Goal: Task Accomplishment & Management: Manage account settings

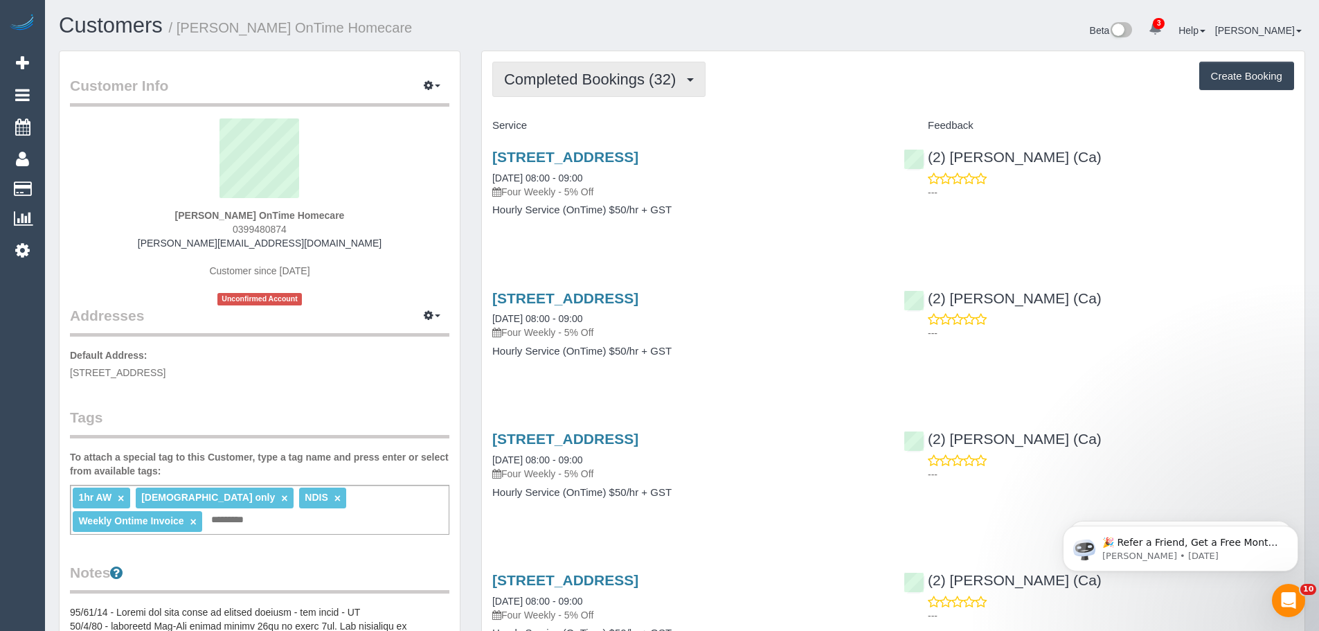
drag, startPoint x: 548, startPoint y: 83, endPoint x: 563, endPoint y: 109, distance: 30.1
click at [548, 83] on span "Completed Bookings (32)" at bounding box center [593, 79] width 179 height 17
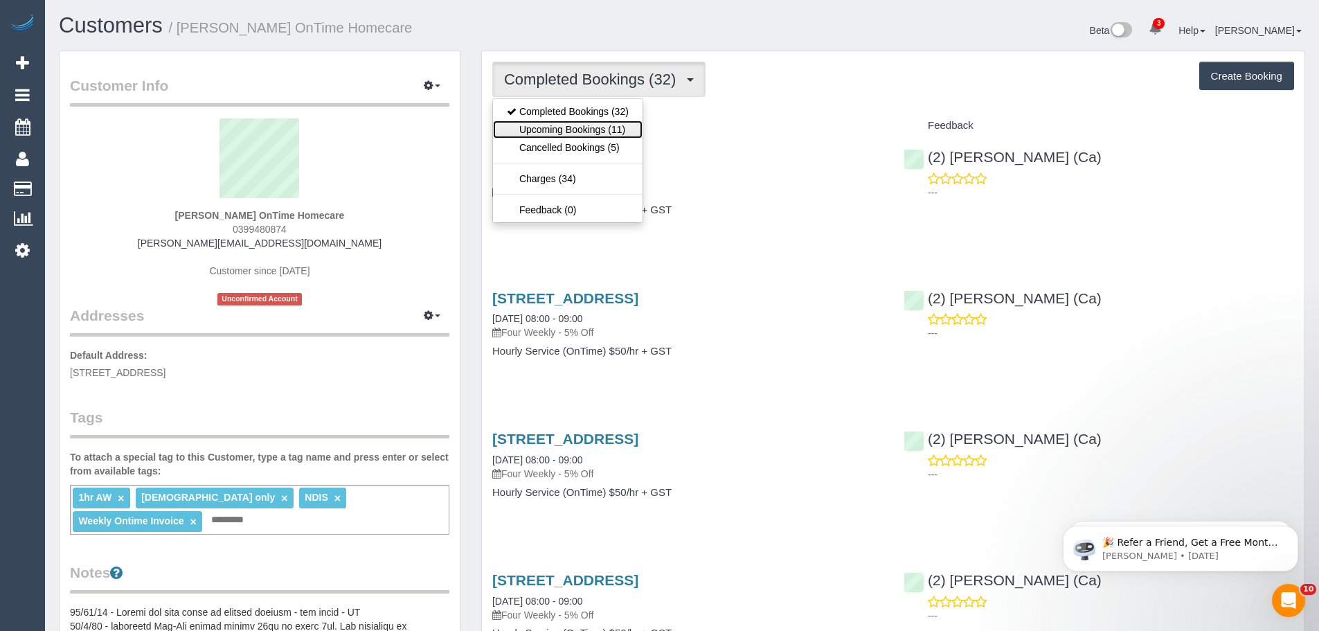
click at [565, 123] on link "Upcoming Bookings (11)" at bounding box center [568, 129] width 150 height 18
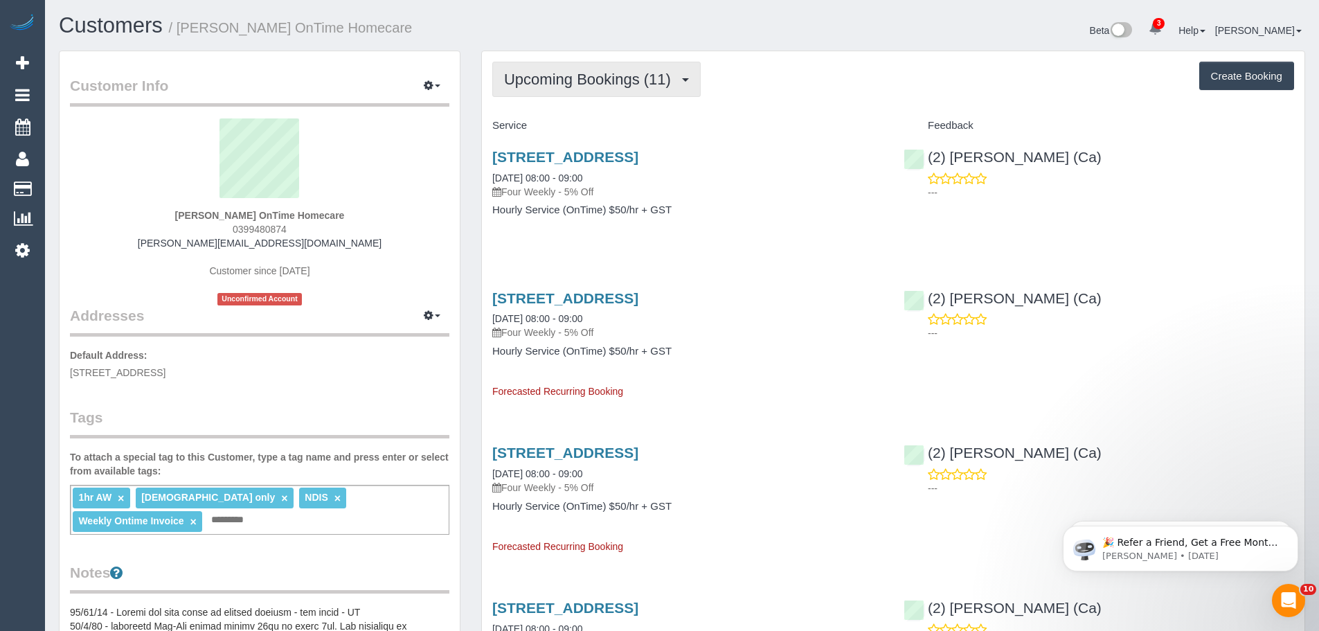
click at [533, 80] on span "Upcoming Bookings (11)" at bounding box center [591, 79] width 174 height 17
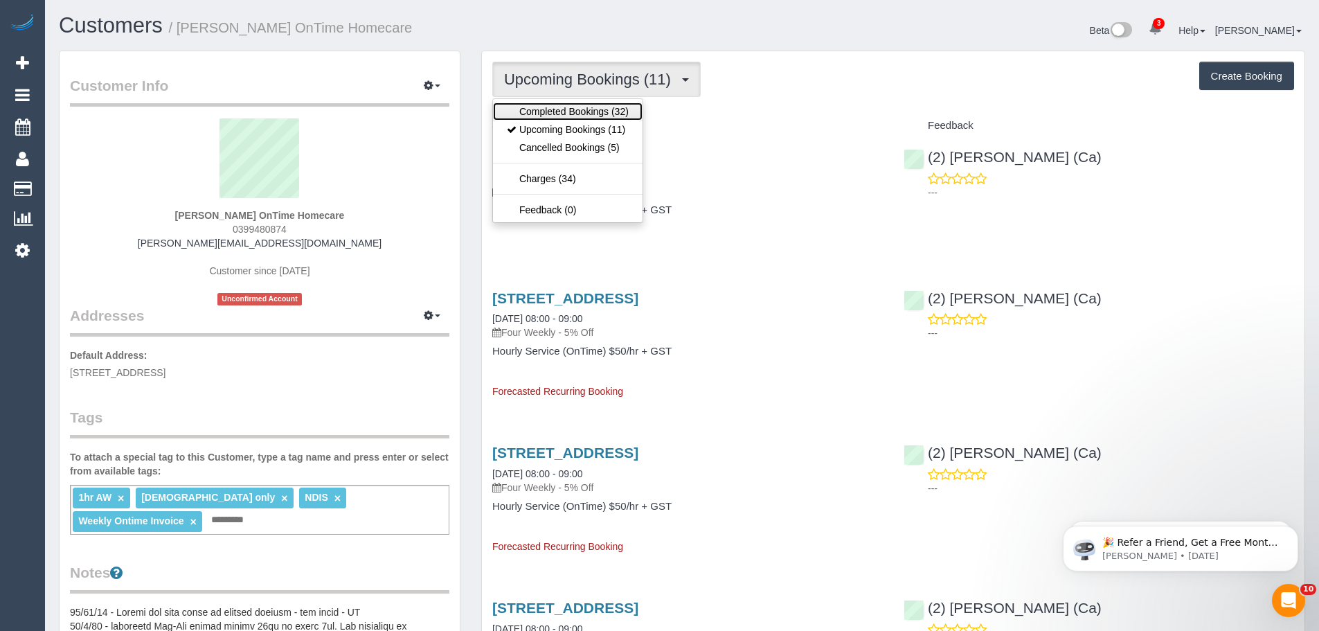
click at [533, 114] on link "Completed Bookings (32)" at bounding box center [568, 111] width 150 height 18
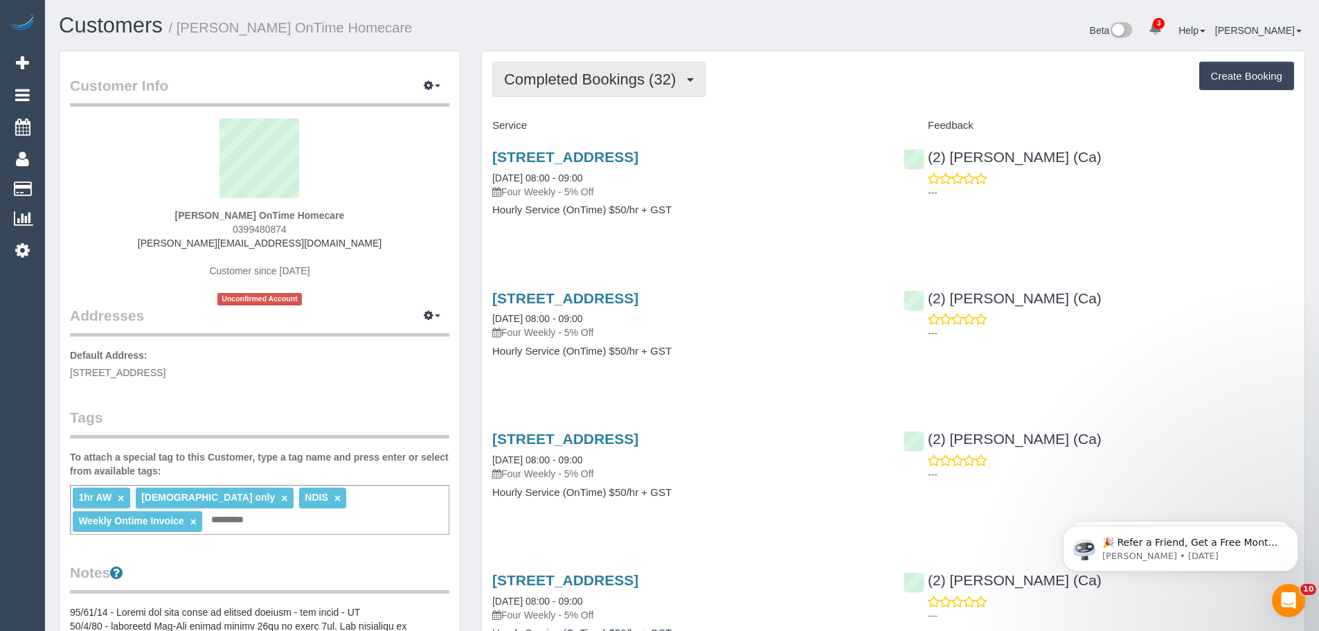
click at [580, 78] on span "Completed Bookings (32)" at bounding box center [593, 79] width 179 height 17
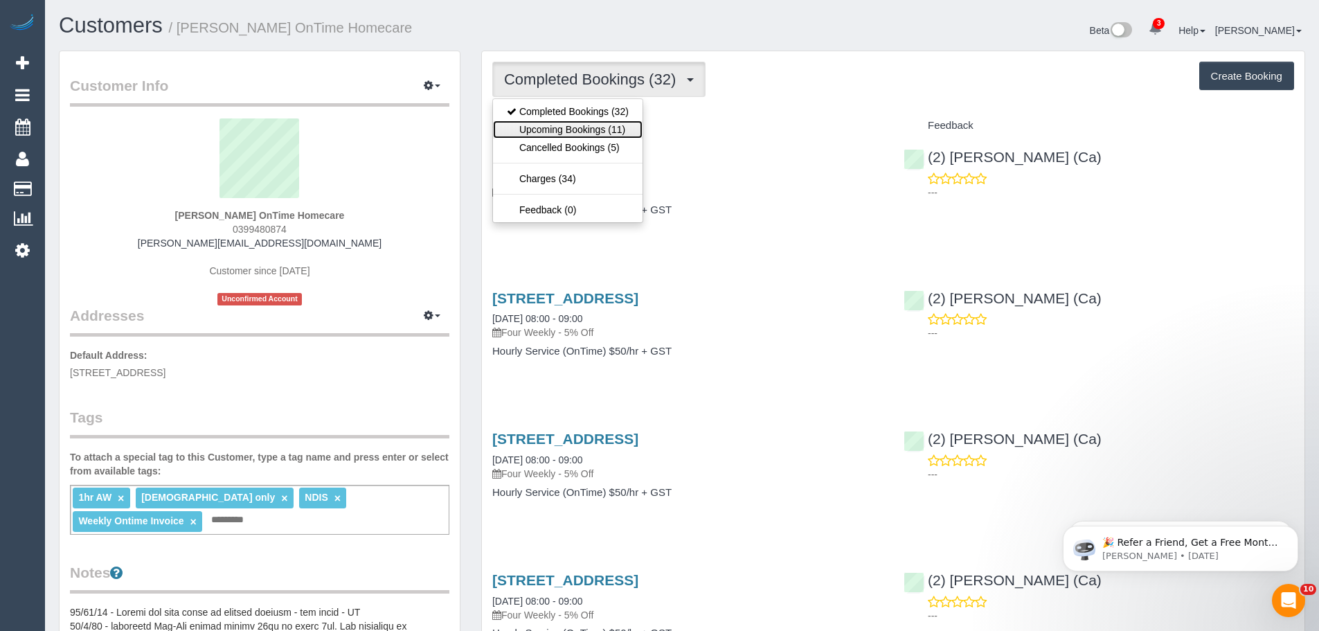
click at [553, 127] on link "Upcoming Bookings (11)" at bounding box center [568, 129] width 150 height 18
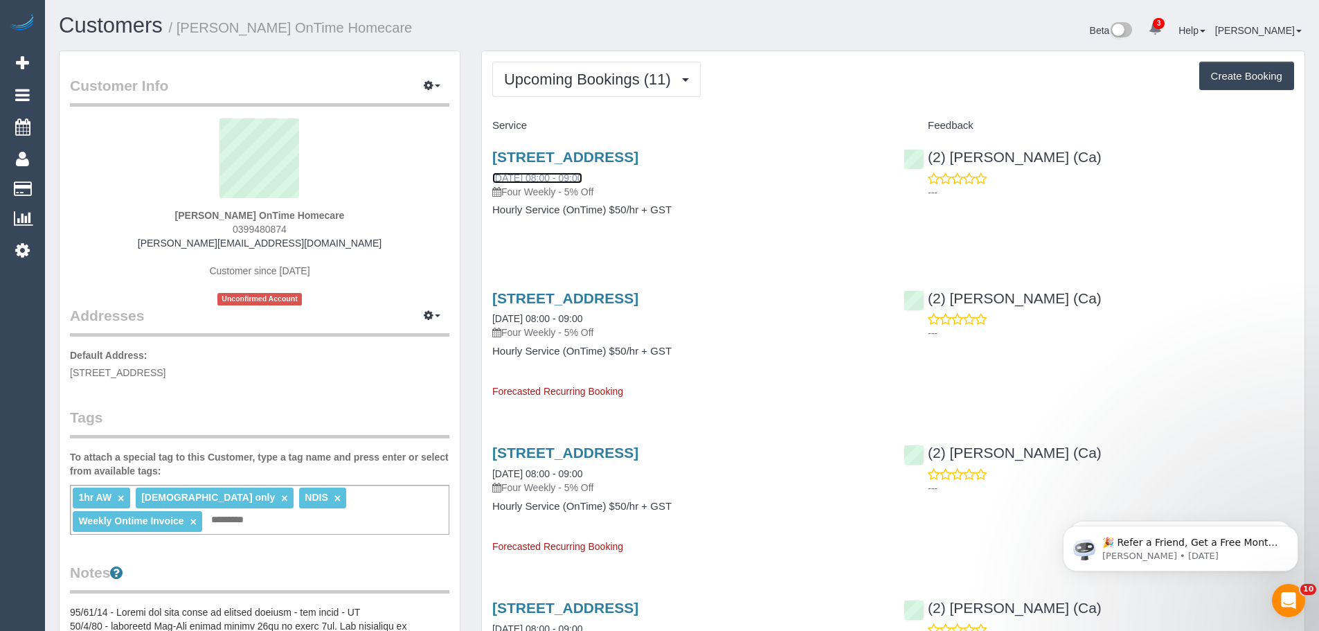
click at [537, 184] on link "01/10/2025 08:00 - 09:00" at bounding box center [537, 177] width 90 height 11
click at [553, 89] on button "Upcoming Bookings (11)" at bounding box center [596, 79] width 208 height 35
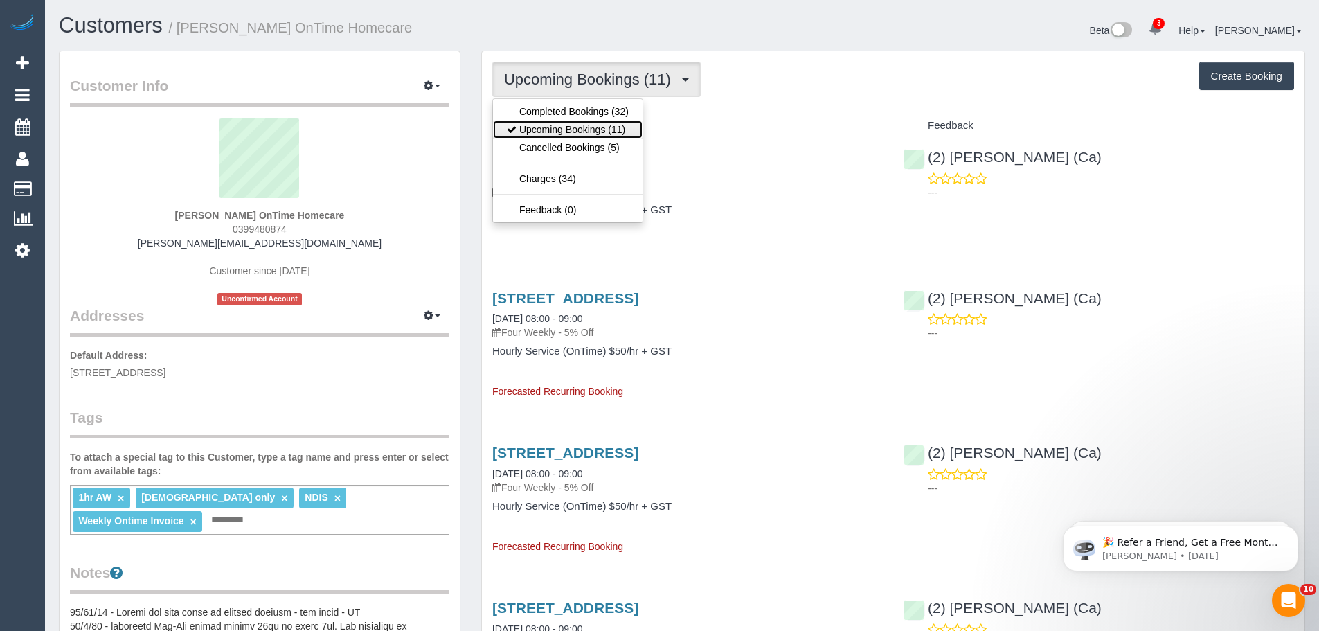
click at [558, 130] on link "Upcoming Bookings (11)" at bounding box center [568, 129] width 150 height 18
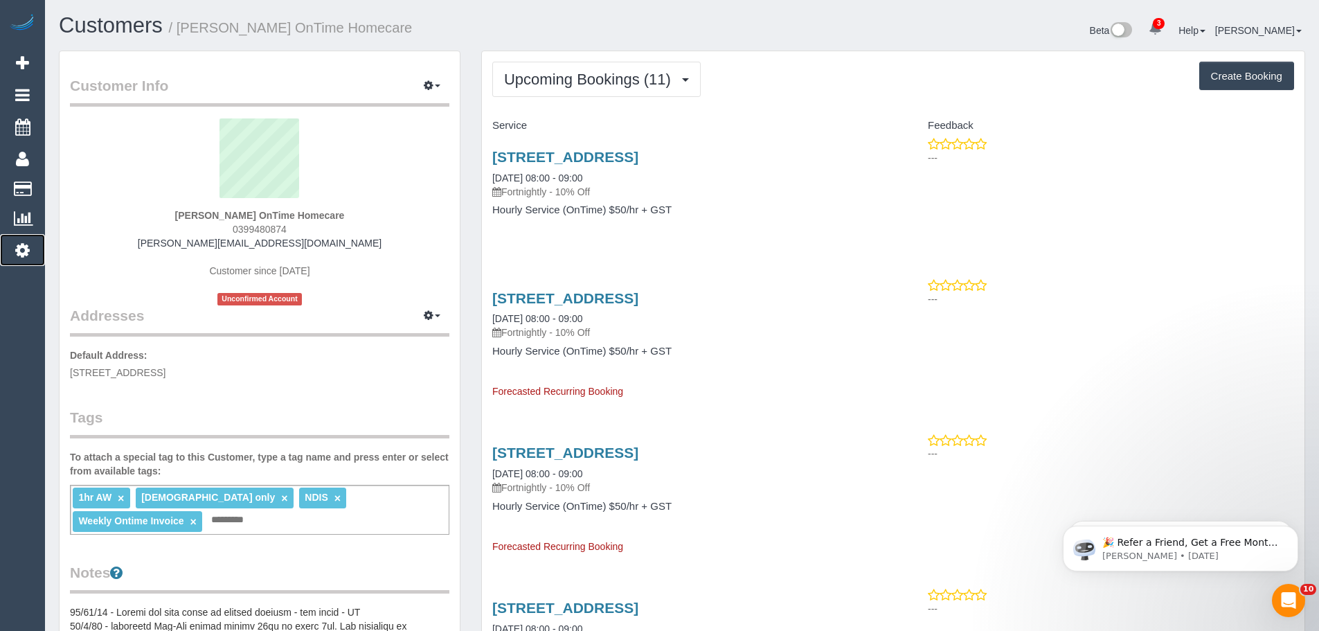
click at [21, 250] on icon at bounding box center [22, 250] width 15 height 17
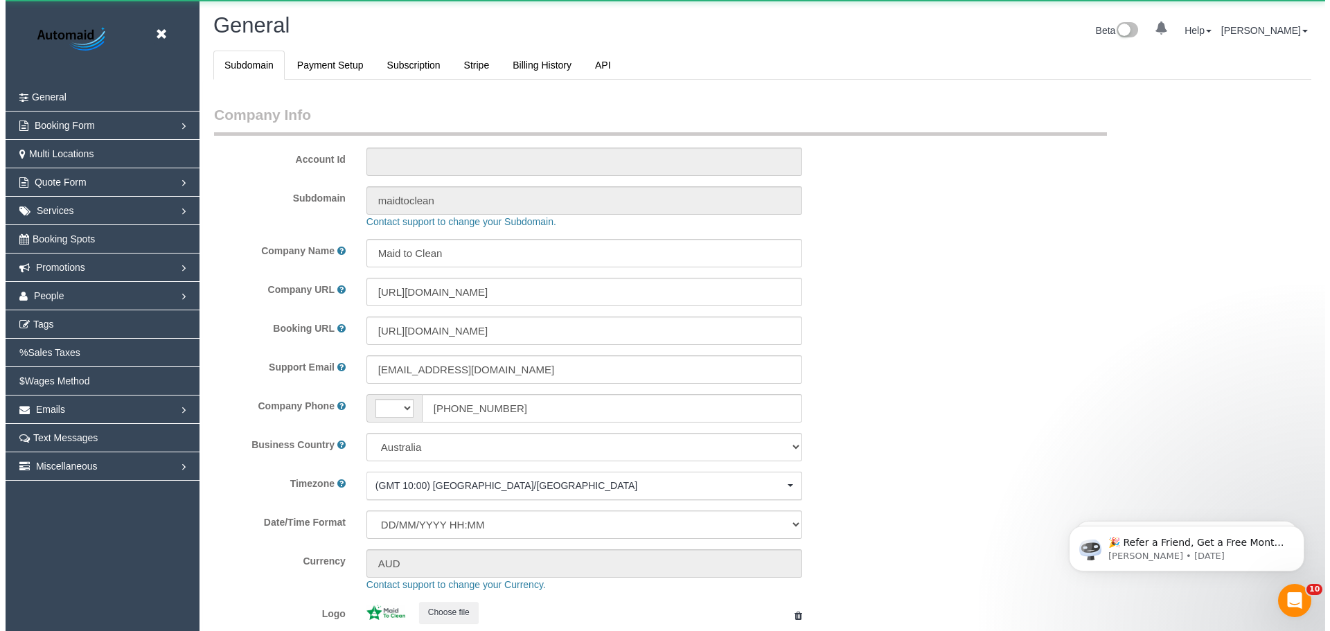
scroll to position [3138, 1319]
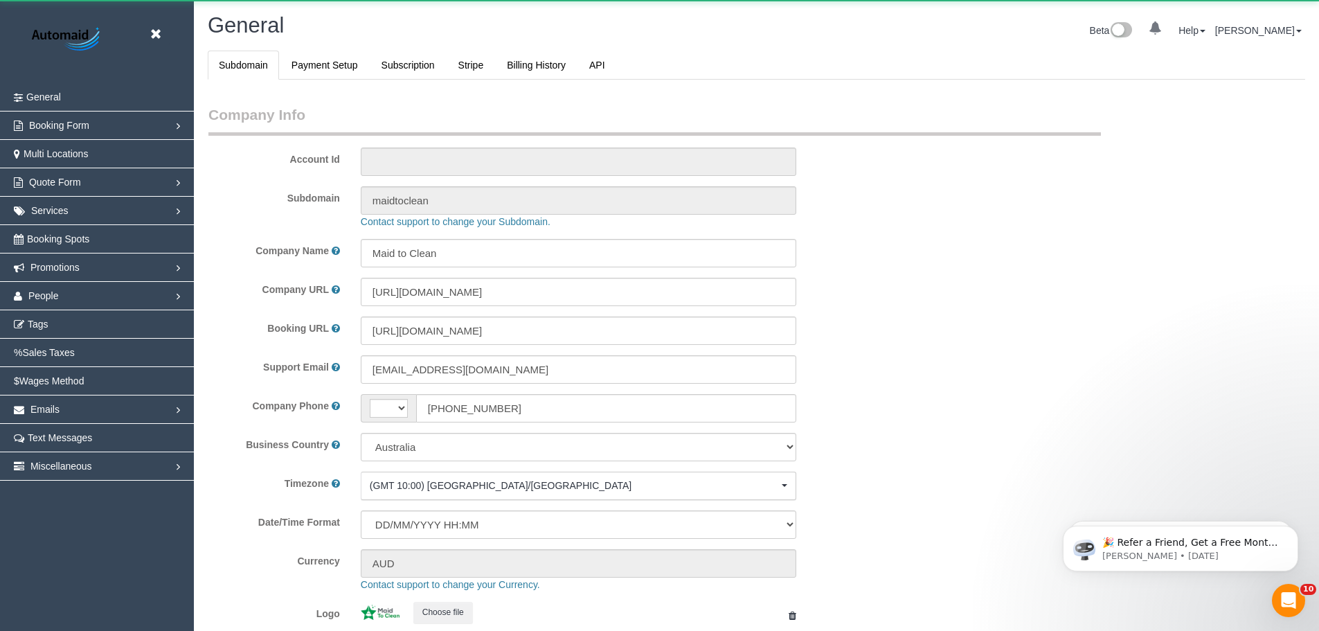
select select "string:AU"
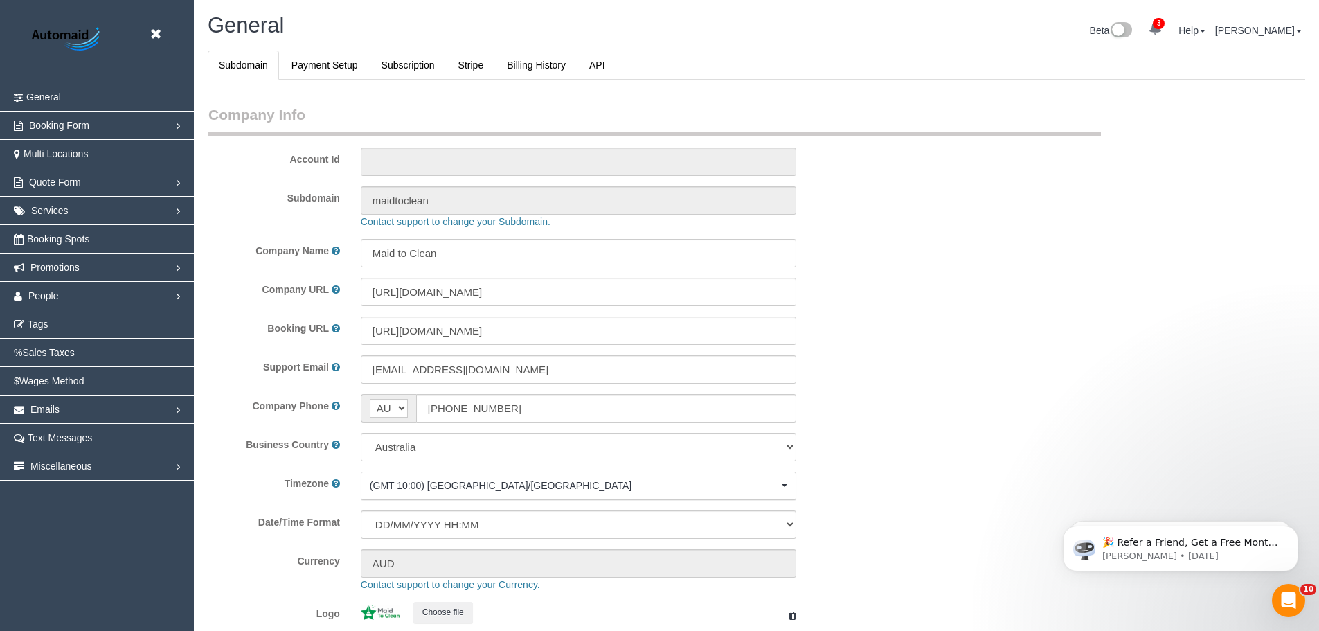
select select "1"
click at [65, 288] on link "People" at bounding box center [97, 296] width 194 height 28
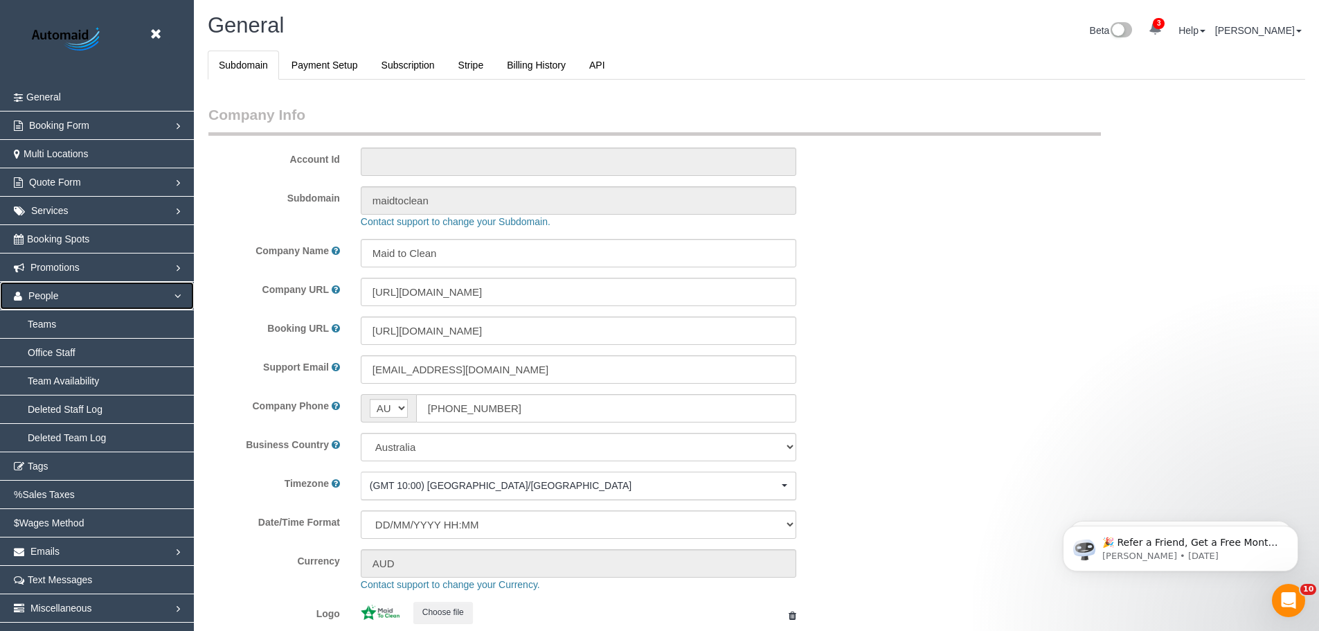
click at [65, 288] on link "People" at bounding box center [97, 296] width 194 height 28
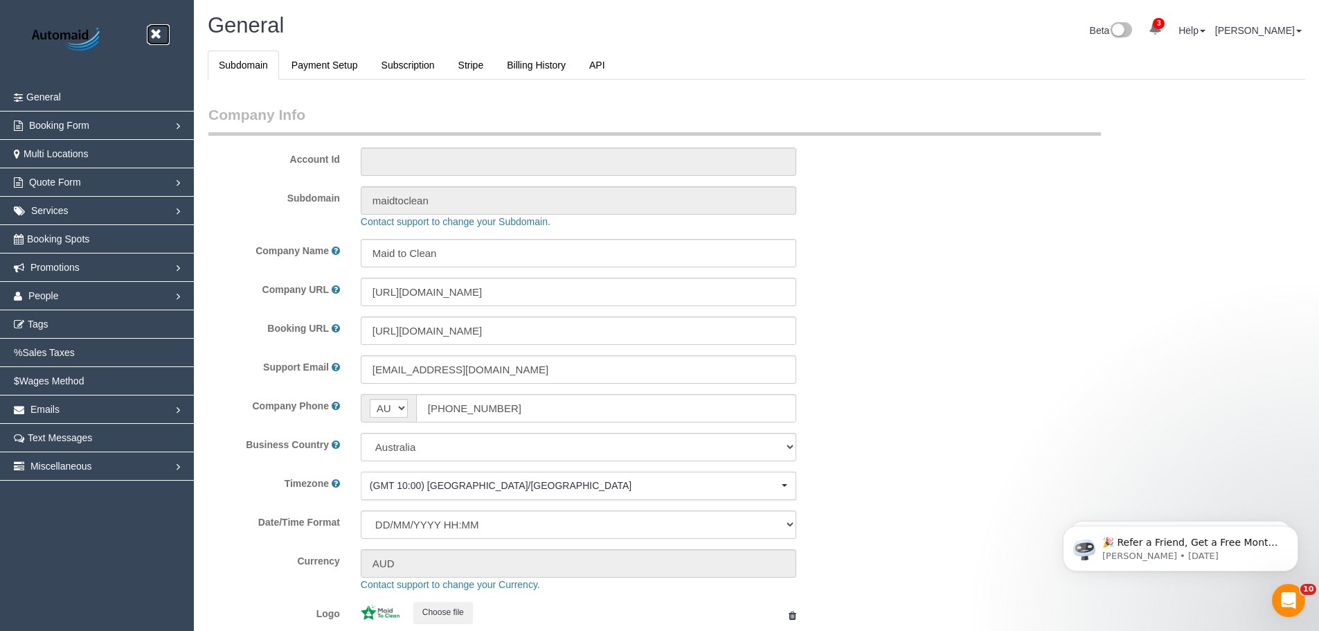
click at [153, 30] on icon at bounding box center [155, 34] width 17 height 17
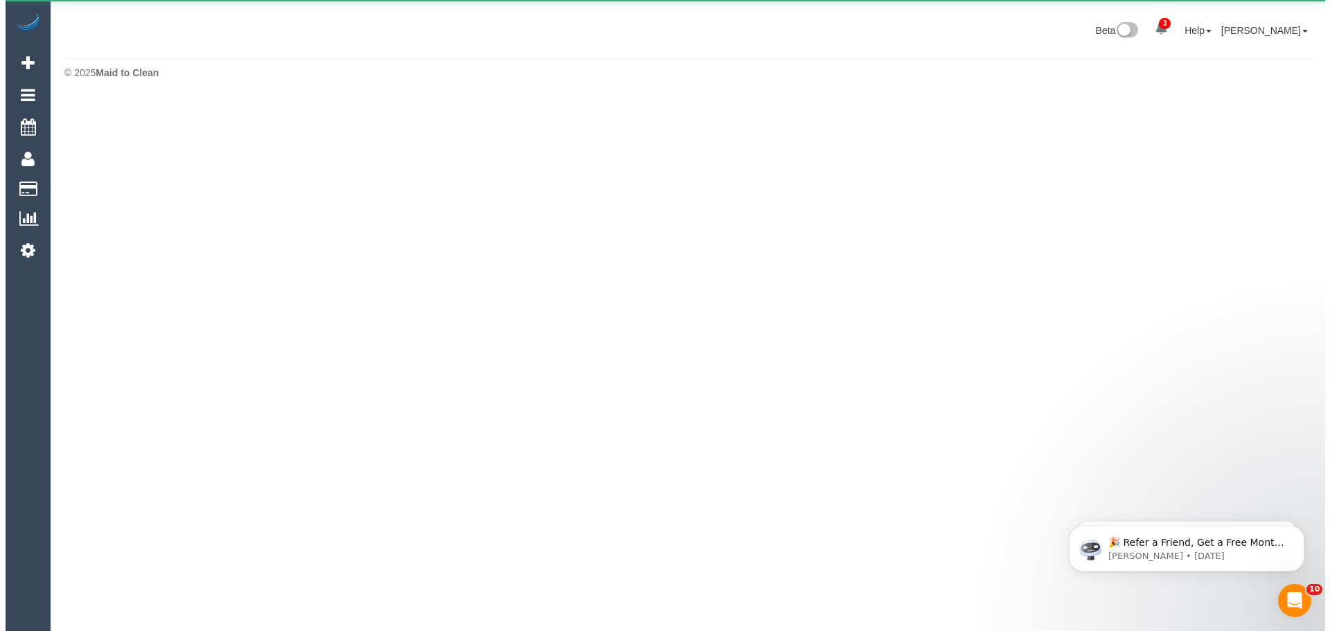
scroll to position [69148, 67918]
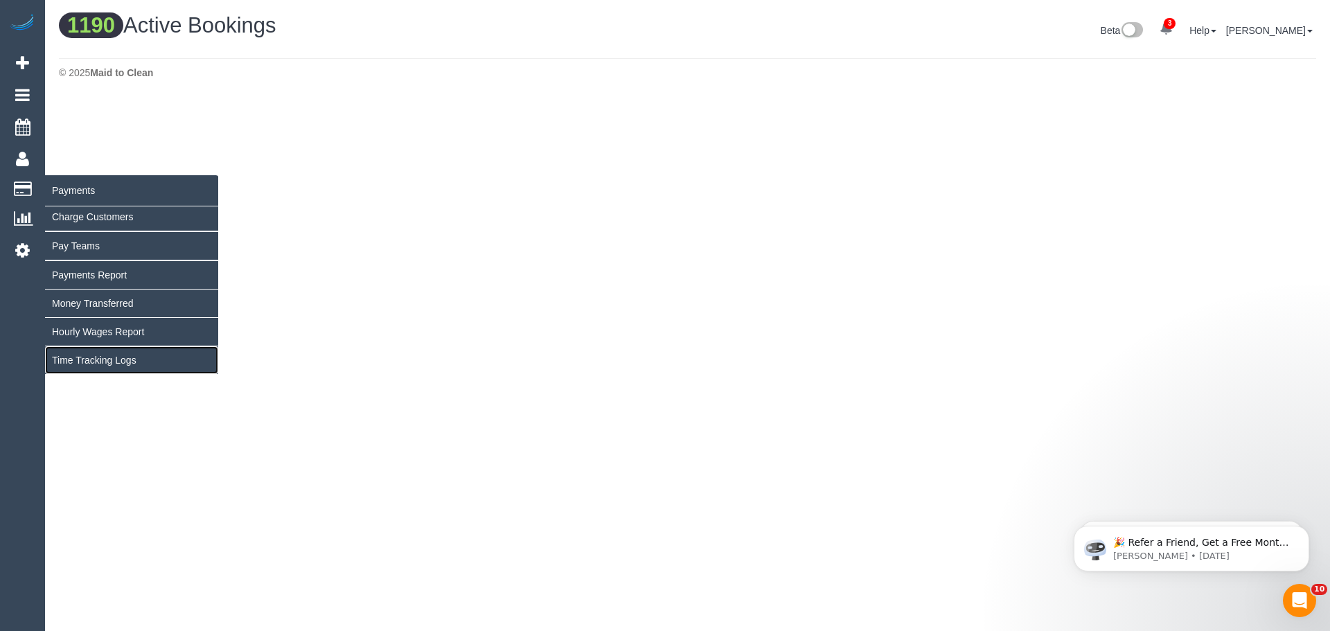
click at [98, 358] on link "Time Tracking Logs" at bounding box center [131, 360] width 173 height 28
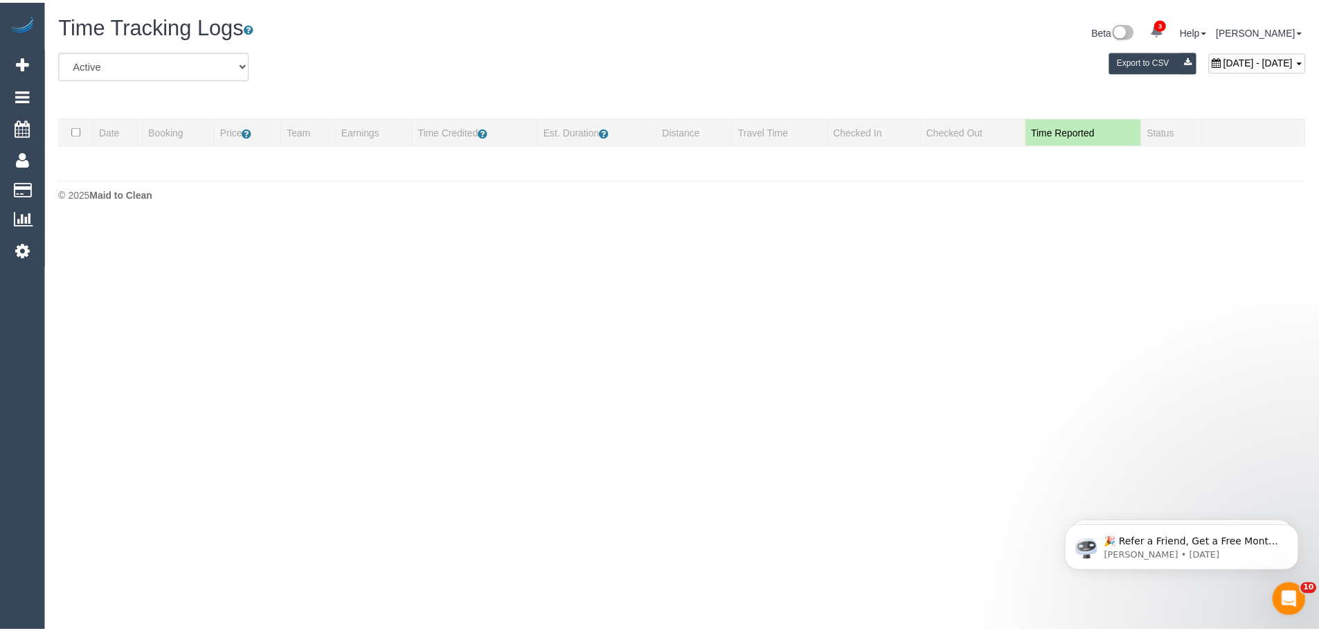
scroll to position [267, 1330]
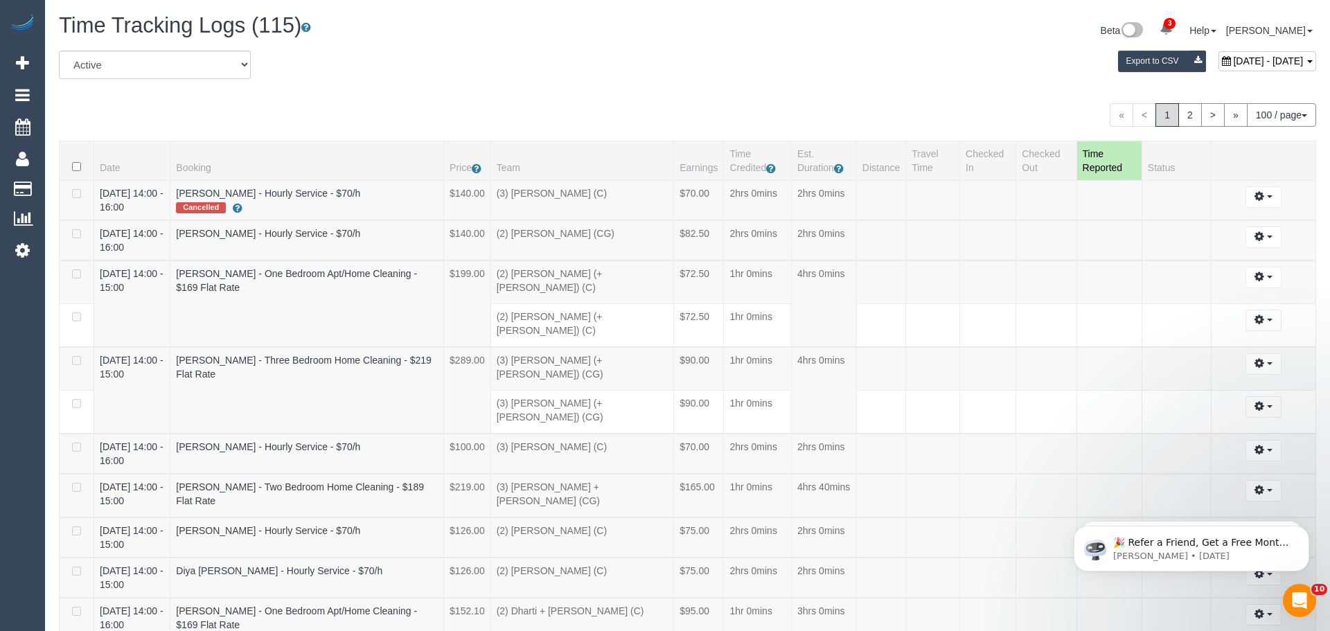
click at [1233, 66] on span "September 13, 2025 - September 13, 2025" at bounding box center [1268, 60] width 70 height 11
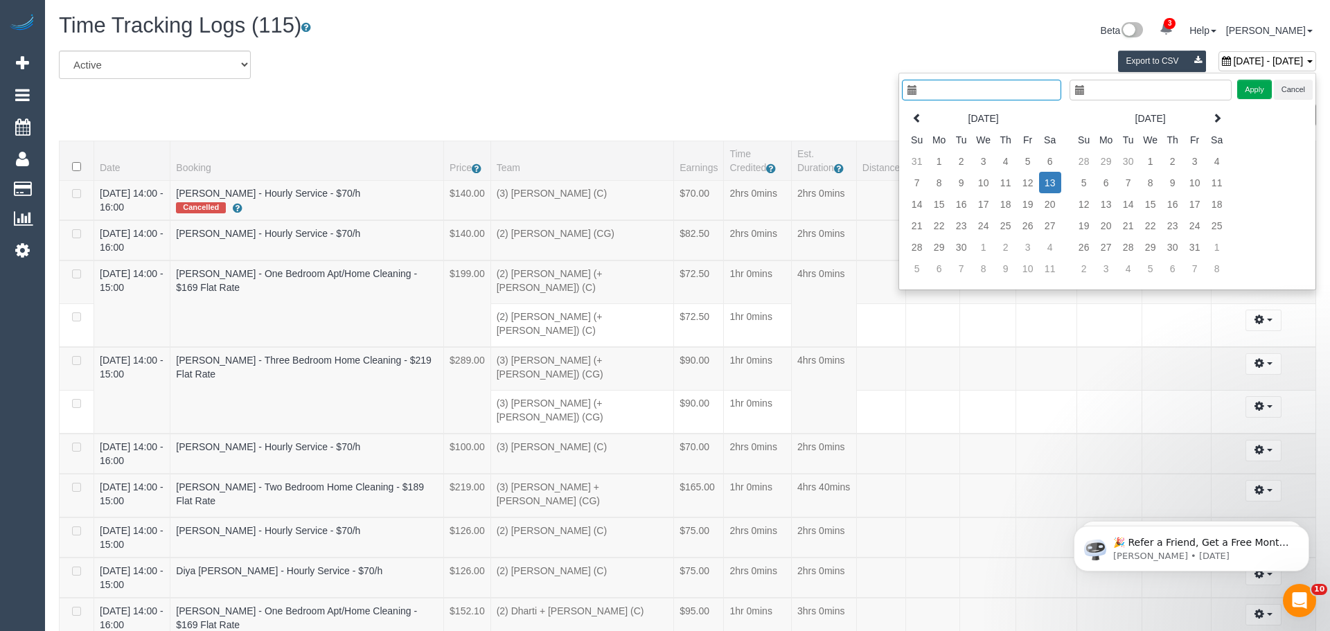
type input "**********"
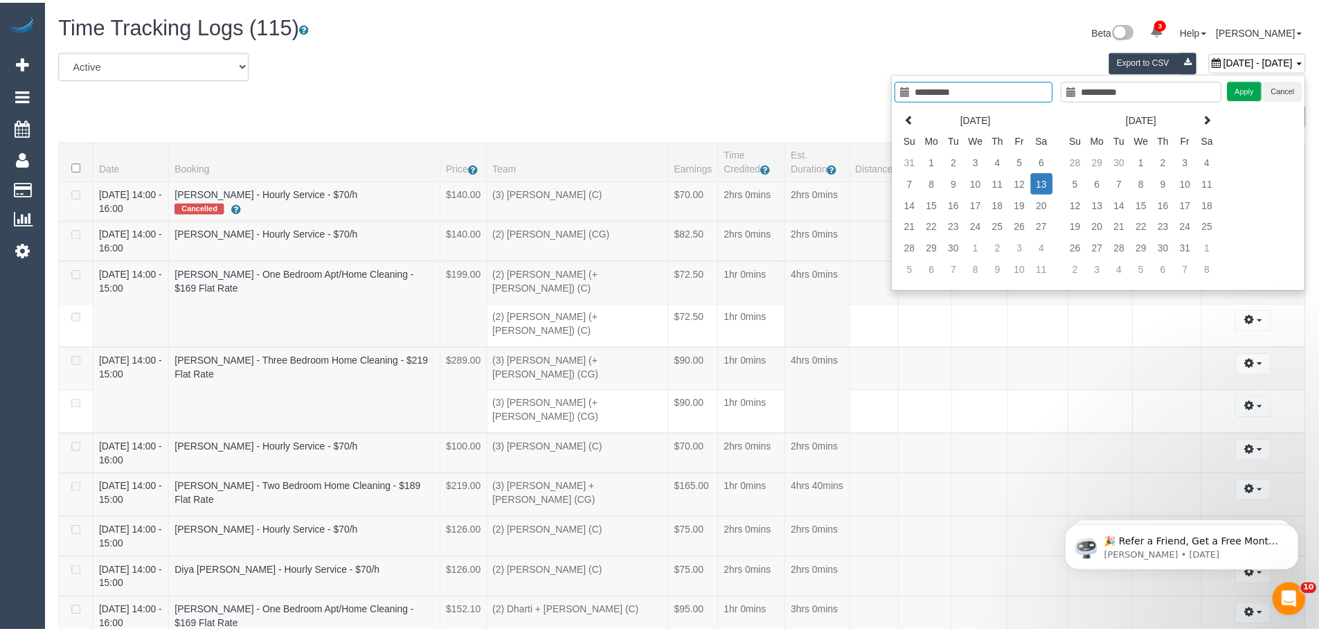
scroll to position [5304, 1319]
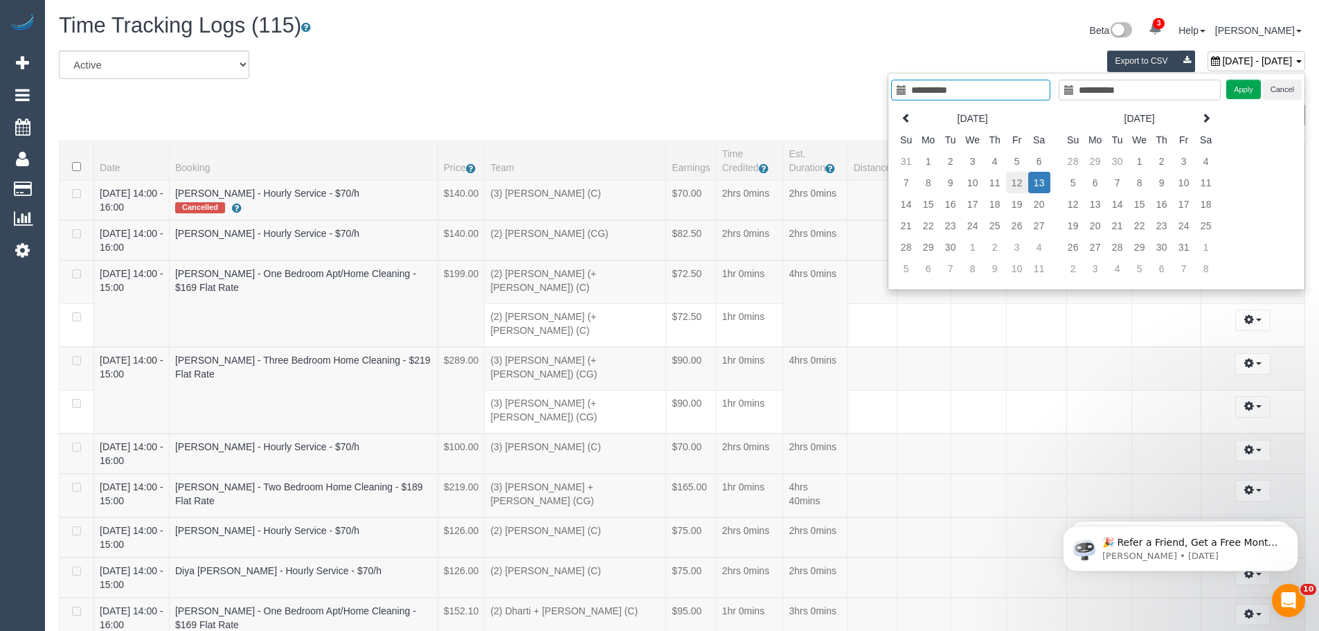
type input "**********"
click at [1021, 180] on td "12" at bounding box center [1017, 182] width 22 height 21
type input "**********"
click at [1021, 180] on td "12" at bounding box center [1017, 182] width 22 height 21
type input "**********"
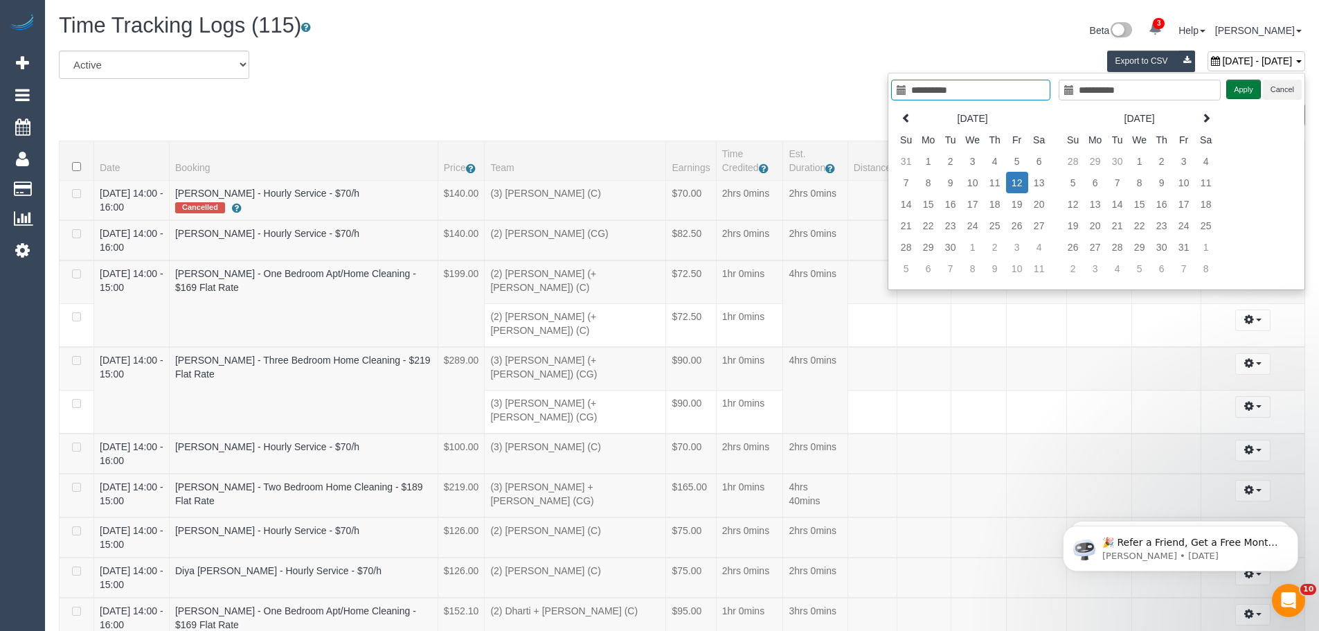
click at [1237, 91] on button "Apply" at bounding box center [1243, 90] width 35 height 20
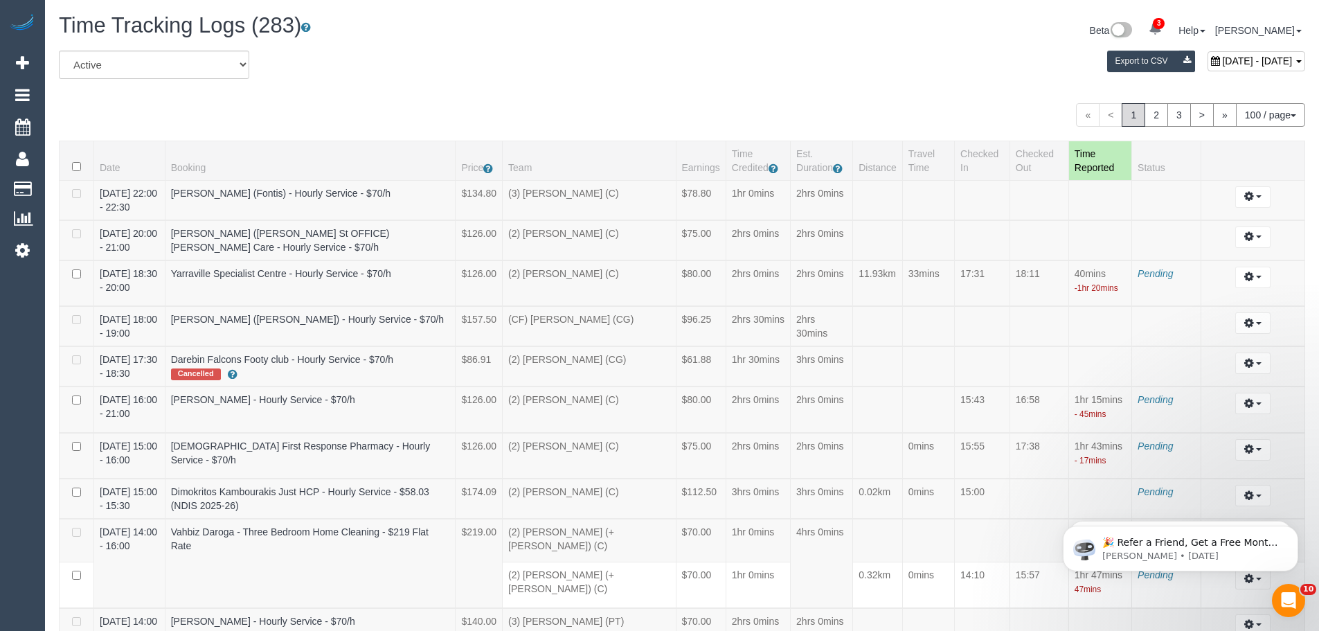
scroll to position [5344, 1319]
click at [1161, 111] on link "2" at bounding box center [1157, 115] width 24 height 24
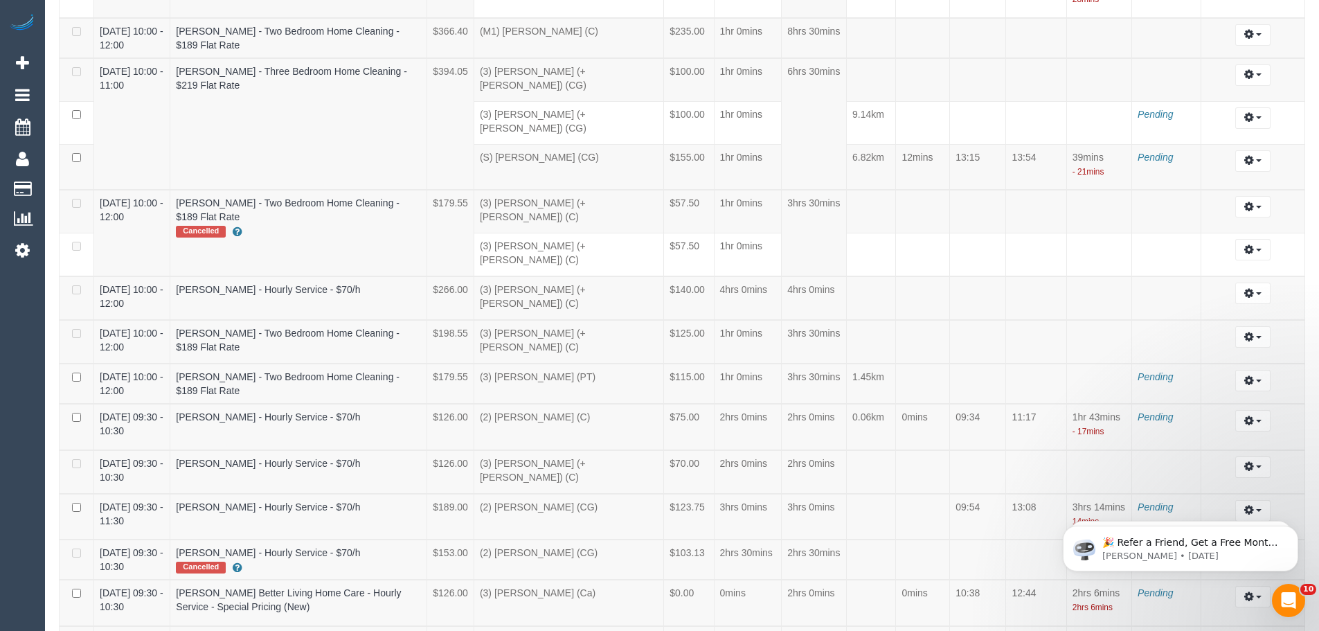
scroll to position [5721, 1319]
click at [1249, 376] on icon "button" at bounding box center [1249, 380] width 10 height 8
click at [1187, 397] on link "Edit" at bounding box center [1215, 406] width 109 height 18
select select "draft"
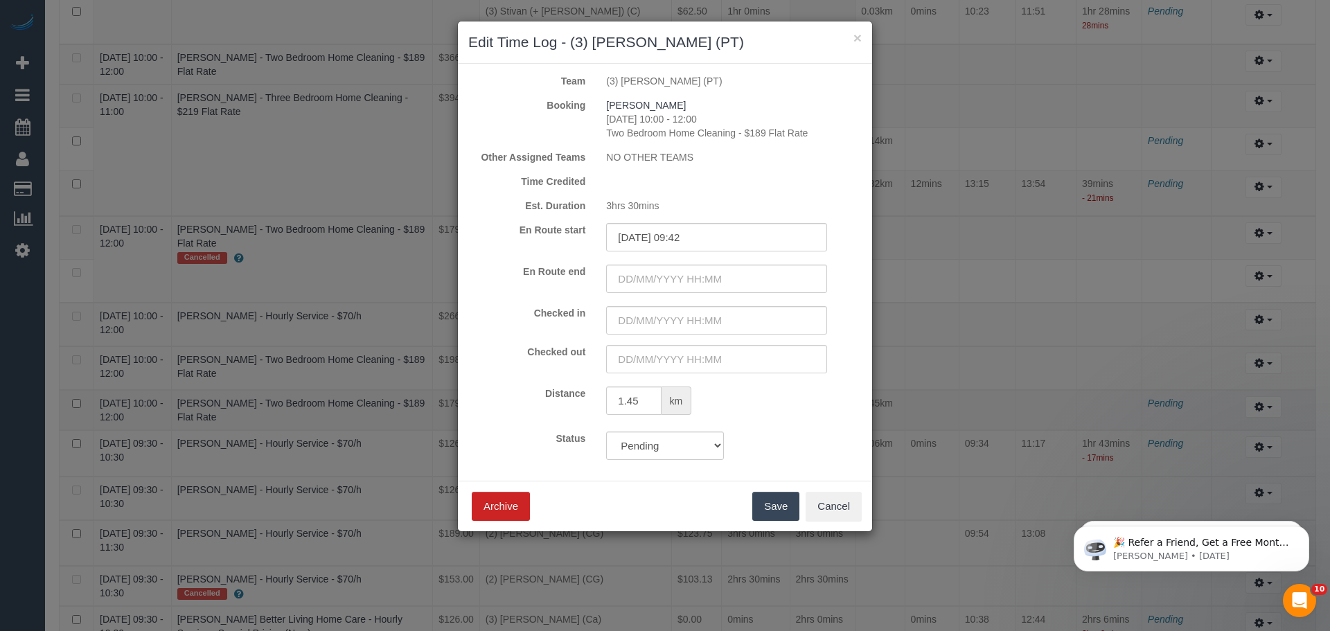
scroll to position [5695, 1330]
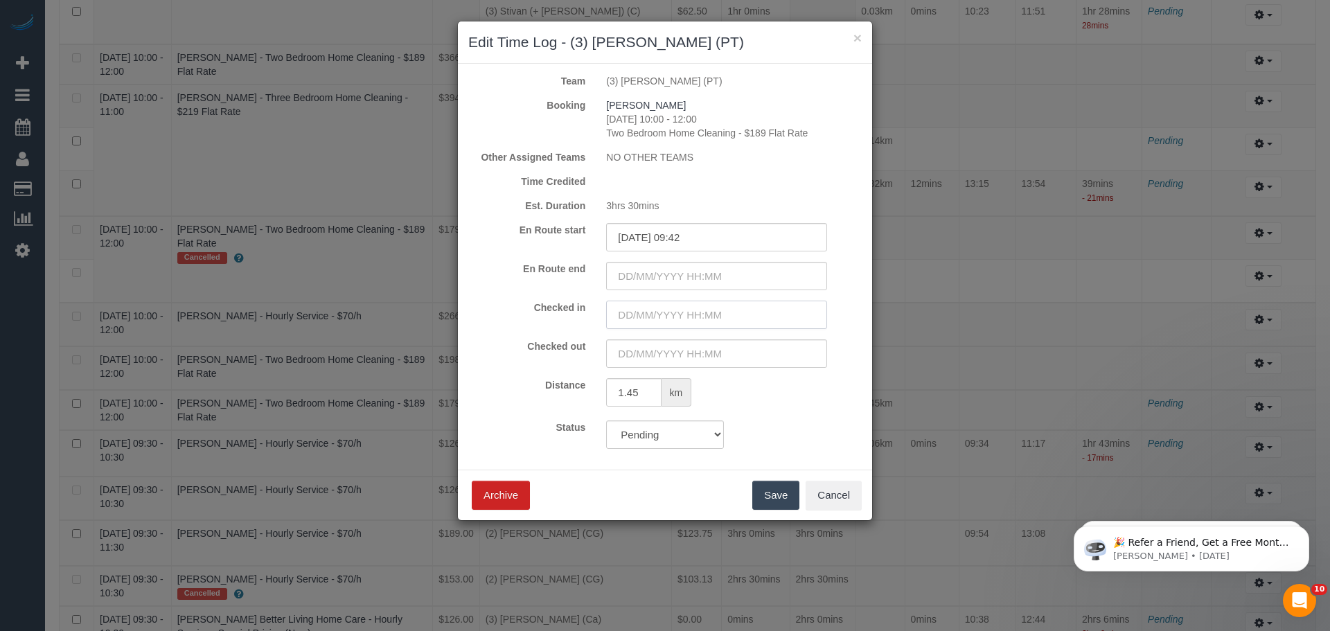
click at [642, 316] on input "text" at bounding box center [716, 315] width 221 height 28
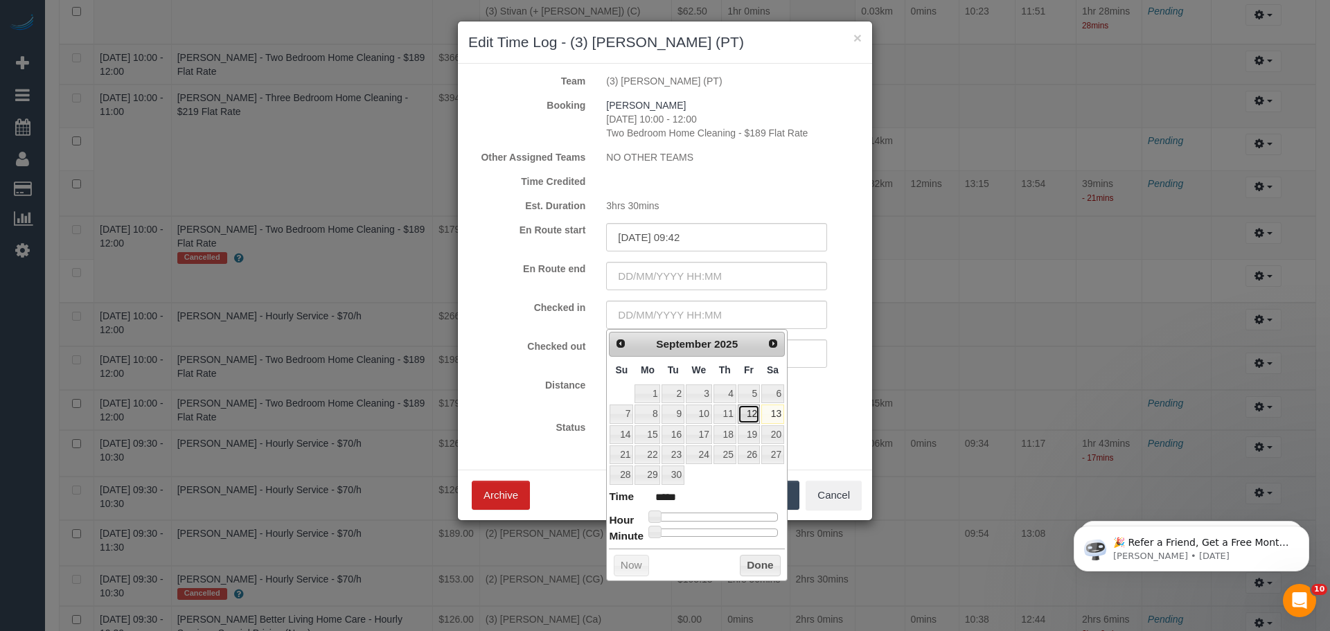
click at [744, 415] on link "12" at bounding box center [748, 413] width 22 height 19
type input "12/09/2025 02:00"
type input "*****"
type input "12/09/2025 08:00"
type input "*****"
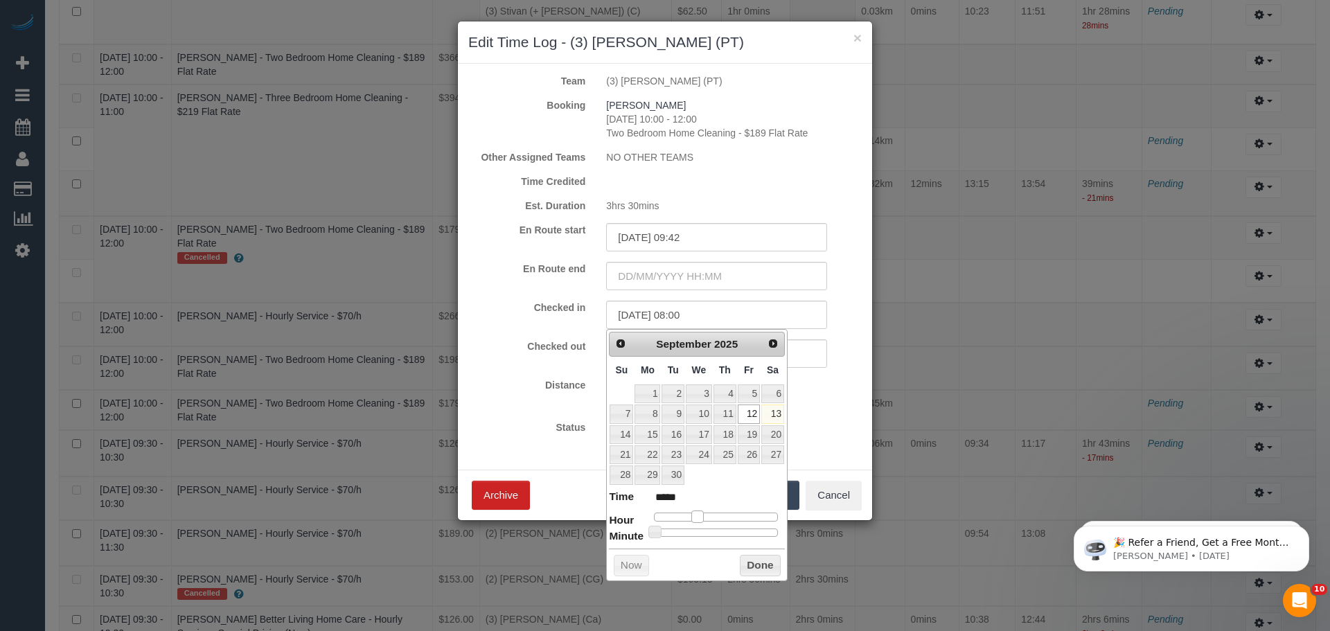
type input "12/09/2025 13:00"
type input "*****"
type input "12/09/2025 12:00"
type input "*****"
drag, startPoint x: 667, startPoint y: 515, endPoint x: 719, endPoint y: 519, distance: 52.2
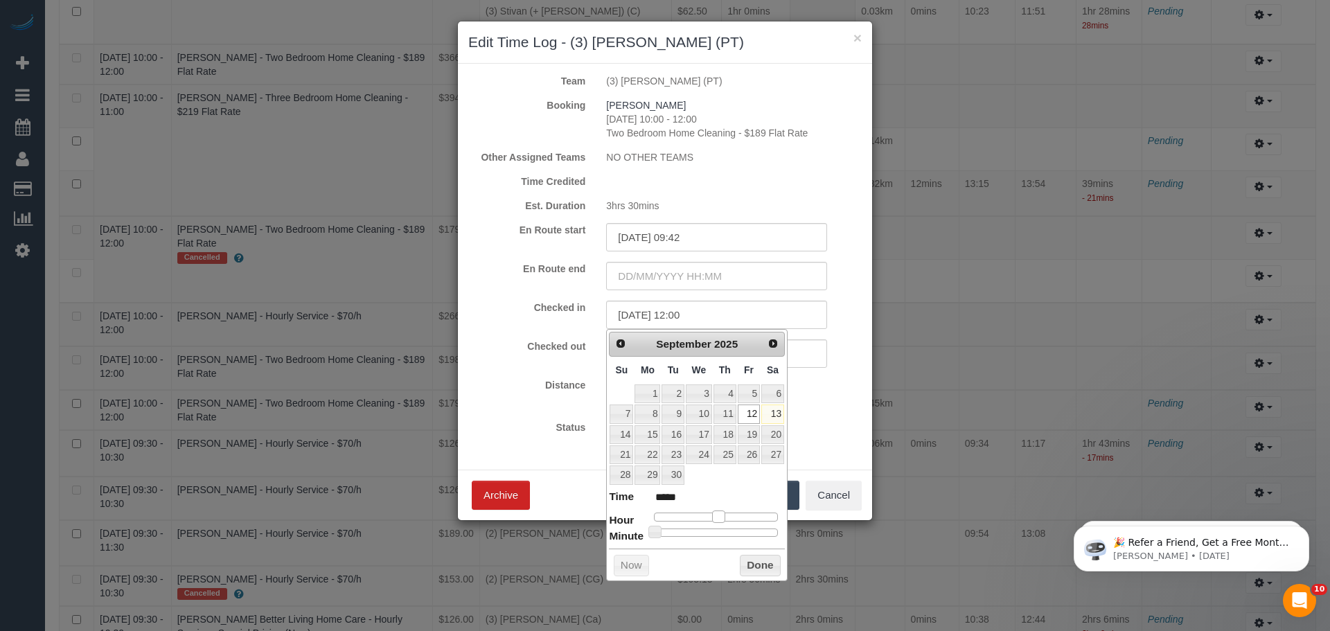
click at [719, 519] on div at bounding box center [716, 516] width 124 height 8
type input "12/09/2025 11:00"
type input "*****"
click at [711, 519] on span at bounding box center [713, 516] width 12 height 12
type input "12/09/2025 10:00"
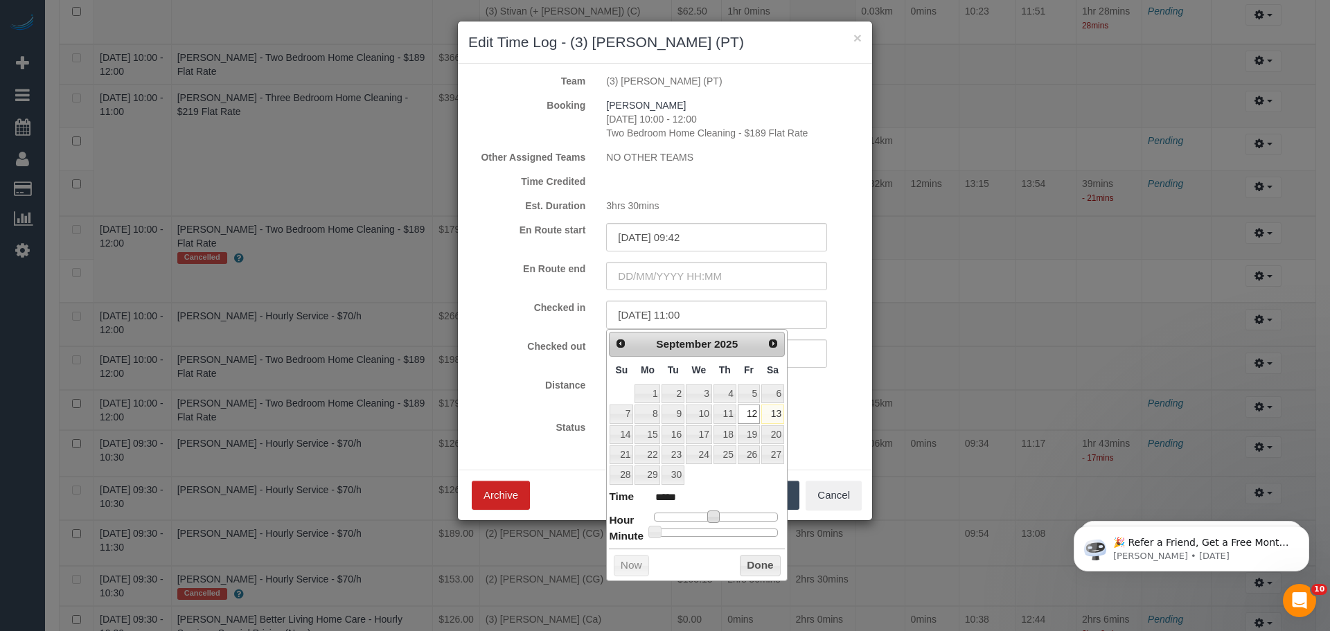
type input "*****"
click at [706, 518] on span at bounding box center [707, 516] width 12 height 12
click at [759, 562] on button "Done" at bounding box center [760, 566] width 41 height 22
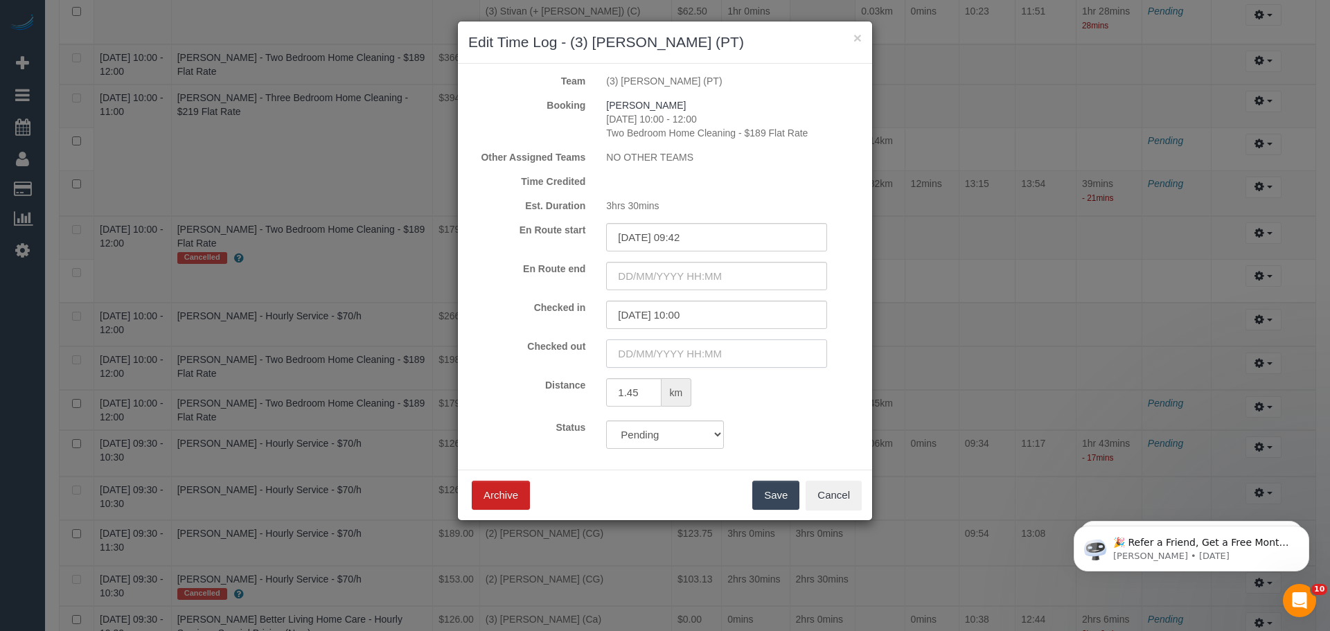
click at [653, 357] on input "text" at bounding box center [716, 353] width 221 height 28
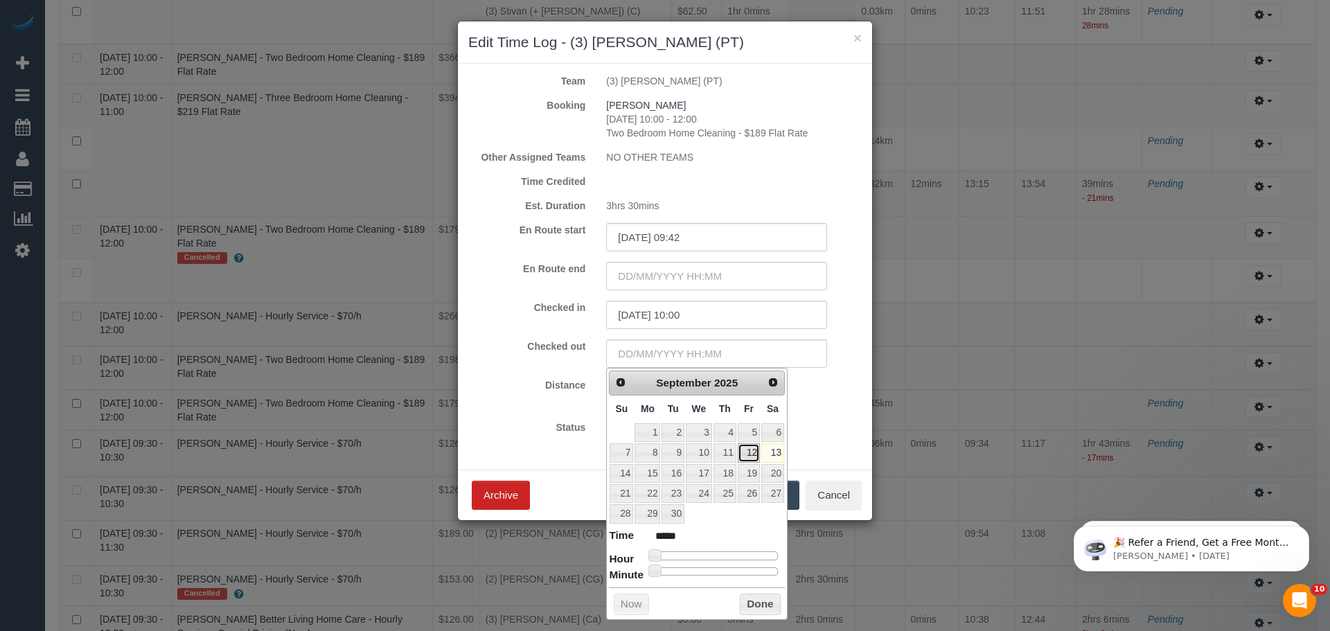
click at [744, 454] on link "12" at bounding box center [748, 452] width 22 height 19
type input "12/09/2025 02:00"
type input "*****"
type input "12/09/2025 05:00"
type input "*****"
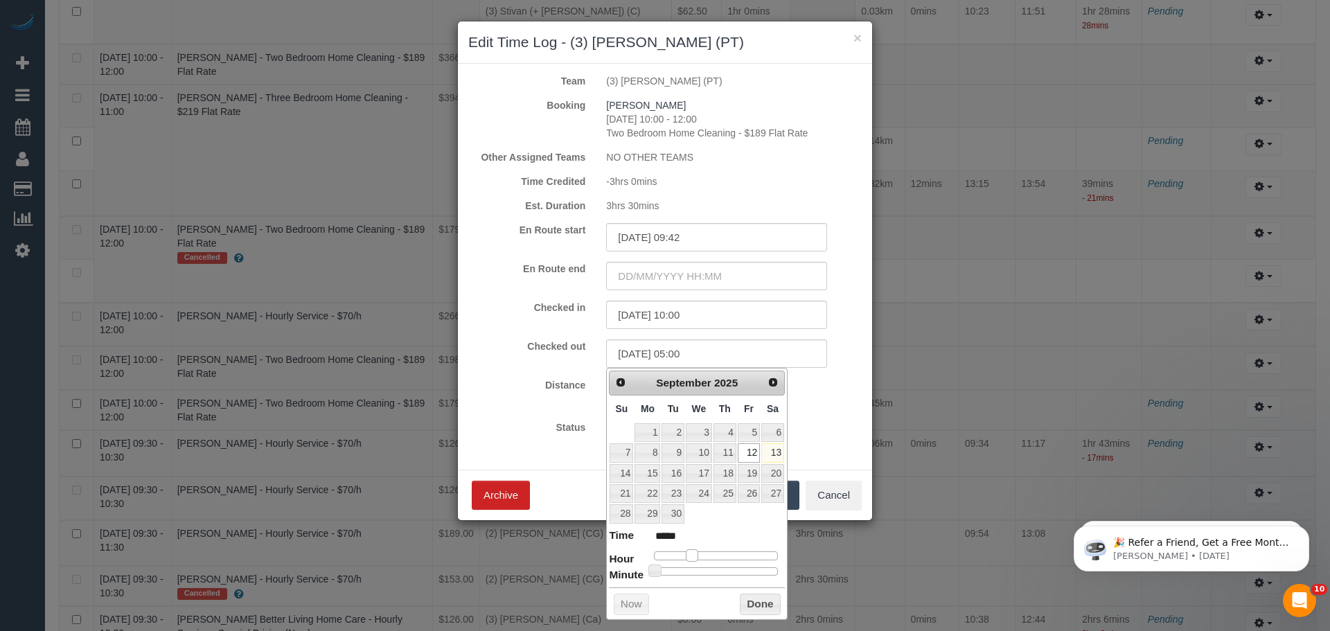
type input "12/09/2025 07:00"
type input "*****"
type input "12/09/2025 09:00"
type input "*****"
type input "12/09/2025 12:00"
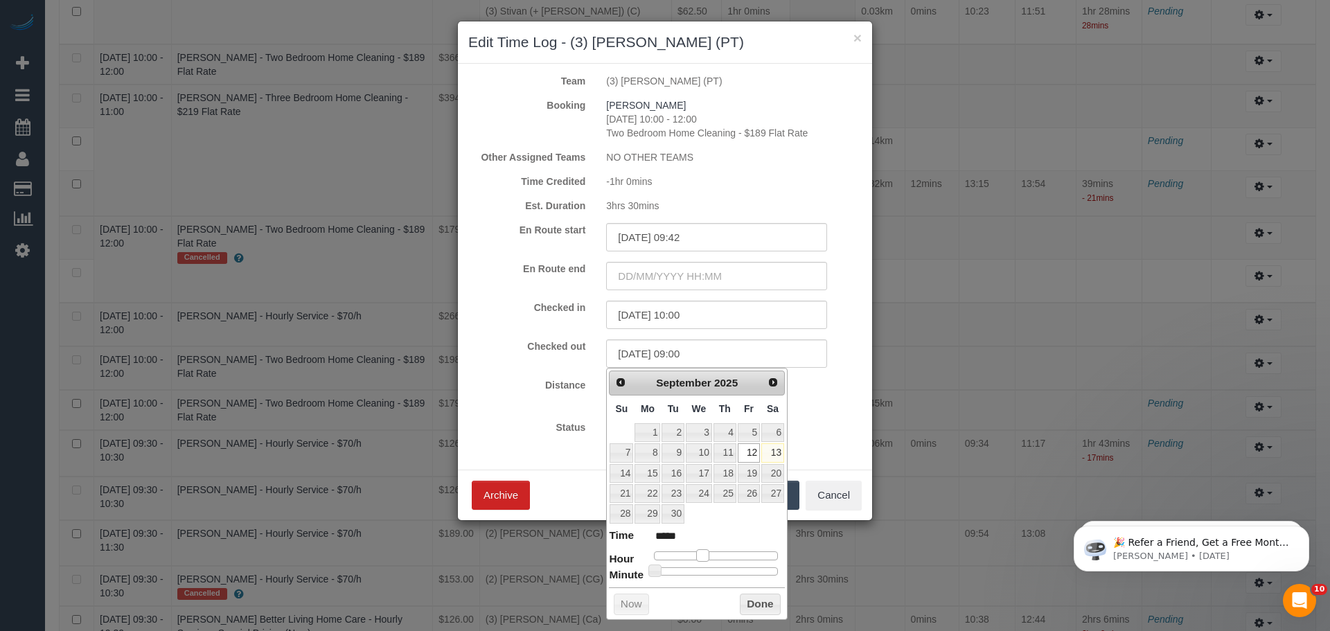
type input "*****"
type input "12/09/2025 13:00"
type input "*****"
drag, startPoint x: 655, startPoint y: 554, endPoint x: 726, endPoint y: 554, distance: 70.6
click at [726, 554] on span at bounding box center [723, 555] width 12 height 12
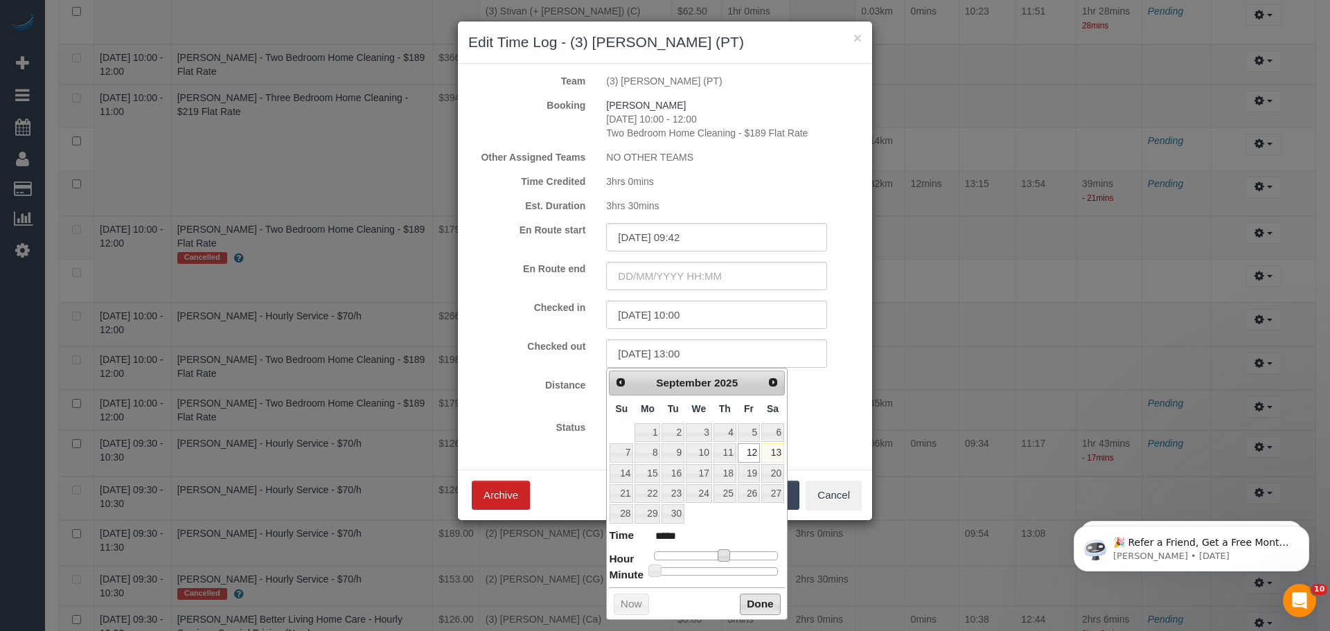
click at [758, 608] on button "Done" at bounding box center [760, 604] width 41 height 22
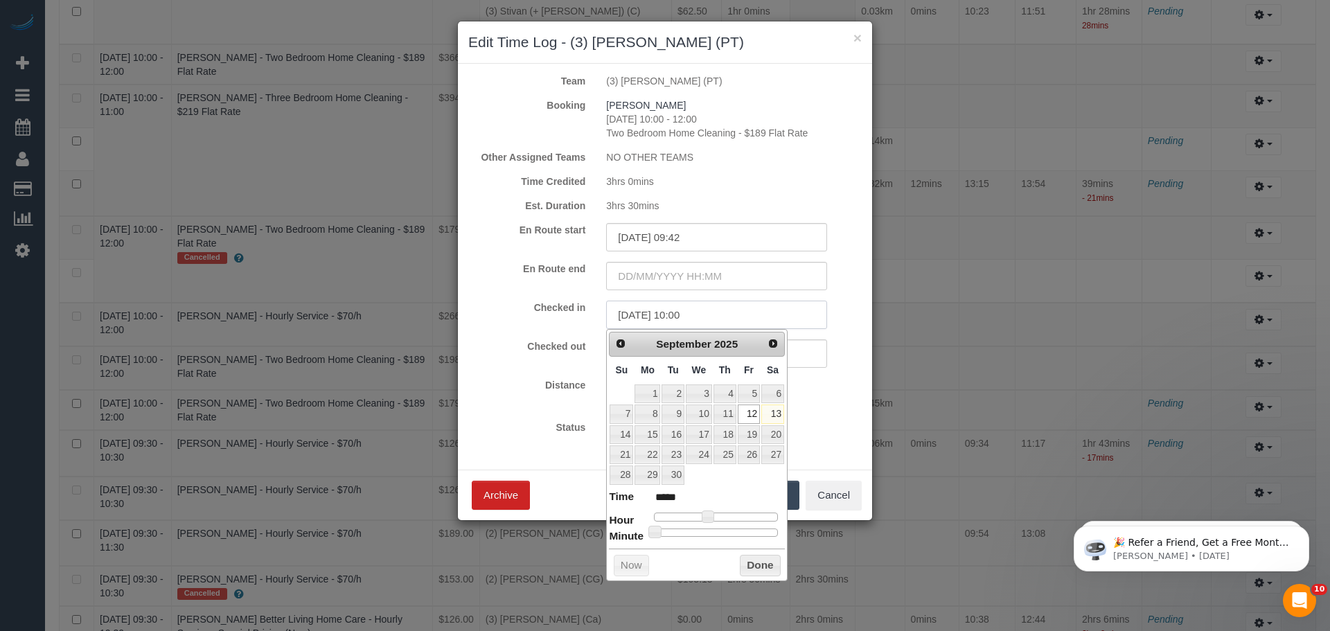
drag, startPoint x: 729, startPoint y: 321, endPoint x: 521, endPoint y: 316, distance: 207.8
click at [521, 316] on div "Checked in 12/09/2025 10:00" at bounding box center [665, 315] width 414 height 28
click at [742, 237] on input "12/09/2025 09:42" at bounding box center [716, 237] width 221 height 28
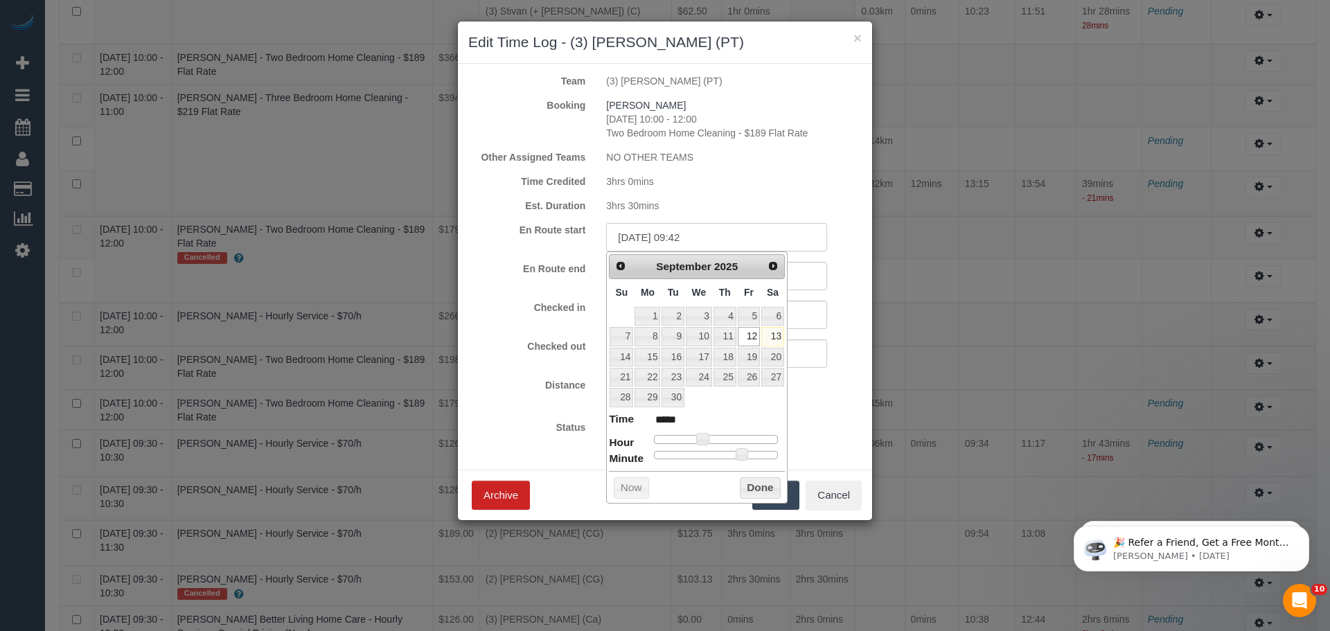
drag, startPoint x: 742, startPoint y: 237, endPoint x: 458, endPoint y: 229, distance: 284.0
click at [458, 229] on div "En Route start 12/09/2025 09:42" at bounding box center [665, 237] width 414 height 28
paste input "10:00"
type input "12/09/2025 10:00"
click at [546, 261] on div "En Route start 12/09/2025 10:00 En Route end" at bounding box center [664, 256] width 393 height 67
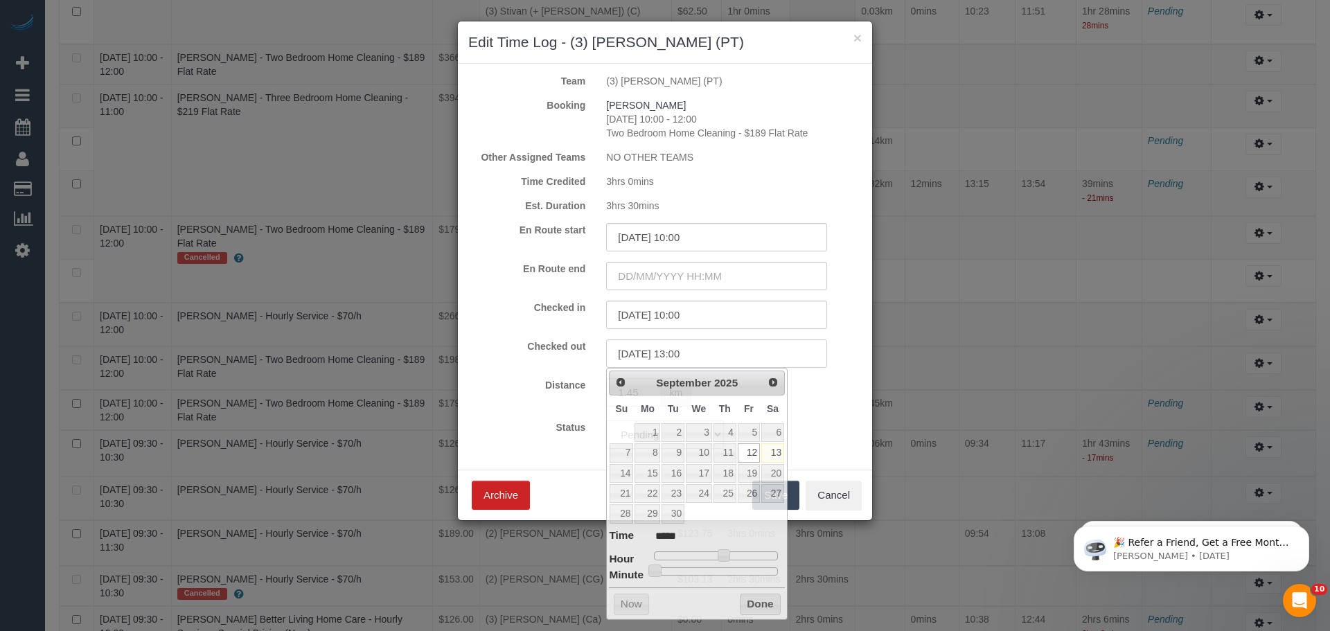
drag, startPoint x: 653, startPoint y: 352, endPoint x: 419, endPoint y: 368, distance: 234.6
click at [418, 370] on div "× Edit Time Log - (3) Allie Zhu (PT) Team (3) Allie Zhu (PT) Booking Cameron Tr…" at bounding box center [665, 315] width 1330 height 631
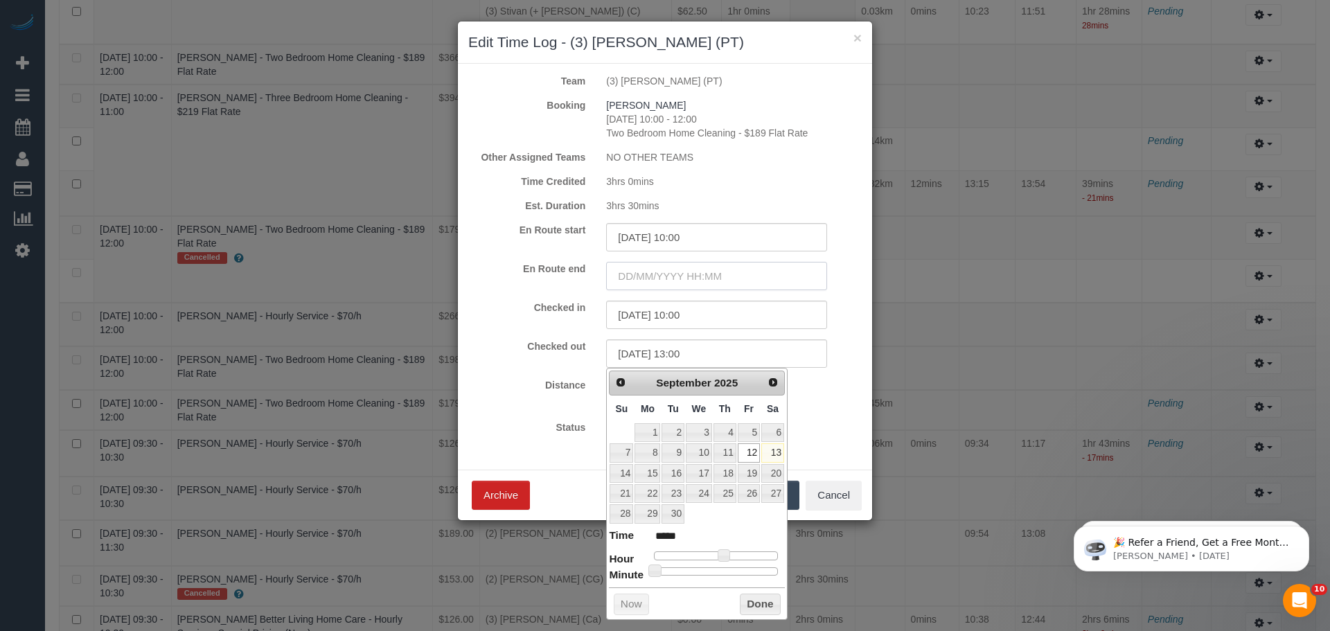
click at [678, 271] on input "text" at bounding box center [716, 276] width 221 height 28
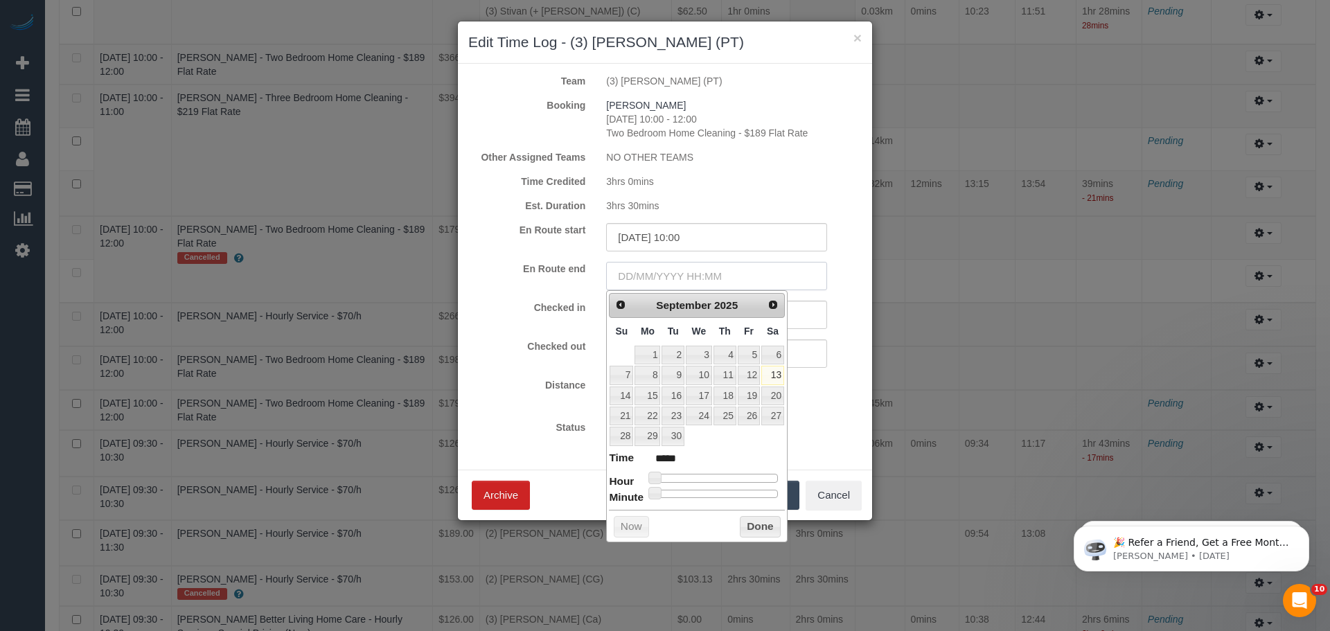
paste input "12/09/2025 13:00"
type input "12/09/2025 13:00"
click at [486, 295] on form "Team (3) Allie Zhu (PT) Booking Cameron Tripp 12/09/2025 10:00 - 12:00 Two Bedr…" at bounding box center [664, 261] width 393 height 375
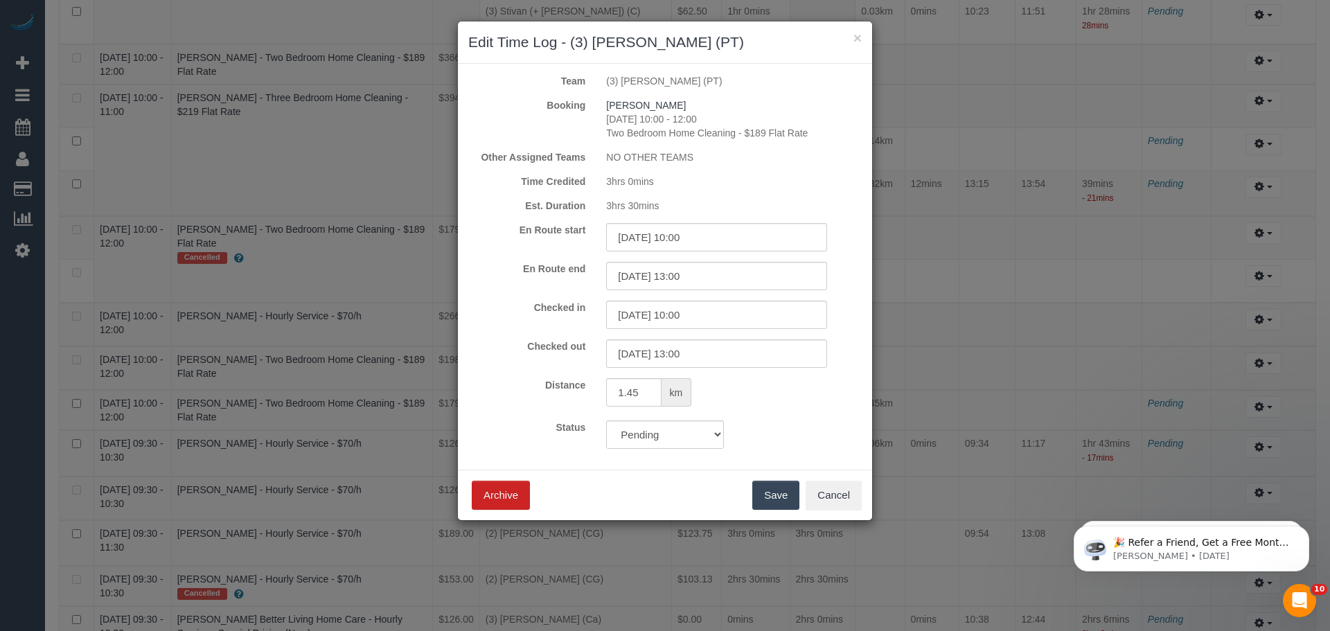
click at [785, 497] on button "Save" at bounding box center [775, 495] width 47 height 29
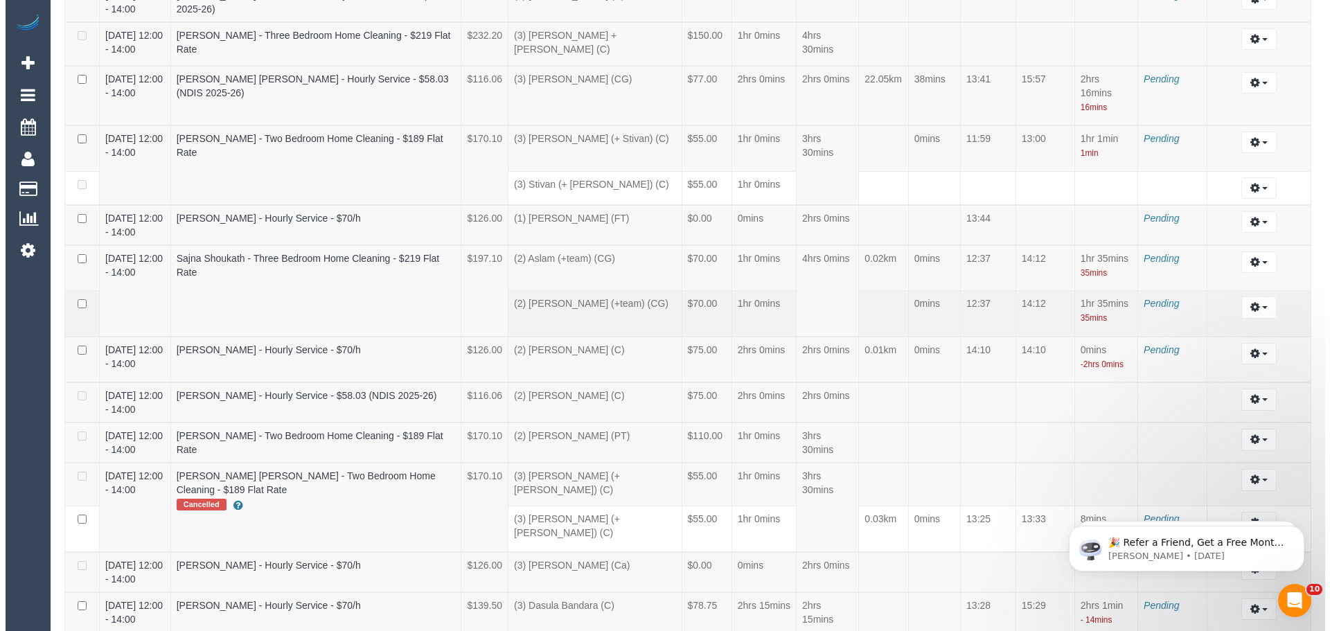
scroll to position [296, 0]
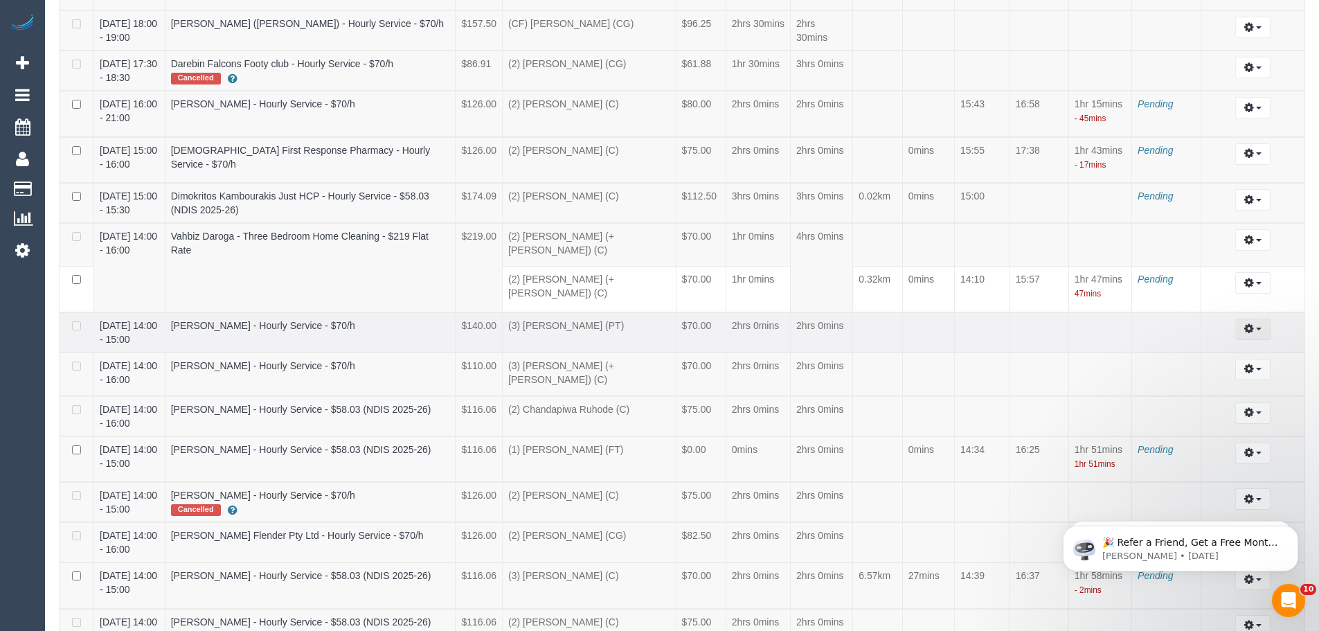
click at [1246, 324] on icon "button" at bounding box center [1249, 328] width 10 height 8
click at [1190, 348] on link "Edit" at bounding box center [1215, 355] width 109 height 18
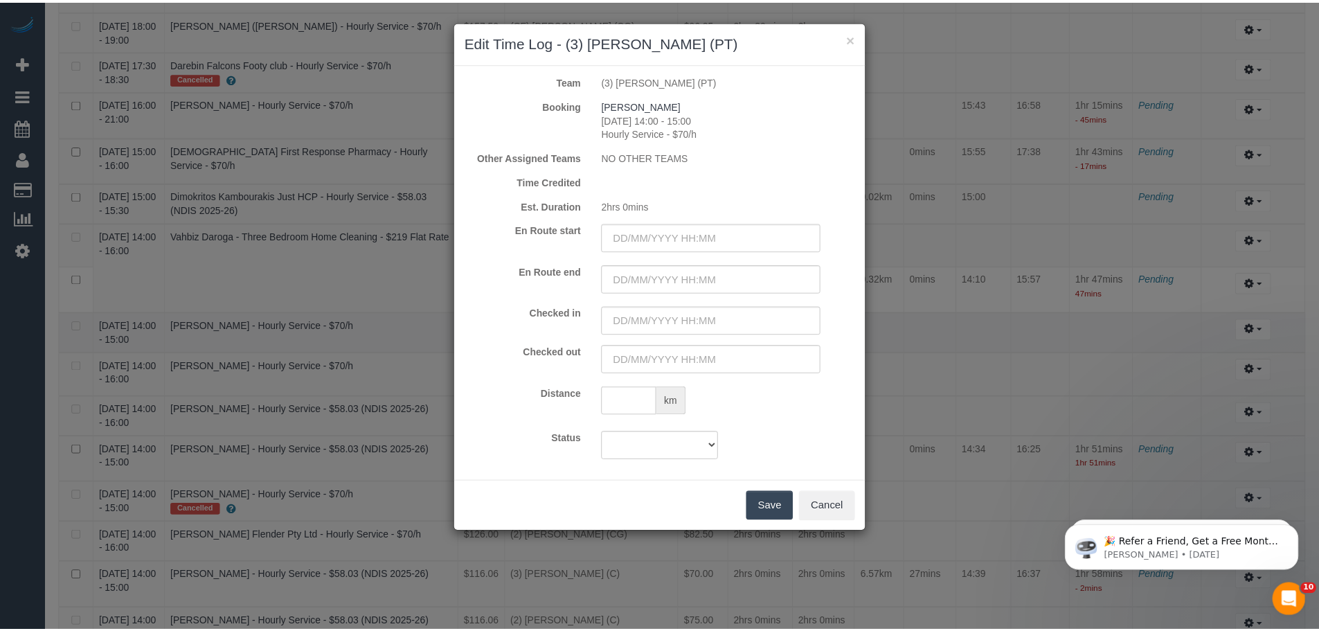
scroll to position [5344, 1330]
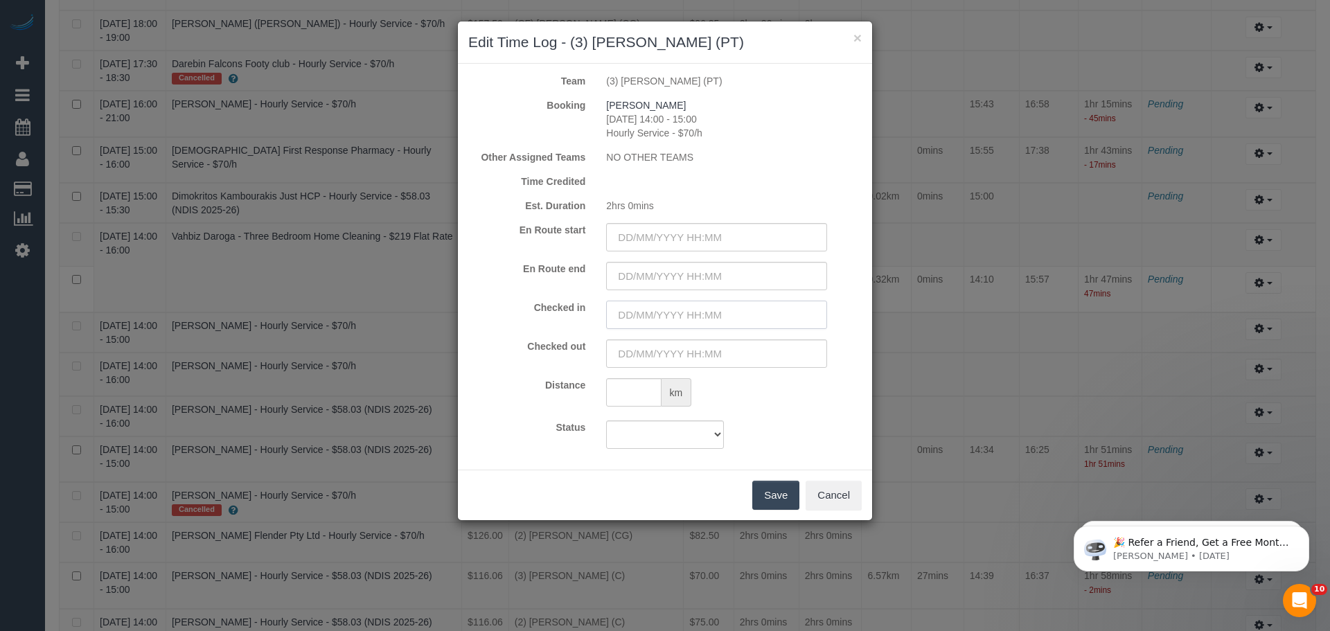
click at [720, 314] on input "text" at bounding box center [716, 315] width 221 height 28
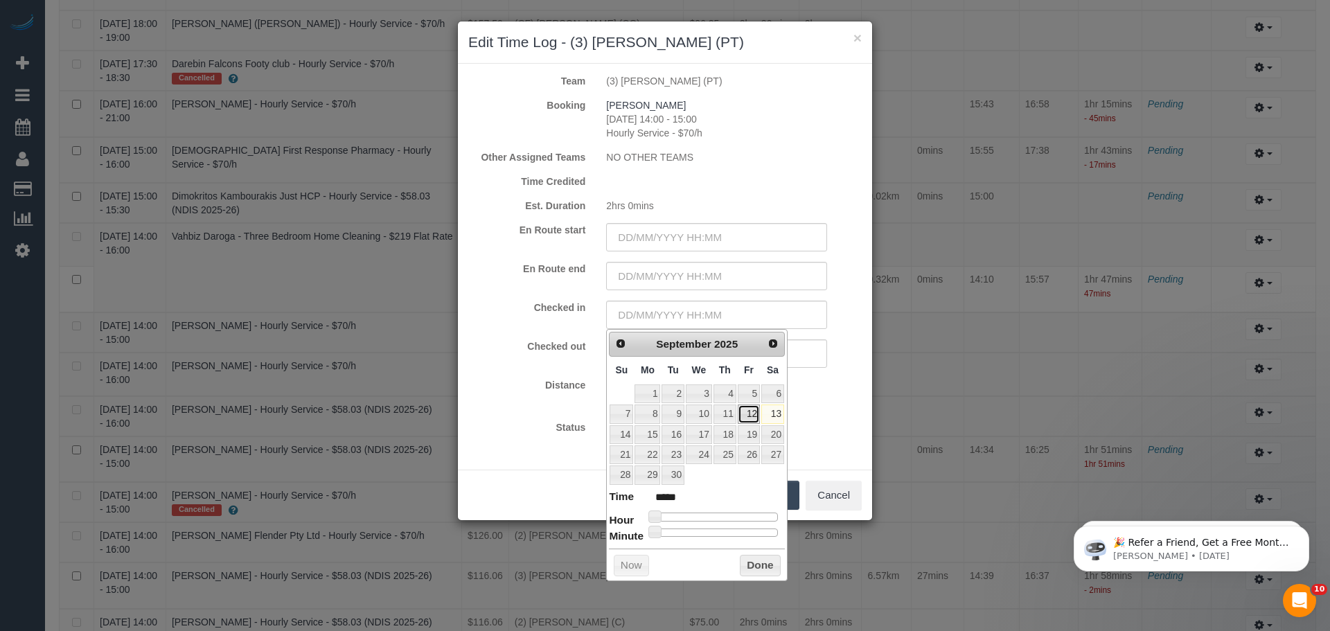
click at [753, 414] on link "12" at bounding box center [748, 413] width 22 height 19
click at [753, 413] on link "12" at bounding box center [748, 413] width 22 height 19
type input "12/09/2025 01:00"
type input "*****"
type input "12/09/2025 03:00"
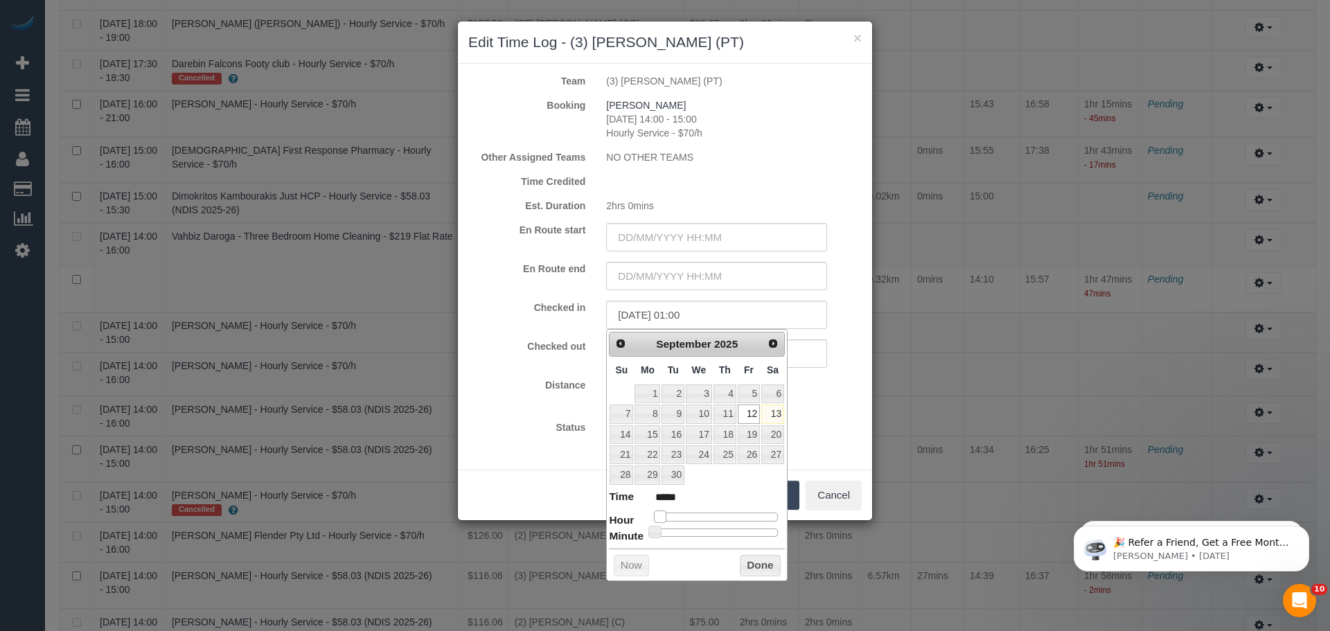
type input "*****"
type input "12/09/2025 04:00"
type input "*****"
type input "12/09/2025 11:00"
type input "*****"
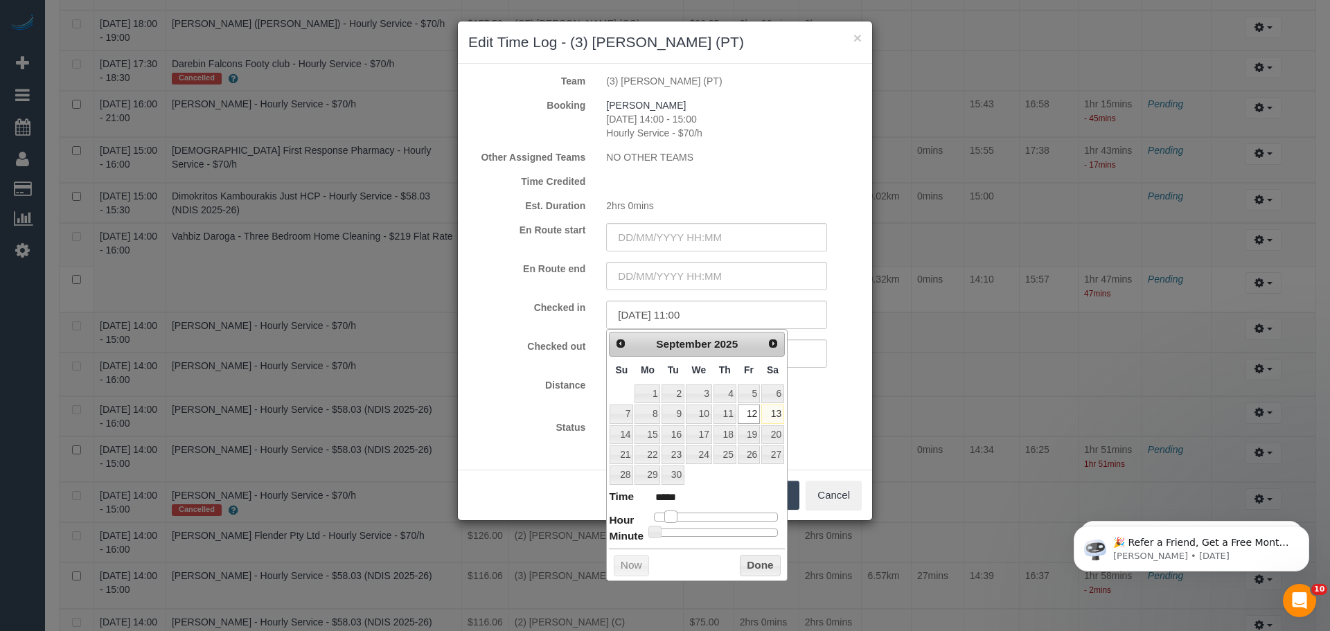
type input "12/09/2025 12:00"
type input "*****"
type input "12/09/2025 13:00"
type input "*****"
type input "12/09/2025 14:00"
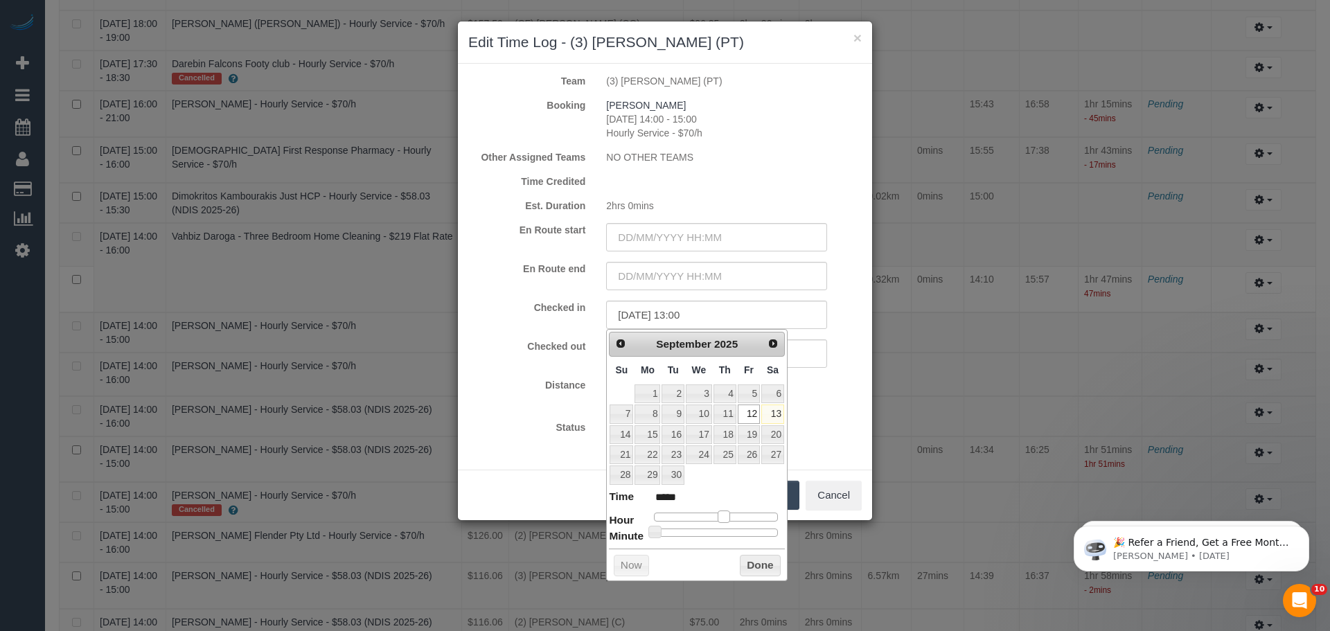
type input "*****"
drag, startPoint x: 655, startPoint y: 512, endPoint x: 729, endPoint y: 510, distance: 74.1
click at [729, 510] on span at bounding box center [729, 516] width 12 height 12
click at [756, 557] on button "Done" at bounding box center [760, 566] width 41 height 22
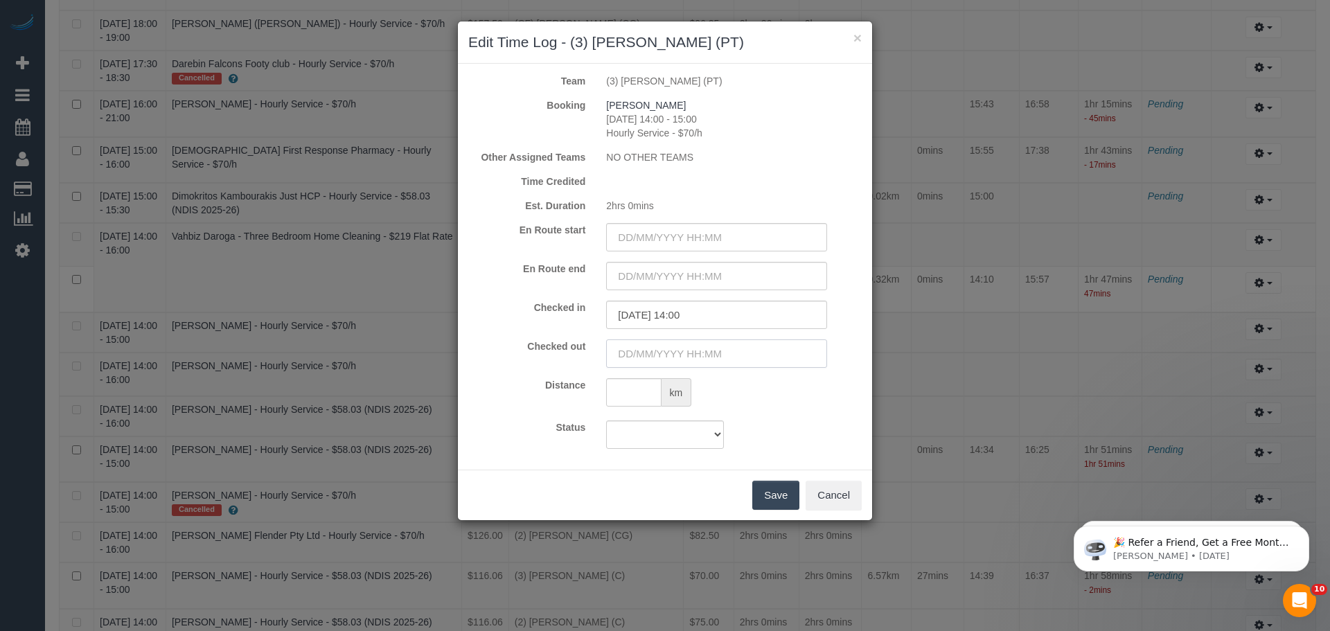
click at [691, 351] on input "text" at bounding box center [716, 353] width 221 height 28
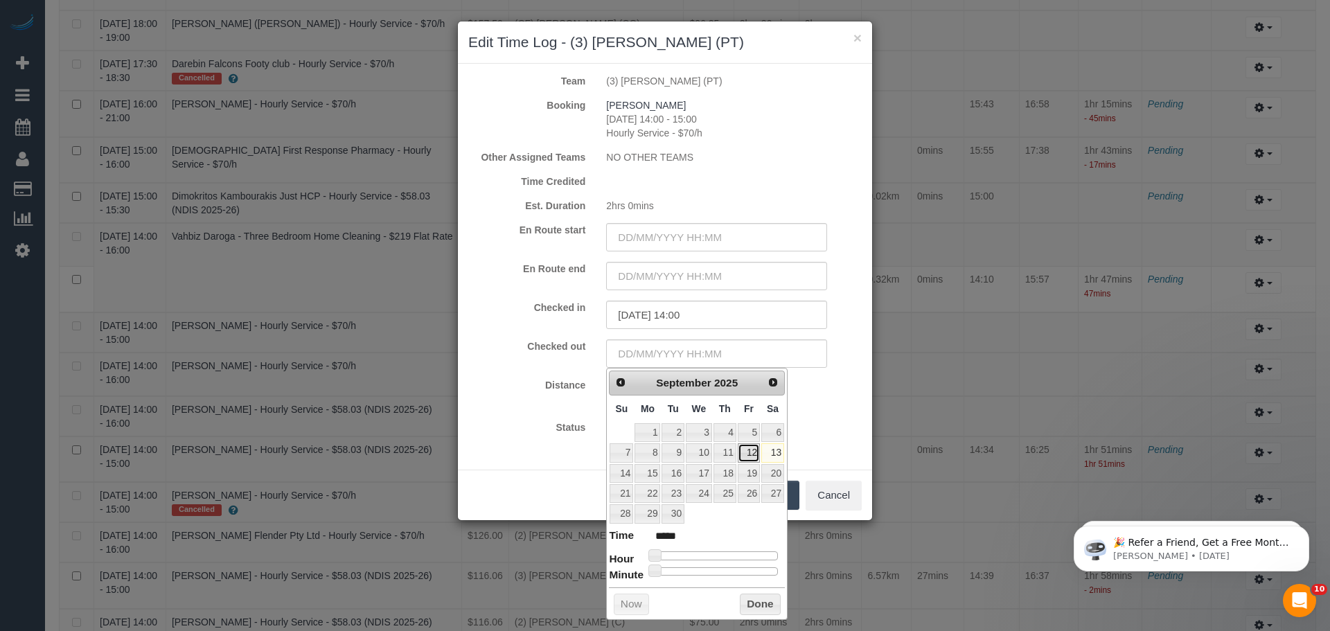
click at [755, 449] on link "12" at bounding box center [748, 452] width 22 height 19
type input "12/09/2025 01:00"
type input "*****"
type input "12/09/2025 08:00"
type input "*****"
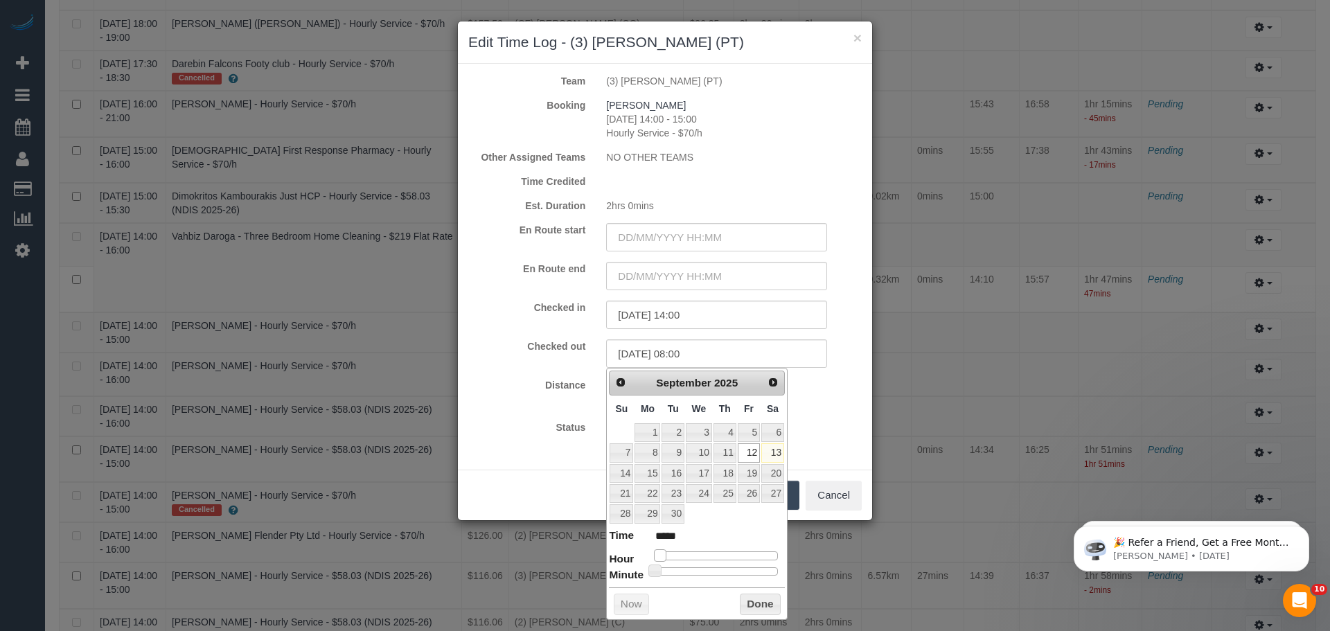
type input "12/09/2025 11:00"
type input "*****"
type input "12/09/2025 12:00"
type input "*****"
type input "12/09/2025 13:00"
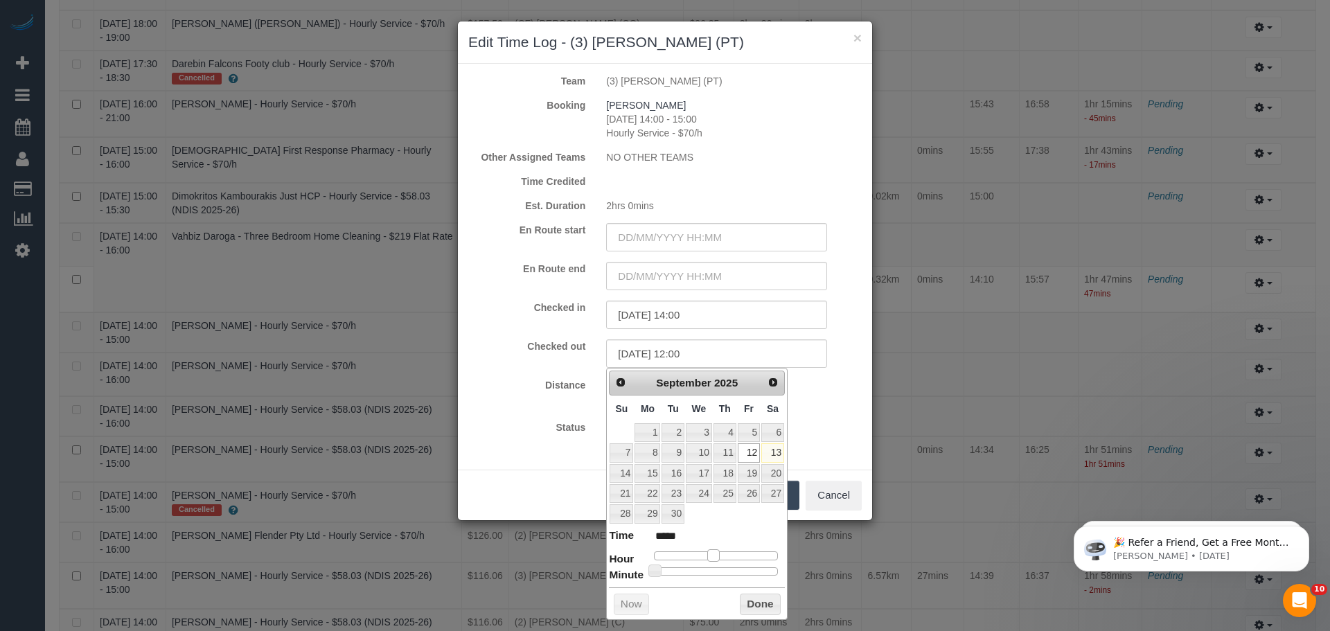
type input "*****"
type input "12/09/2025 14:00"
type input "*****"
type input "12/09/2025 16:00"
type input "*****"
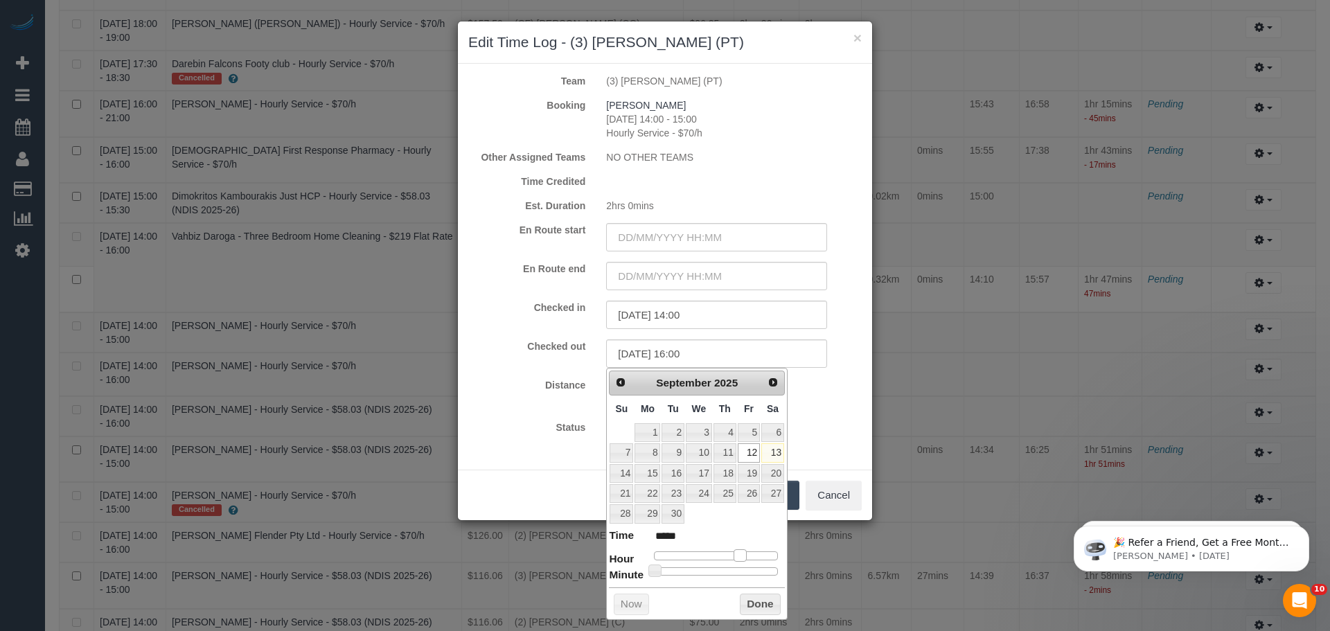
type input "12/09/2025 17:00"
type input "*****"
type input "12/09/2025 16:00"
type input "*****"
drag, startPoint x: 654, startPoint y: 555, endPoint x: 742, endPoint y: 557, distance: 87.3
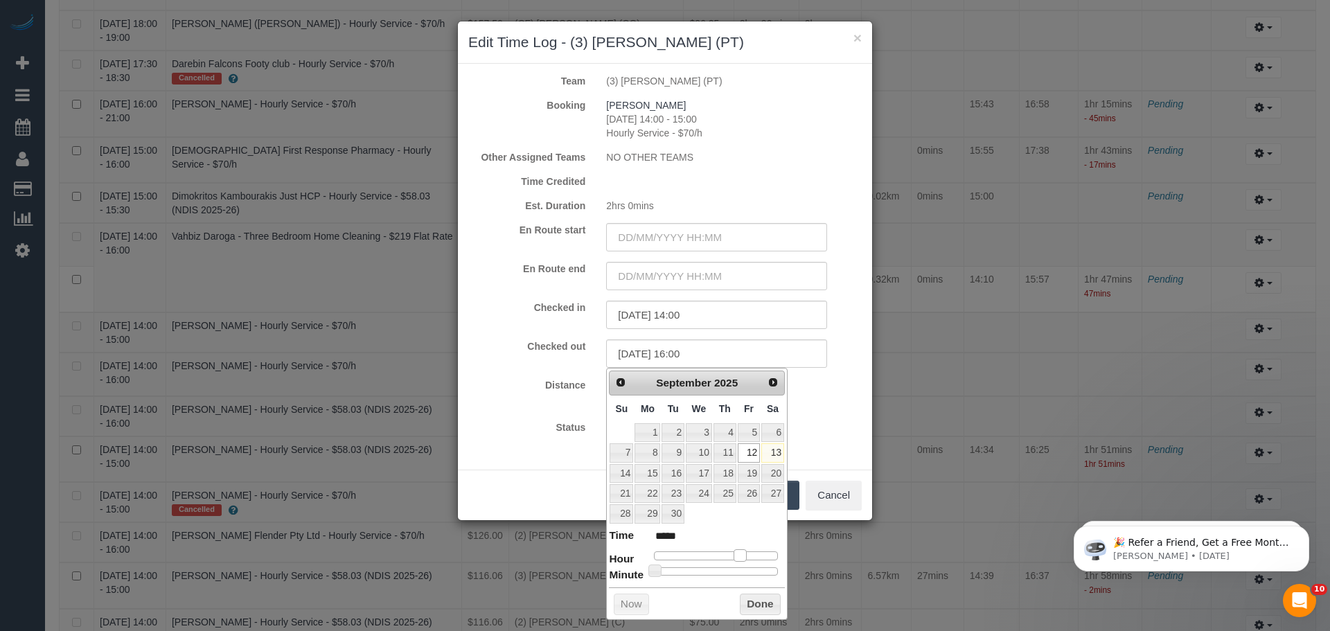
click at [742, 557] on span at bounding box center [739, 555] width 12 height 12
click at [755, 604] on button "Done" at bounding box center [760, 604] width 41 height 22
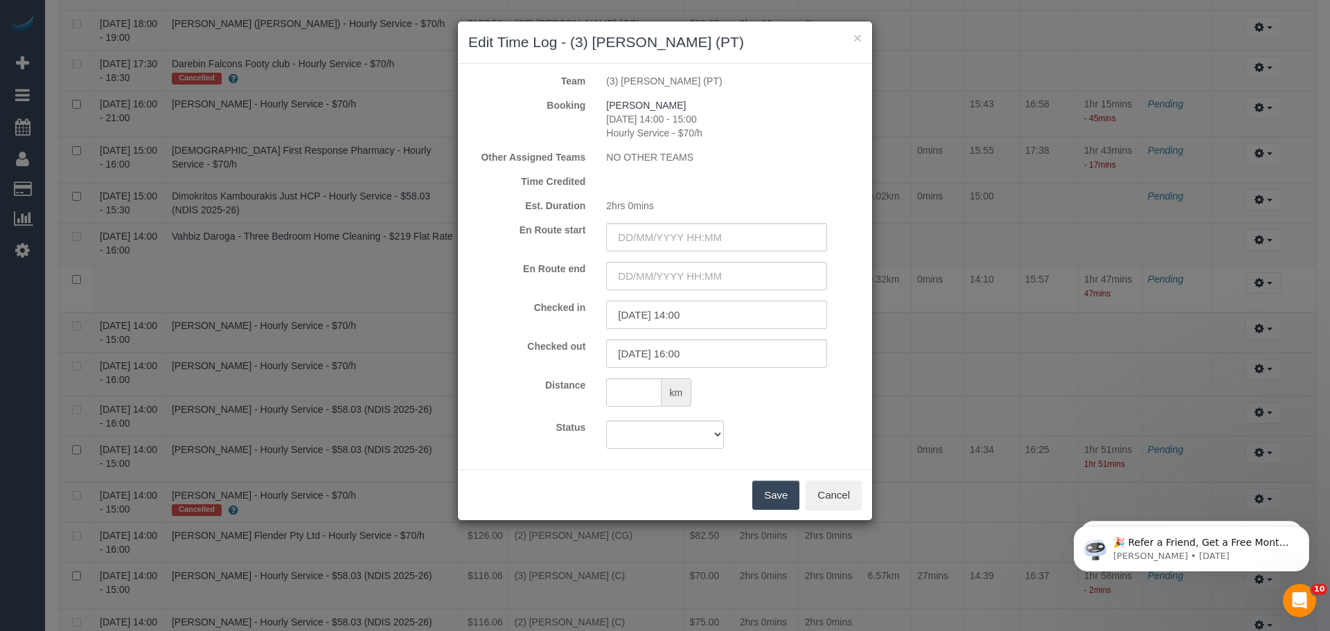
drag, startPoint x: 733, startPoint y: 313, endPoint x: 474, endPoint y: 310, distance: 259.7
click at [474, 310] on div "Checked in 12/09/2025 14:00" at bounding box center [665, 315] width 414 height 28
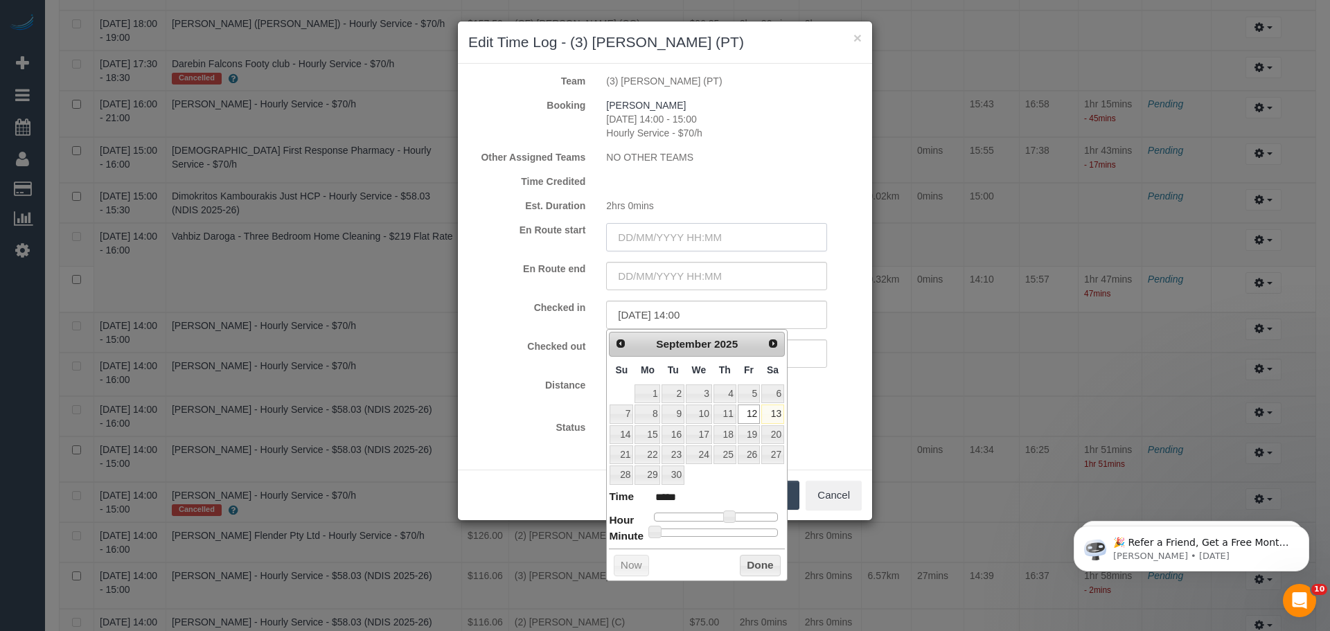
click at [758, 235] on input "text" at bounding box center [716, 237] width 221 height 28
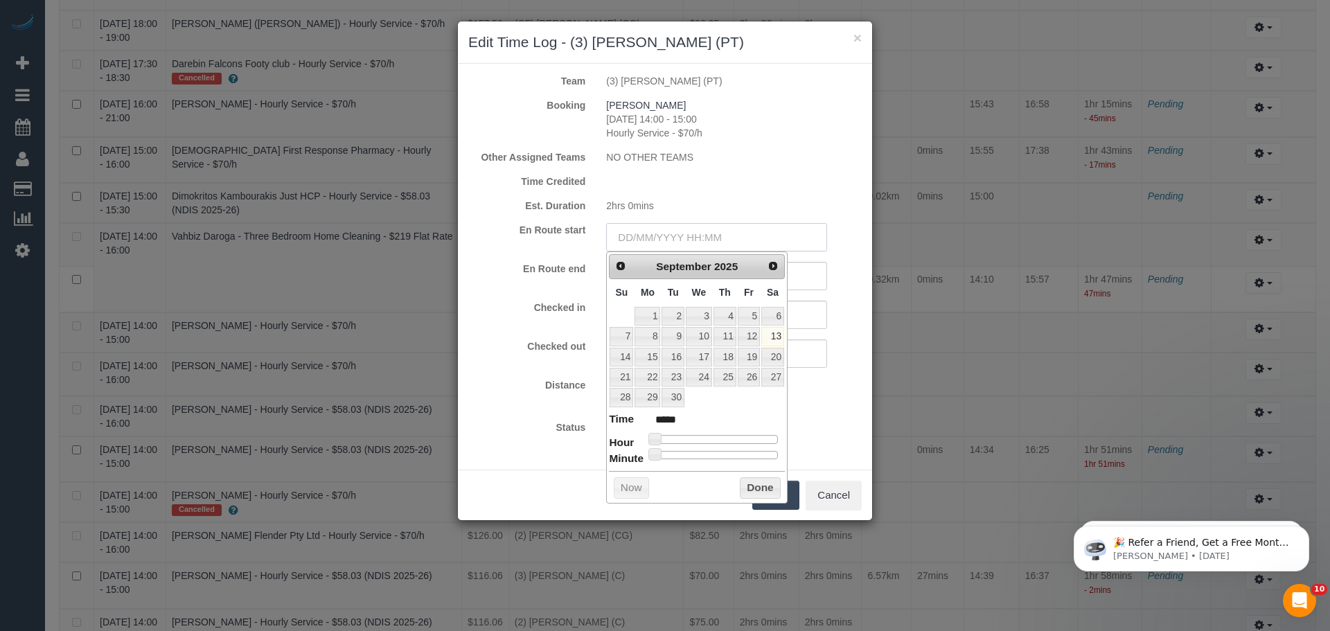
paste input "12/09/2025 14:00"
type input "12/09/2025 14:00"
click at [574, 240] on div "En Route start 12/09/2025 14:00" at bounding box center [665, 237] width 414 height 28
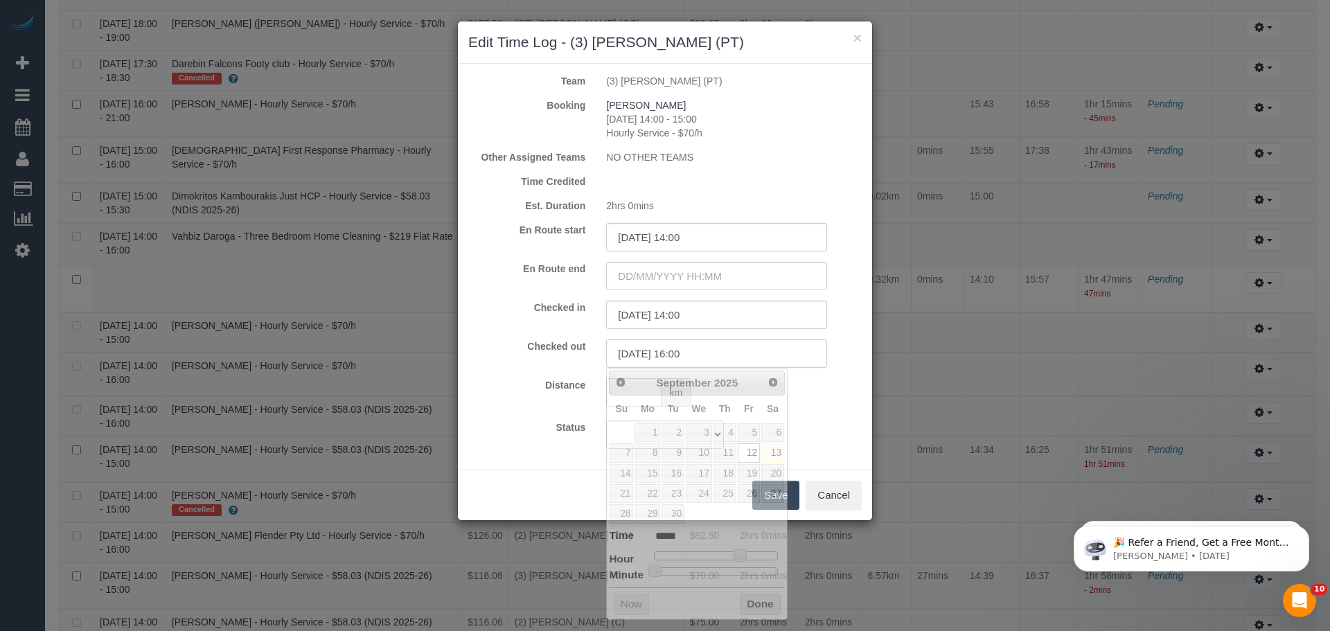
drag, startPoint x: 732, startPoint y: 350, endPoint x: 486, endPoint y: 349, distance: 245.8
click at [486, 350] on div "Checked out 12/09/2025 16:00" at bounding box center [665, 353] width 414 height 28
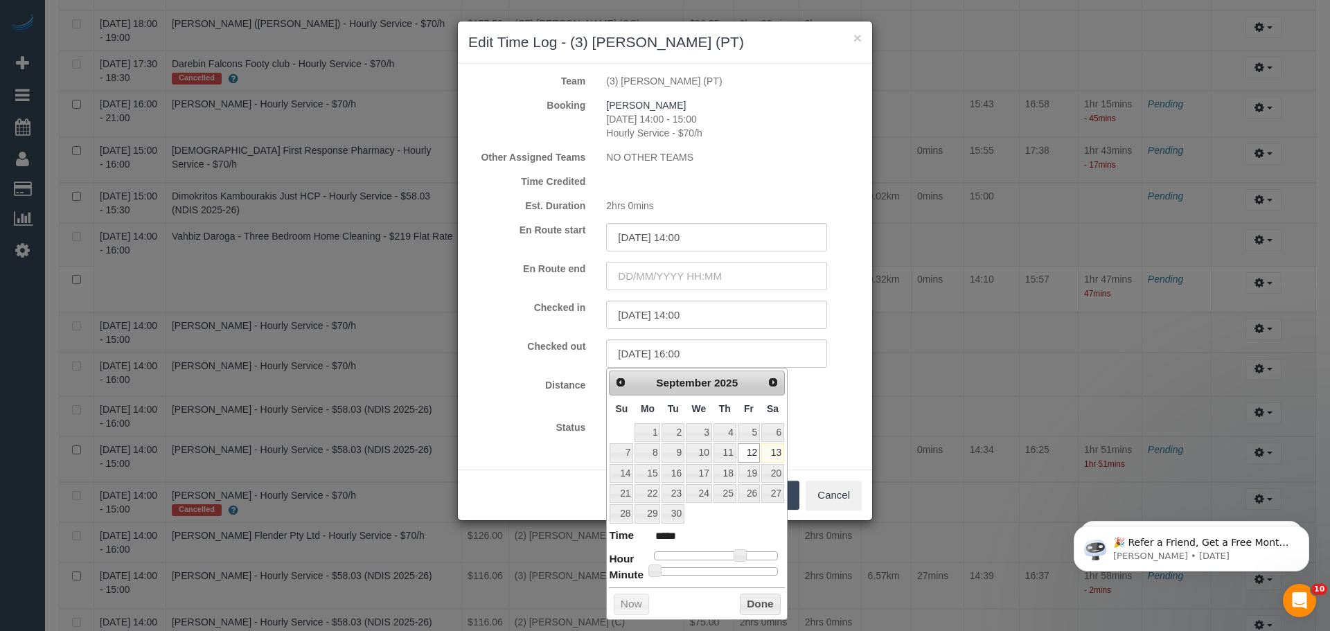
click at [671, 275] on input "text" at bounding box center [716, 276] width 221 height 28
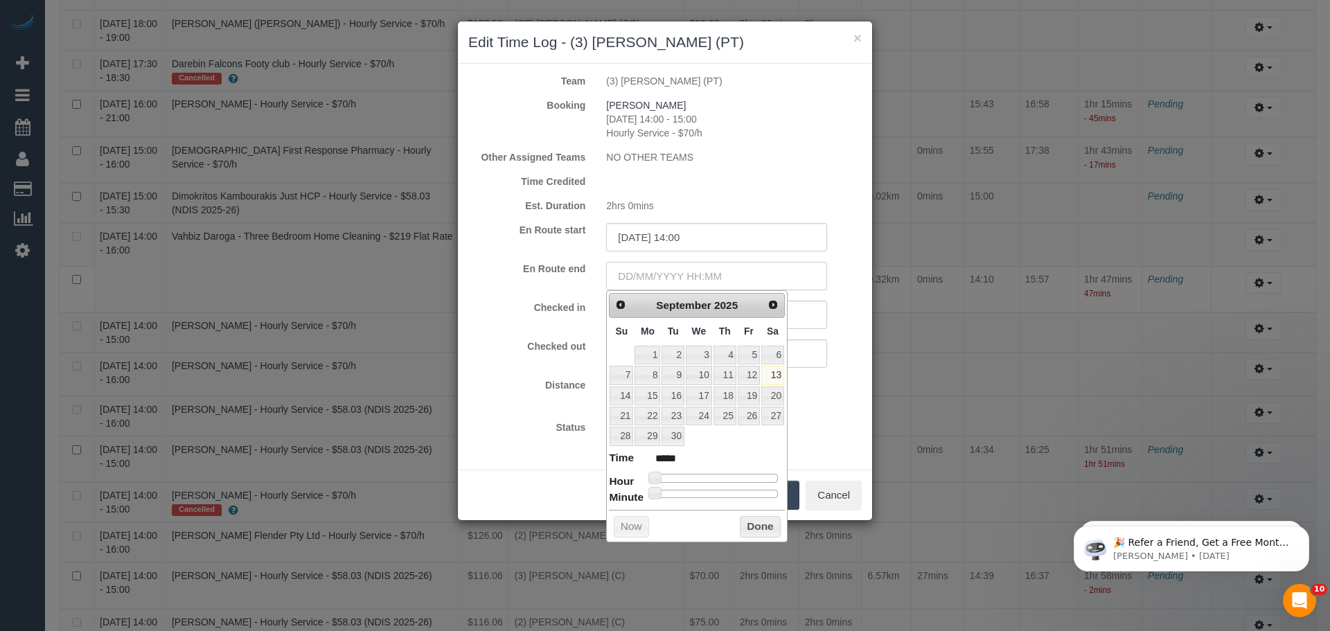
paste input "12/09/2025 16:00"
type input "12/09/2025 16:00"
click at [828, 450] on div "Team (3) Allie Zhu (PT) Booking Ishan Kanwar 12/09/2025 14:00 - 15:00 Hourly Se…" at bounding box center [665, 267] width 414 height 406
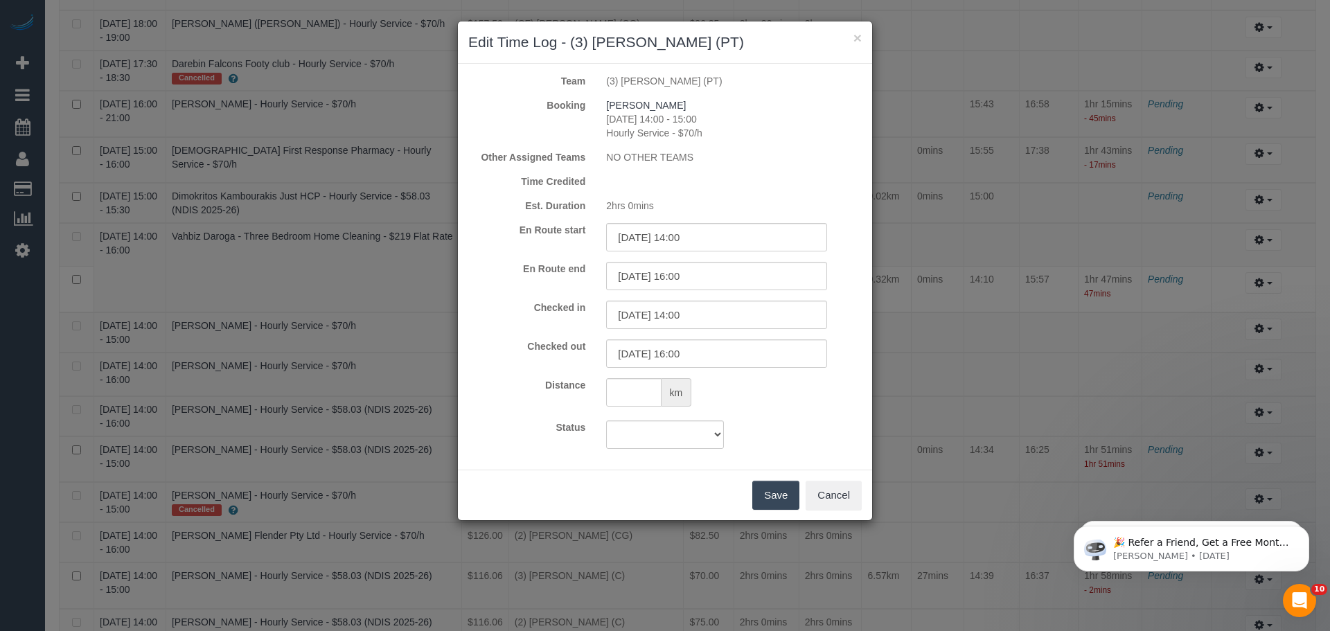
click at [767, 491] on button "Save" at bounding box center [775, 495] width 47 height 29
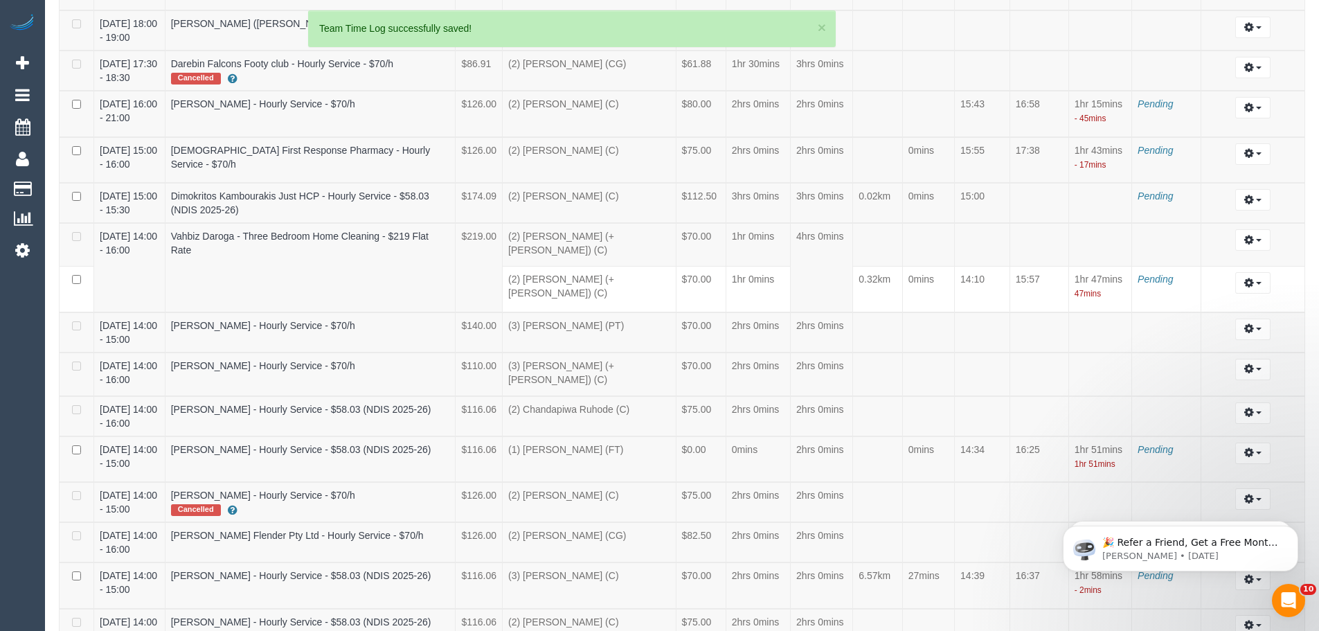
scroll to position [63904, 67928]
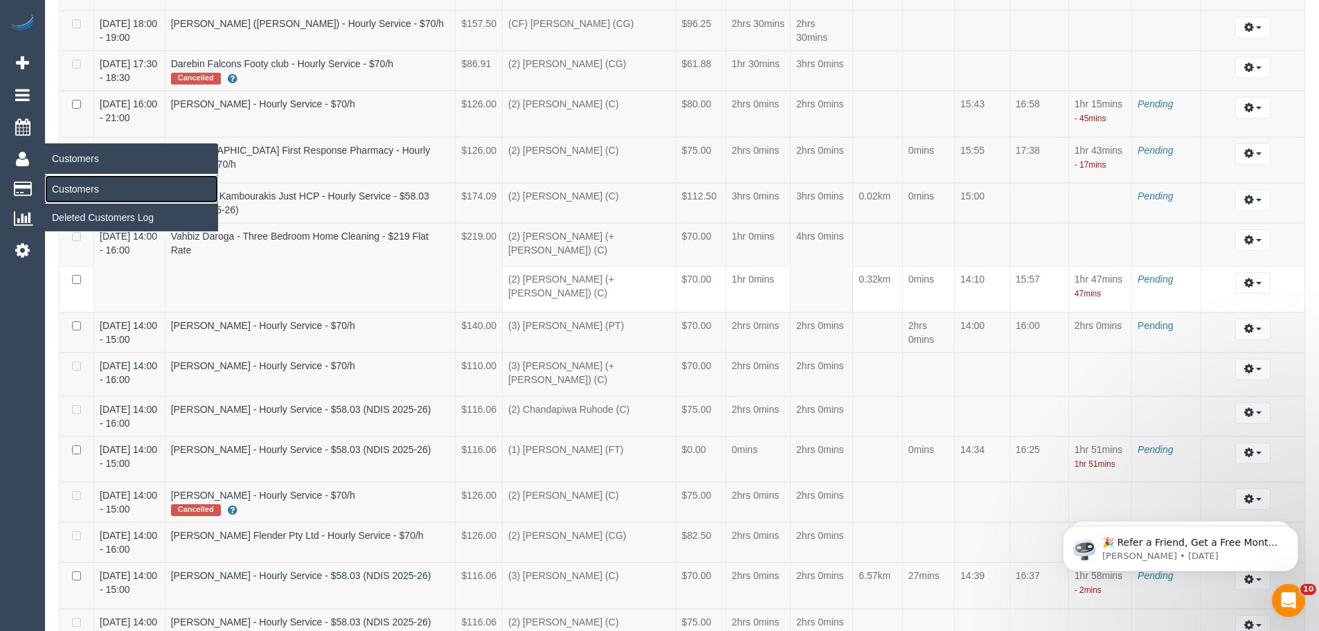
drag, startPoint x: 79, startPoint y: 188, endPoint x: 107, endPoint y: 175, distance: 30.7
click at [80, 189] on link "Customers" at bounding box center [131, 189] width 173 height 28
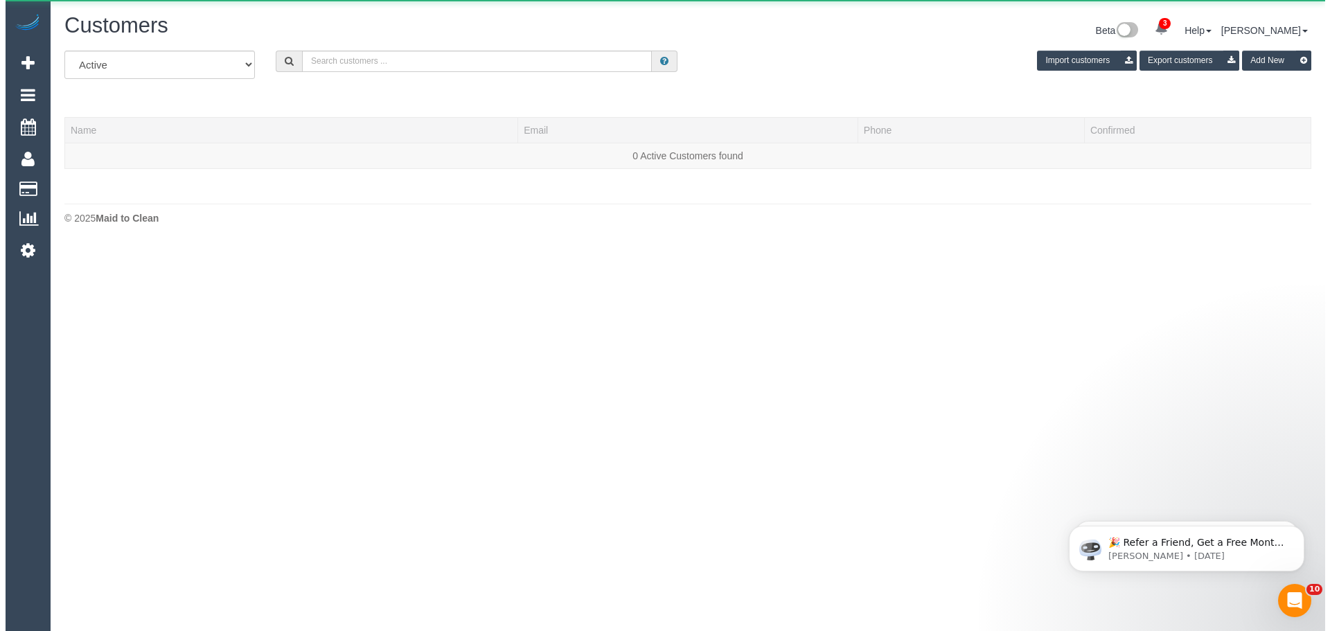
scroll to position [244, 1330]
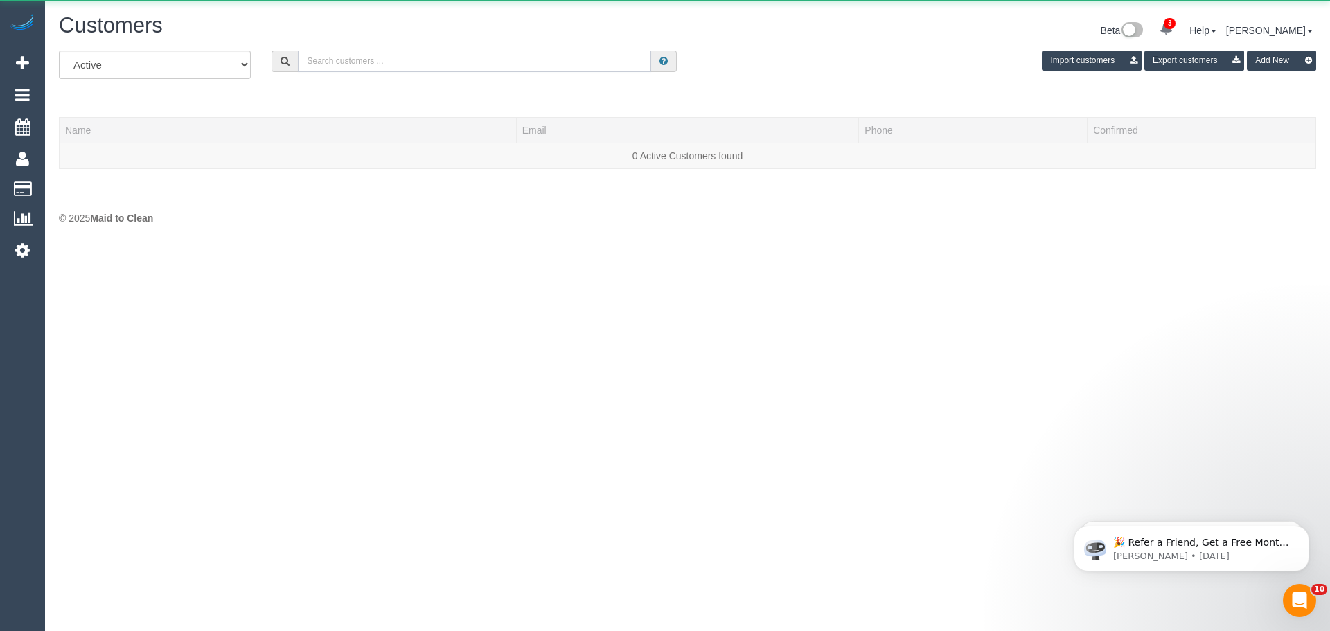
click at [354, 57] on input "text" at bounding box center [474, 61] width 353 height 21
paste input "nicolaoukerrie@gmail.com"
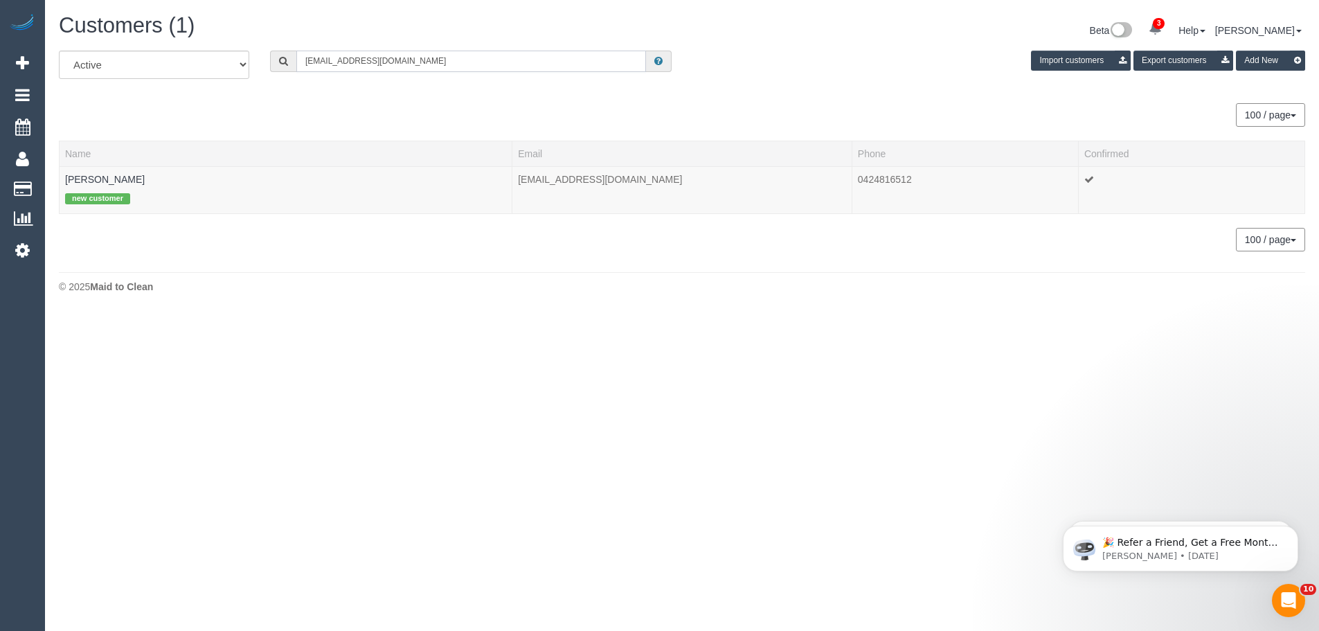
scroll to position [68934, 67918]
type input "nicolaoukerrie@gmail.com"
drag, startPoint x: 149, startPoint y: 180, endPoint x: 62, endPoint y: 183, distance: 86.6
click at [62, 183] on td "Kerrie Nicolaou new customer" at bounding box center [288, 189] width 457 height 47
copy link "Kerrie Nicolaou"
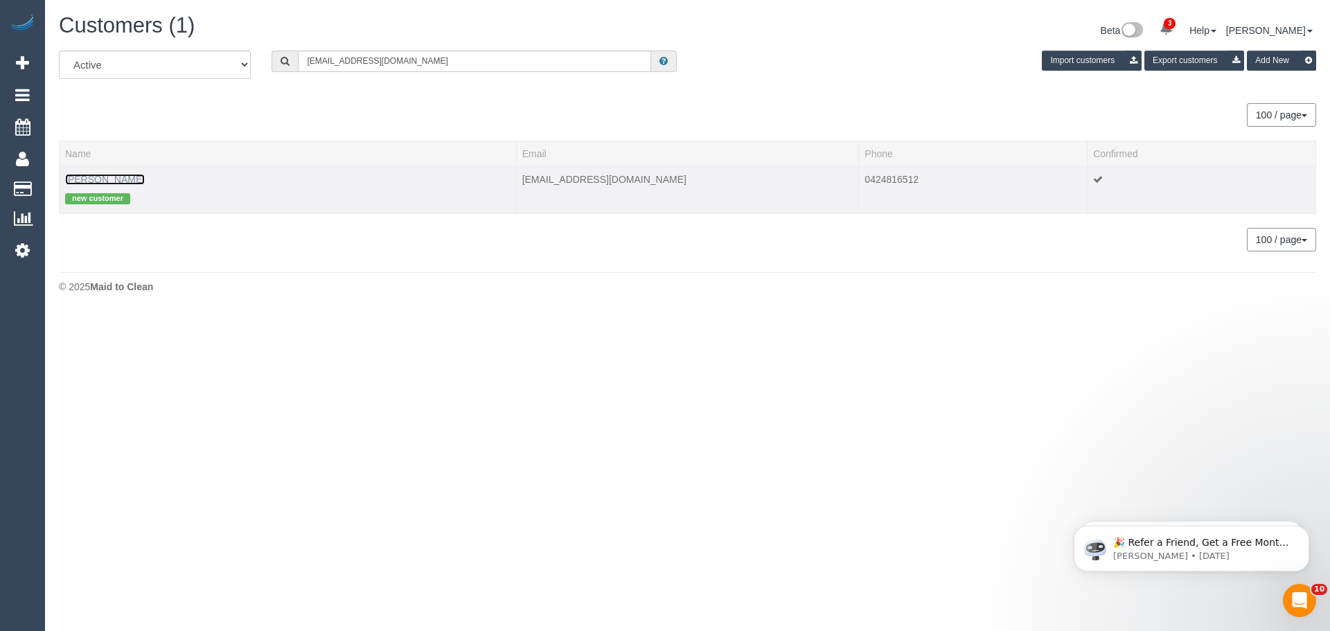
click at [82, 181] on link "Kerrie Nicolaou" at bounding box center [105, 179] width 80 height 11
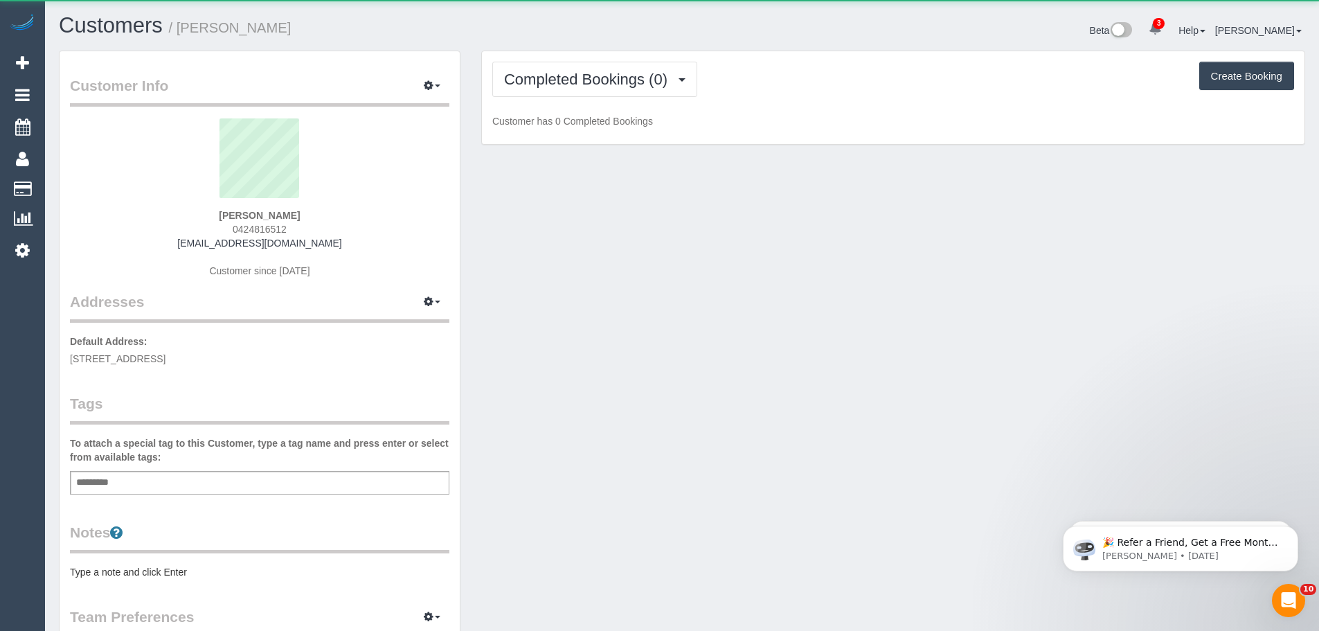
scroll to position [1013, 1319]
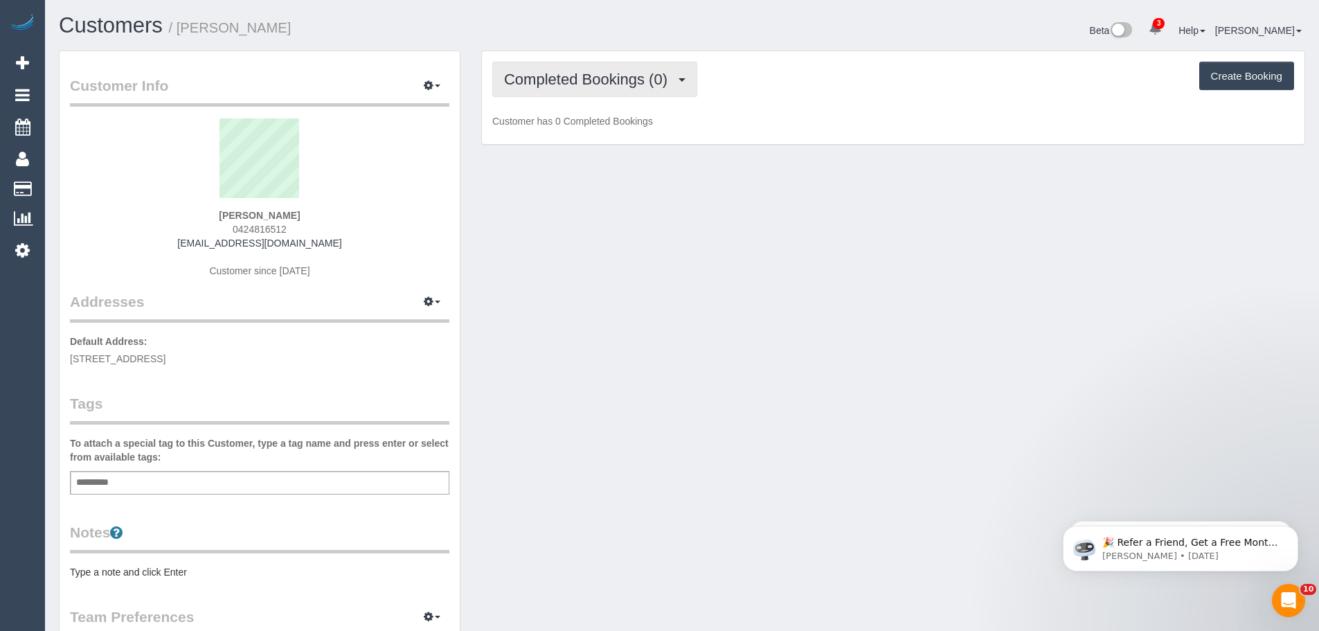
click at [606, 94] on button "Completed Bookings (0)" at bounding box center [594, 79] width 205 height 35
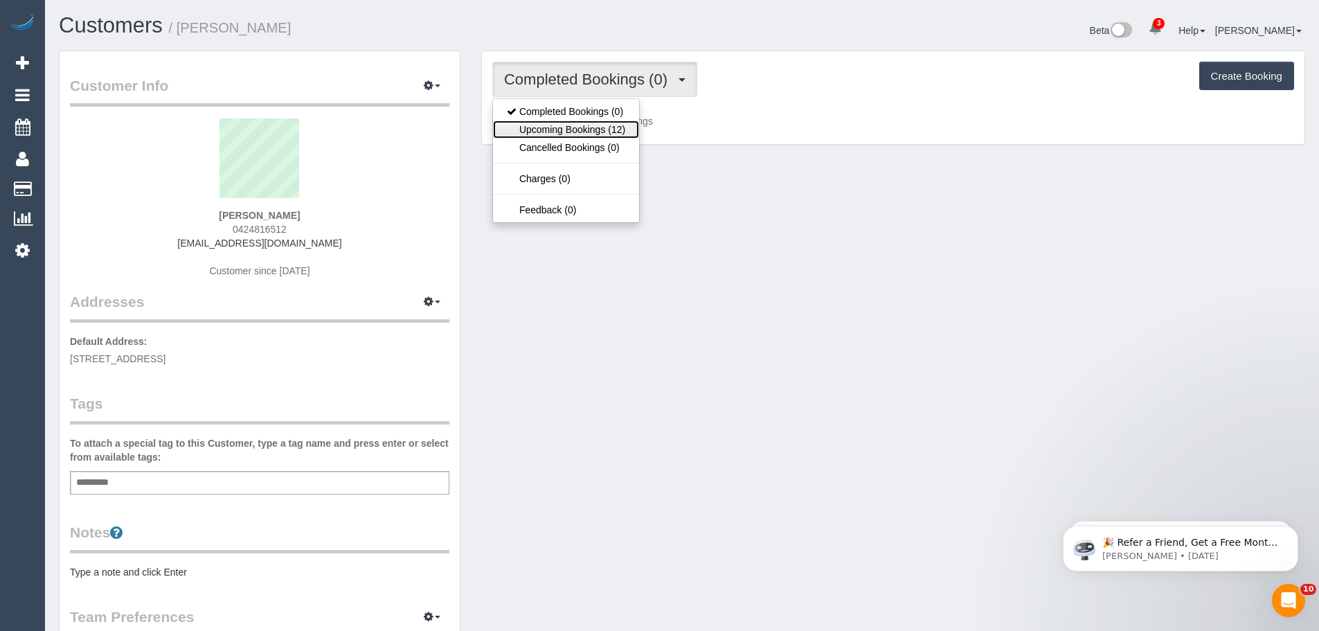
click at [595, 137] on link "Upcoming Bookings (12)" at bounding box center [566, 129] width 146 height 18
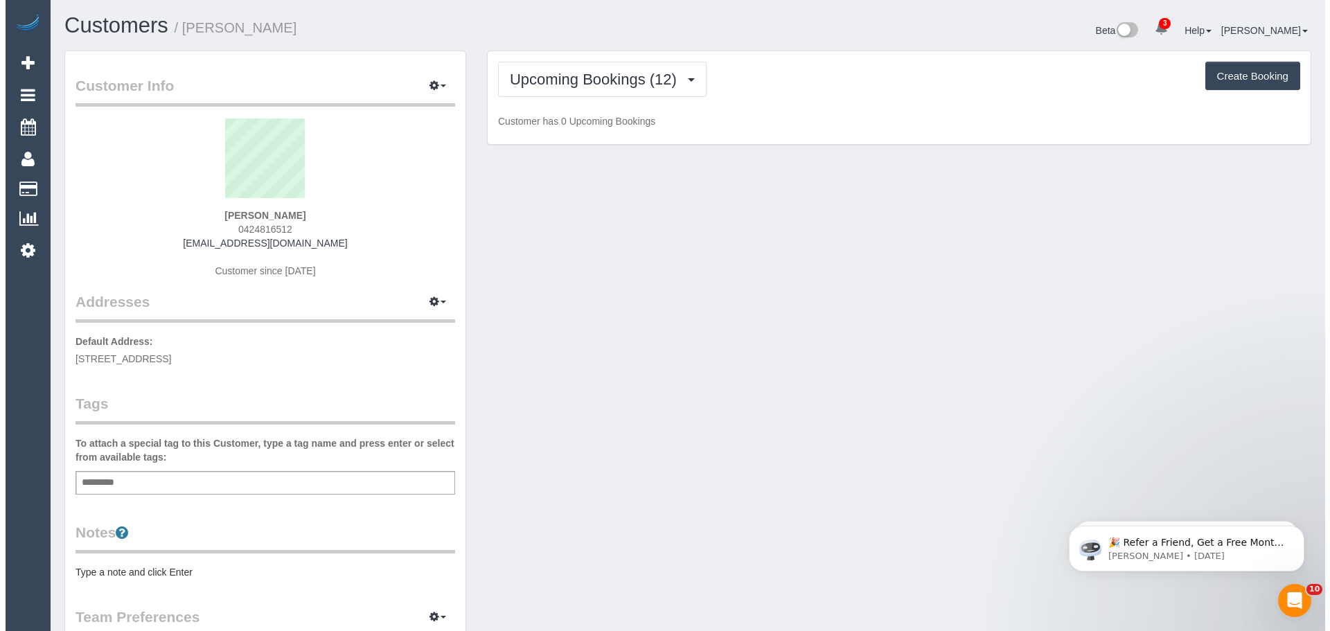
scroll to position [2075, 1319]
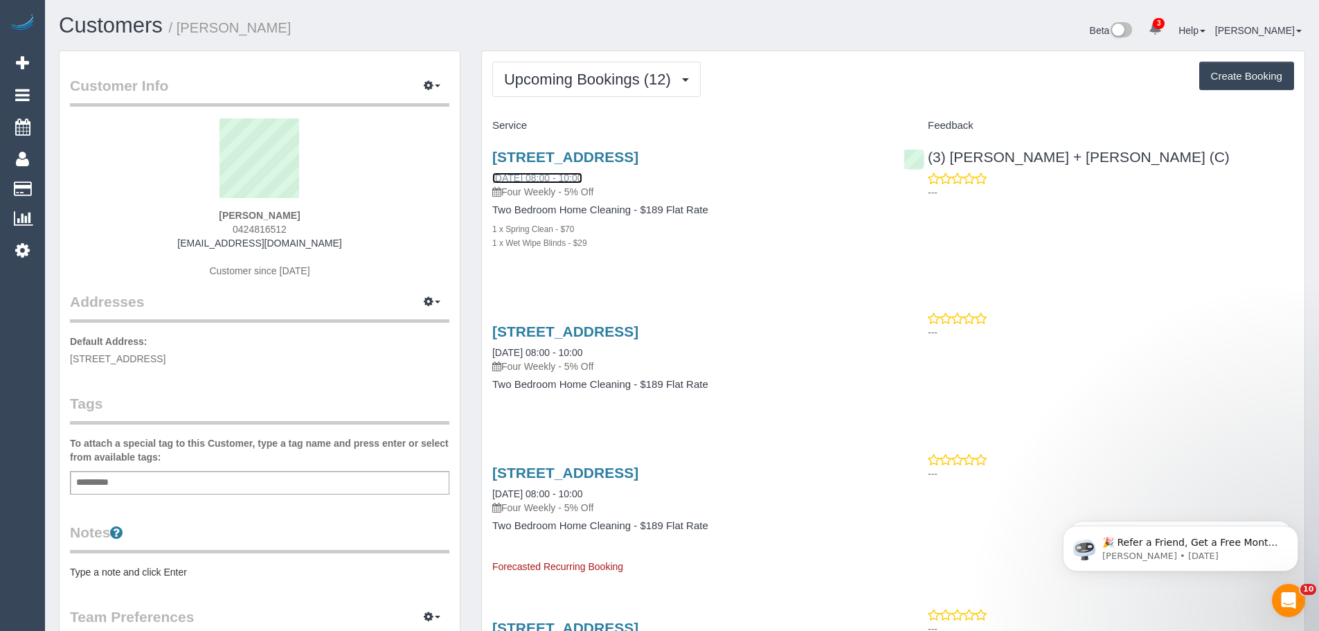
click at [549, 181] on link "18/09/2025 08:00 - 10:00" at bounding box center [537, 177] width 90 height 11
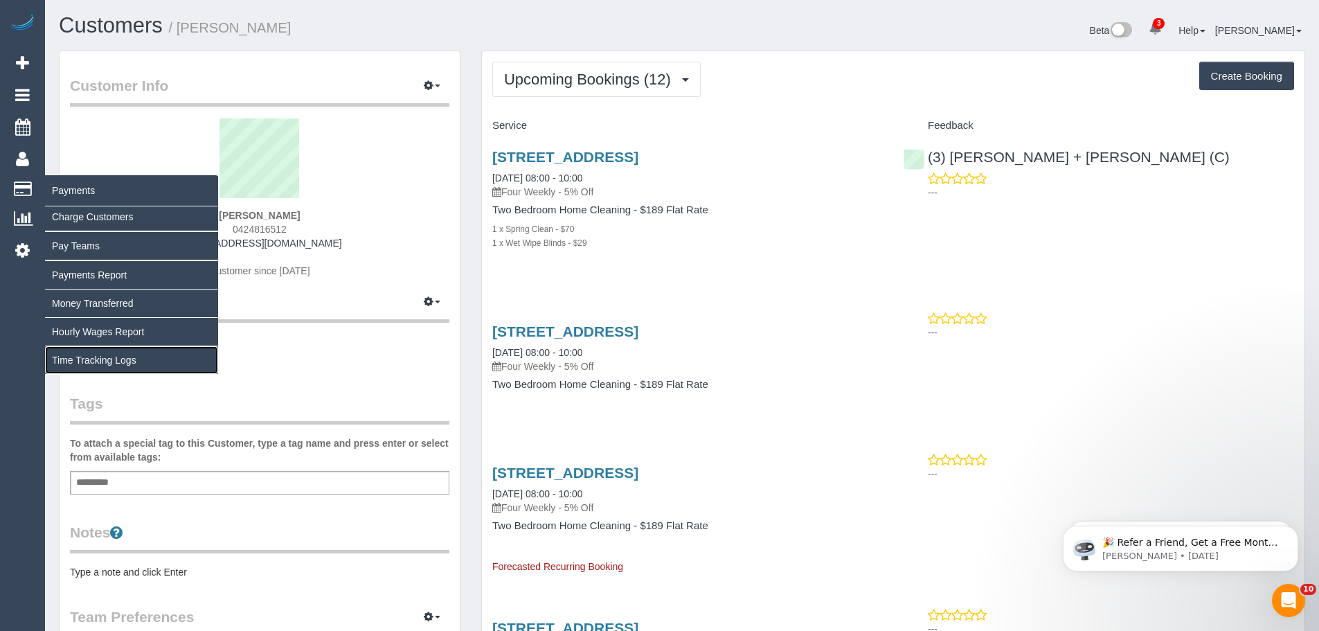
click at [91, 361] on link "Time Tracking Logs" at bounding box center [131, 360] width 173 height 28
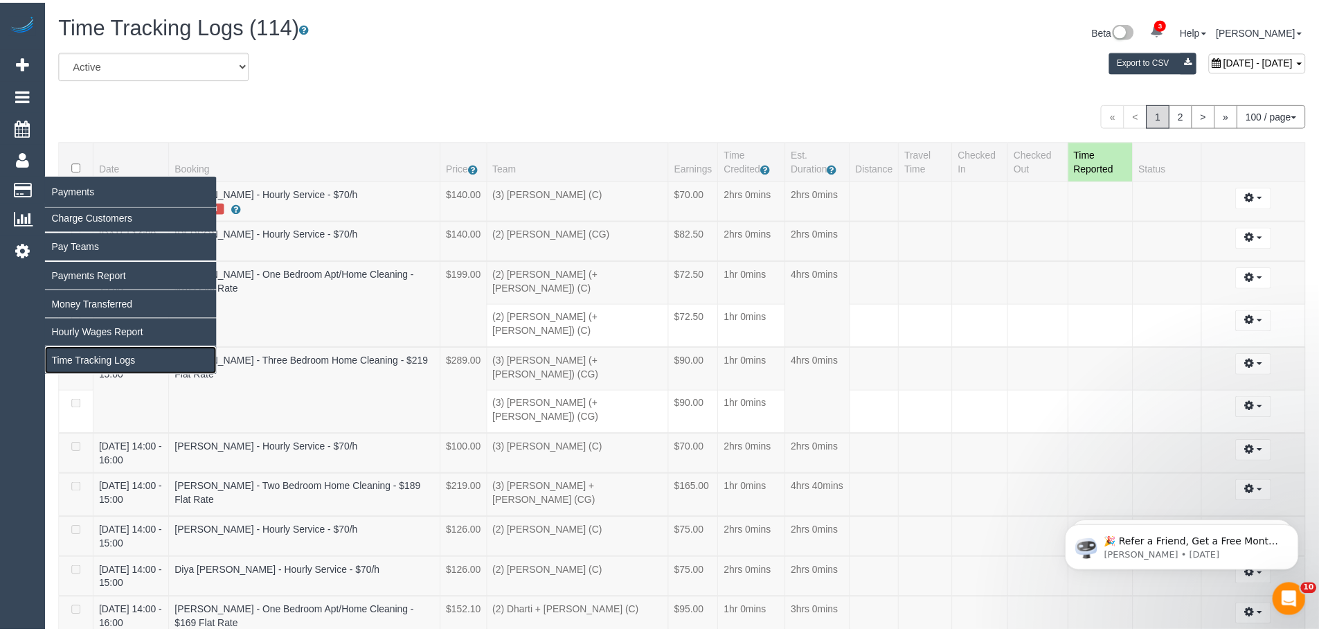
scroll to position [5300, 1319]
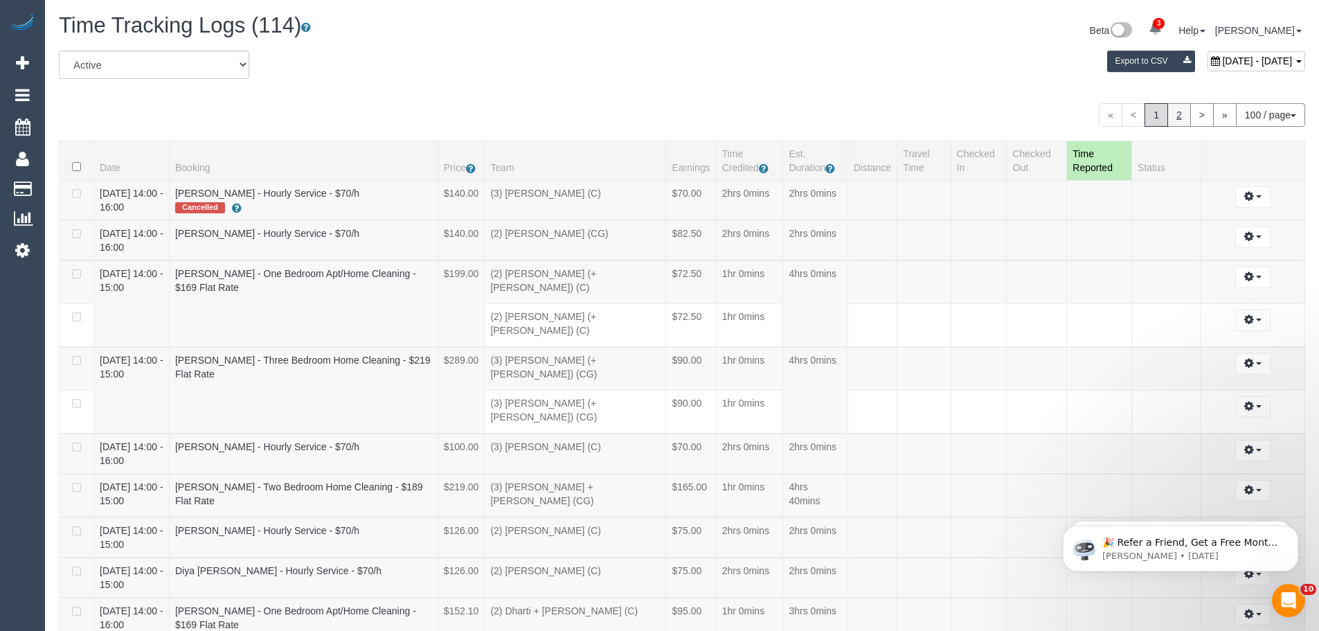
click at [1185, 117] on link "2" at bounding box center [1180, 115] width 24 height 24
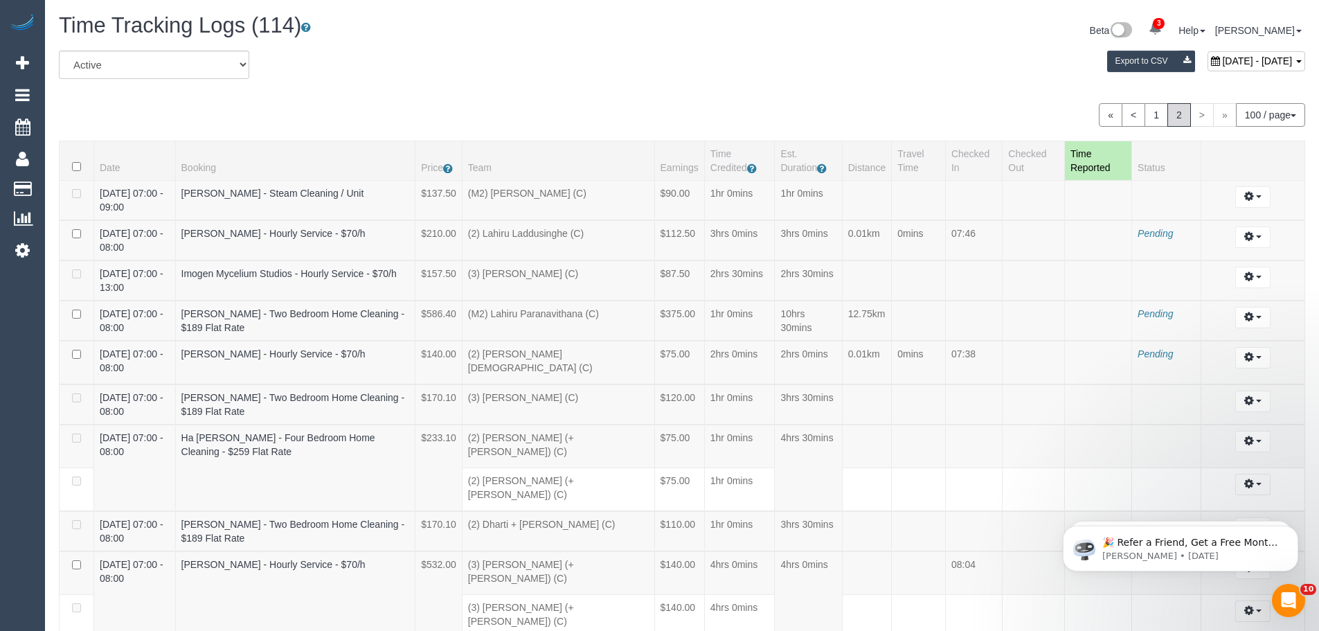
scroll to position [68338, 67928]
click at [1156, 114] on link "1" at bounding box center [1157, 115] width 24 height 24
click at [1208, 53] on div "[DATE] - [DATE]" at bounding box center [1257, 61] width 98 height 20
type input "**********"
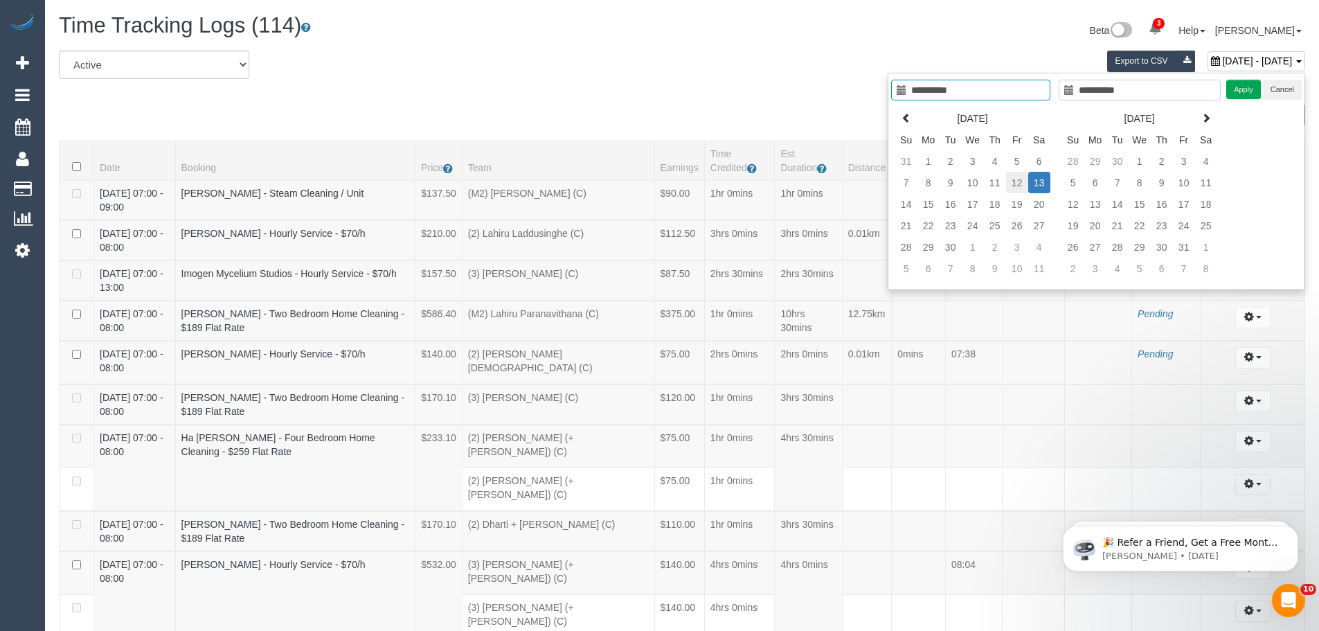
type input "**********"
click at [1011, 181] on td "12" at bounding box center [1017, 182] width 22 height 21
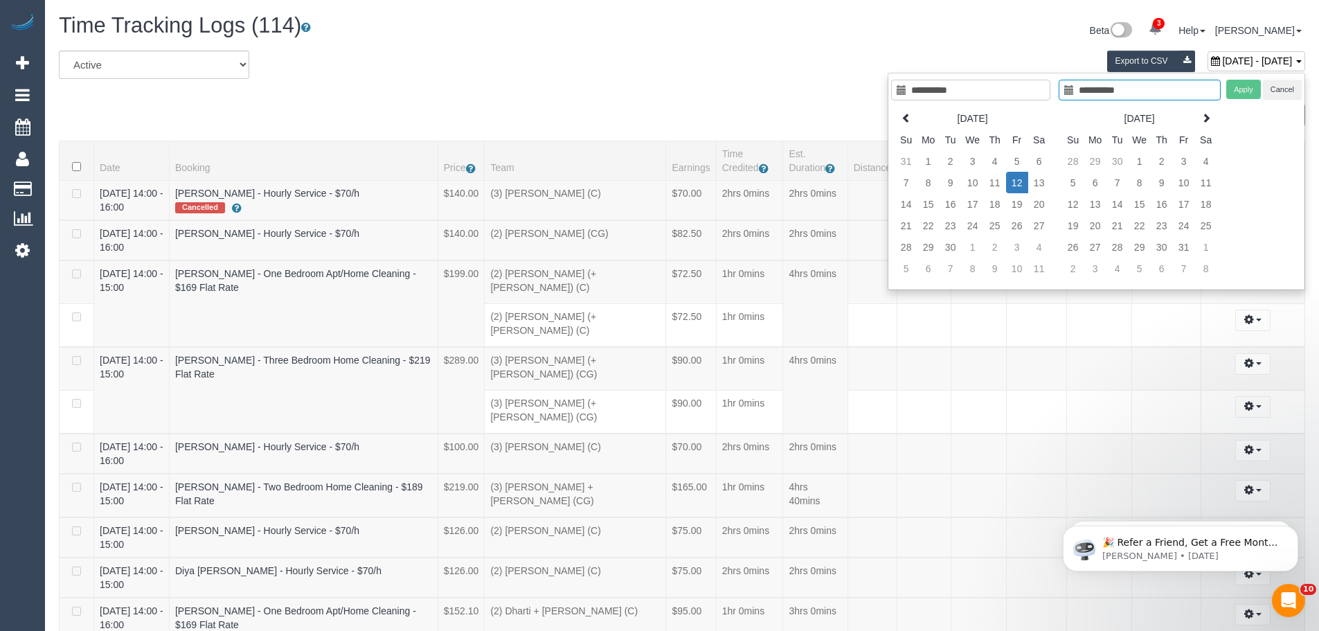
scroll to position [5300, 1319]
type input "**********"
click at [924, 39] on div "Beta 3 Your Notifications You have 0 alerts × You have 3 to charge for 12/09/20…" at bounding box center [999, 32] width 634 height 37
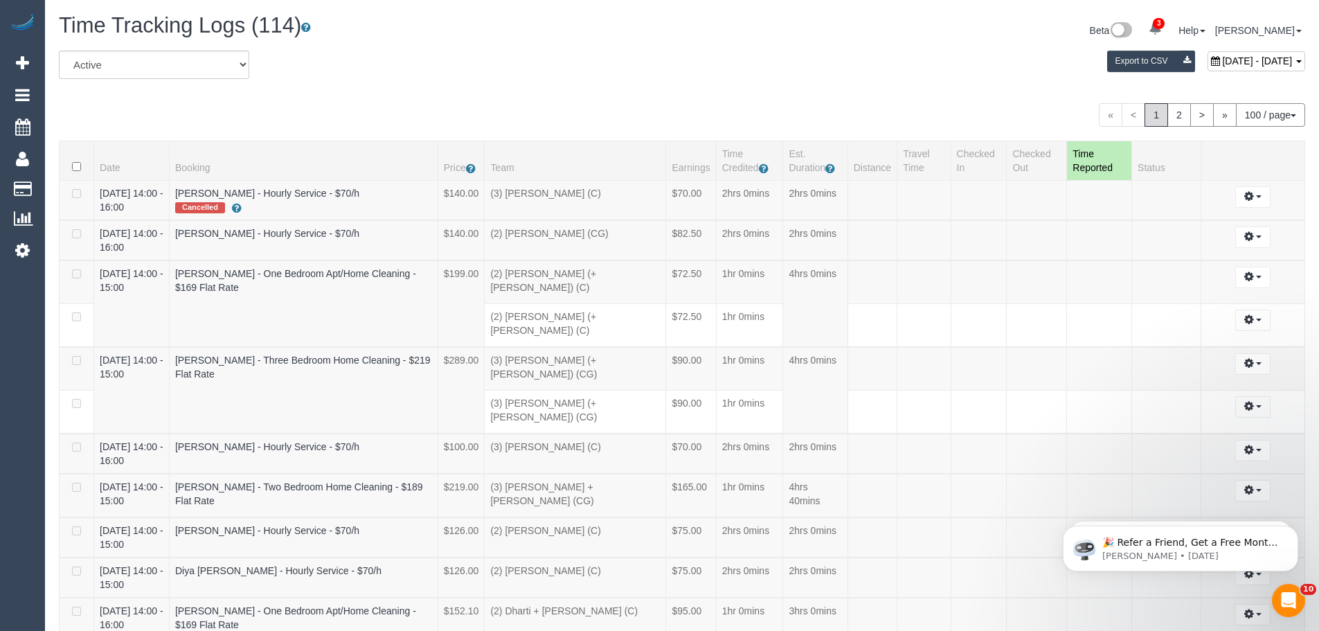
click at [1222, 66] on span "[DATE] - [DATE]" at bounding box center [1257, 60] width 70 height 11
type input "**********"
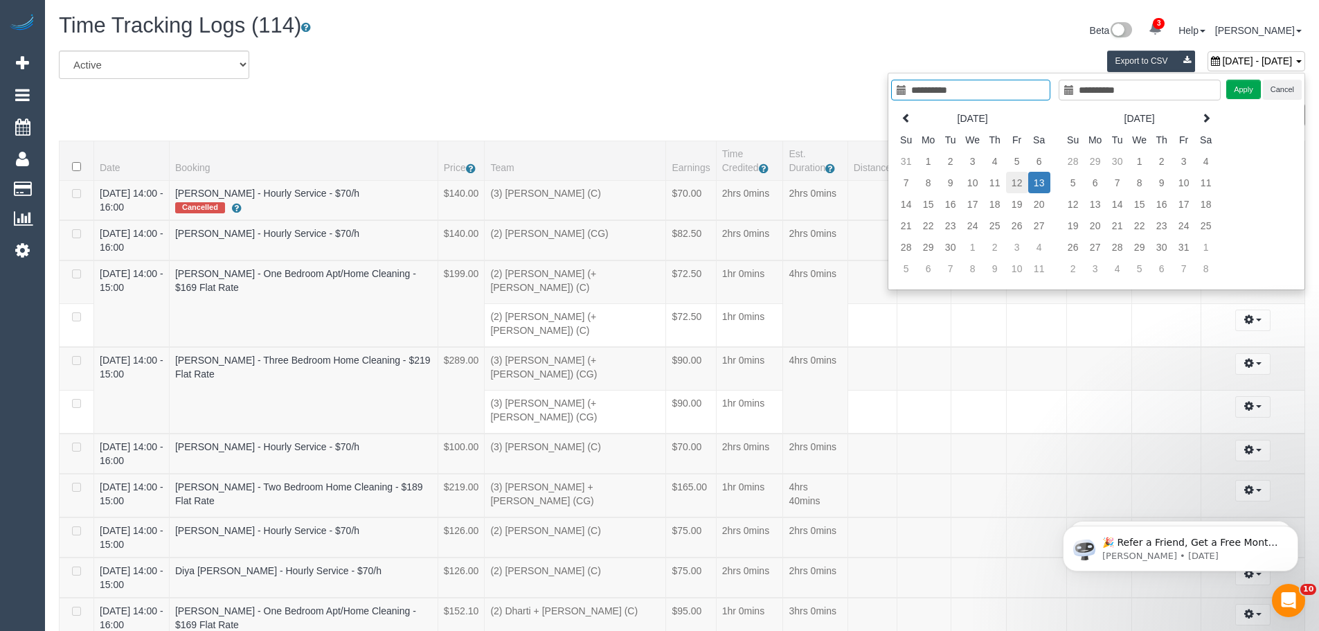
type input "**********"
click at [1013, 184] on td "12" at bounding box center [1017, 182] width 22 height 21
type input "**********"
click at [1013, 184] on td "12" at bounding box center [1017, 182] width 22 height 21
type input "**********"
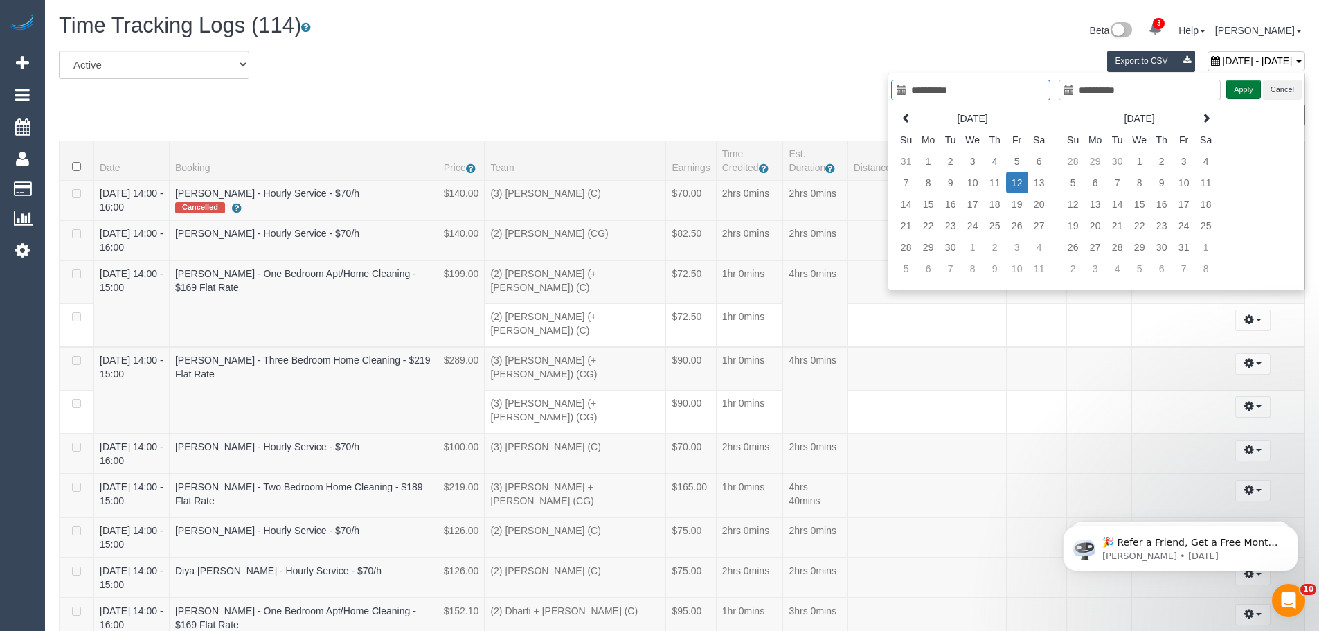
click at [1249, 87] on button "Apply" at bounding box center [1243, 90] width 35 height 20
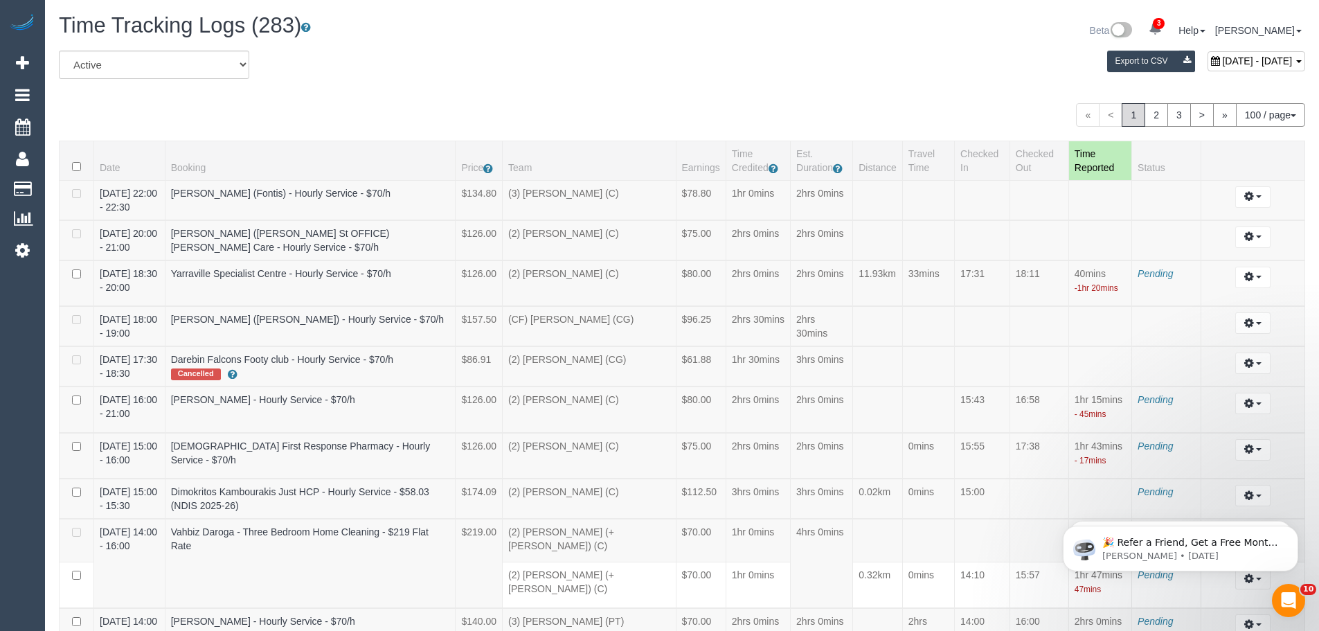
scroll to position [895, 0]
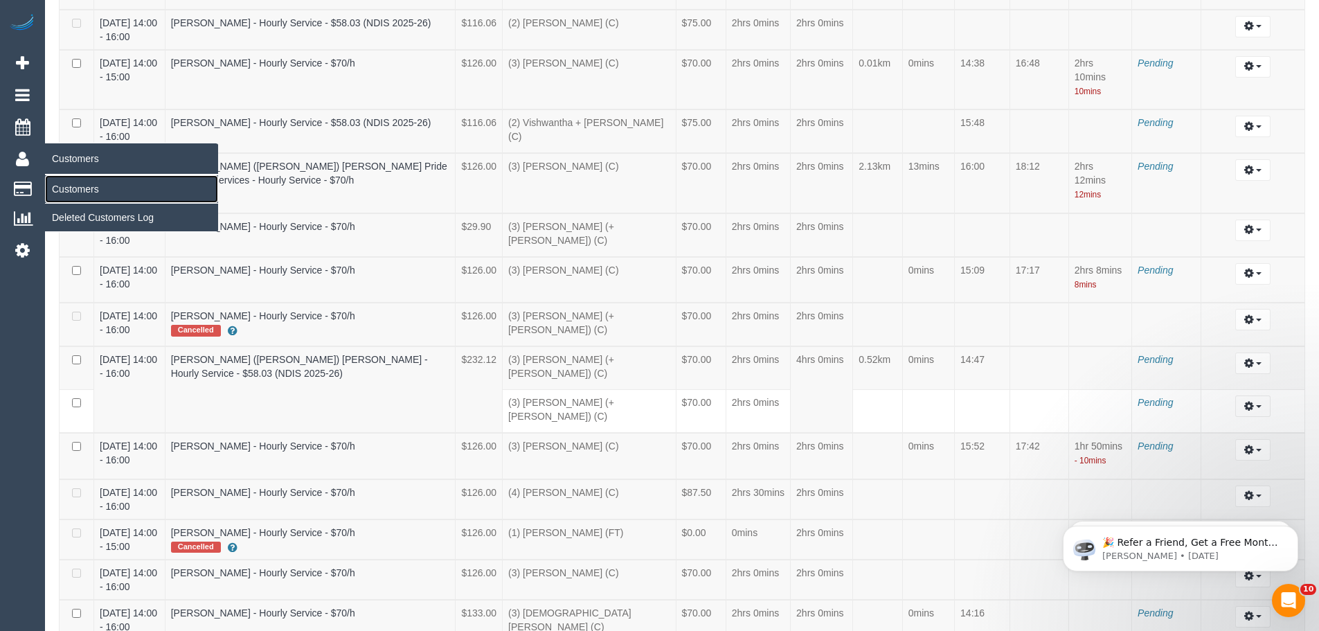
click at [65, 188] on link "Customers" at bounding box center [131, 189] width 173 height 28
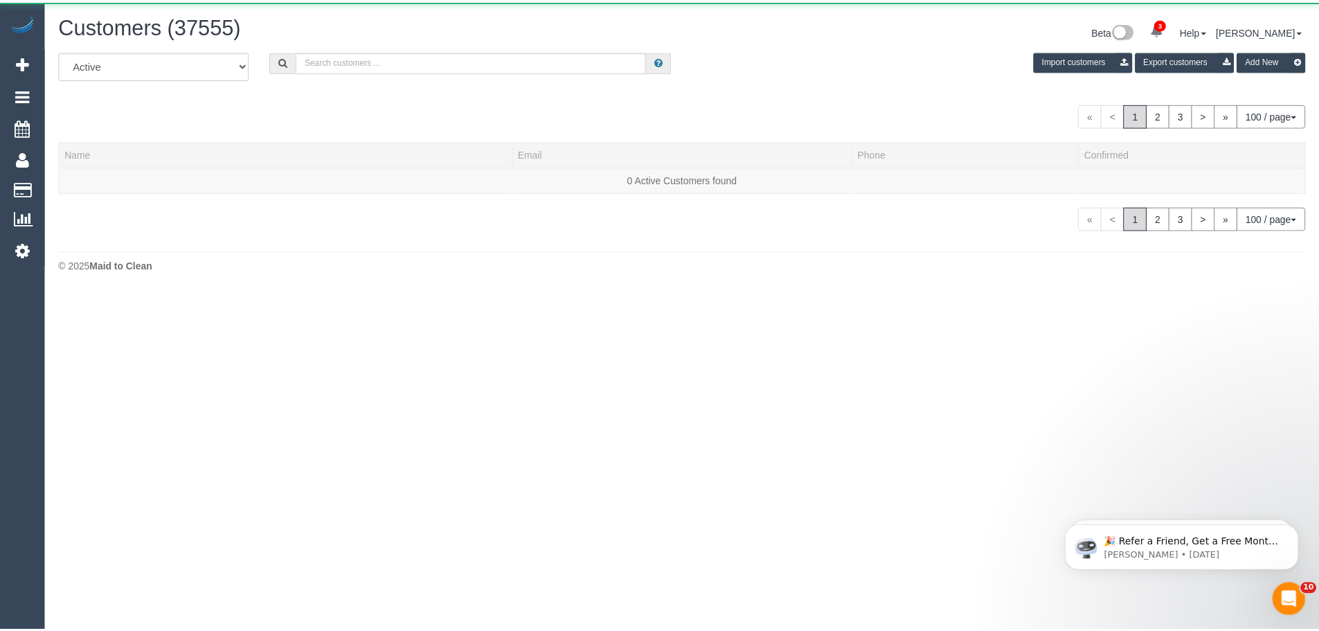
scroll to position [292, 1330]
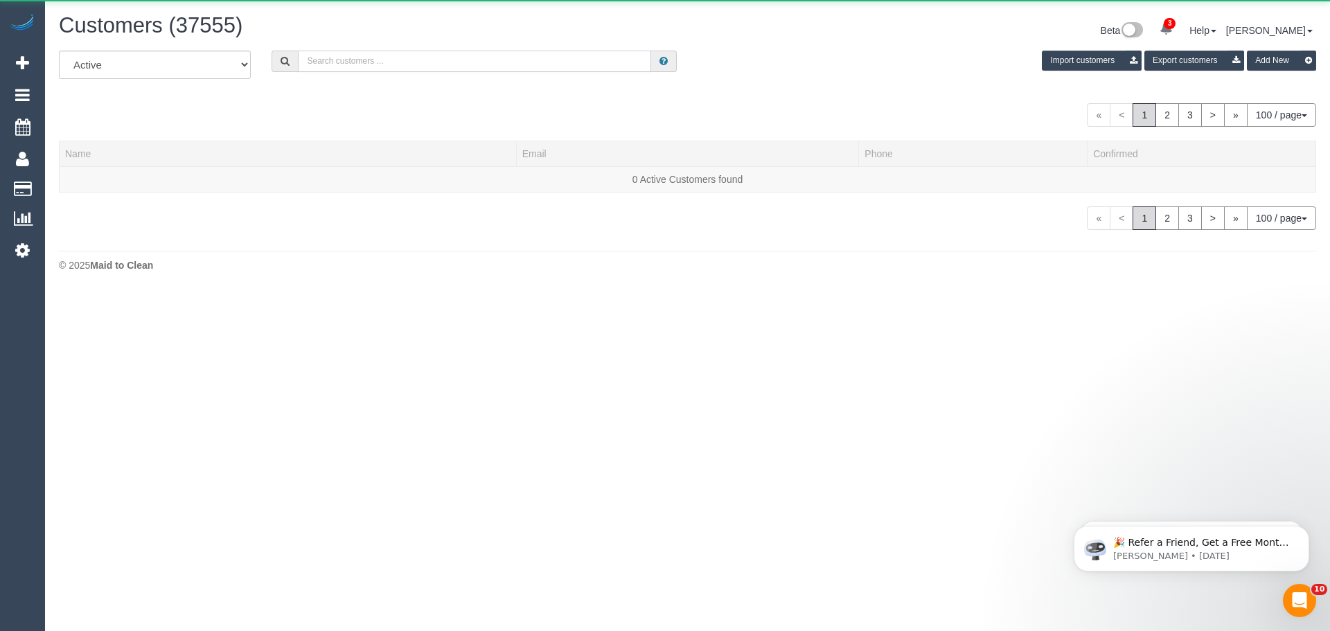
click at [356, 57] on input "text" at bounding box center [474, 61] width 353 height 21
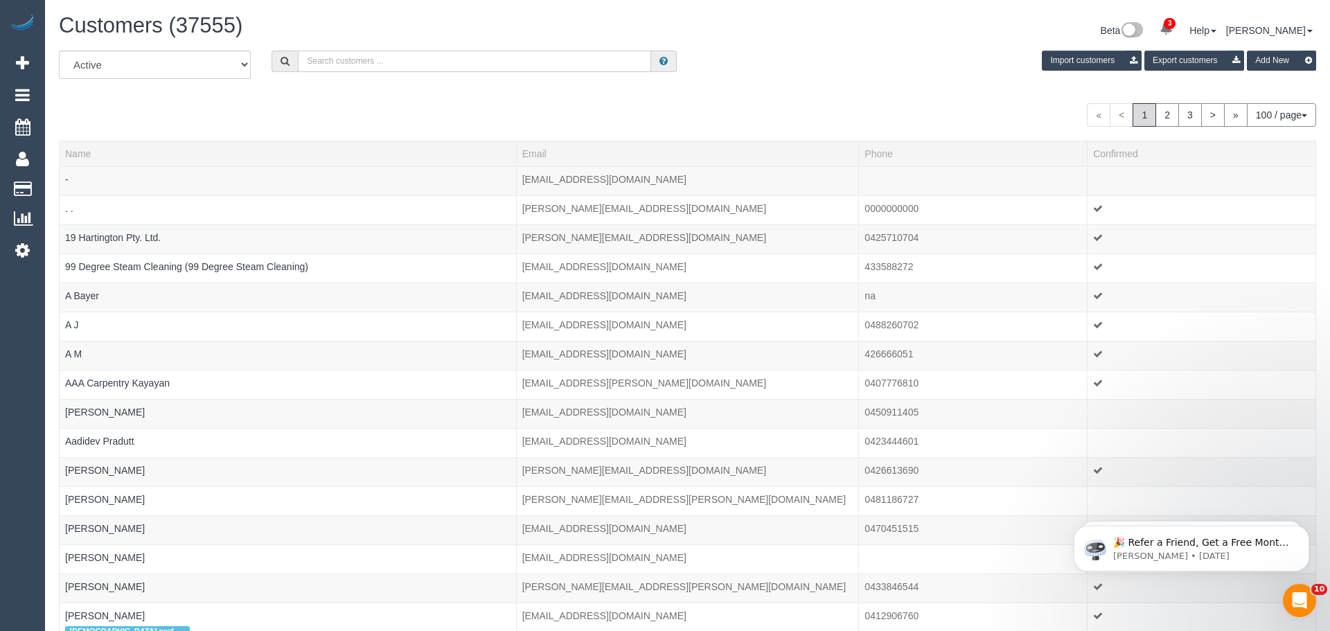
scroll to position [3354, 1319]
paste input "jstewien@zsa.net.au"
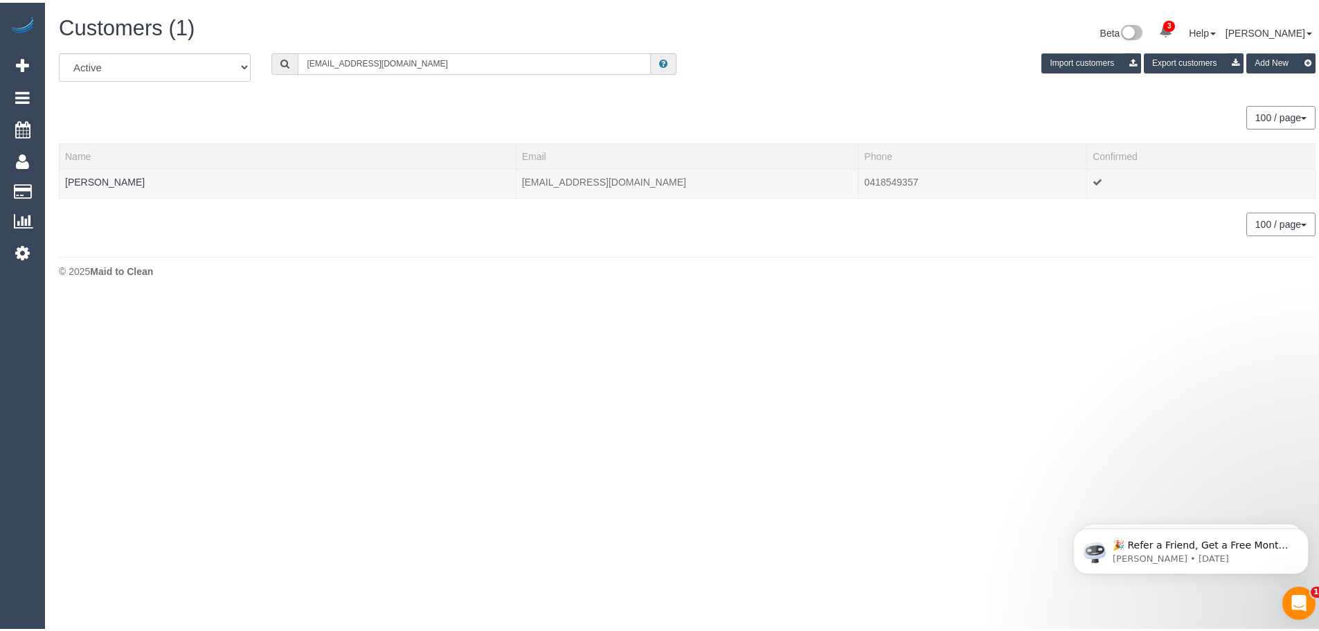
scroll to position [68952, 67918]
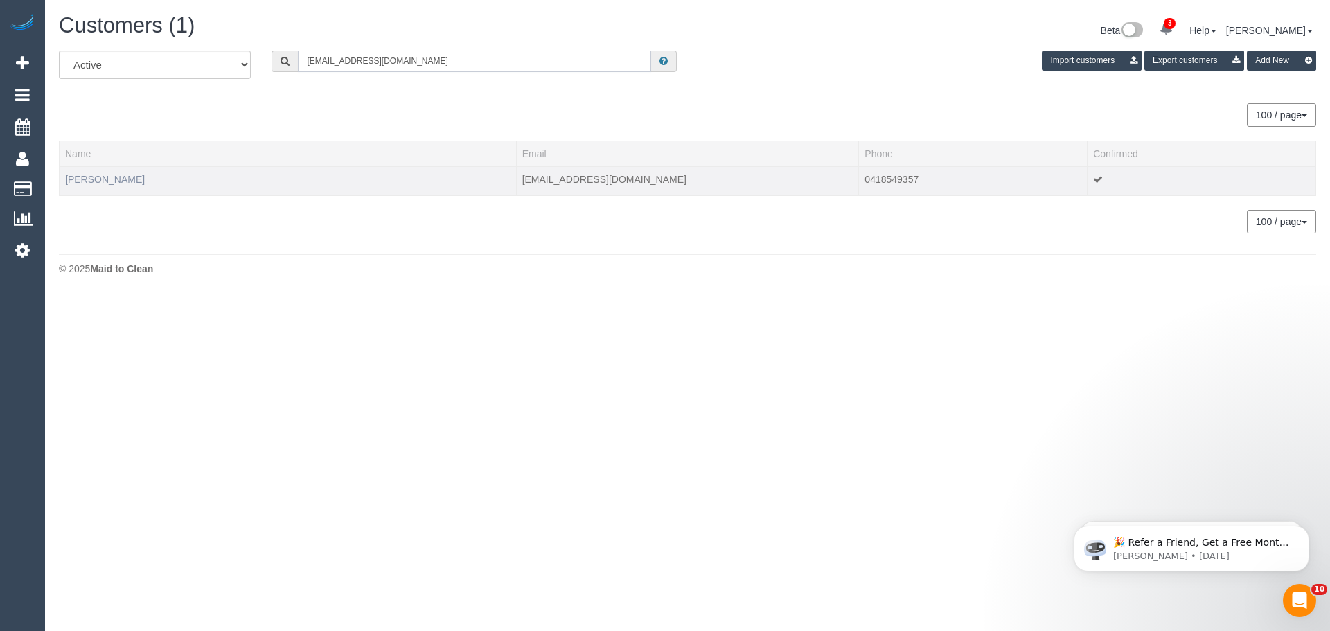
type input "jstewien@zsa.net.au"
click at [97, 182] on link "John Stewien" at bounding box center [105, 179] width 80 height 11
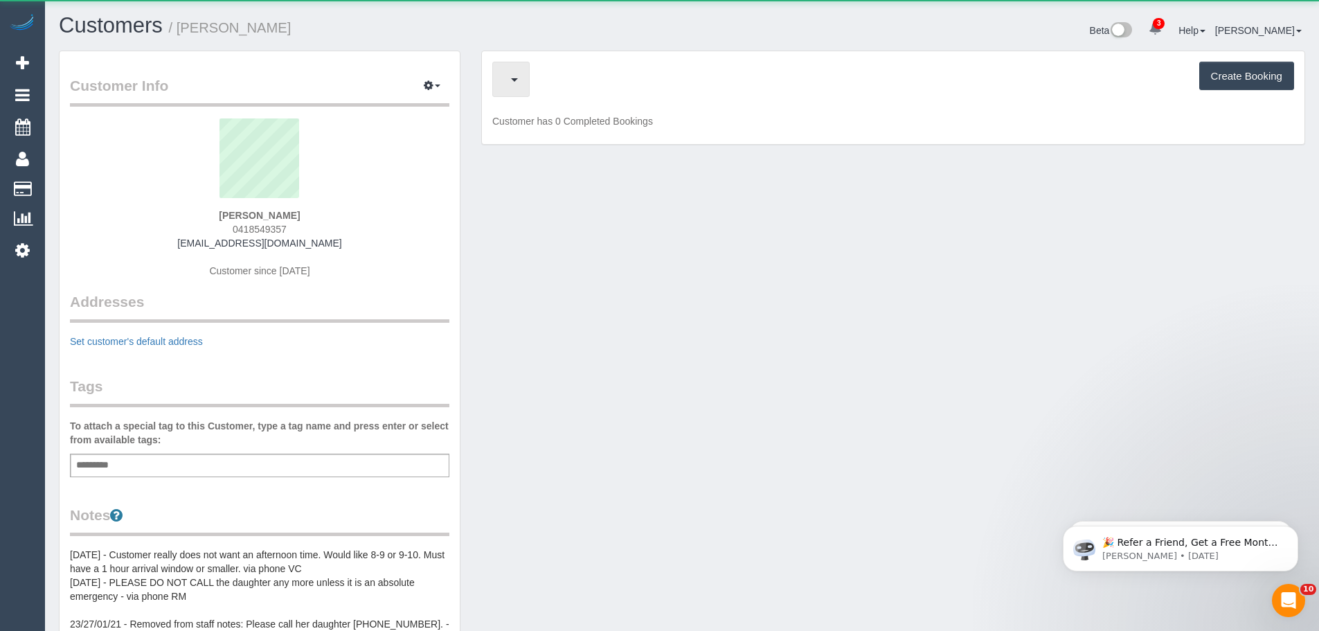
scroll to position [1119, 1319]
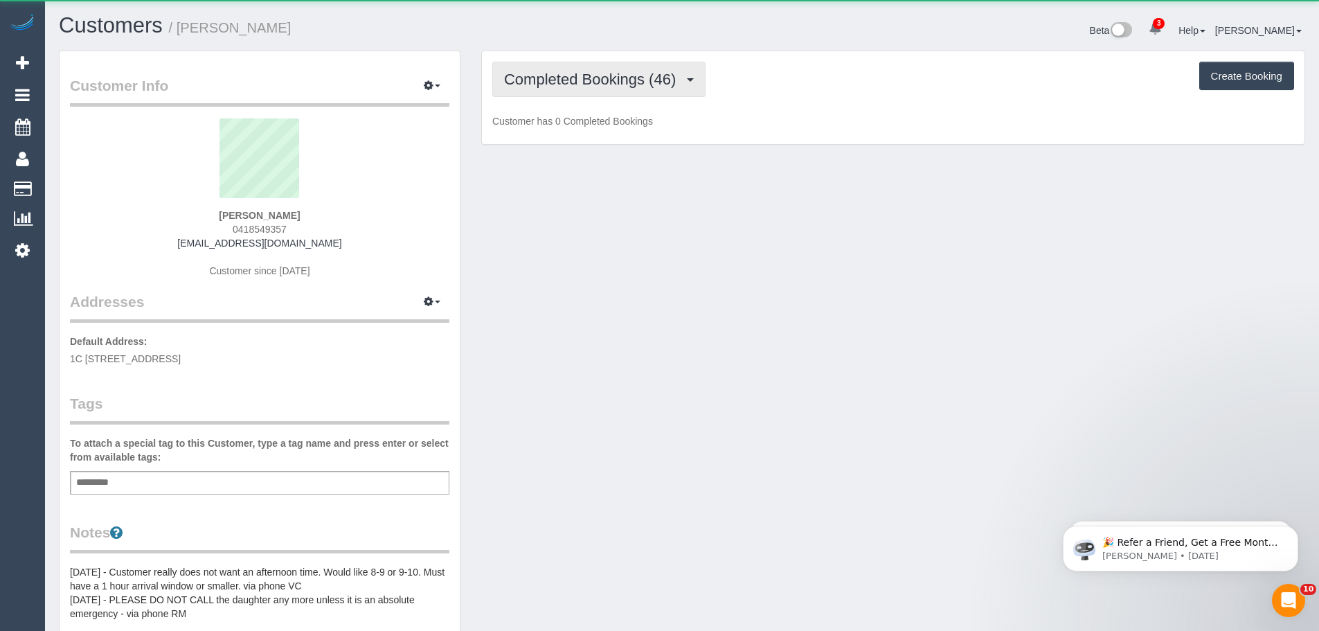
click at [604, 89] on button "Completed Bookings (46)" at bounding box center [598, 79] width 213 height 35
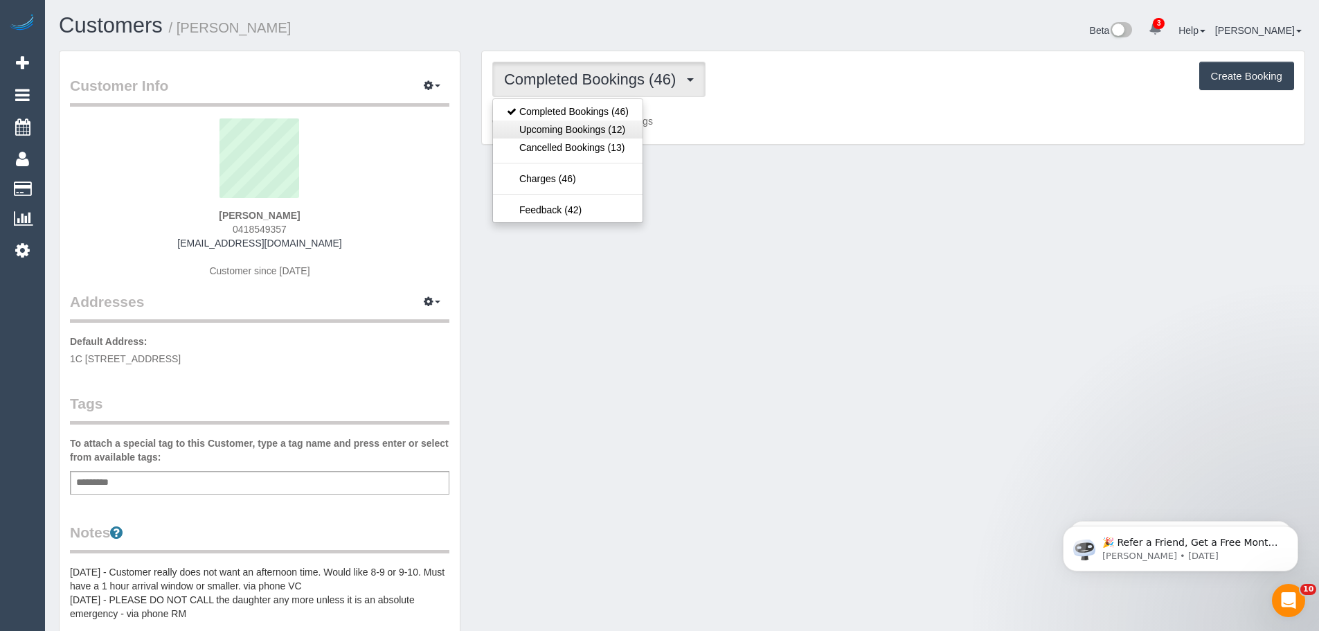
click at [594, 135] on link "Upcoming Bookings (12)" at bounding box center [568, 129] width 150 height 18
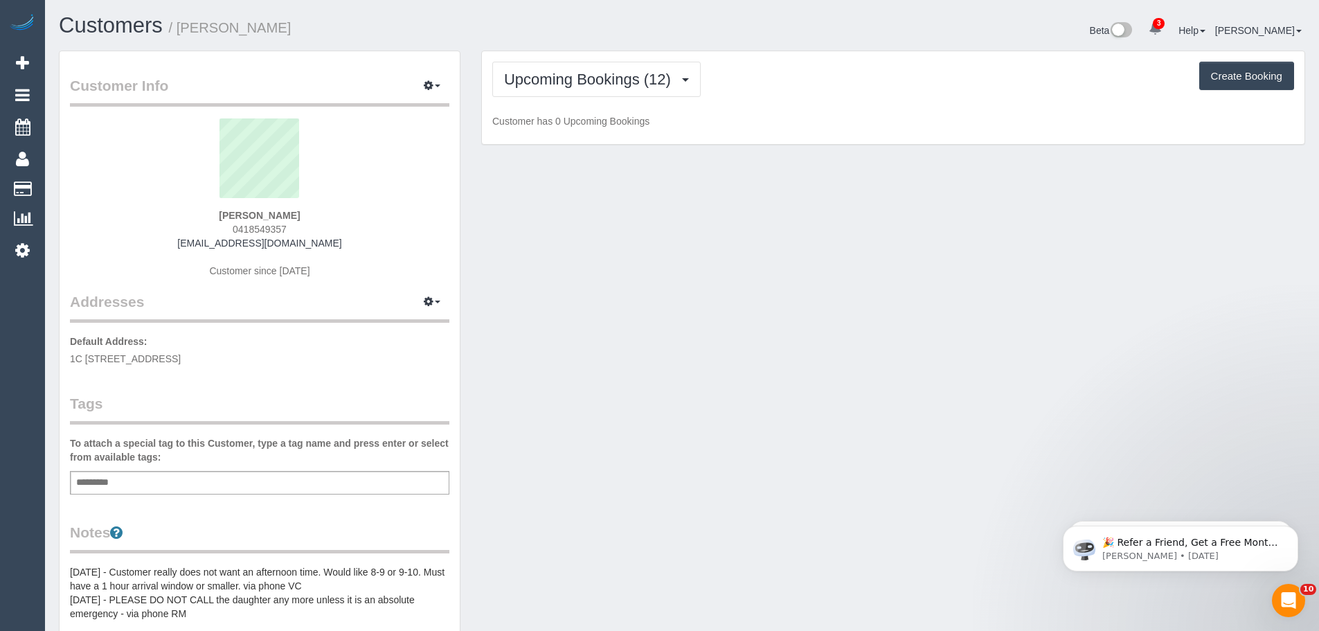
scroll to position [2041, 1319]
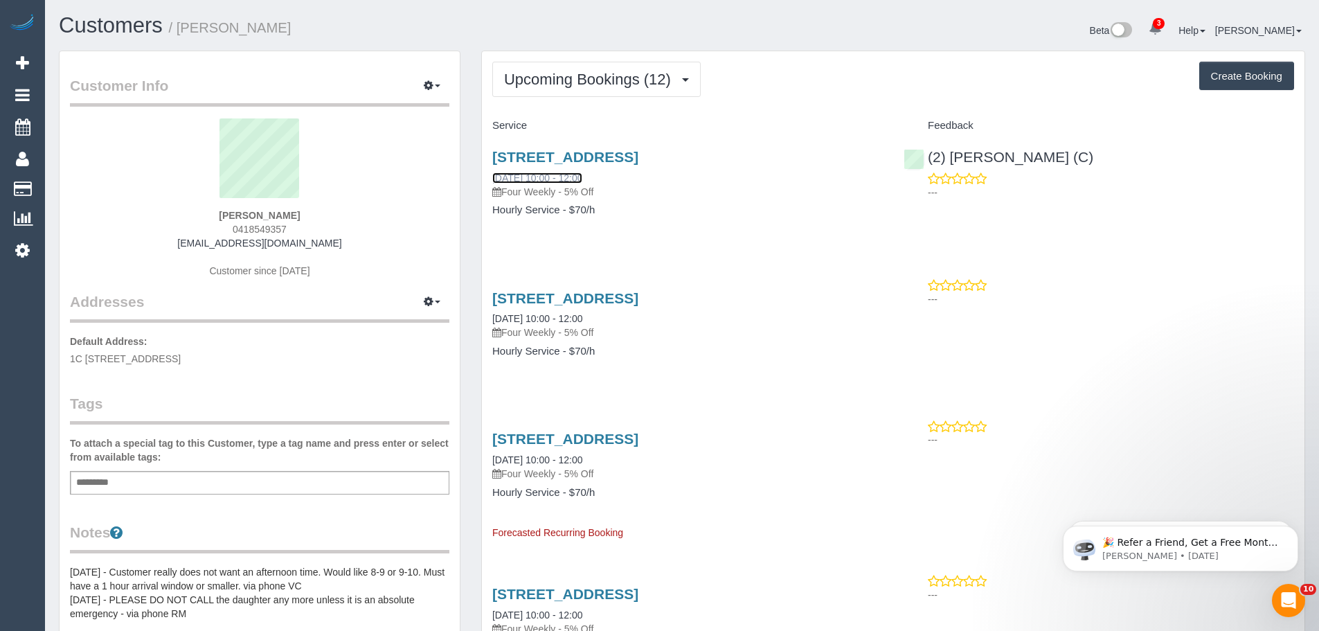
click at [571, 179] on link "15/09/2025 10:00 - 12:00" at bounding box center [537, 177] width 90 height 11
click at [656, 93] on button "Upcoming Bookings (12)" at bounding box center [596, 79] width 208 height 35
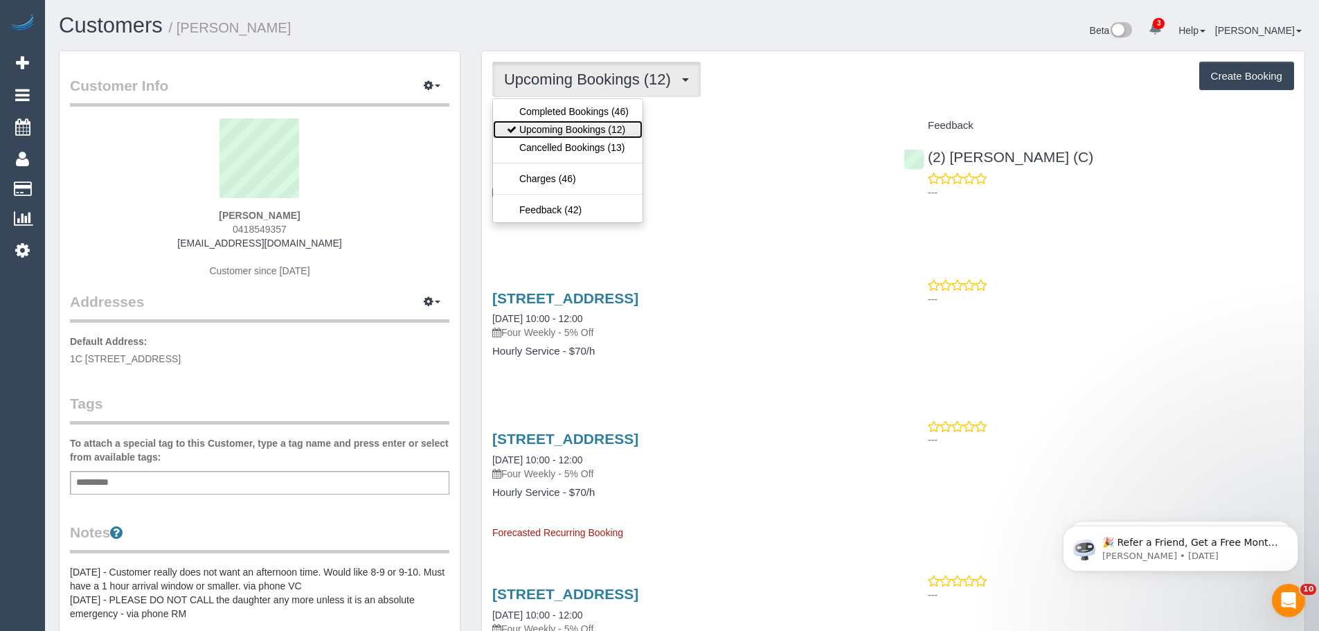
click at [603, 130] on link "Upcoming Bookings (12)" at bounding box center [568, 129] width 150 height 18
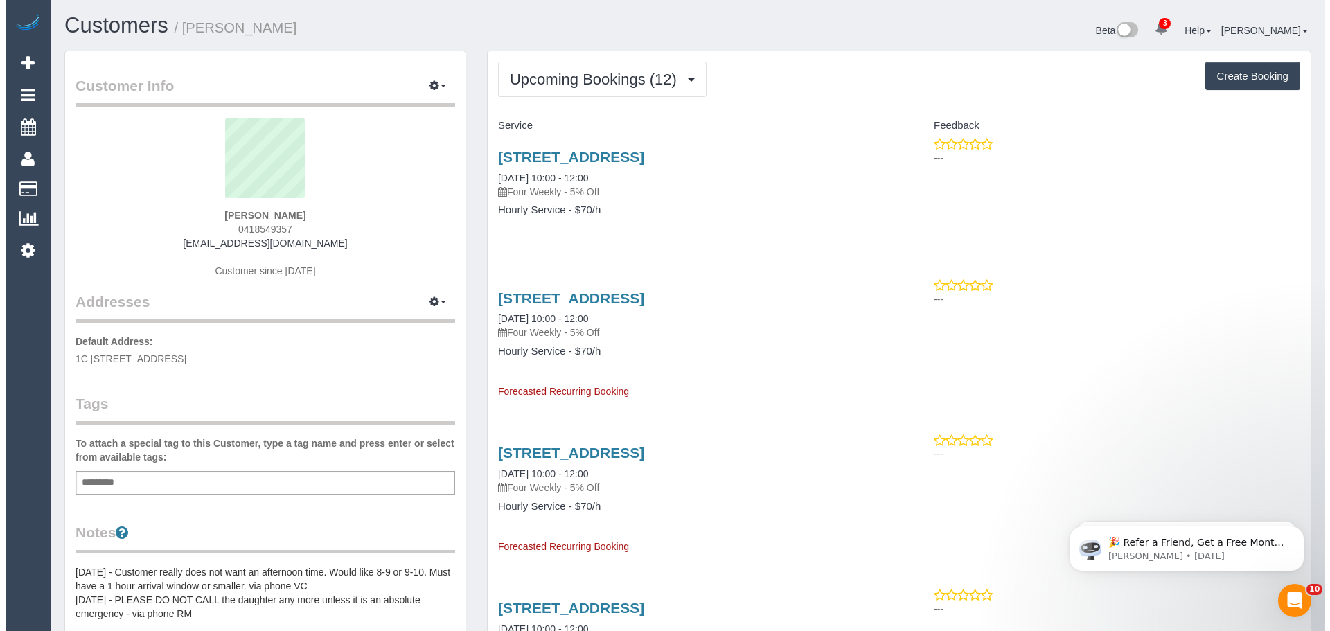
scroll to position [1900, 1319]
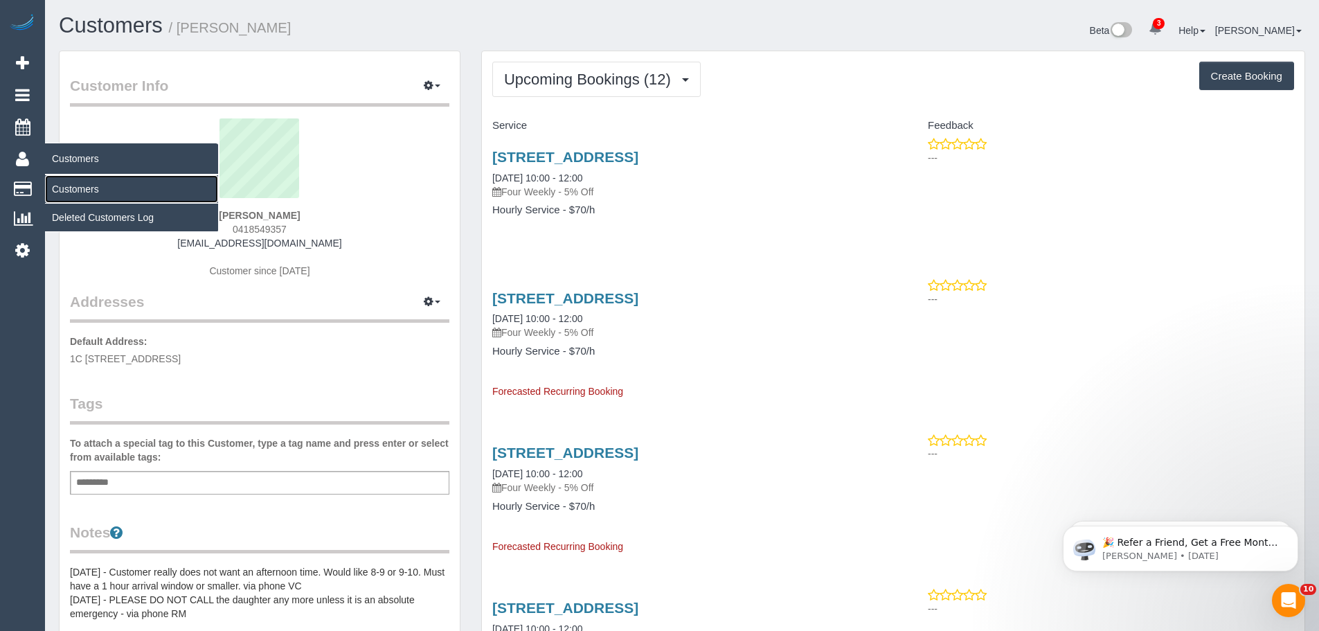
click at [85, 192] on link "Customers" at bounding box center [131, 189] width 173 height 28
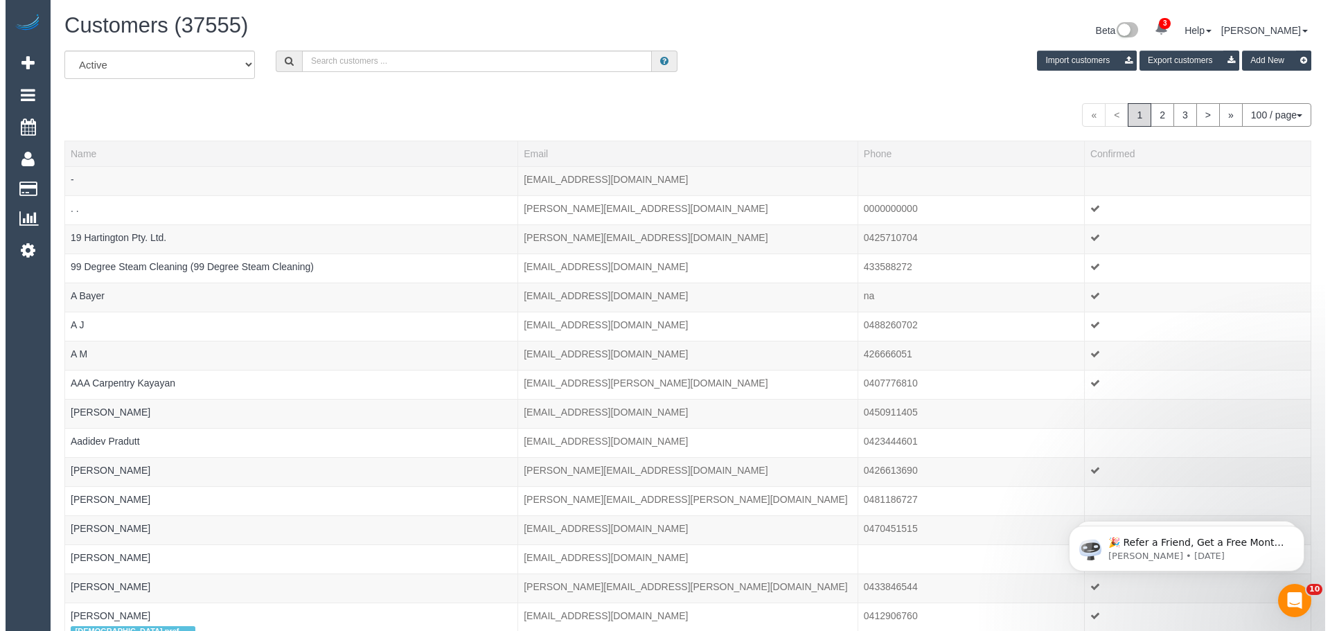
scroll to position [3354, 1319]
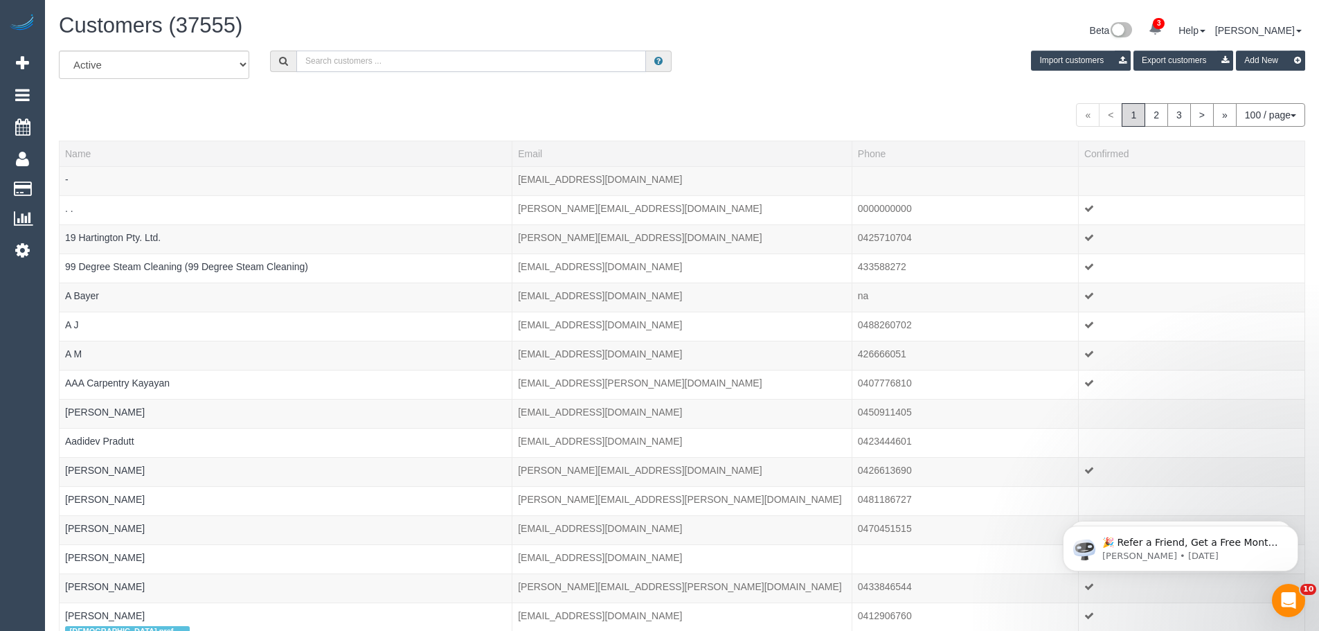
click at [397, 64] on input "text" at bounding box center [471, 61] width 350 height 21
paste input "madison.pearce@gmail.com"
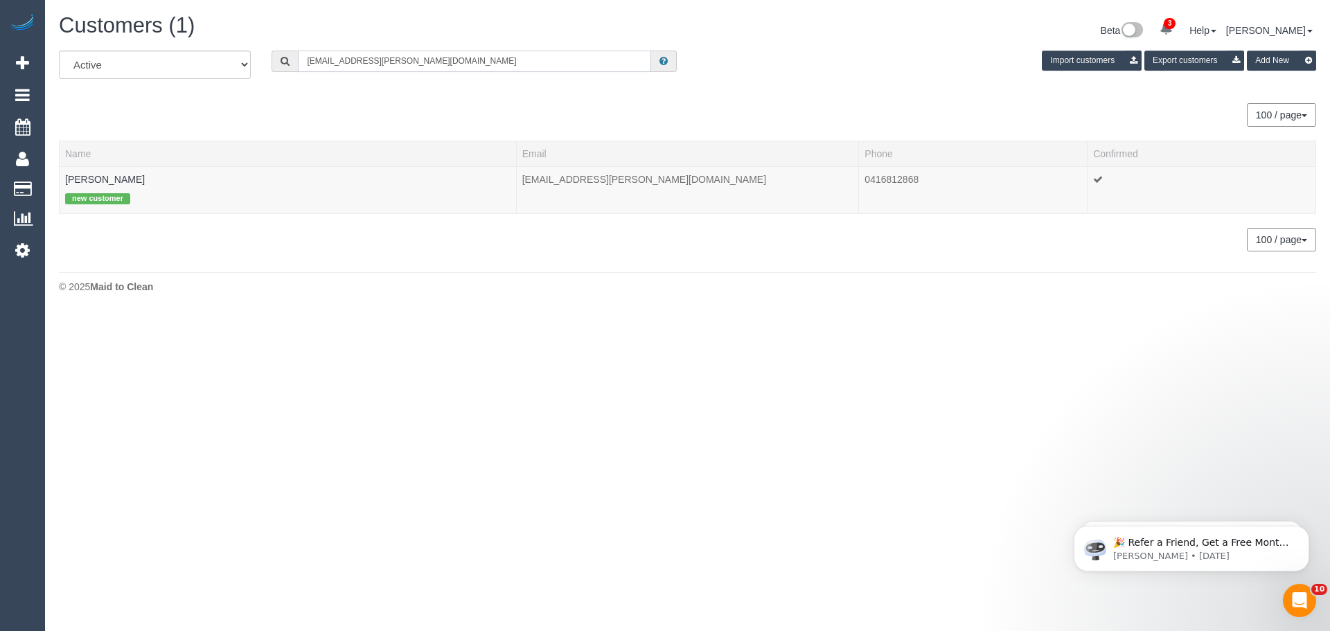
scroll to position [68934, 67918]
click at [442, 71] on input "madison.pearce@gmail.com" at bounding box center [474, 61] width 353 height 21
paste input "shirvill"
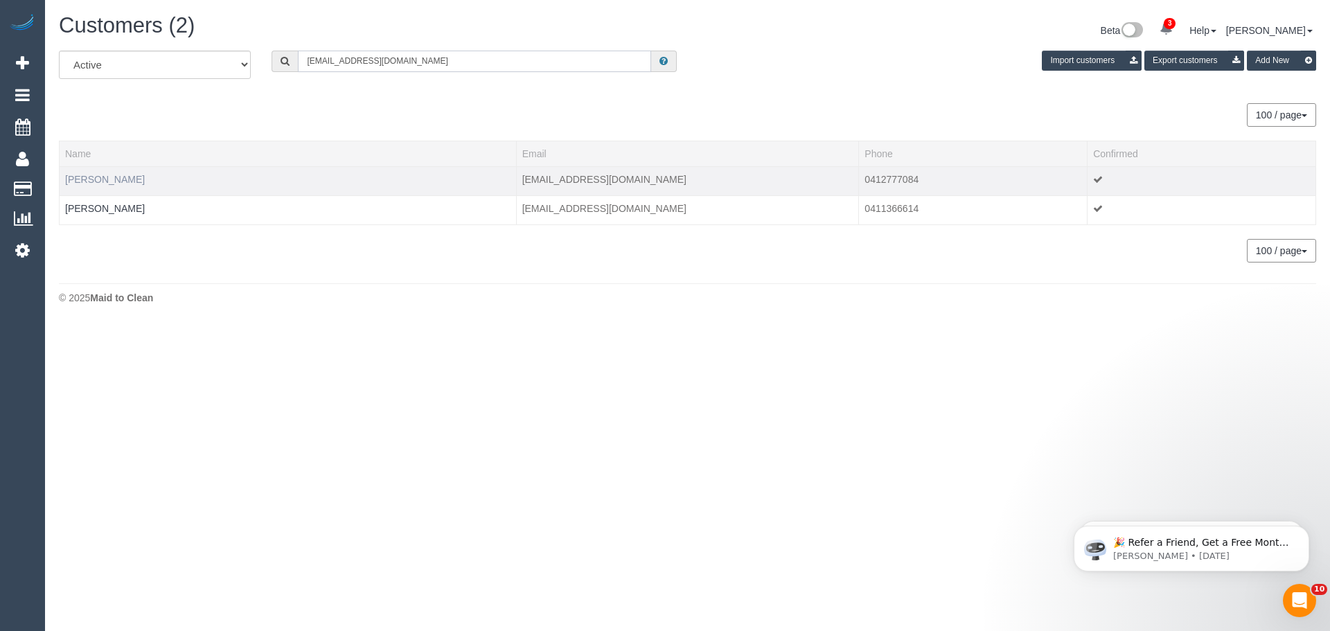
scroll to position [324, 1330]
click at [409, 58] on input "shirvill@gmail.com" at bounding box center [474, 61] width 353 height 21
paste input "bmaruskanic"
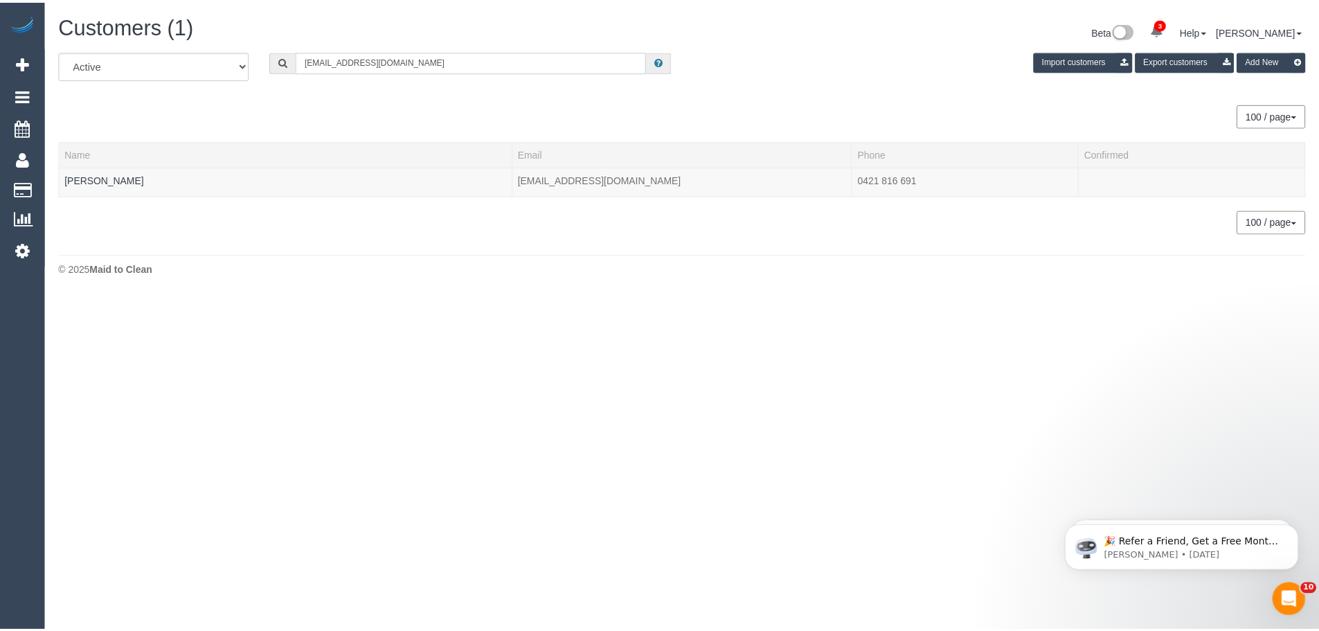
scroll to position [68952, 67918]
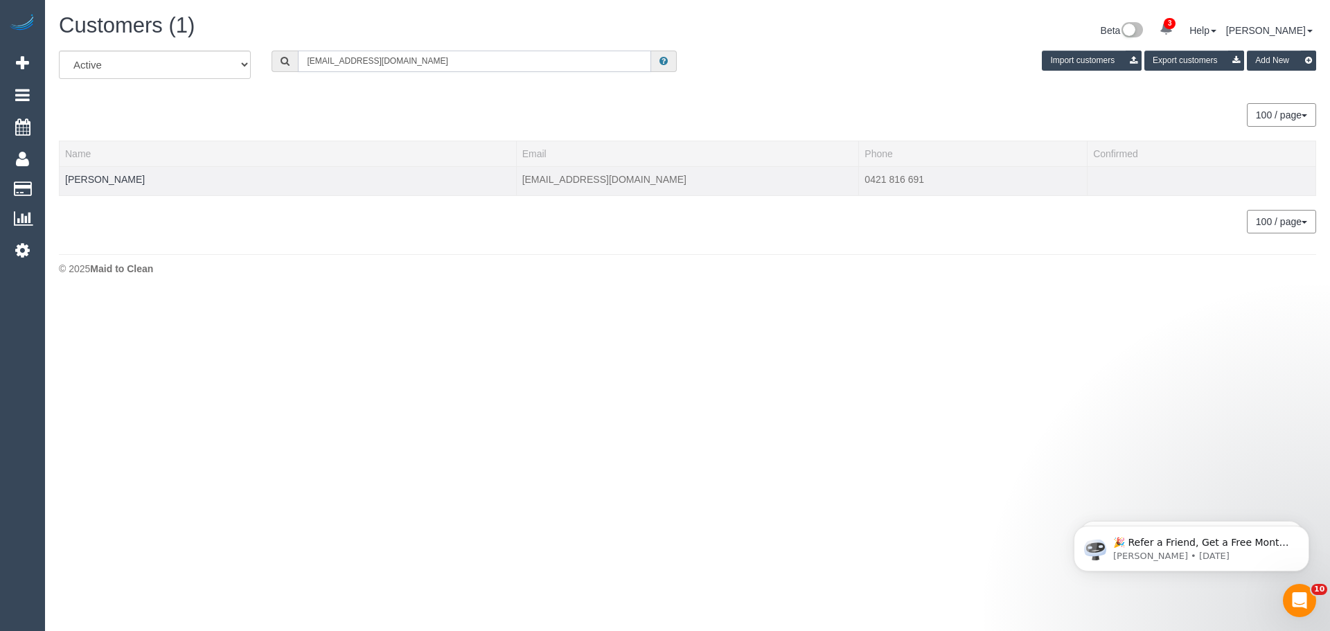
type input "bmaruskanic@gmail.com"
drag, startPoint x: 163, startPoint y: 178, endPoint x: 68, endPoint y: 175, distance: 95.6
click at [68, 175] on td "Benjamin Maruskanic" at bounding box center [288, 180] width 457 height 29
copy link "Benjamin Maruskanic"
click at [141, 179] on link "Benjamin Maruskanic" at bounding box center [105, 179] width 80 height 11
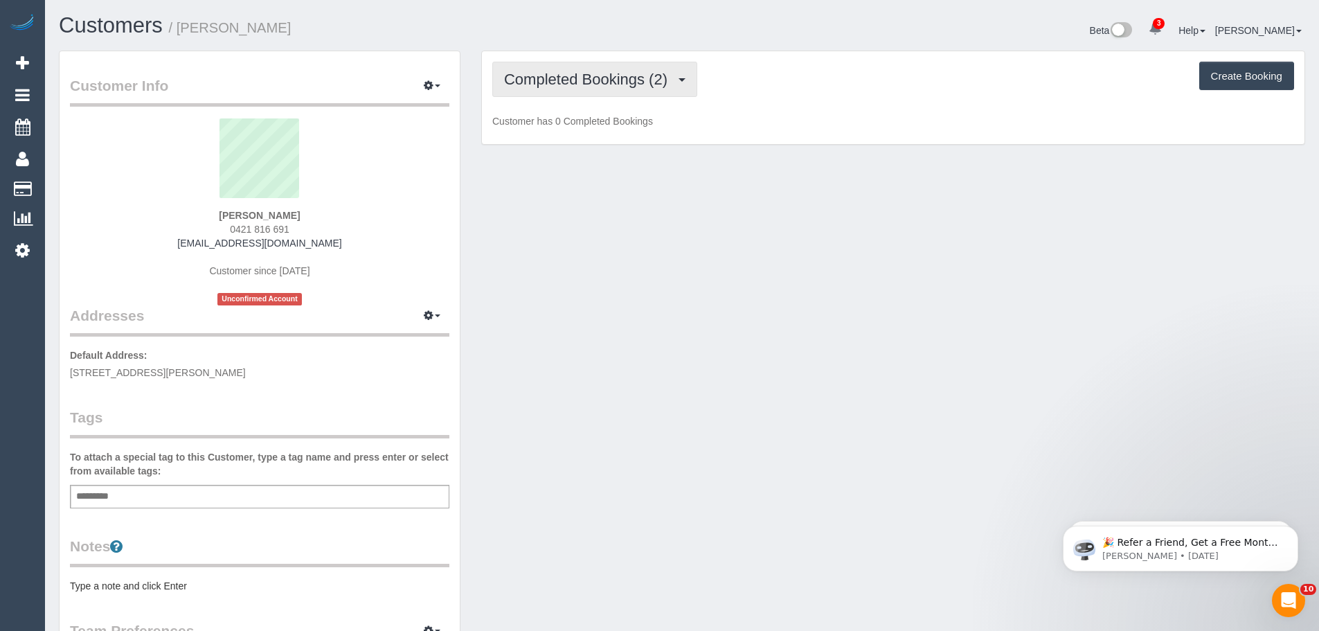
scroll to position [1027, 1319]
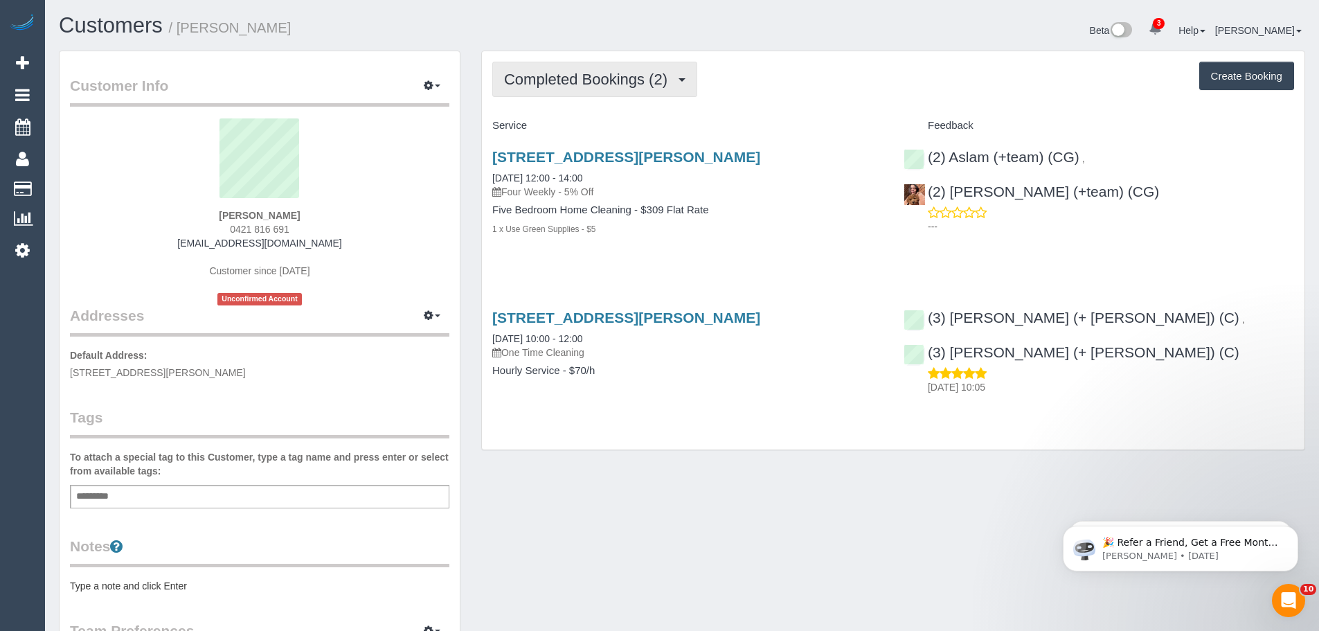
click at [615, 82] on span "Completed Bookings (2)" at bounding box center [589, 79] width 170 height 17
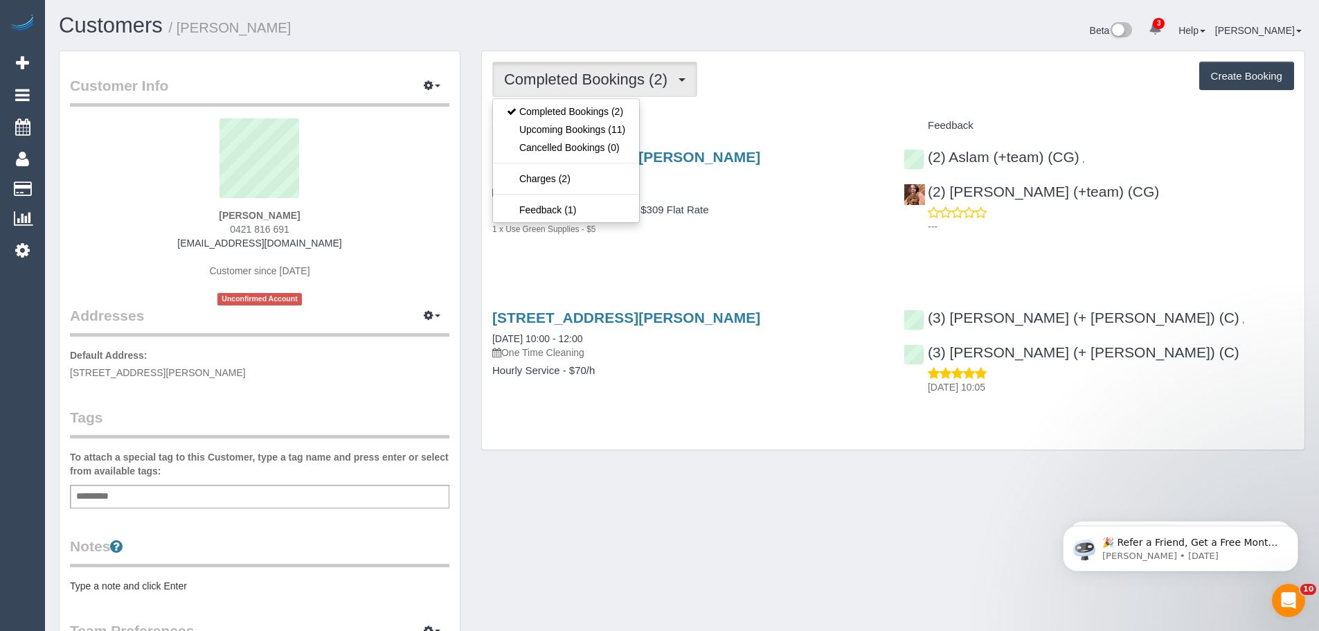
click at [604, 75] on span "Completed Bookings (2)" at bounding box center [589, 79] width 170 height 17
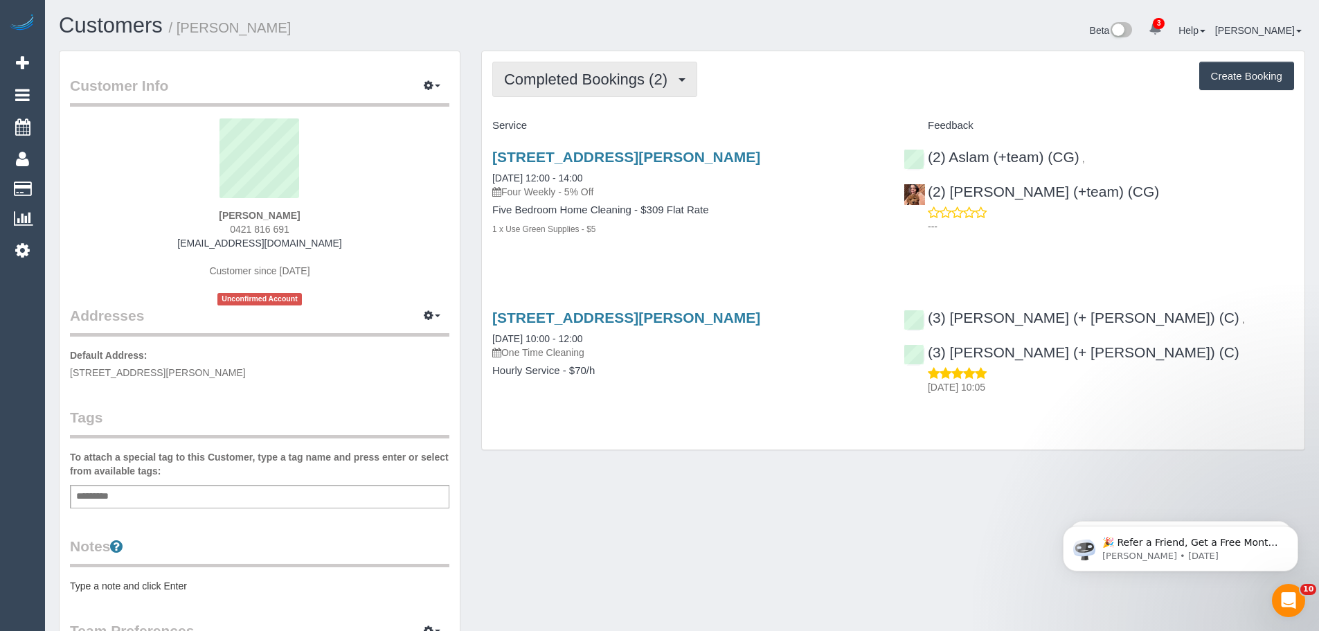
click at [604, 75] on span "Completed Bookings (2)" at bounding box center [589, 79] width 170 height 17
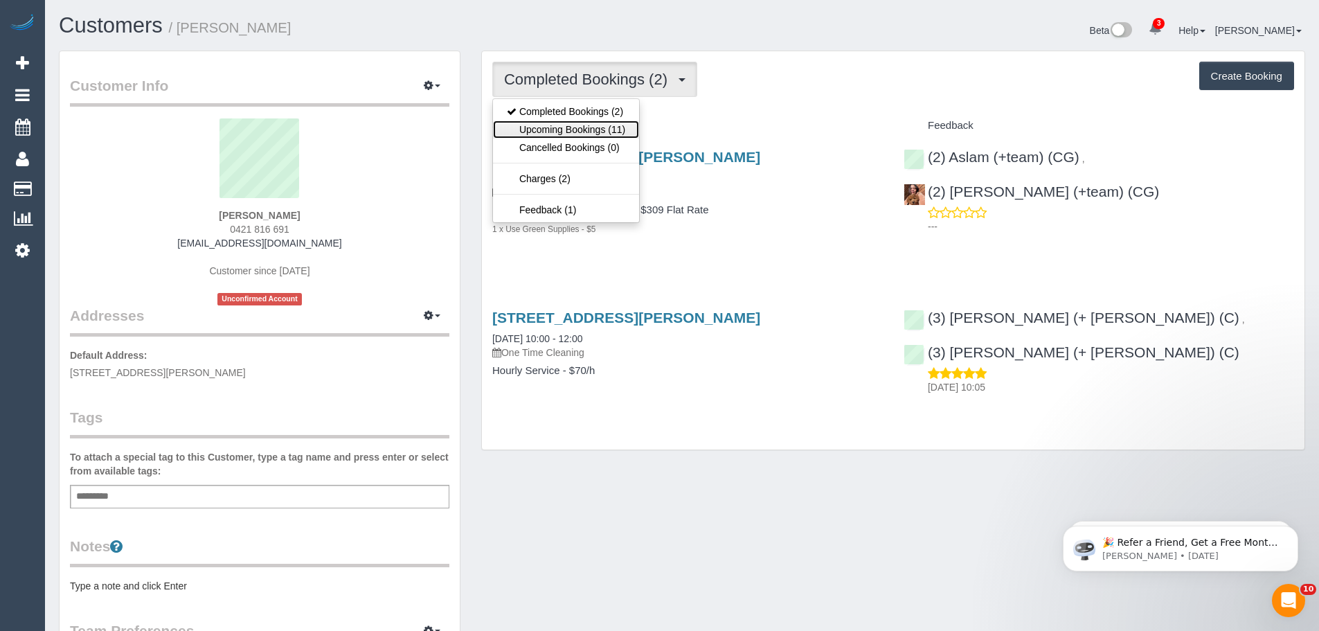
click at [584, 123] on link "Upcoming Bookings (11)" at bounding box center [566, 129] width 146 height 18
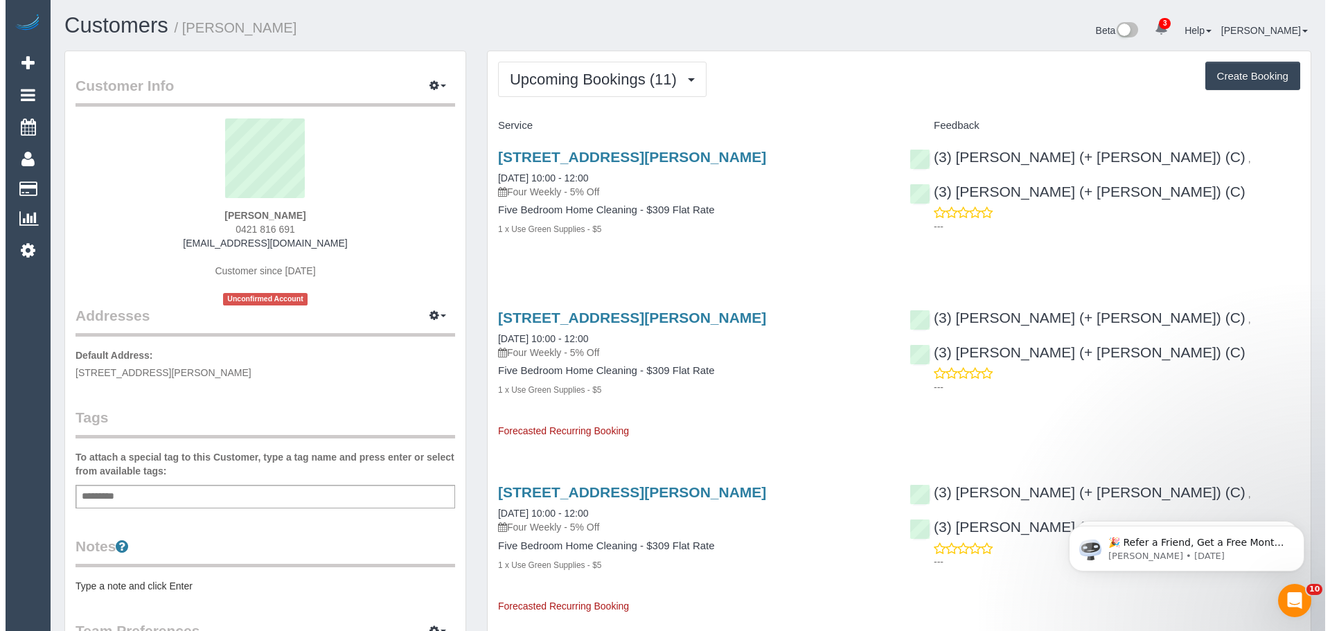
scroll to position [2118, 1319]
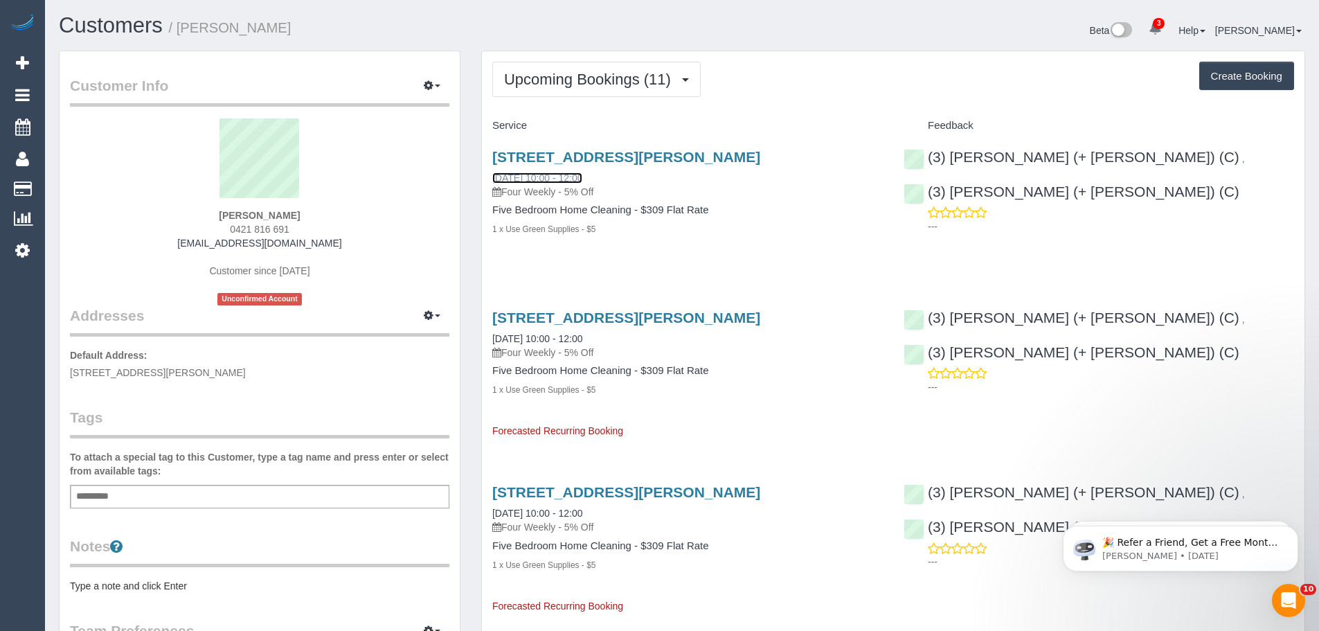
click at [582, 182] on link "19/09/2025 10:00 - 12:00" at bounding box center [537, 177] width 90 height 11
click at [647, 179] on div "43 Nicholson St, Coburg, VIC 3058 19/09/2025 10:00 - 12:00 Four Weekly - 5% Off" at bounding box center [687, 174] width 391 height 50
drag, startPoint x: 557, startPoint y: 168, endPoint x: 476, endPoint y: 169, distance: 81.7
copy link "19/09/2025 10:00 - 12:00"
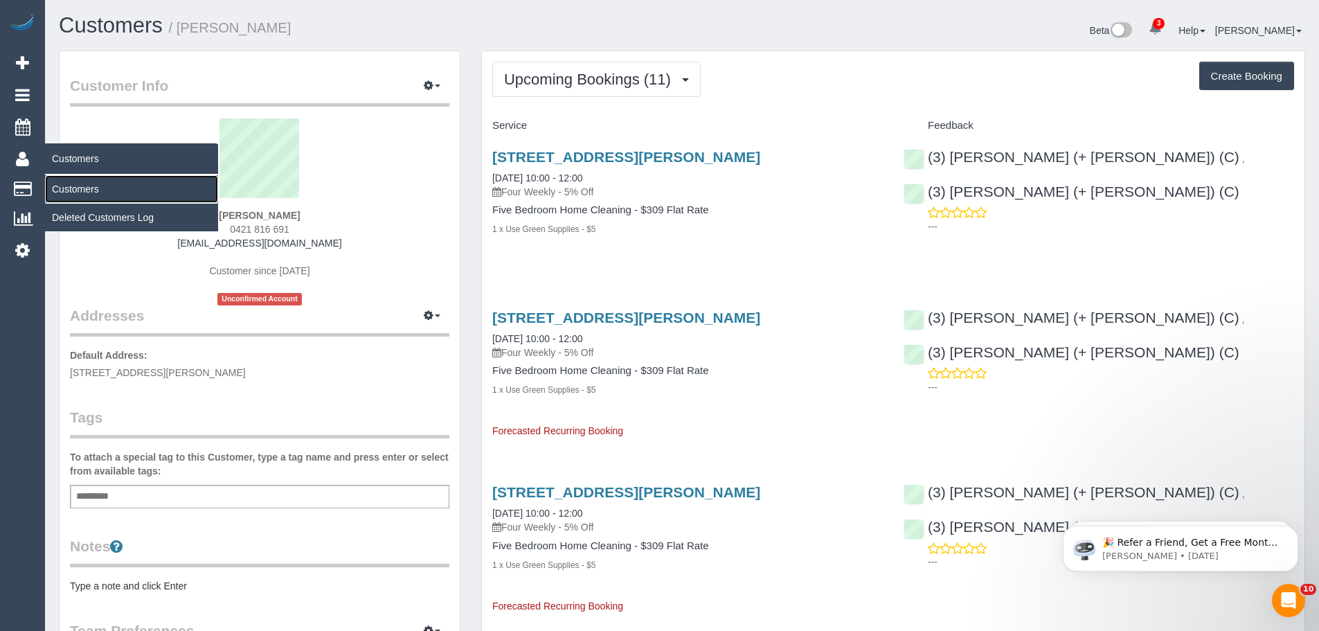
click at [69, 190] on link "Customers" at bounding box center [131, 189] width 173 height 28
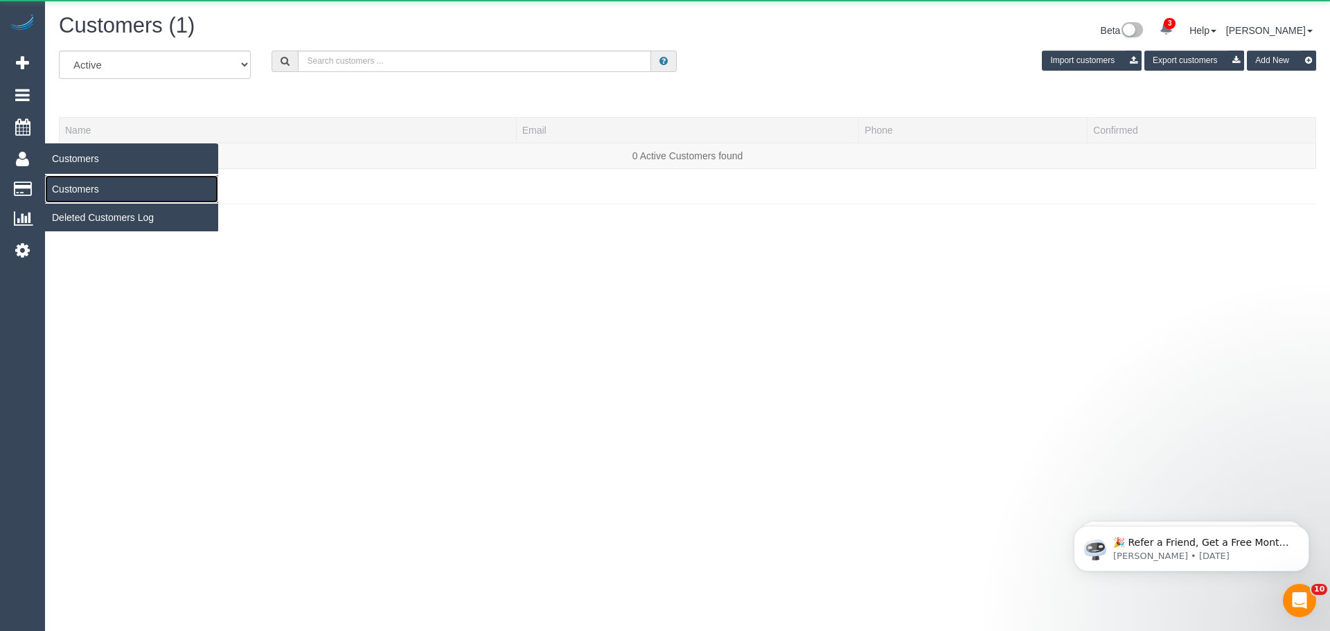
scroll to position [244, 1330]
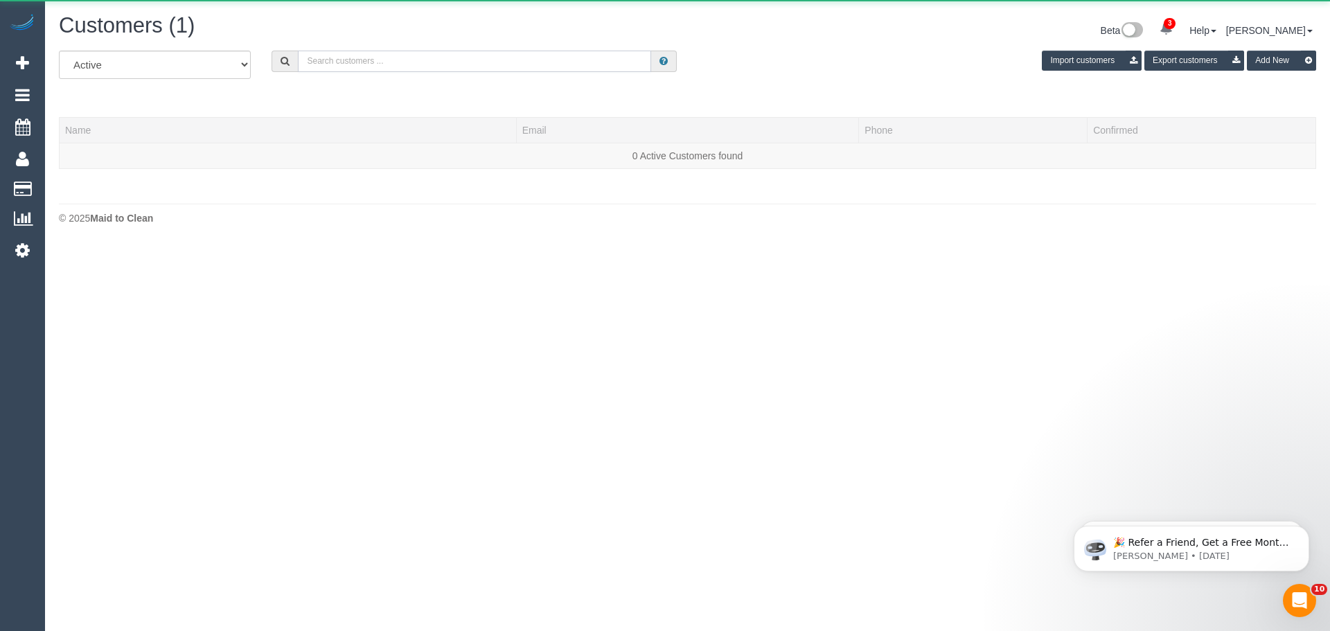
click at [390, 53] on input "text" at bounding box center [474, 61] width 353 height 21
paste input "39 Grant"
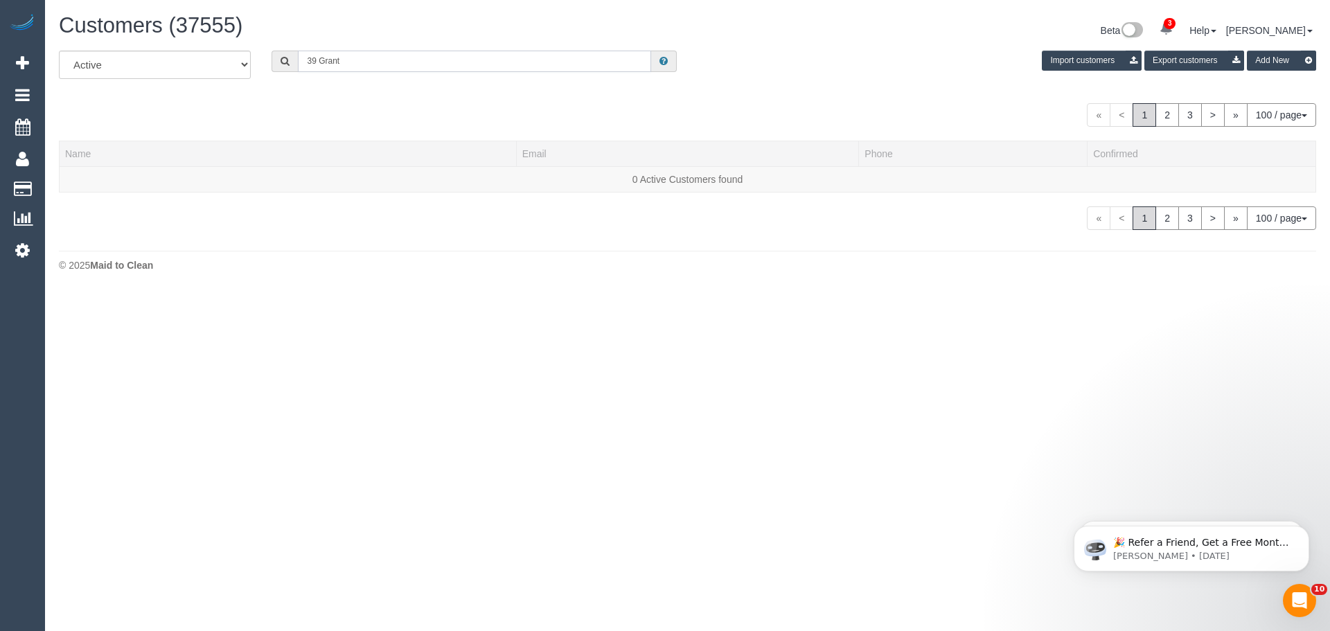
scroll to position [310, 1330]
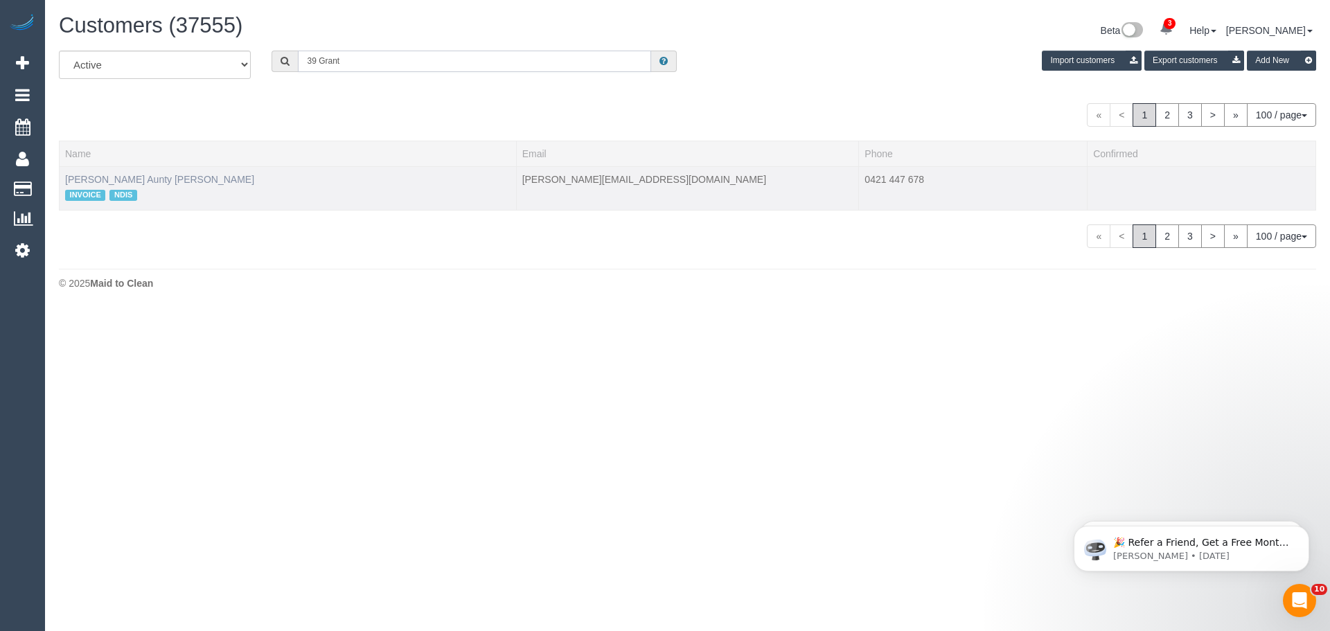
type input "39 Grant"
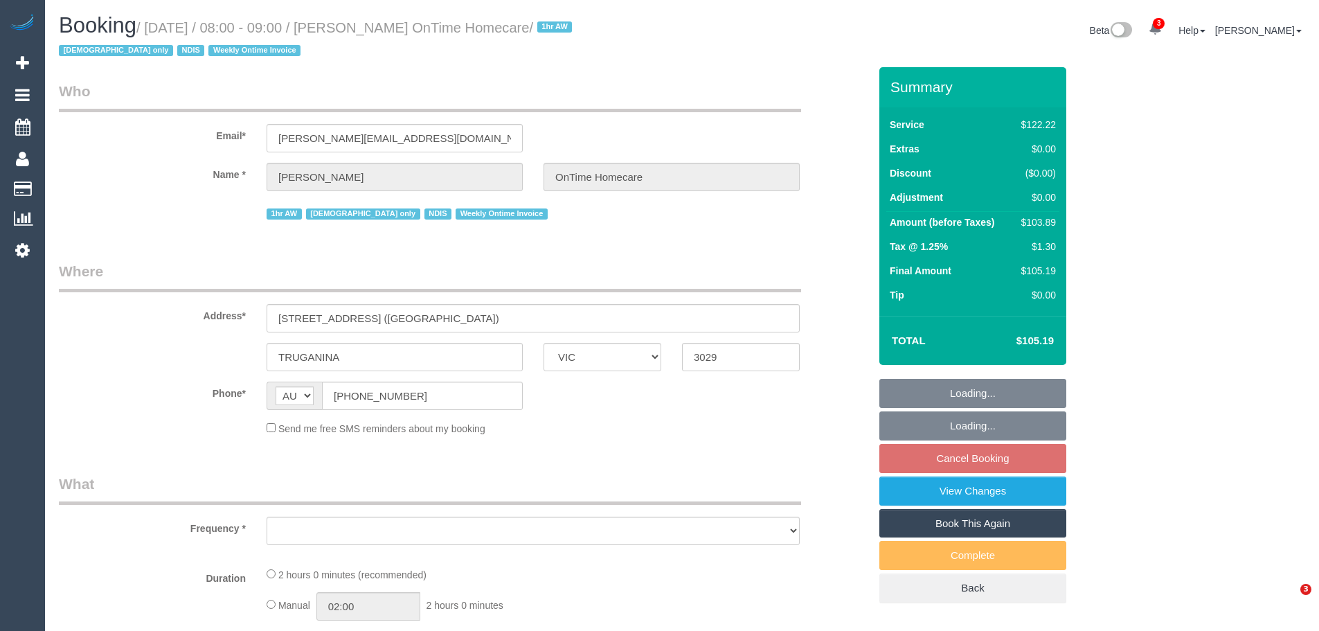
select select "VIC"
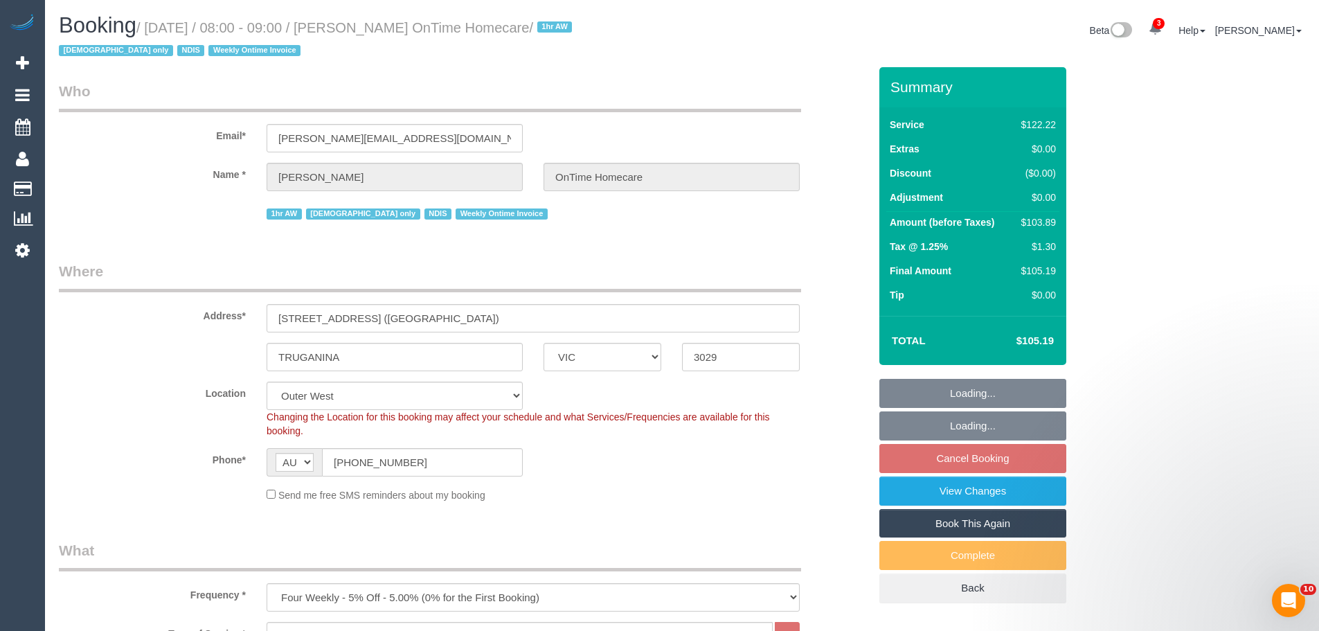
select select "object:626"
select select "number:28"
select select "number:14"
select select "number:18"
select select "number:25"
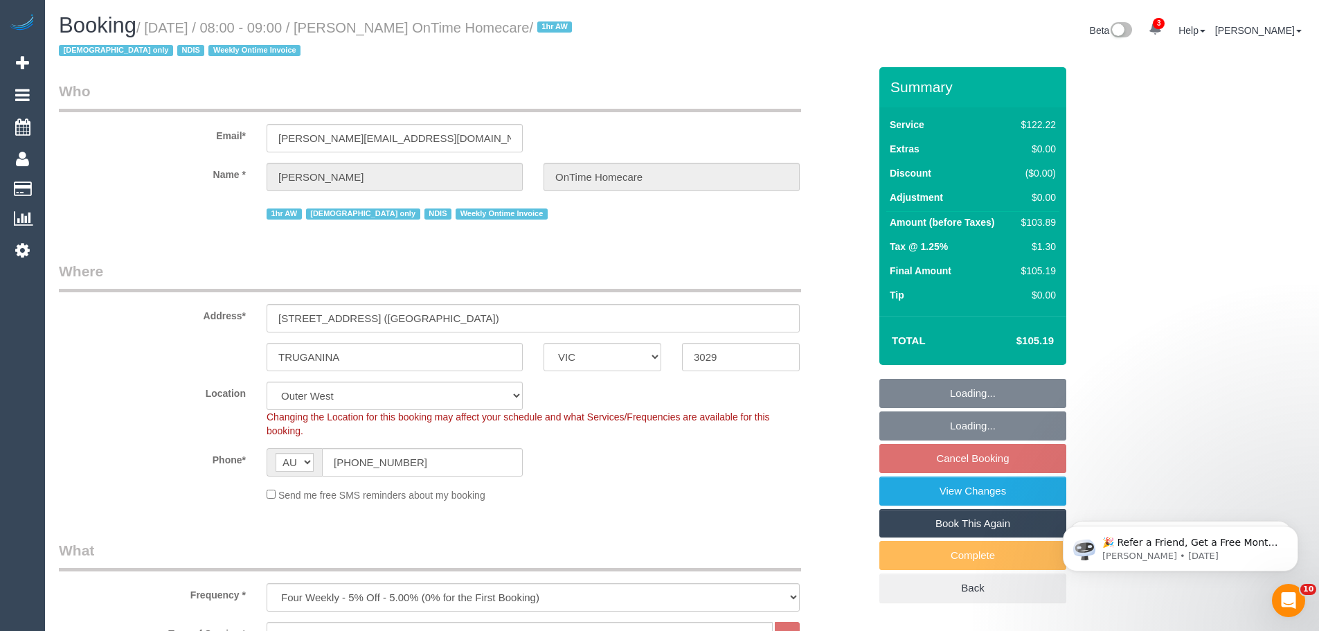
select select "number:35"
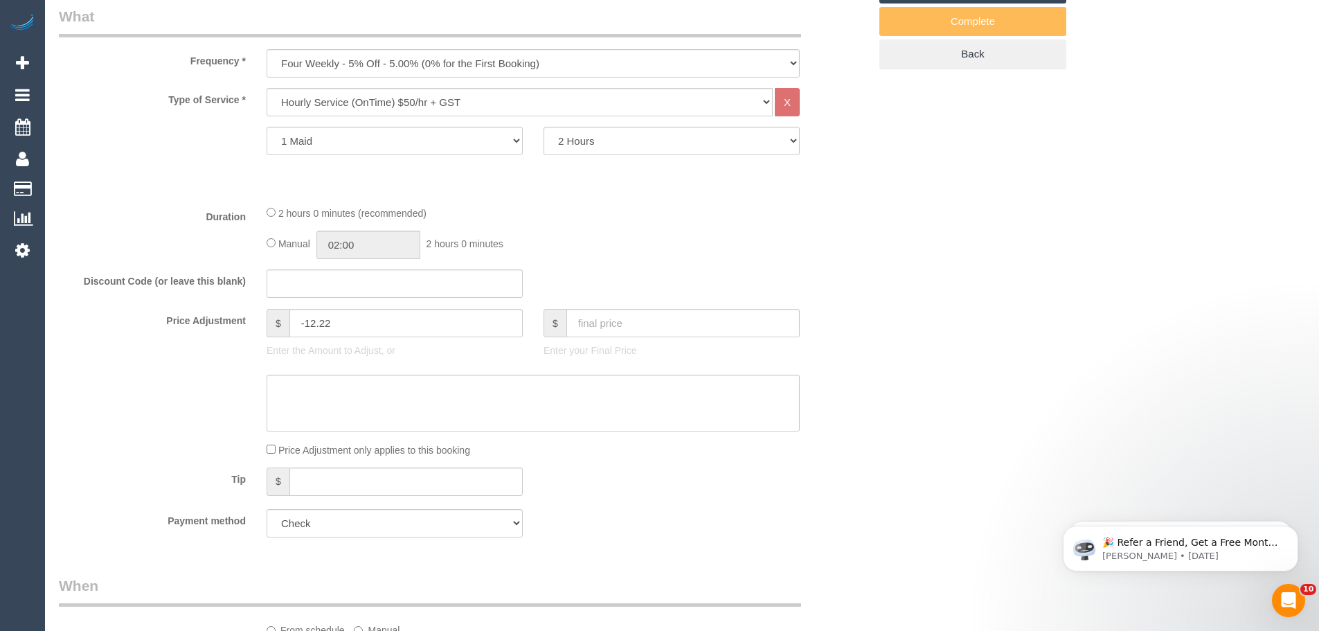
scroll to position [415, 0]
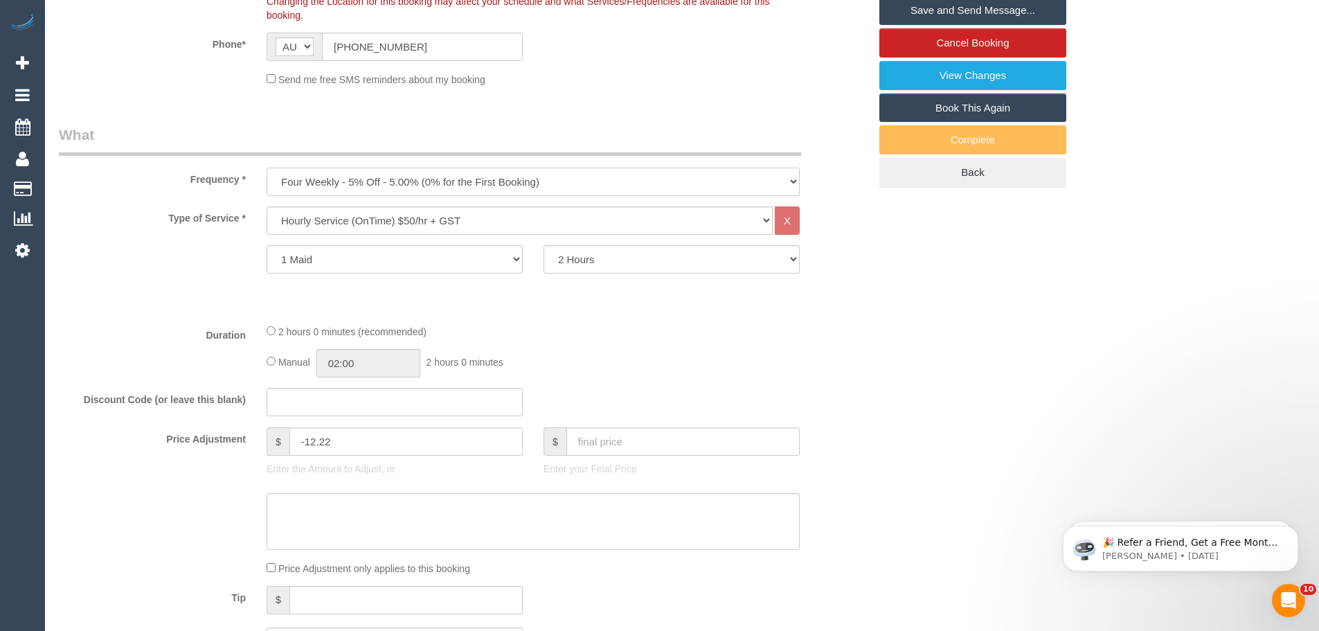
click at [377, 181] on select "One Time Cleaning Weekly - 10% Off - 10.00% (0% for the First Booking) Fortnigh…" at bounding box center [533, 182] width 533 height 28
select select "object:629"
click at [267, 168] on select "One Time Cleaning Weekly - 10% Off - 10.00% (0% for the First Booking) Fortnigh…" at bounding box center [533, 182] width 533 height 28
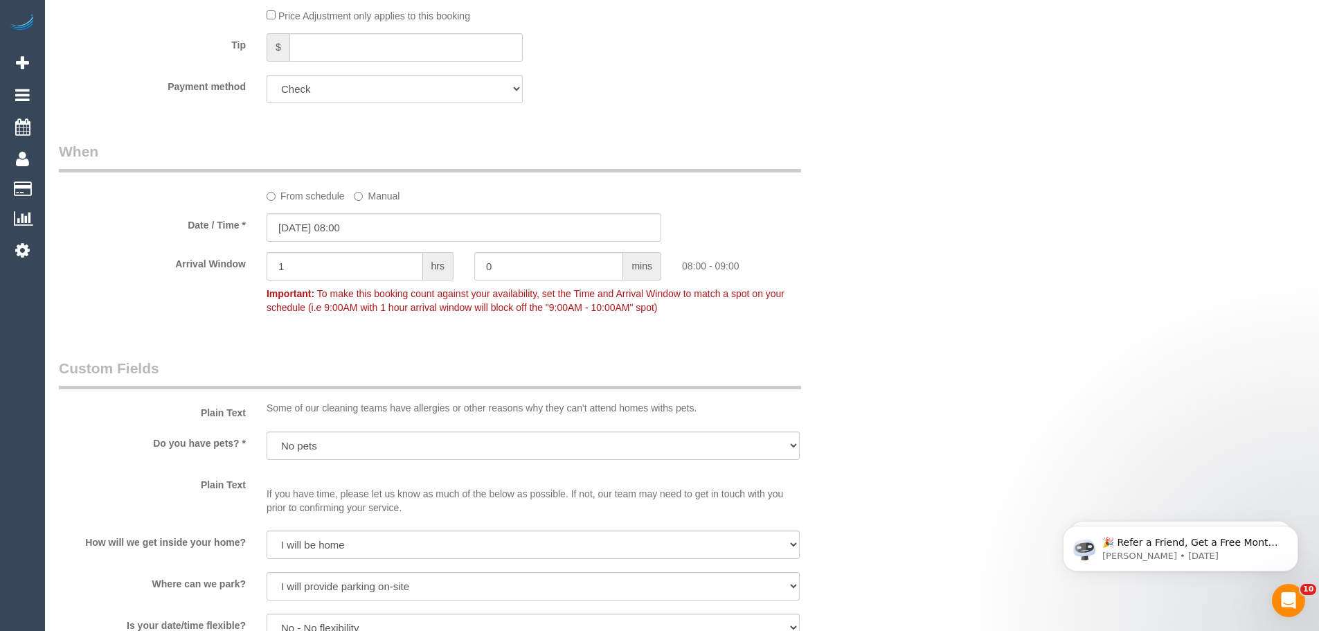
scroll to position [969, 0]
click at [299, 189] on label "From schedule" at bounding box center [306, 192] width 78 height 19
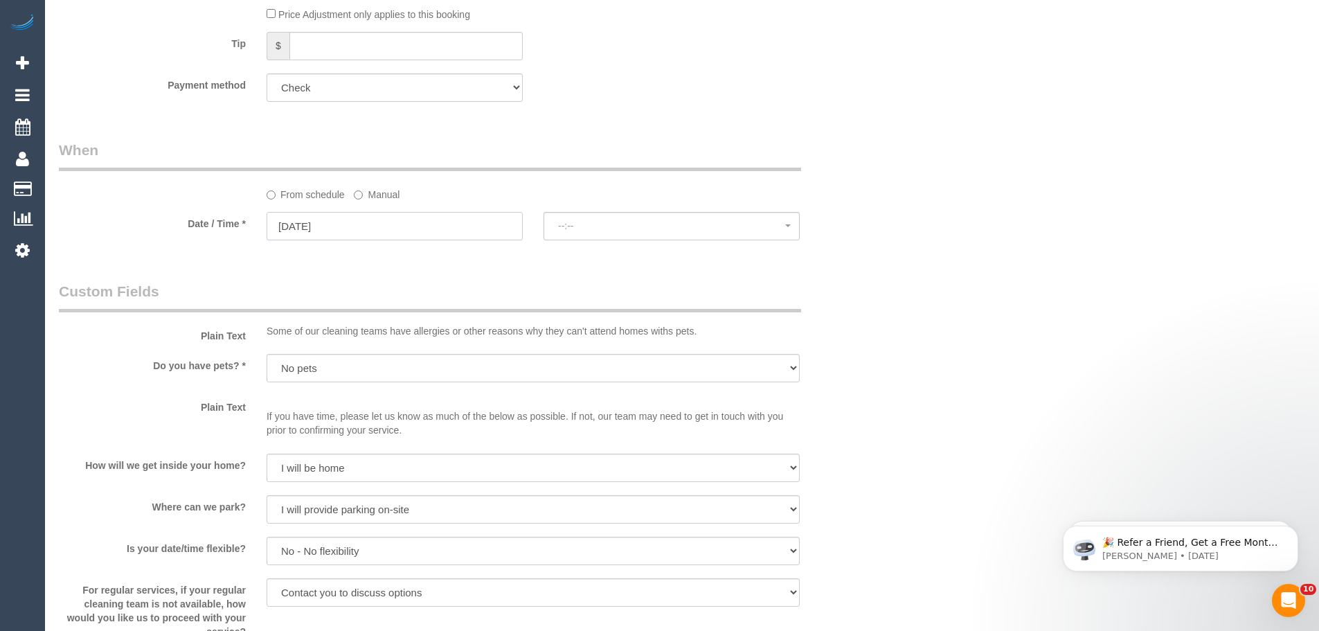
click at [296, 223] on input "01/10/2025" at bounding box center [395, 226] width 256 height 28
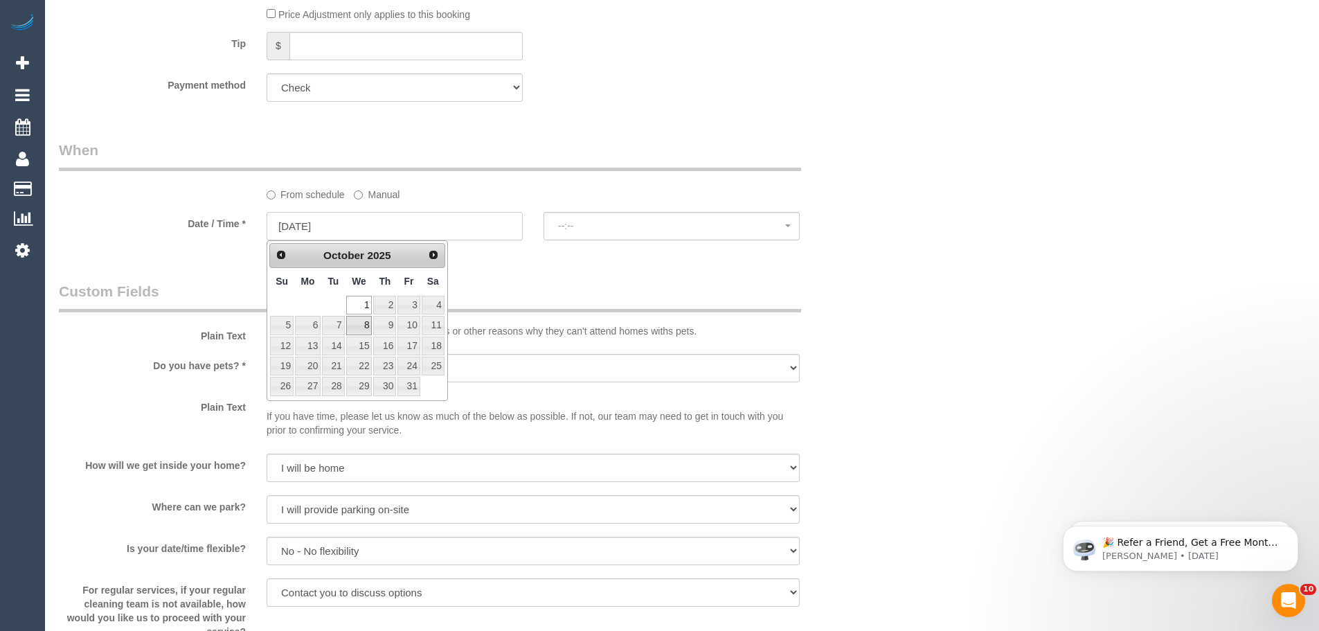
select select "spot22"
click at [282, 259] on span "Prev" at bounding box center [280, 254] width 11 height 11
click at [360, 348] on link "17" at bounding box center [359, 346] width 26 height 19
type input "17/09/2025"
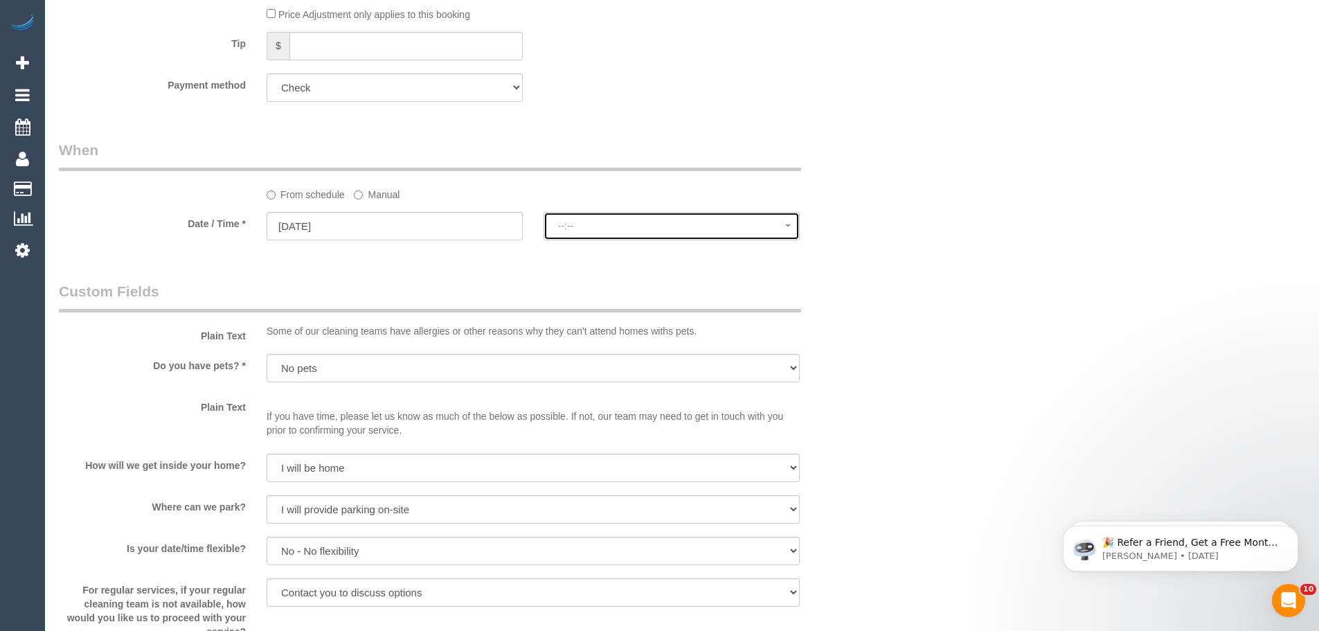
click at [594, 224] on span "--:--" at bounding box center [671, 225] width 227 height 11
select select "spot43"
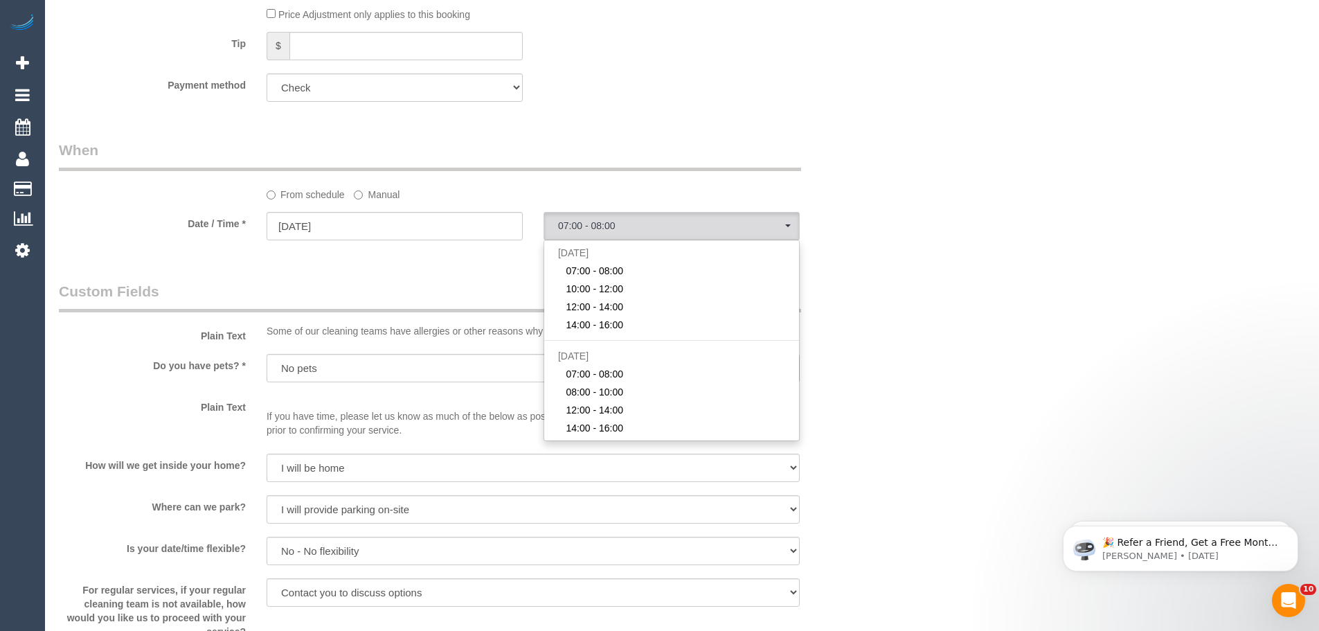
click at [371, 193] on label "Manual" at bounding box center [377, 192] width 46 height 19
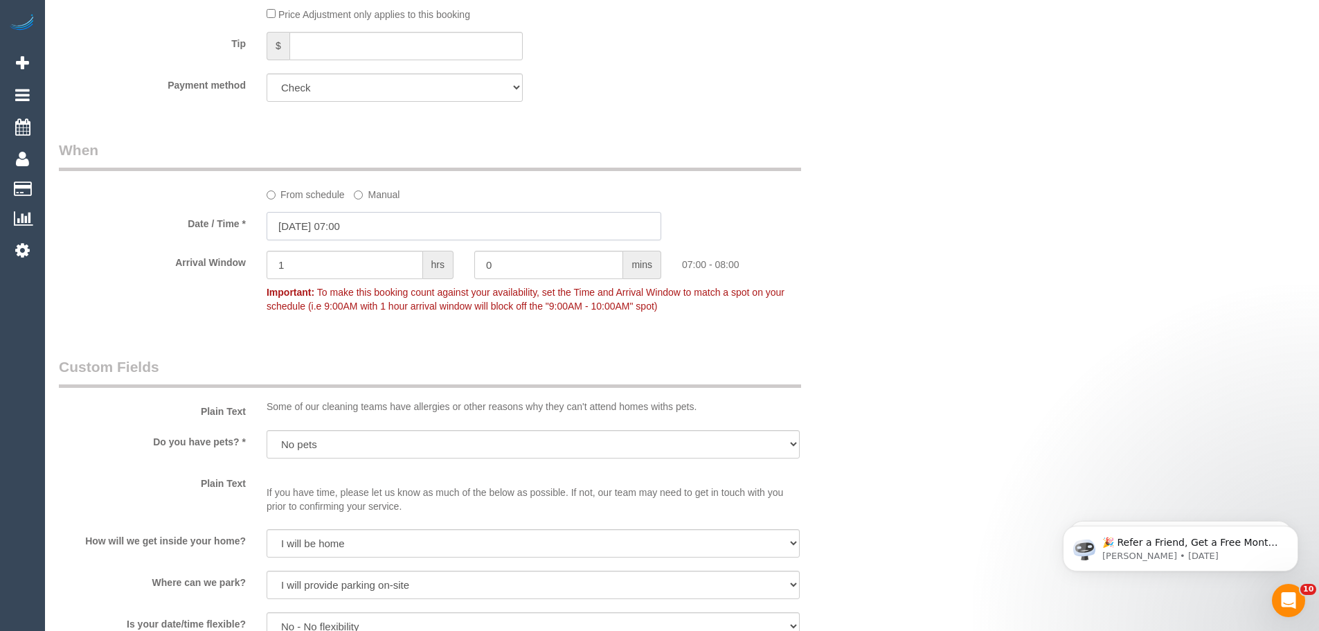
click at [316, 224] on input "17/09/2025 07:00" at bounding box center [464, 226] width 395 height 28
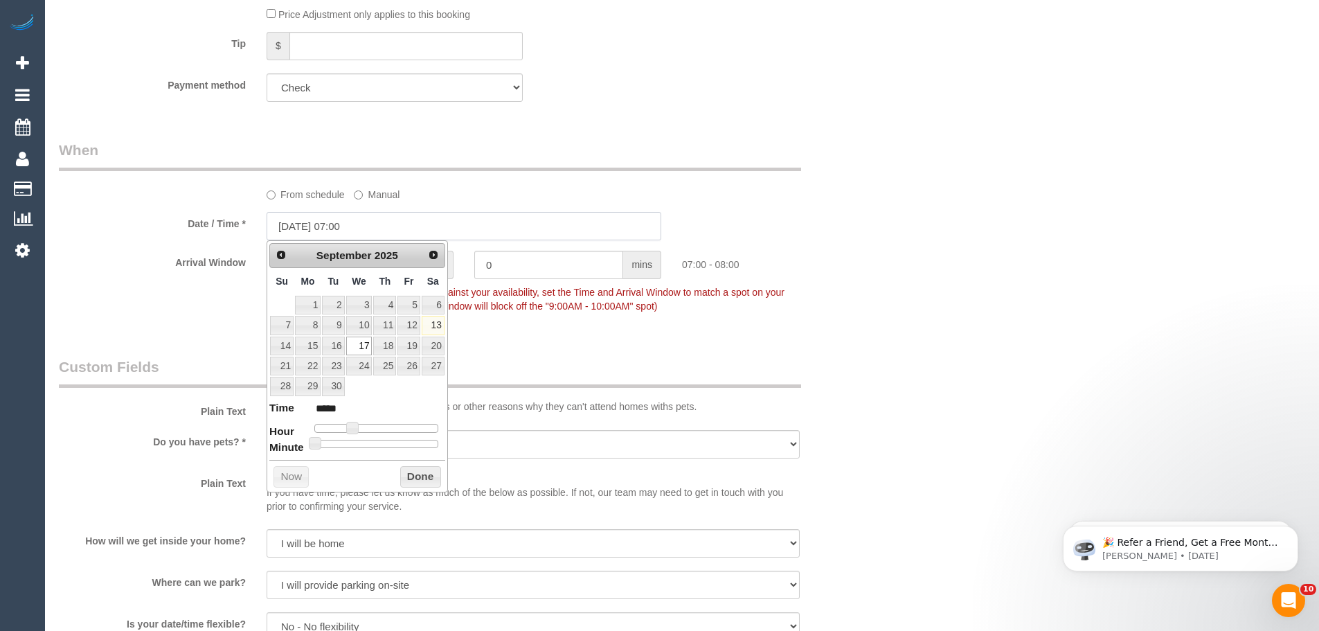
click at [455, 220] on input "17/09/2025 07:00" at bounding box center [464, 226] width 395 height 28
type input "17/09/2025 08:00"
type input "*****"
click at [357, 430] on span at bounding box center [357, 428] width 12 height 12
click at [406, 474] on button "Done" at bounding box center [420, 477] width 41 height 22
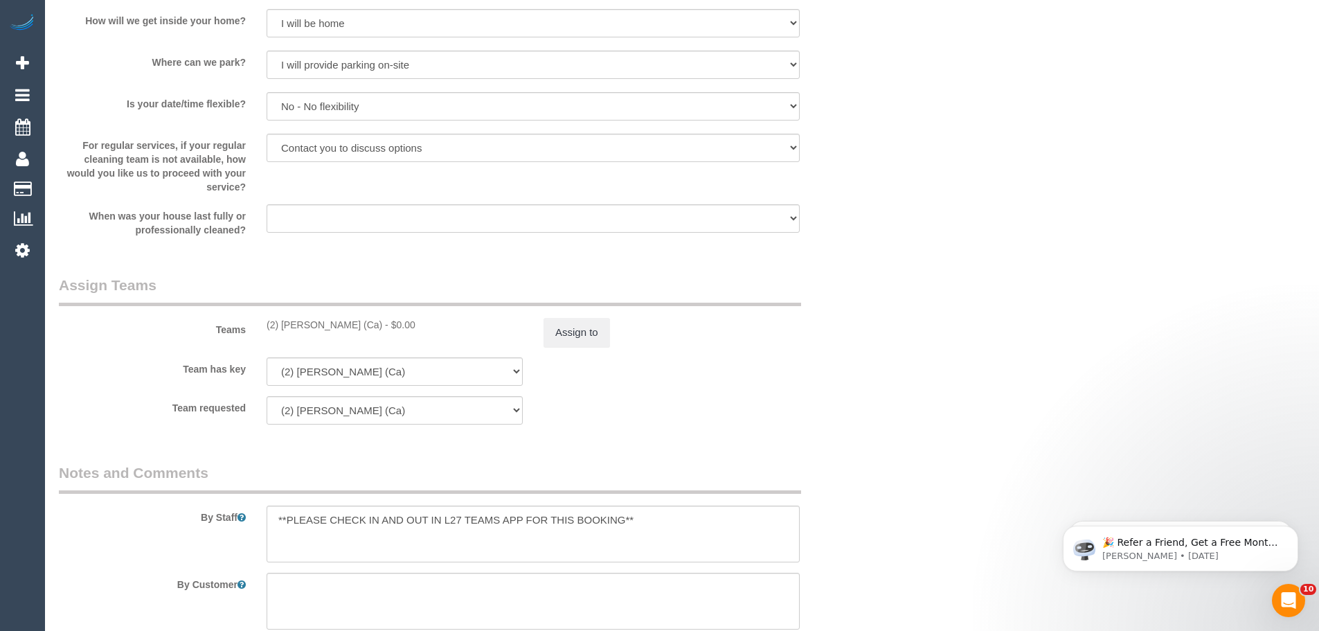
scroll to position [1523, 0]
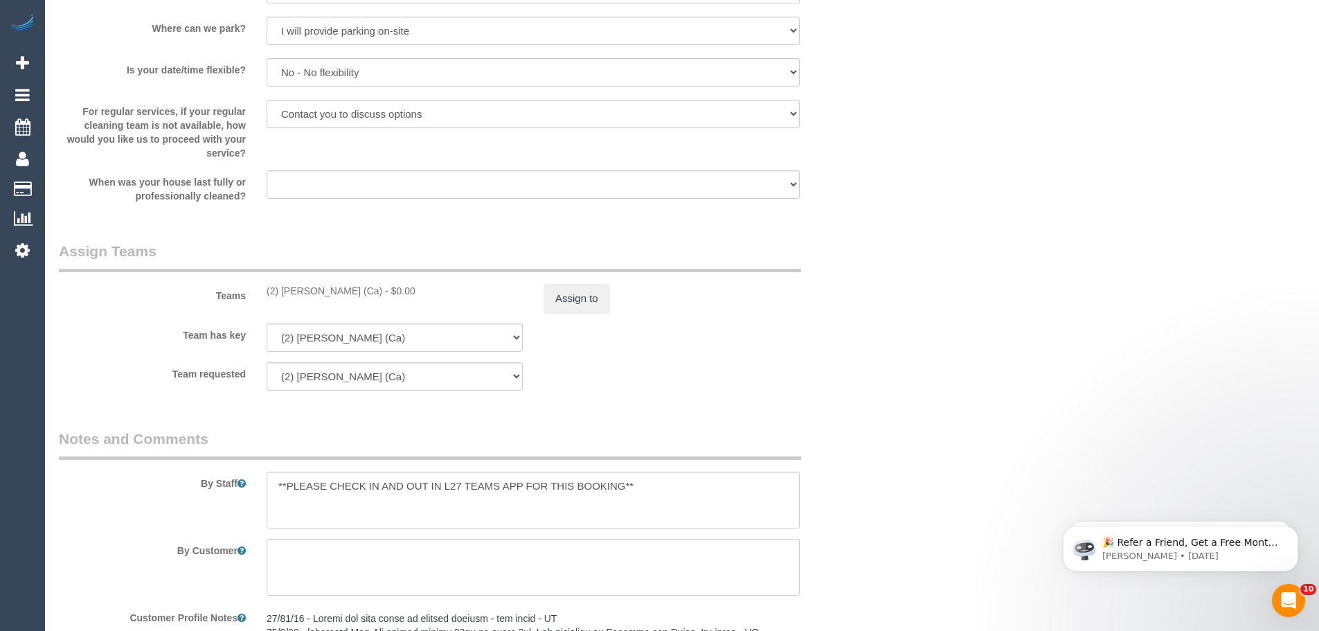
drag, startPoint x: 377, startPoint y: 292, endPoint x: 261, endPoint y: 295, distance: 116.4
click at [261, 295] on div "(2) Aisha Houssenali (Ca) - $0.00" at bounding box center [394, 291] width 277 height 14
copy div "(2) Aisha Houssenali (Ca)"
click at [575, 301] on button "Assign to" at bounding box center [577, 298] width 66 height 29
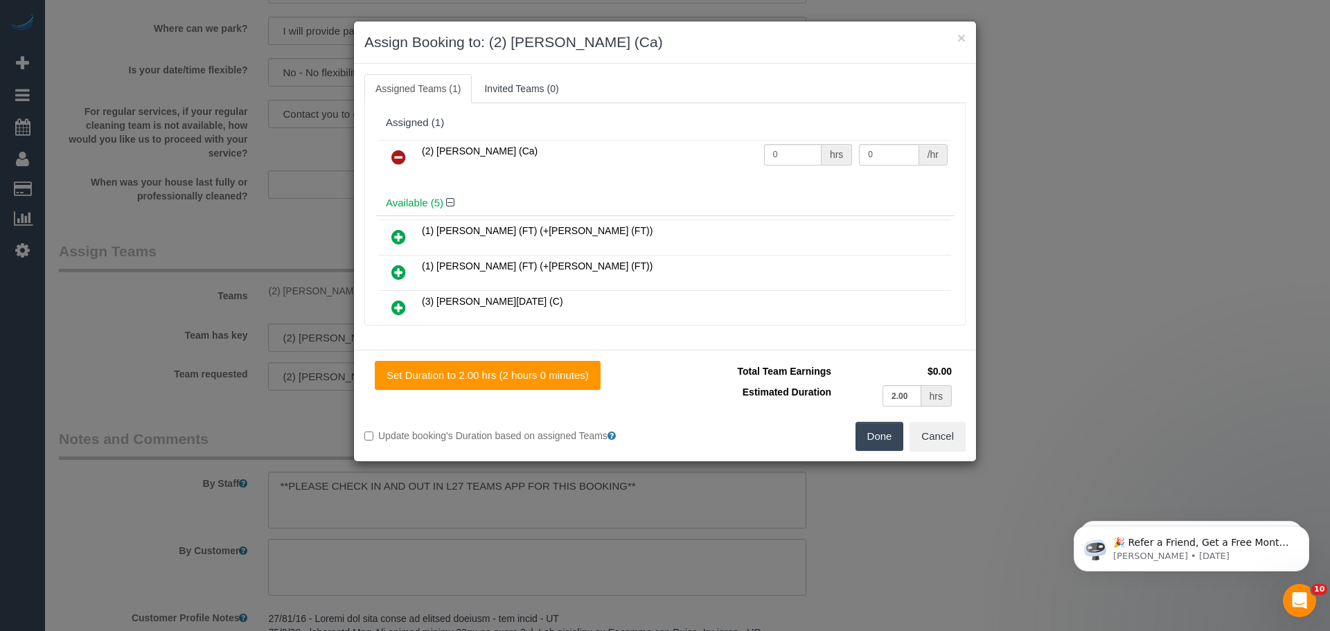
drag, startPoint x: 392, startPoint y: 156, endPoint x: 456, endPoint y: 195, distance: 75.2
click at [392, 156] on icon at bounding box center [398, 157] width 15 height 17
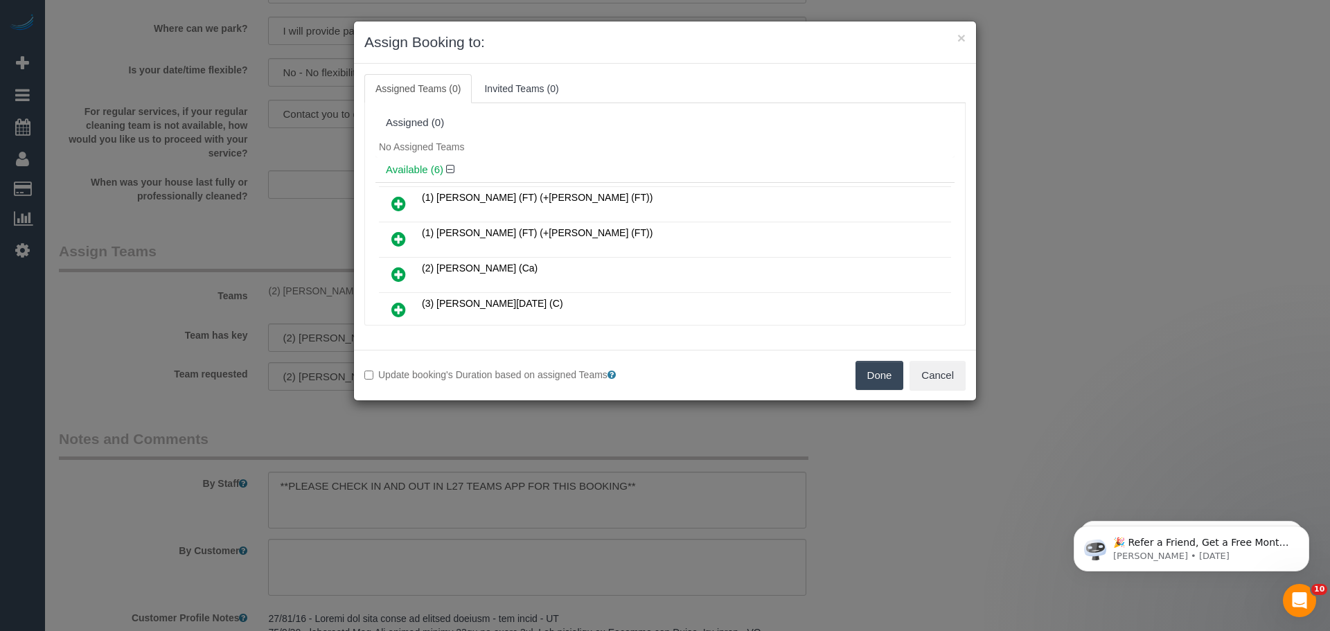
click at [874, 371] on button "Done" at bounding box center [879, 375] width 48 height 29
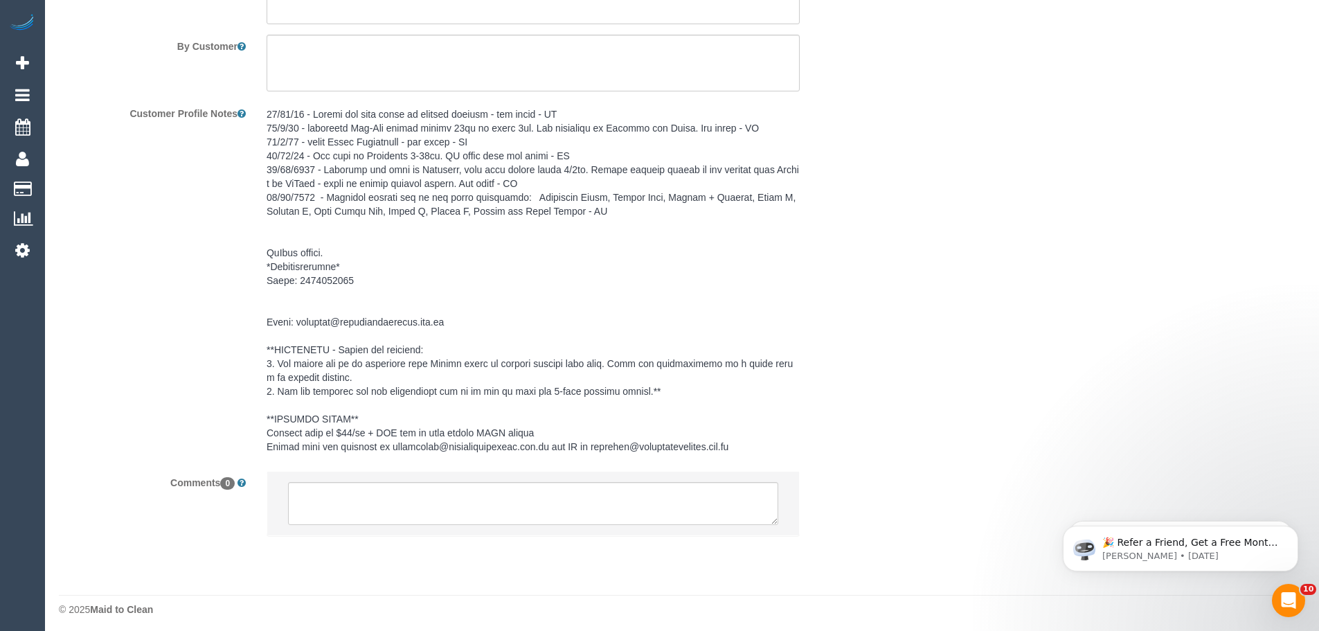
scroll to position [2033, 0]
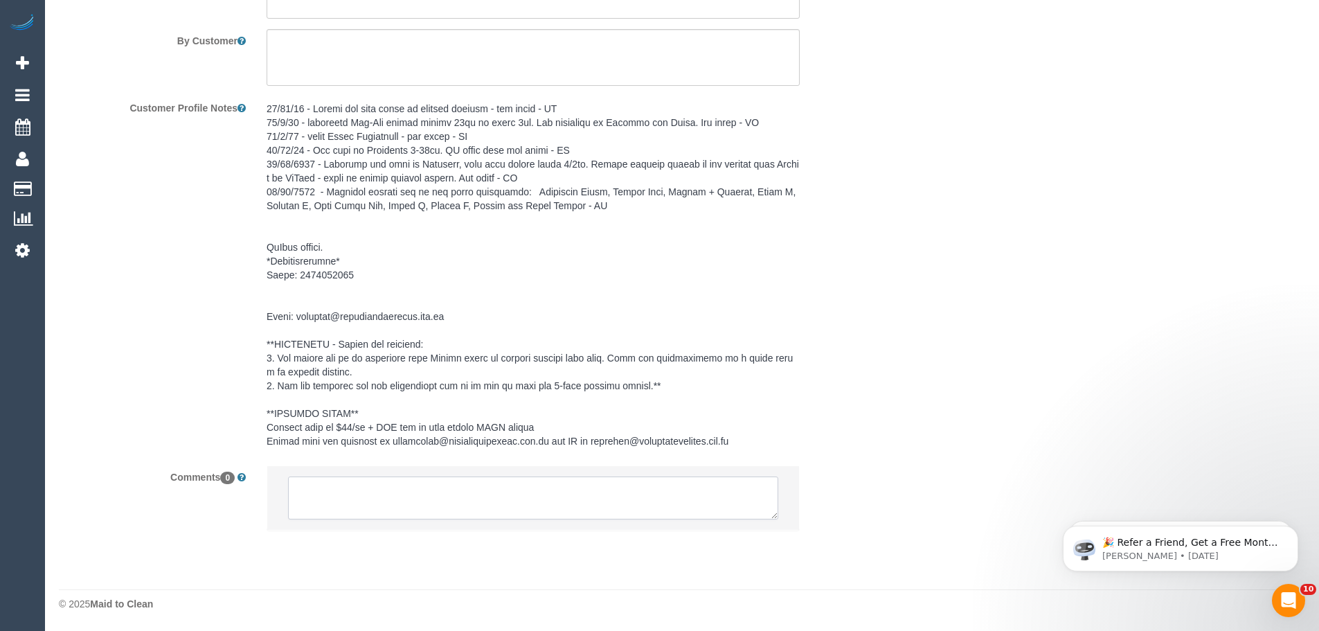
click at [408, 481] on textarea at bounding box center [533, 497] width 490 height 43
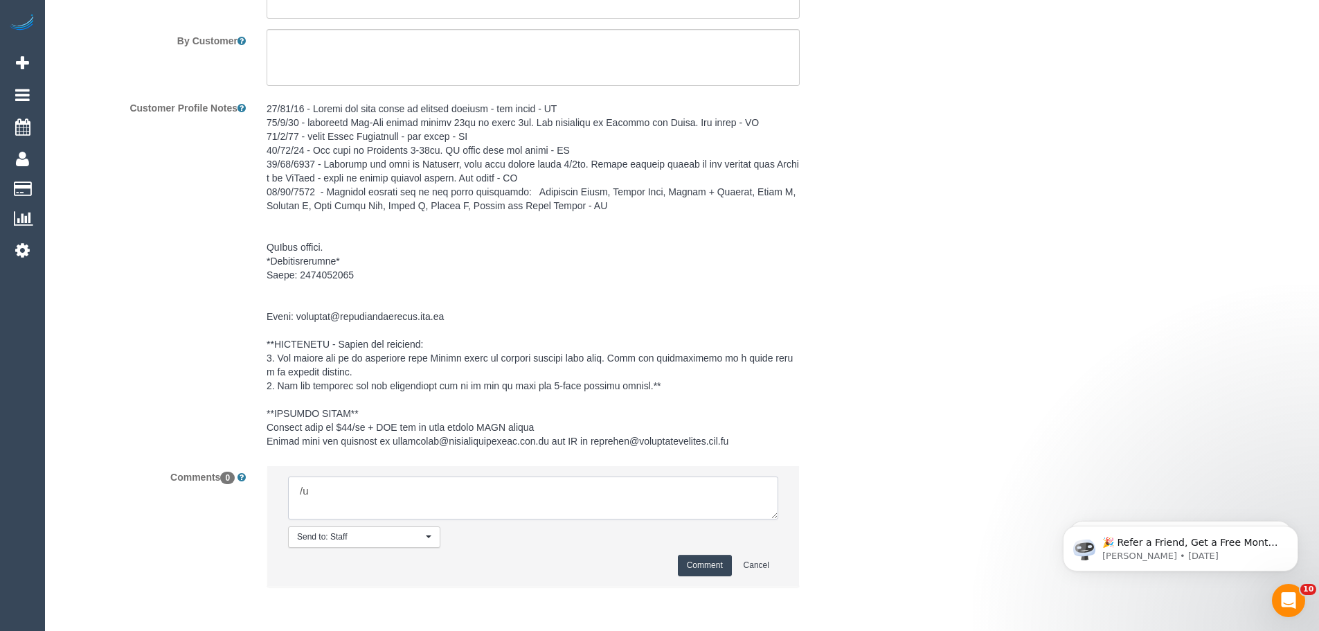
type textarea "/"
paste textarea "Cleaner(s) Unassigned: Reason Unassigned: One Off/Ongoing: Flexibility: Close a…"
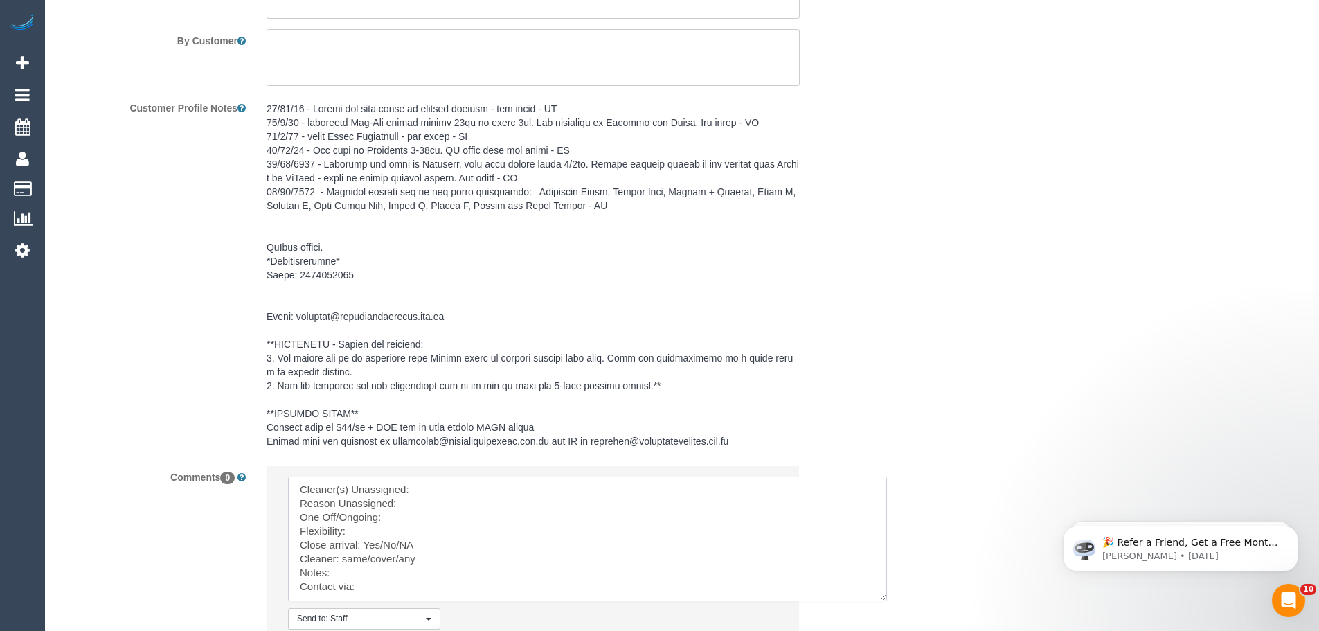
scroll to position [0, 0]
drag, startPoint x: 775, startPoint y: 512, endPoint x: 901, endPoint y: 613, distance: 161.6
click at [887, 601] on textarea at bounding box center [587, 538] width 599 height 125
click at [508, 484] on textarea at bounding box center [608, 554] width 641 height 156
paste textarea "(2) Aisha Houssenali (Ca)"
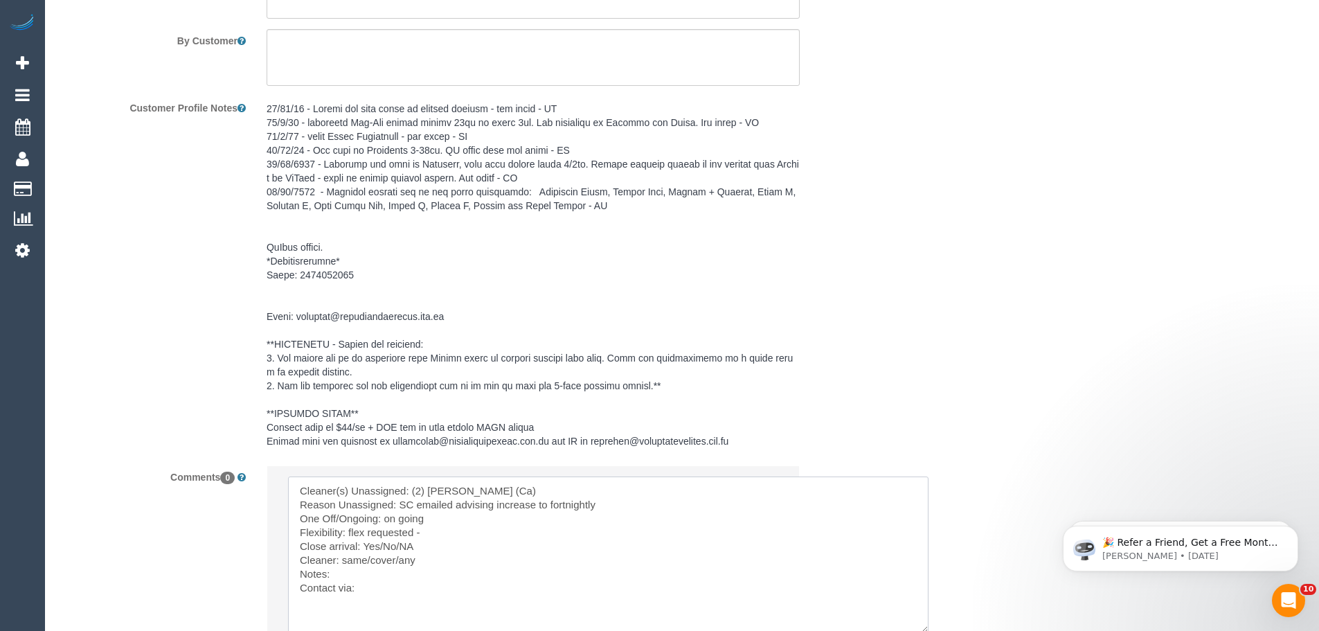
click at [451, 540] on textarea at bounding box center [608, 554] width 641 height 156
click at [452, 532] on textarea at bounding box center [608, 554] width 641 height 156
paste textarea "cnv_qe7vdqn"
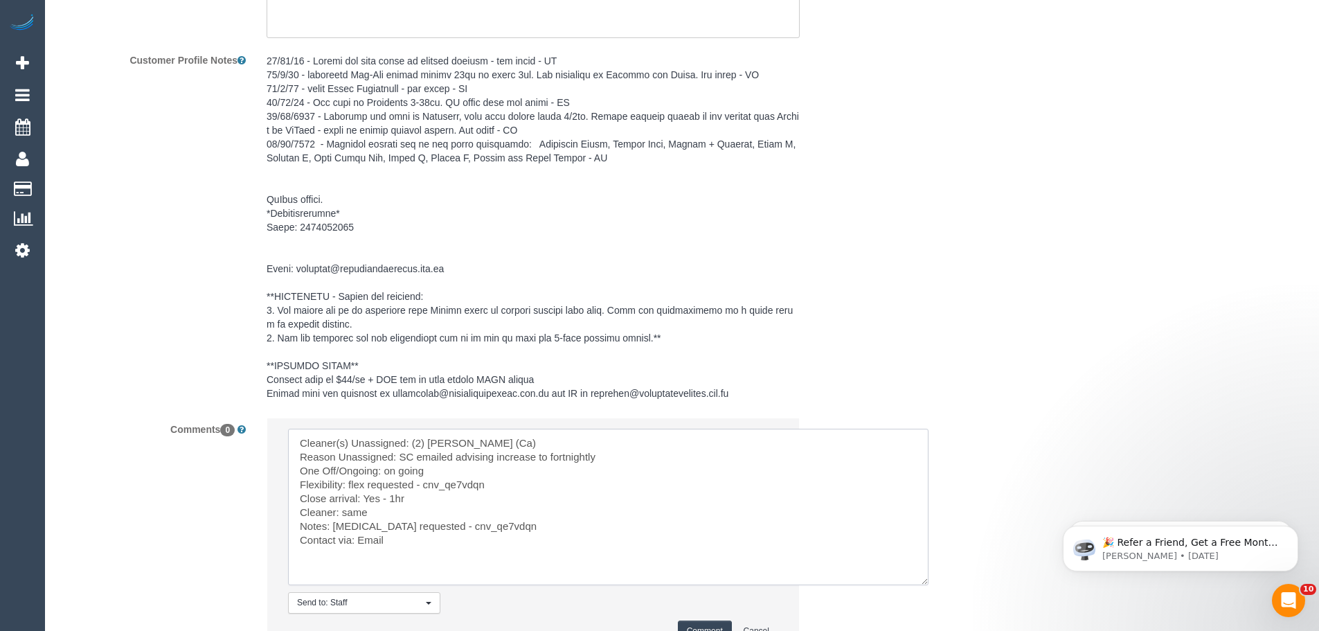
scroll to position [2102, 0]
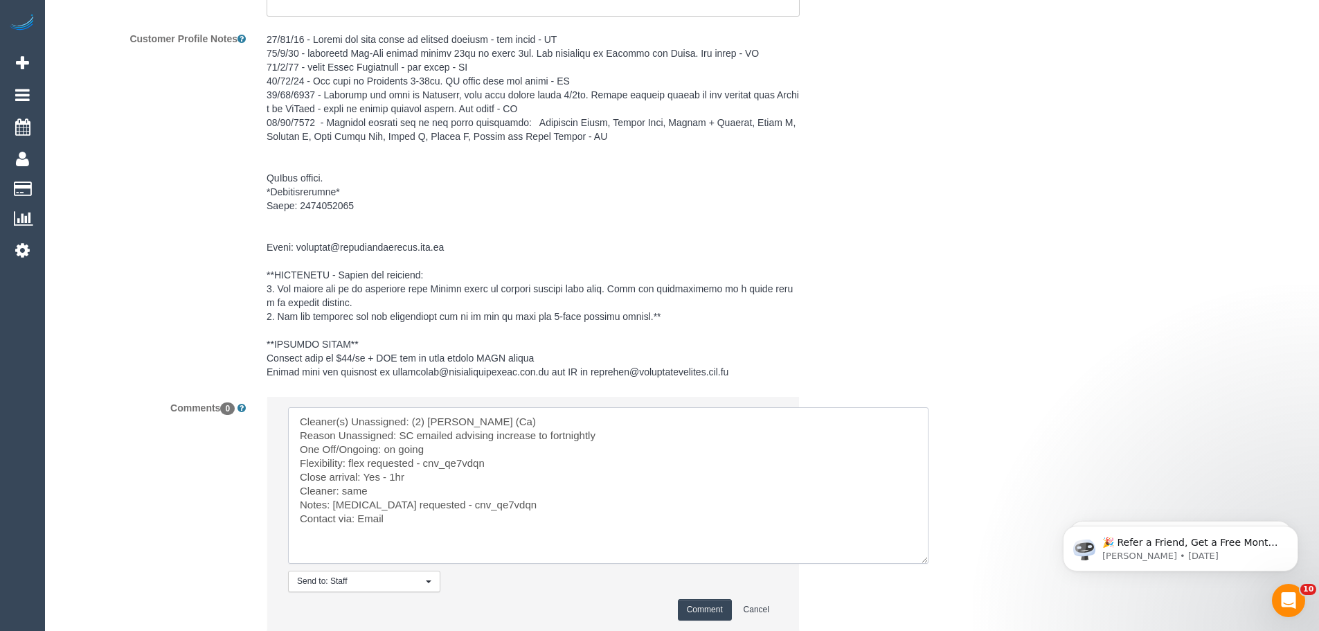
type textarea "Cleaner(s) Unassigned: (2) Aisha Houssenali (Ca) Reason Unassigned: SC emailed …"
click at [703, 606] on button "Comment" at bounding box center [705, 609] width 54 height 21
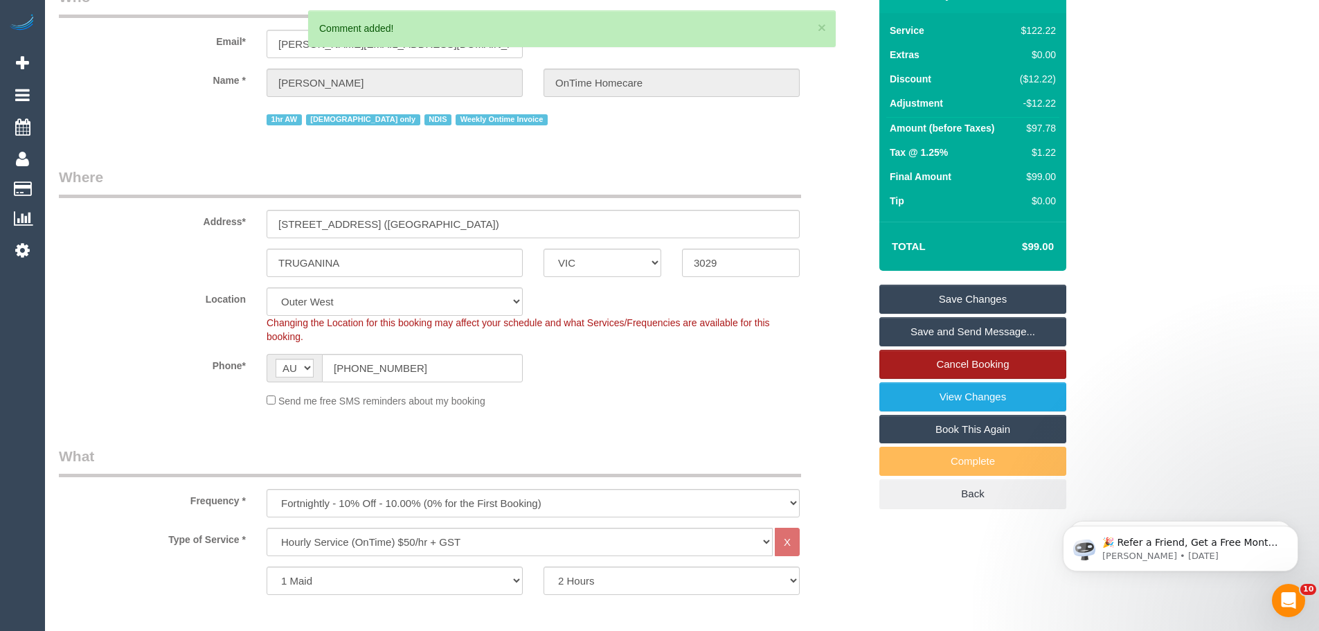
scroll to position [0, 0]
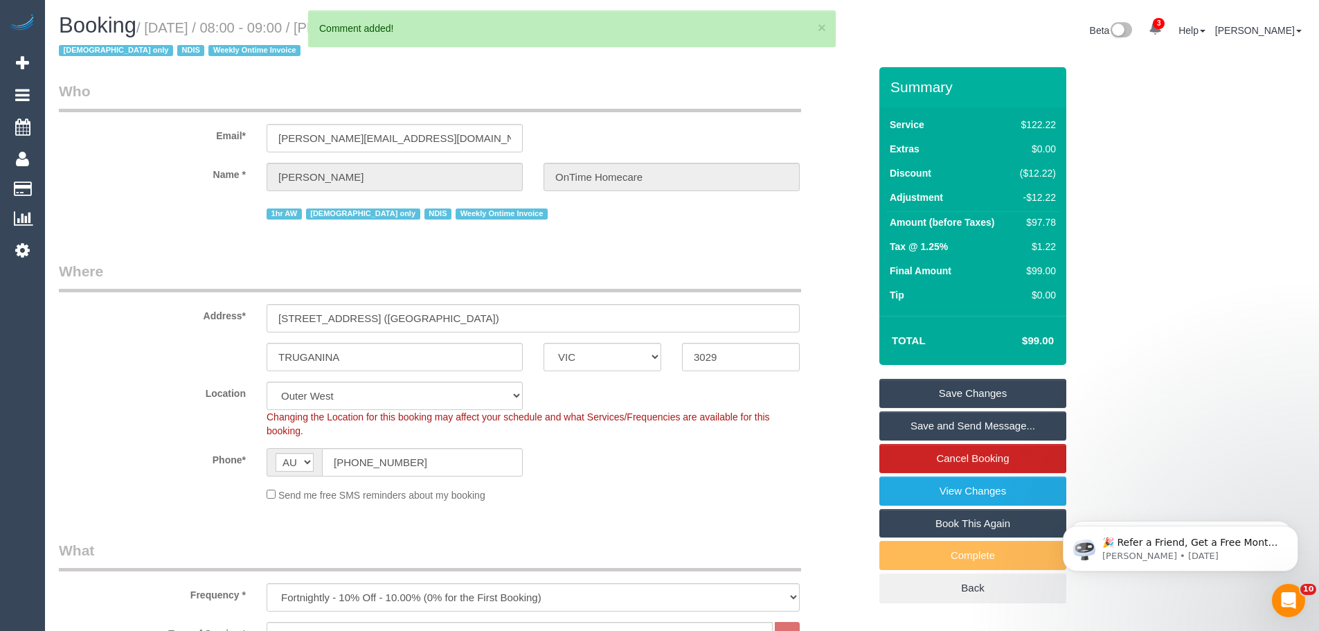
click at [956, 391] on link "Save Changes" at bounding box center [972, 393] width 187 height 29
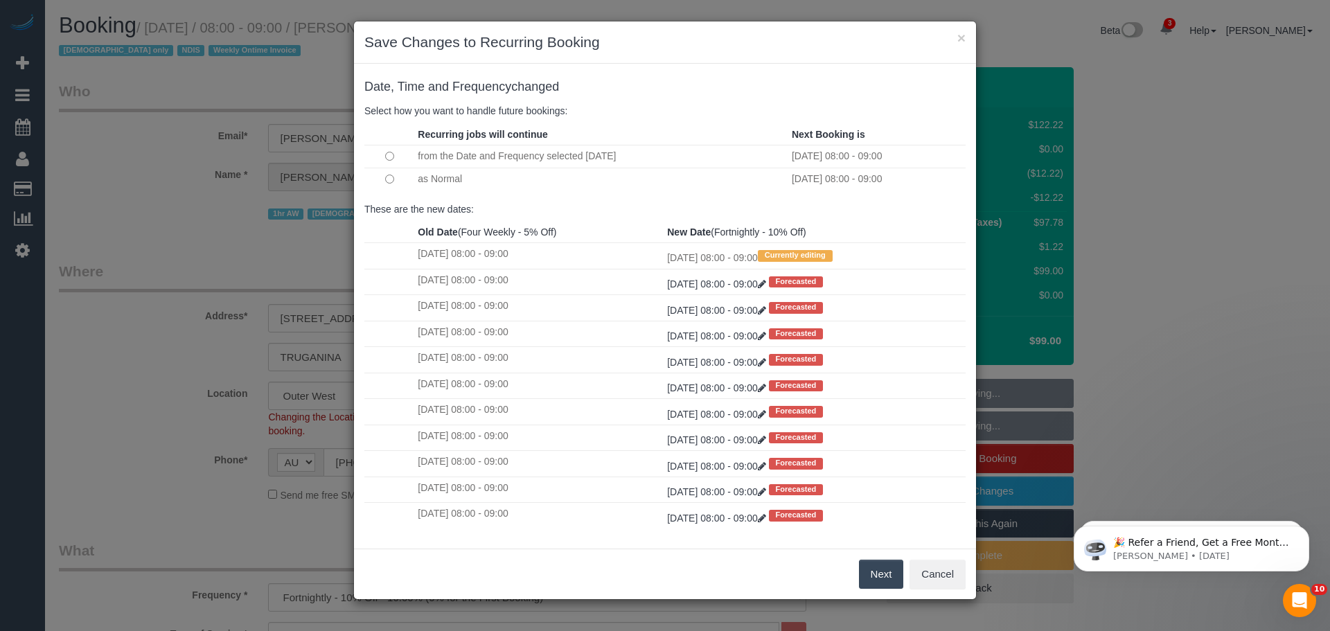
drag, startPoint x: 882, startPoint y: 575, endPoint x: 915, endPoint y: 562, distance: 35.7
click at [882, 575] on button "Next" at bounding box center [881, 574] width 45 height 29
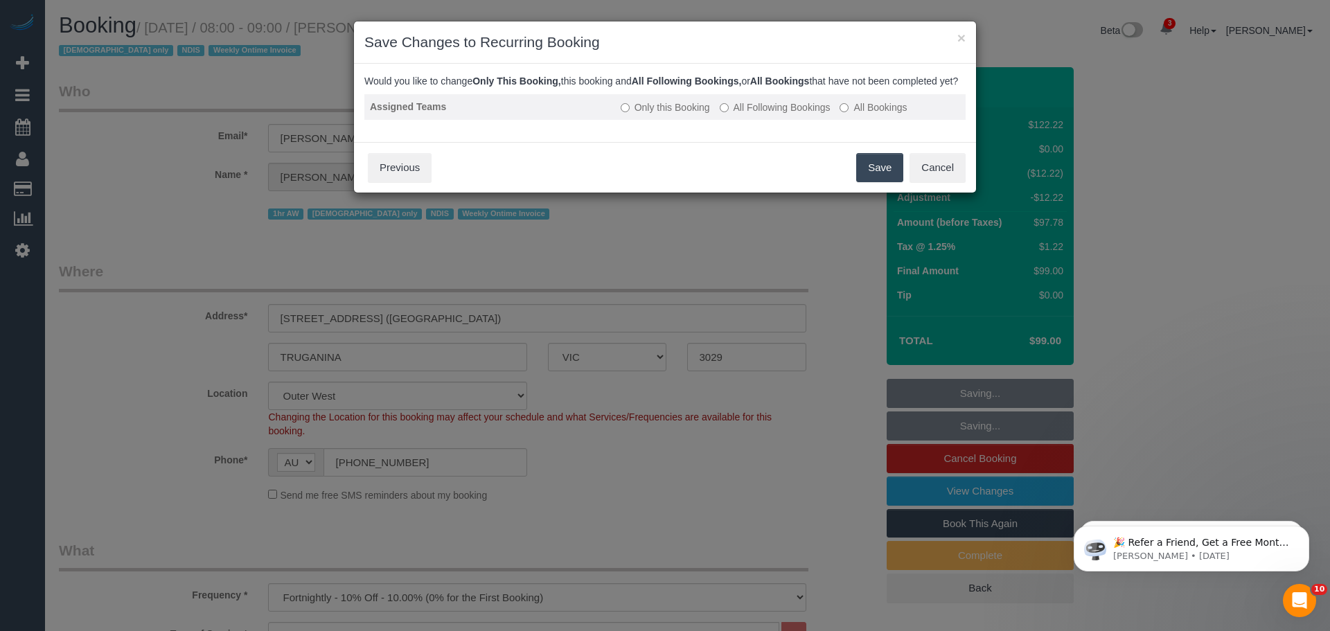
click at [787, 114] on label "All Following Bookings" at bounding box center [774, 107] width 111 height 14
click at [879, 182] on button "Save" at bounding box center [879, 167] width 47 height 29
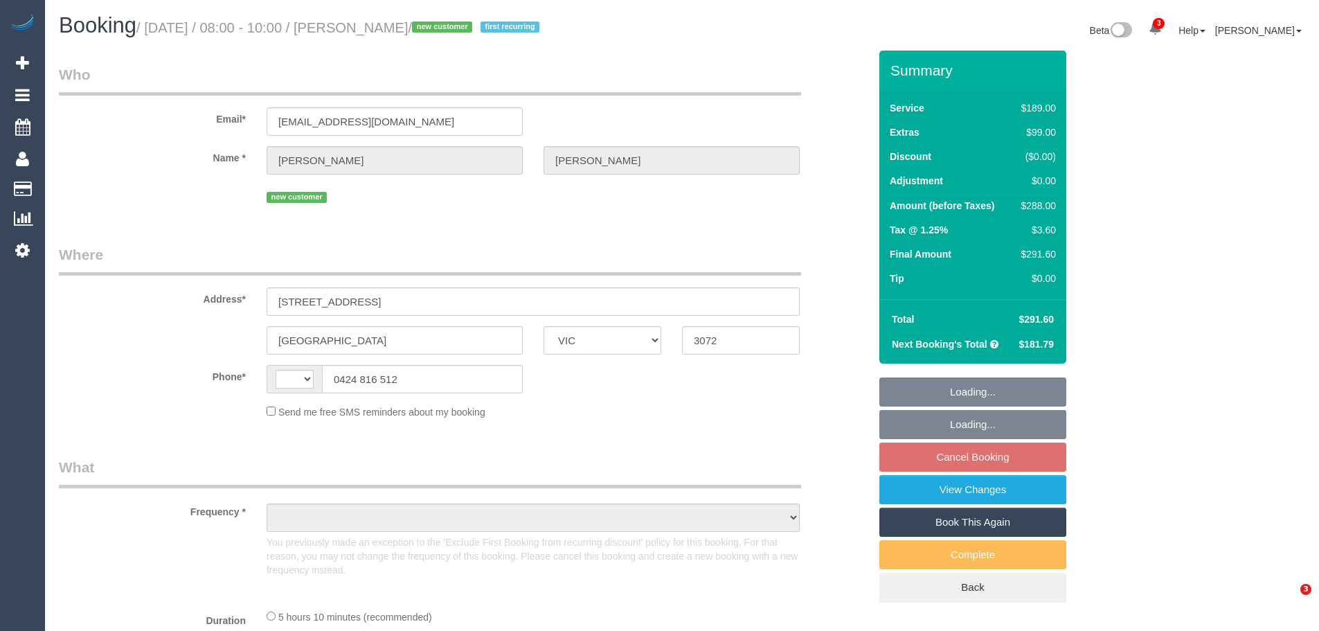
select select "VIC"
select select "object:350"
select select "string:stripe-pm_1S4Bda2GScqysDRVaFIME0JW"
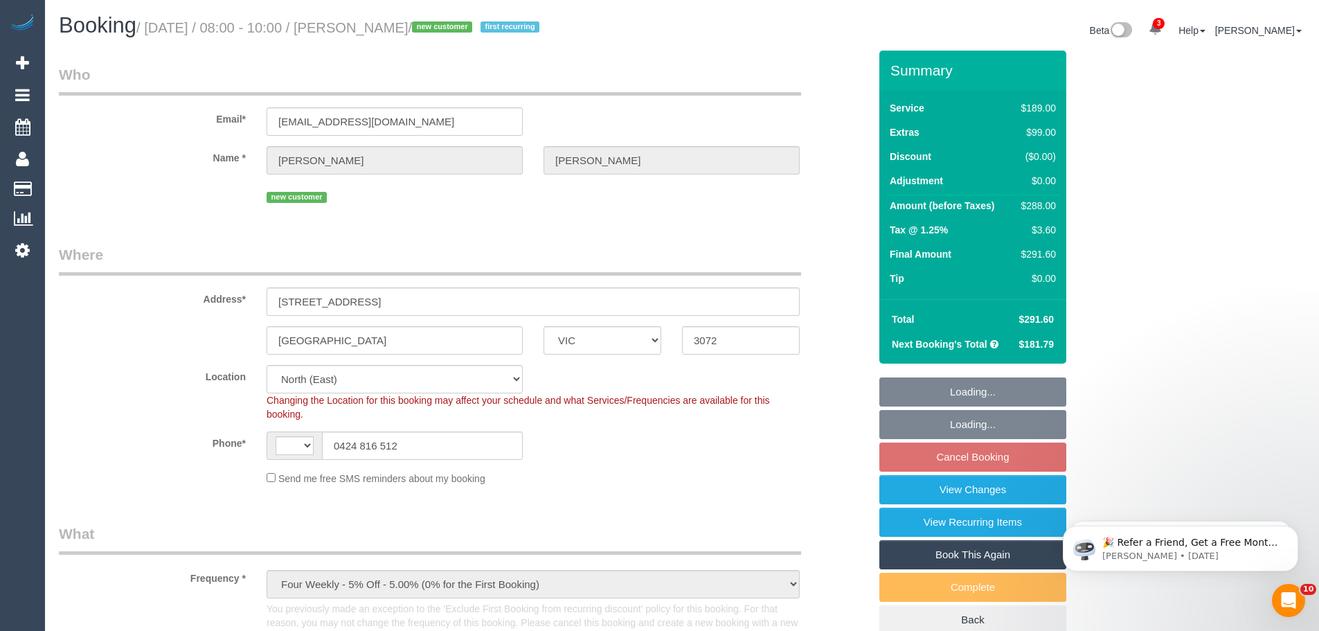
select select "string:AU"
select select "number:29"
select select "number:14"
select select "number:19"
select select "number:25"
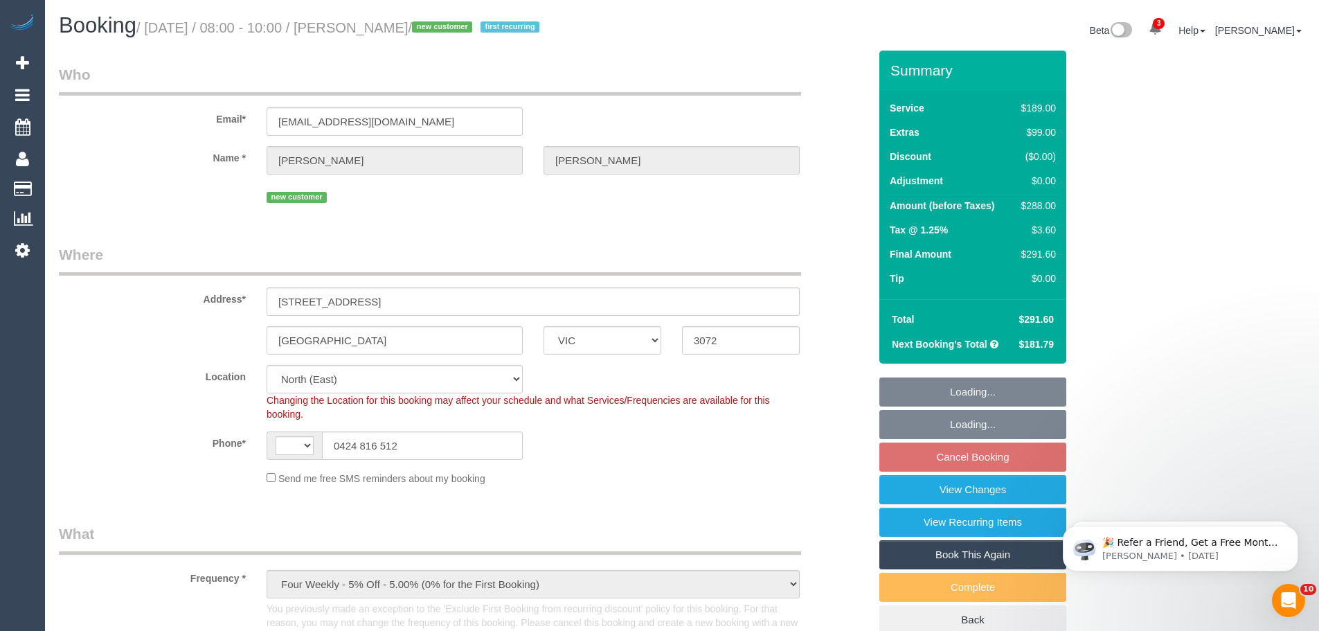
select select "number:33"
select select "number:13"
select select "object:1504"
select select "spot2"
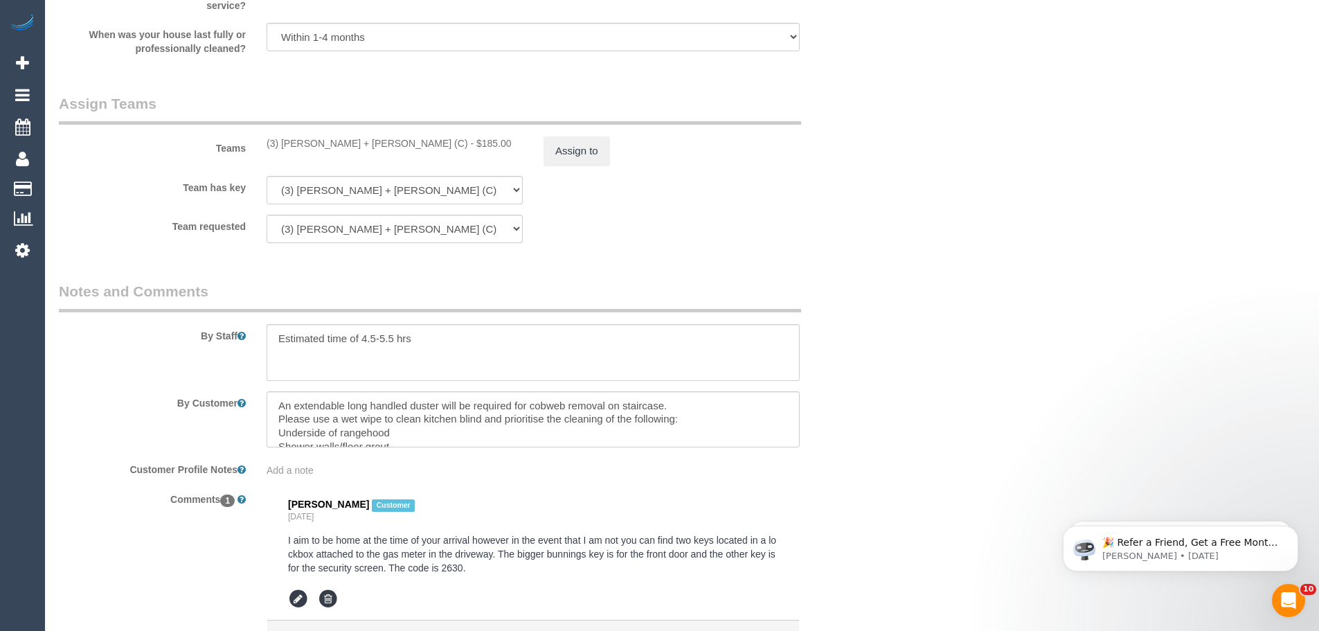
scroll to position [2262, 0]
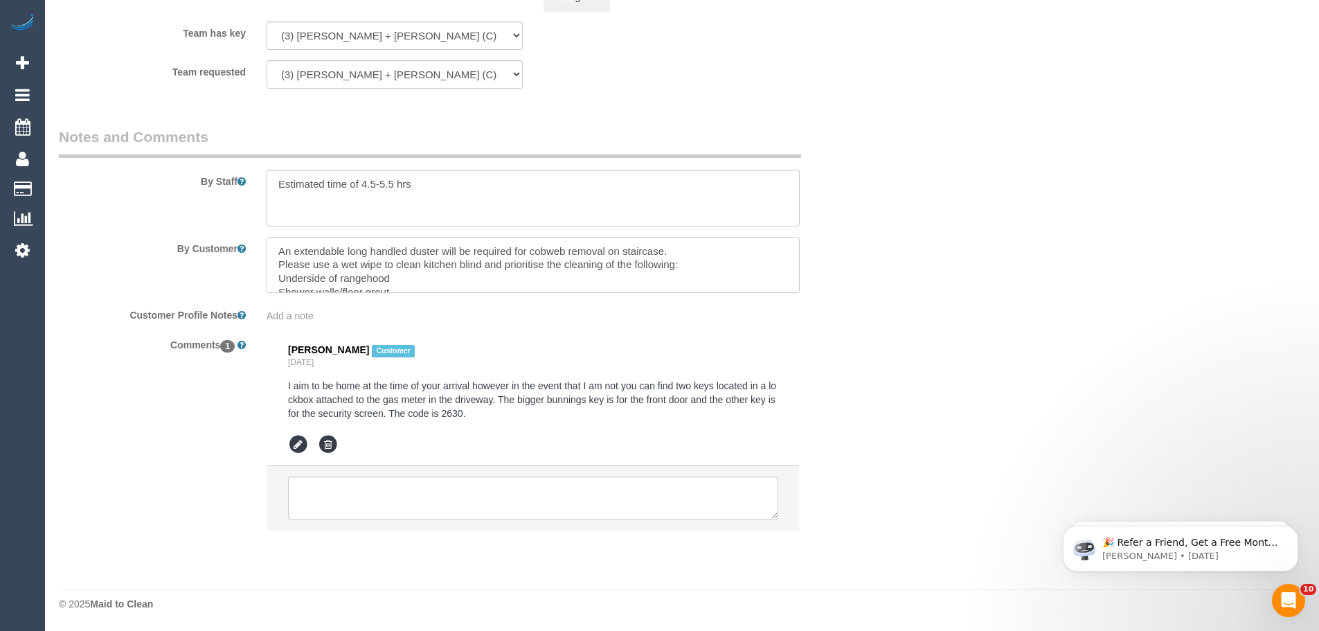
click at [294, 263] on textarea at bounding box center [533, 265] width 533 height 57
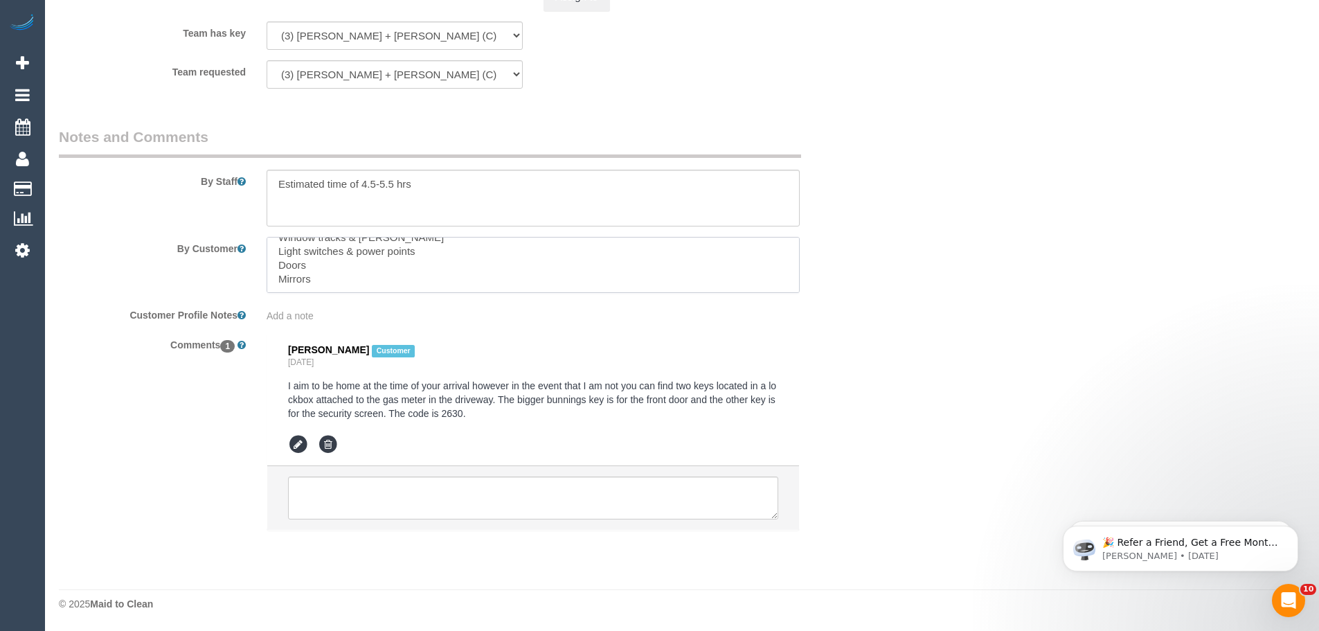
drag, startPoint x: 275, startPoint y: 267, endPoint x: 445, endPoint y: 289, distance: 171.7
click at [445, 289] on textarea at bounding box center [533, 265] width 533 height 57
click at [387, 204] on textarea at bounding box center [533, 198] width 533 height 57
click at [456, 186] on textarea at bounding box center [533, 198] width 533 height 57
paste textarea "I aim to be home at the time of your arrival however in the event that I am not…"
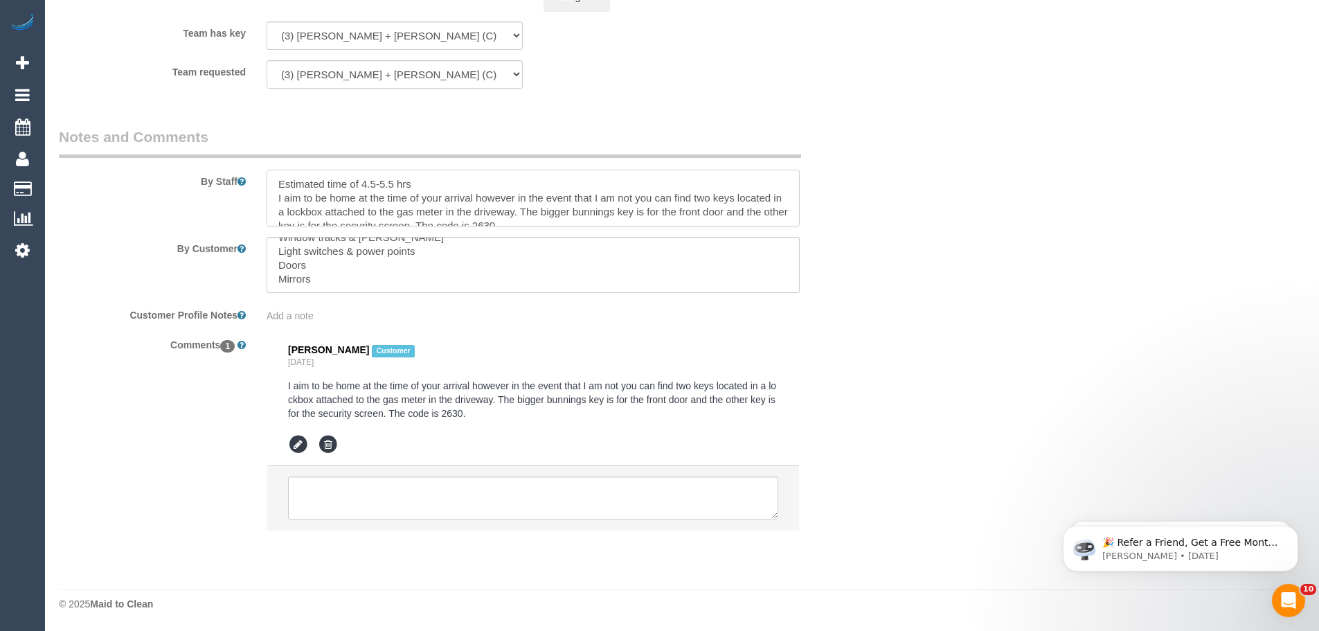
scroll to position [6, 0]
drag, startPoint x: 632, startPoint y: 192, endPoint x: 275, endPoint y: 190, distance: 357.3
click at [275, 190] on textarea at bounding box center [533, 198] width 533 height 57
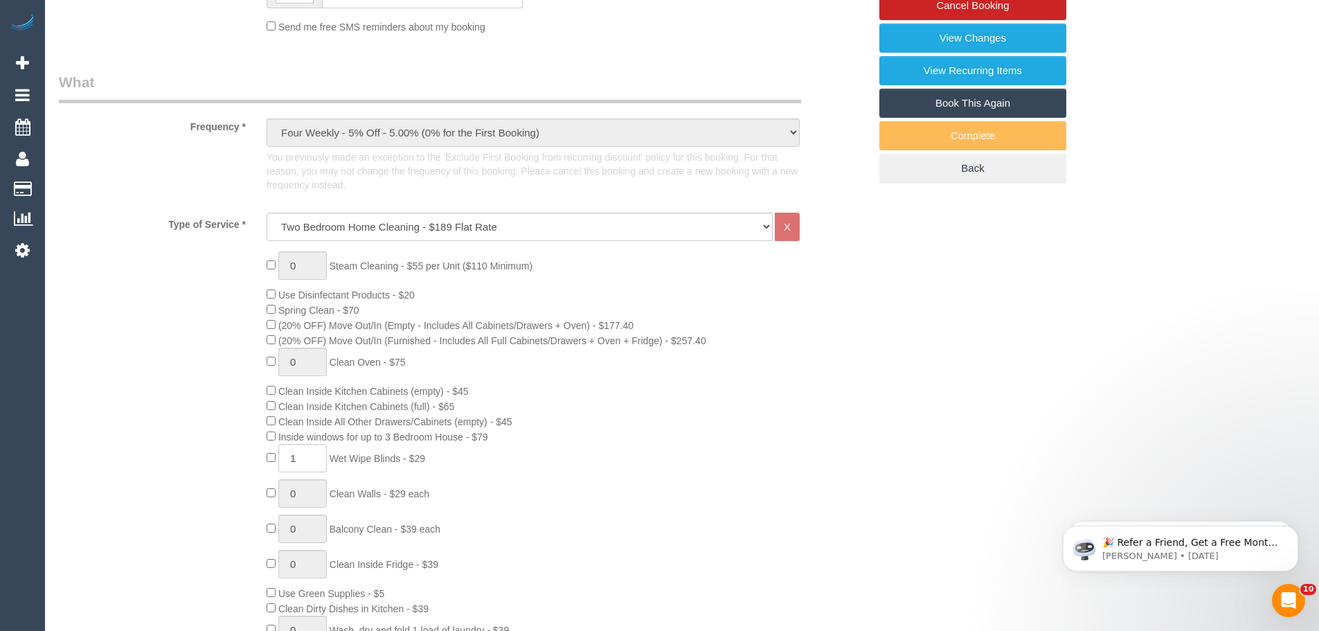
scroll to position [116, 0]
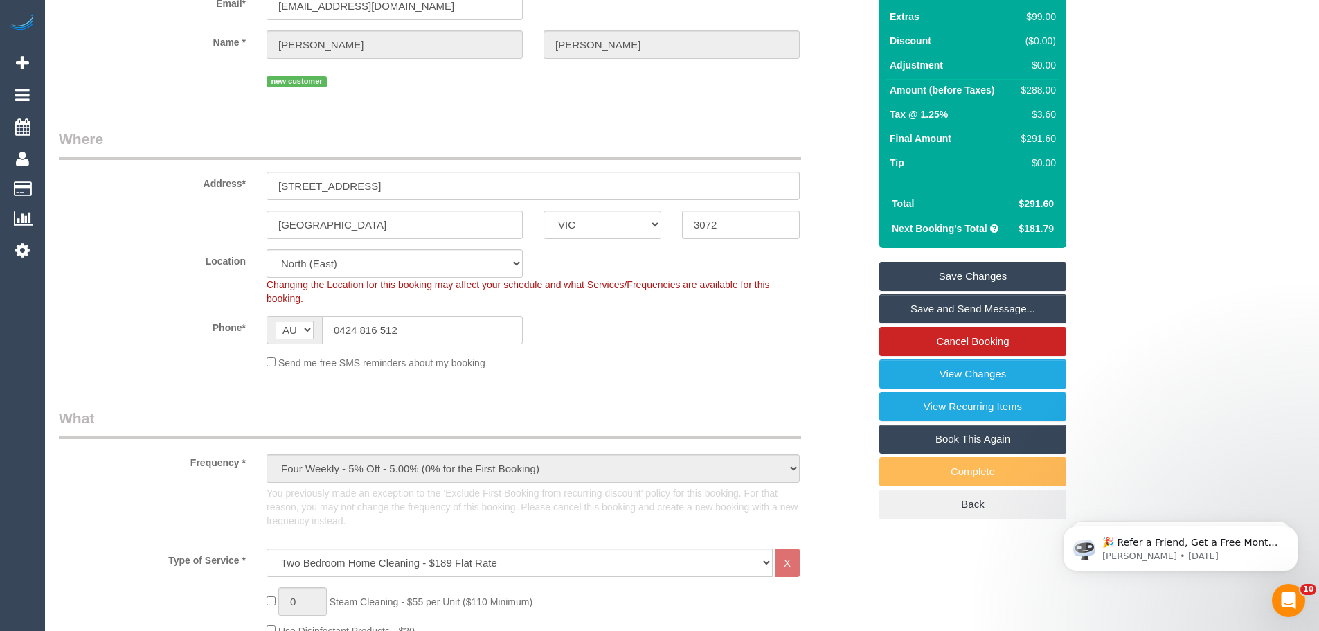
type textarea "Estimated time of 4.5-5.5 hrs if customer is not home: you can find two keys lo…"
click at [989, 273] on link "Save Changes" at bounding box center [972, 276] width 187 height 29
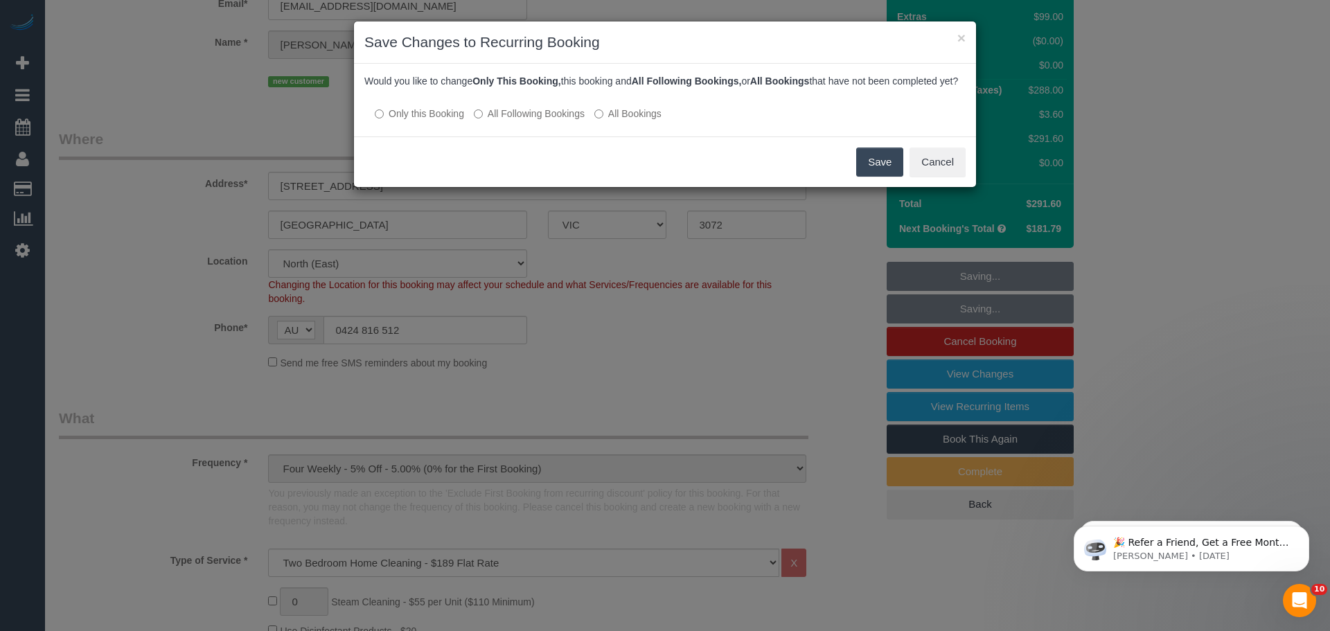
click at [865, 177] on button "Save" at bounding box center [879, 161] width 47 height 29
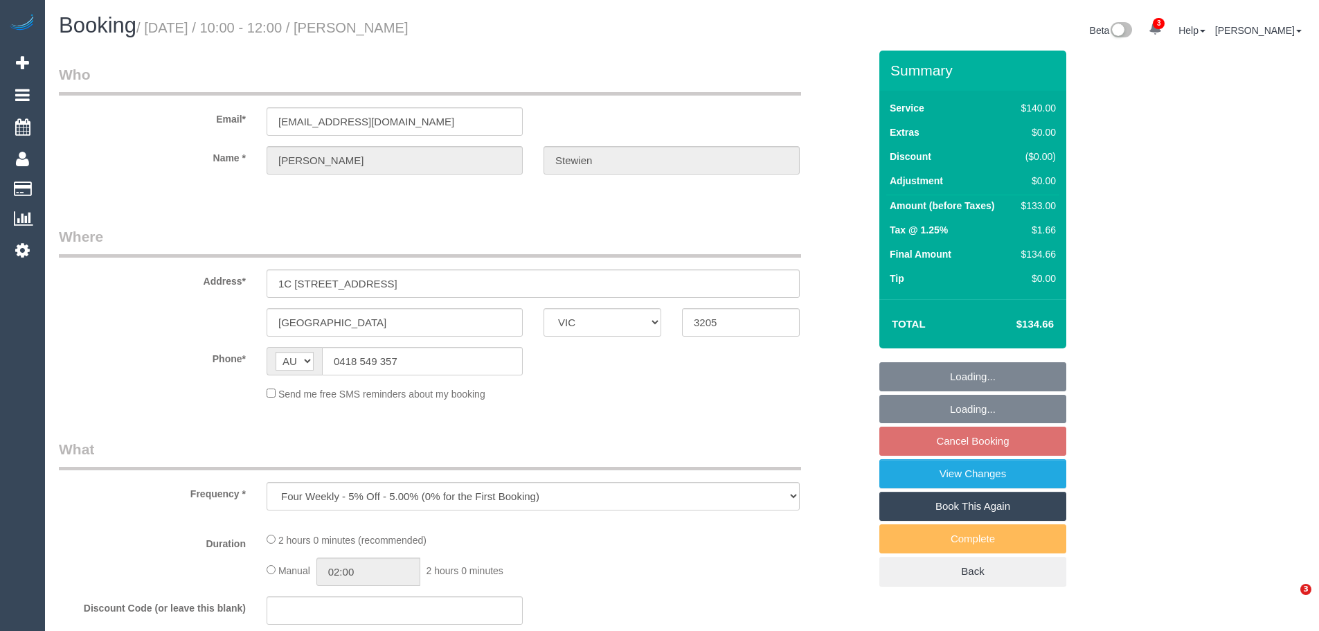
select select "VIC"
select select "string:stripe-pm_1IDzJA2GScqysDRV5ajl3Bj6"
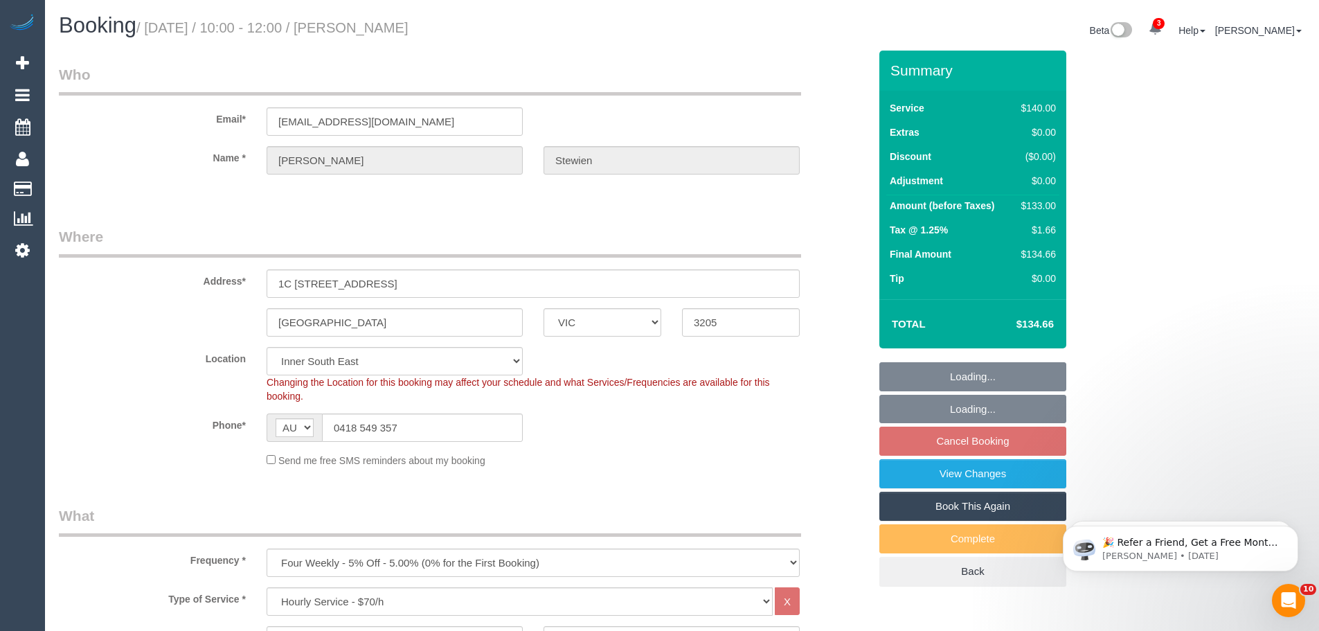
select select "object:730"
select select "number:28"
select select "number:14"
select select "number:18"
select select "number:22"
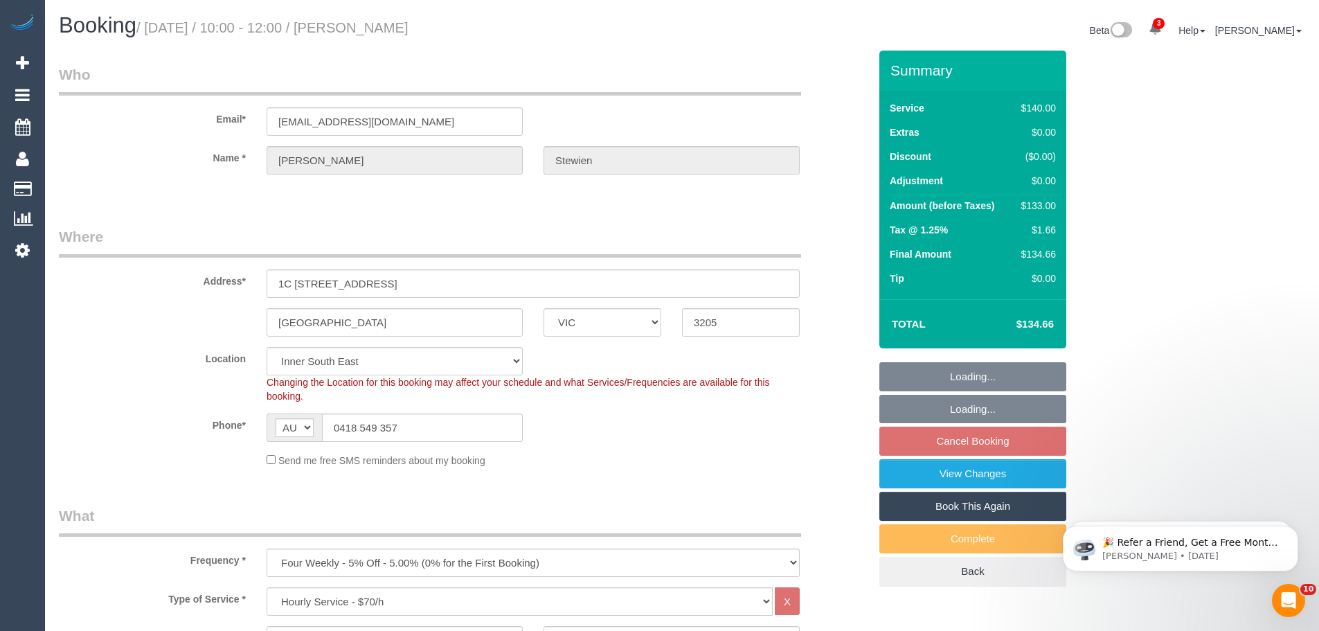
select select "number:26"
select select "spot1"
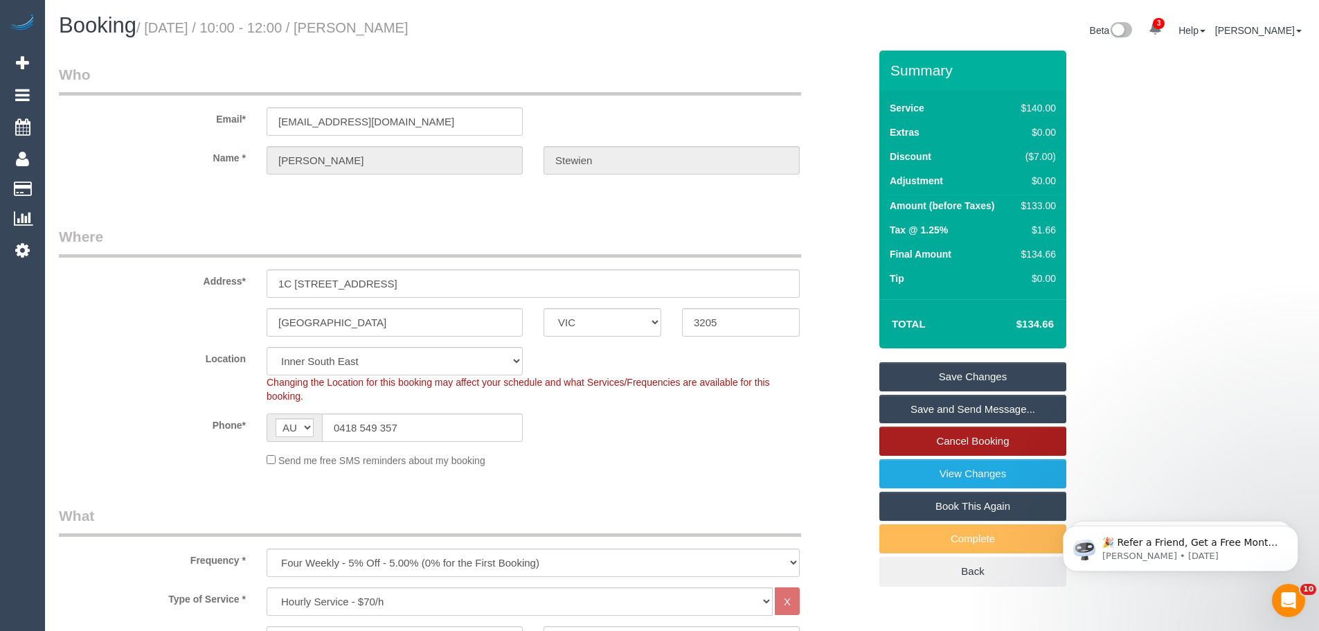
click at [957, 444] on link "Cancel Booking" at bounding box center [972, 441] width 187 height 29
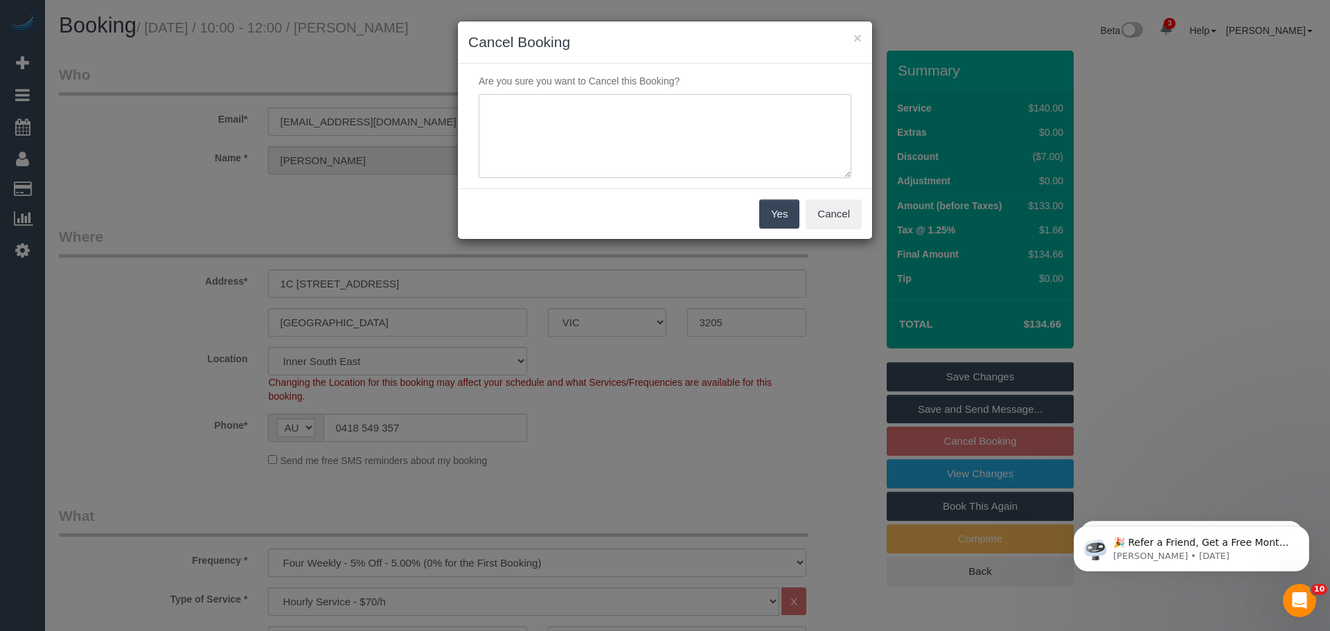
click at [686, 123] on textarea at bounding box center [665, 136] width 373 height 84
type textarea "family emergency - CE"
click at [791, 215] on button "Yes" at bounding box center [779, 213] width 40 height 29
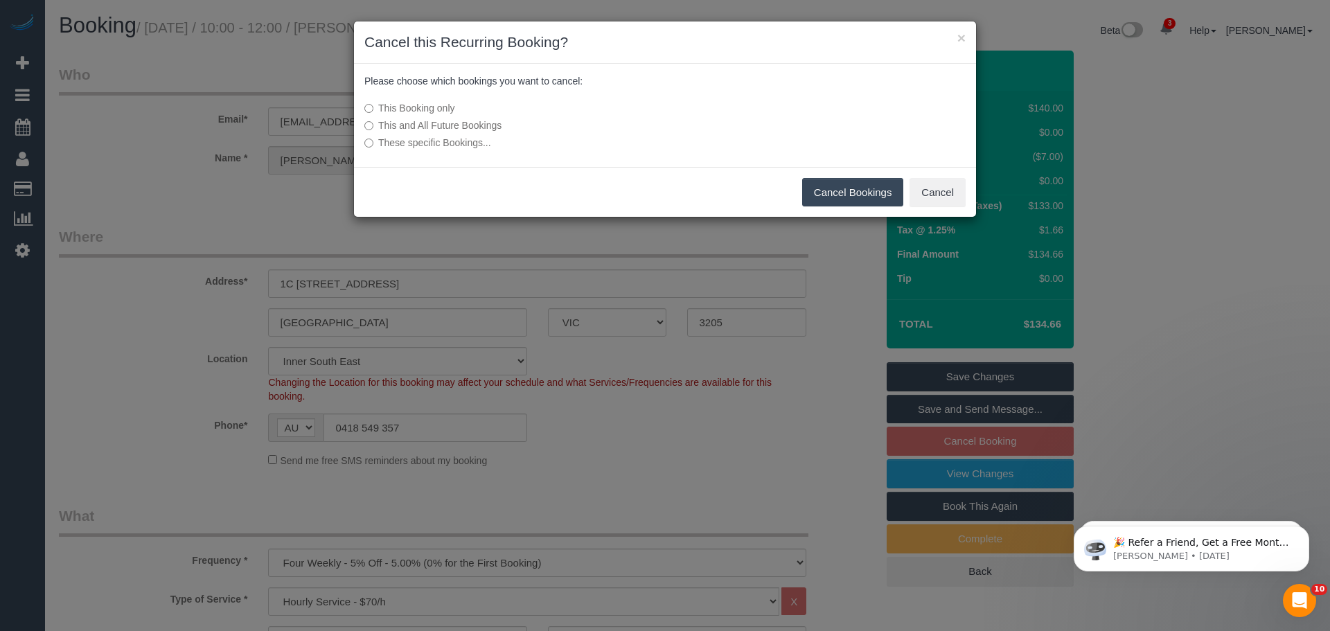
click at [824, 194] on button "Cancel Bookings" at bounding box center [853, 192] width 102 height 29
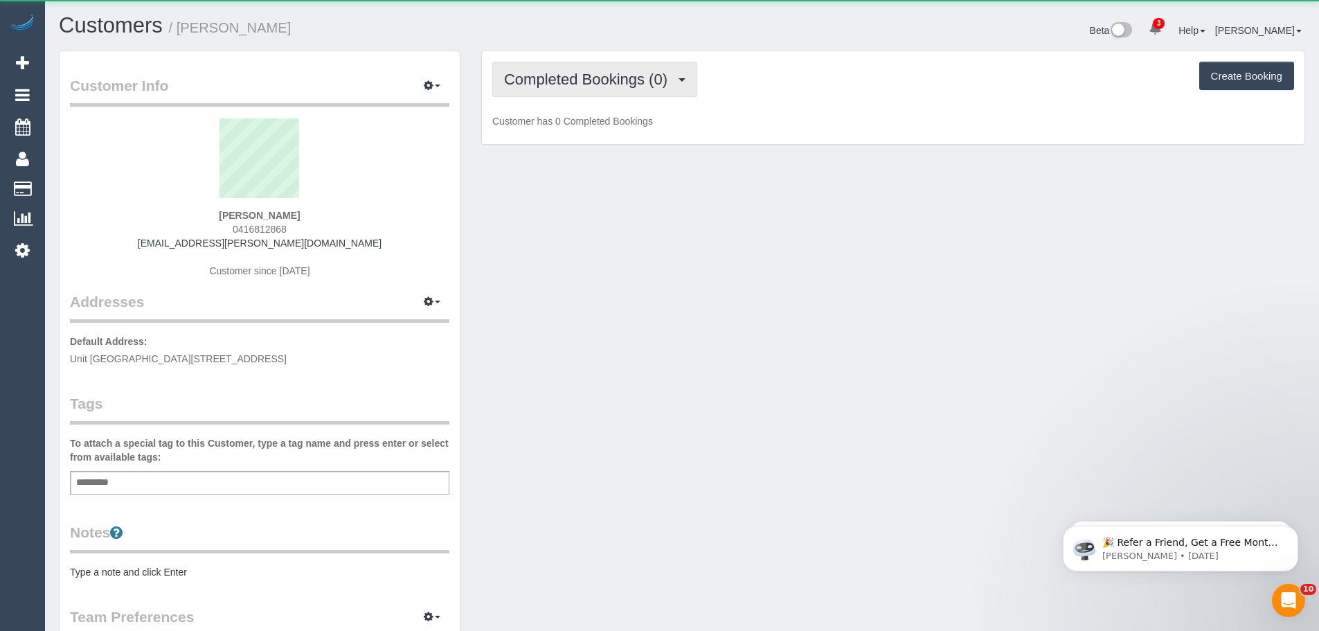
click at [537, 84] on span "Completed Bookings (0)" at bounding box center [589, 79] width 170 height 17
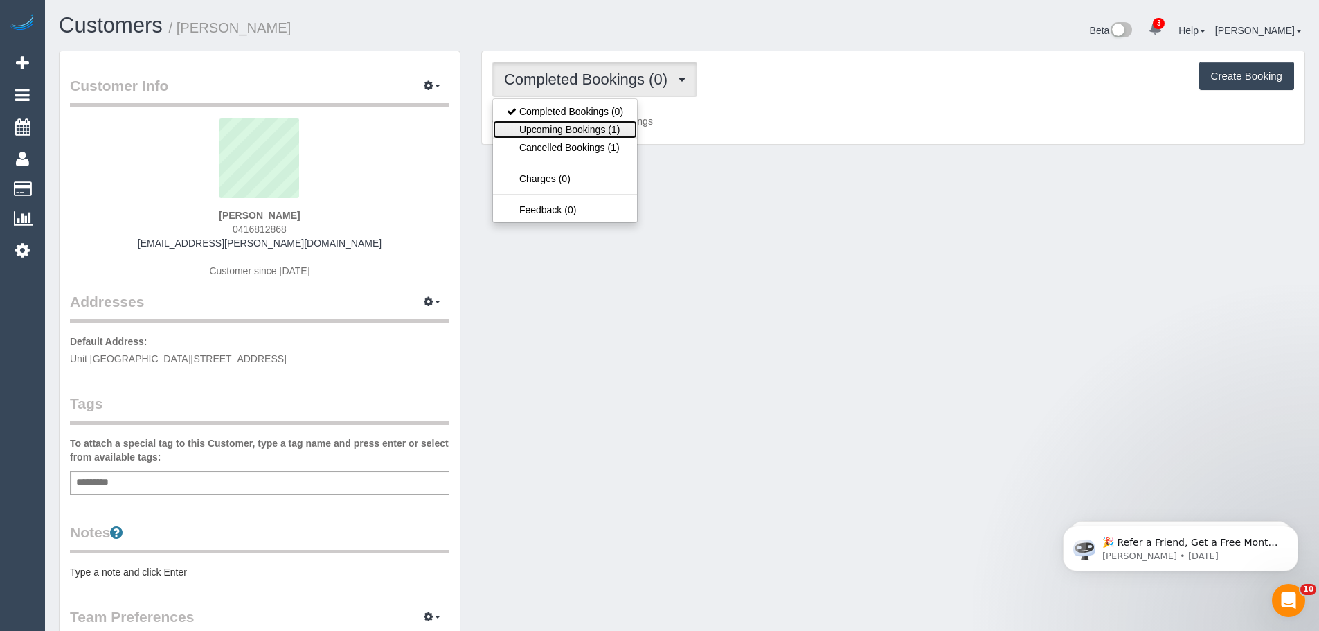
click at [538, 127] on link "Upcoming Bookings (1)" at bounding box center [565, 129] width 144 height 18
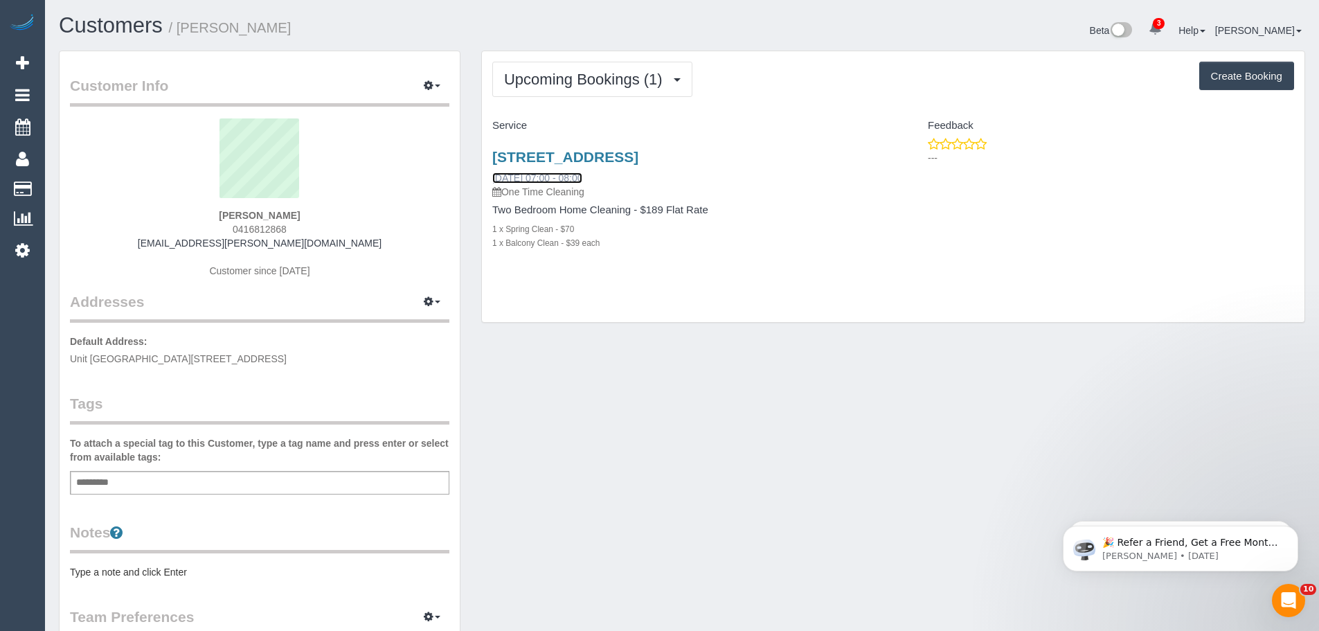
click at [532, 184] on link "[DATE] 07:00 - 08:00" at bounding box center [537, 177] width 90 height 11
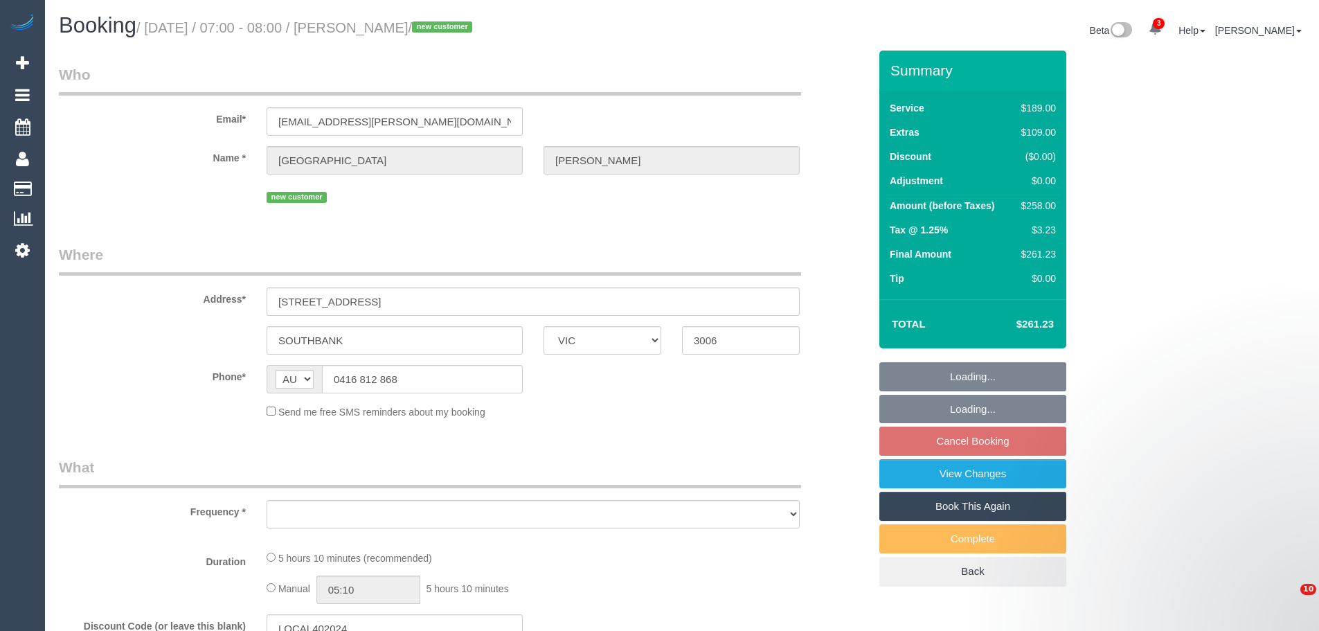
select select "VIC"
select select "string:stripe-pm_1RViQD2GScqysDRVDO1Kjd4U"
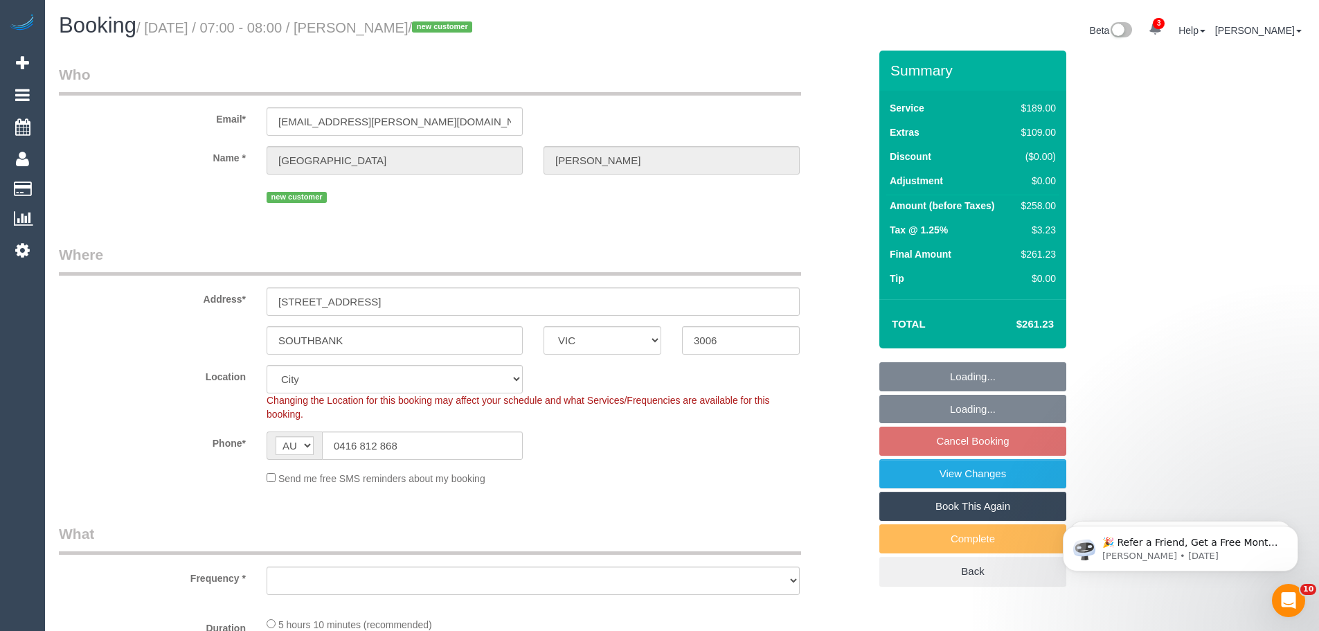
select select "object:584"
select select "spot1"
select select "number:28"
select select "number:15"
select select "number:18"
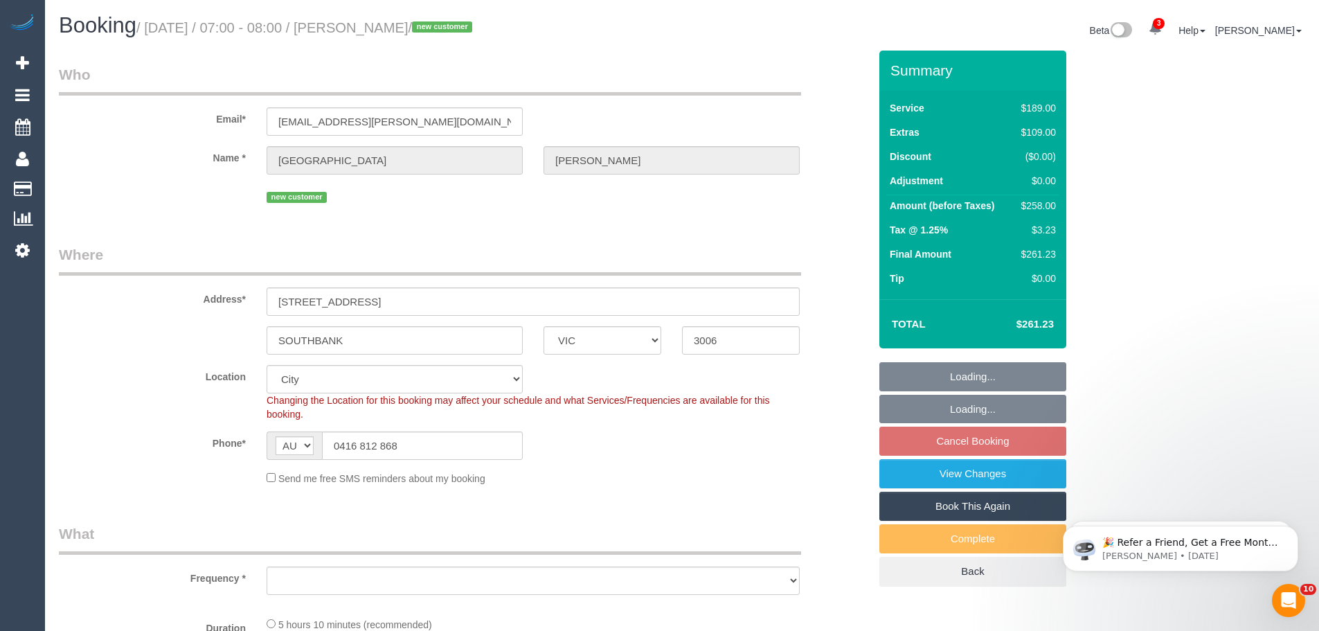
select select "number:22"
select select "number:26"
select select "object:1257"
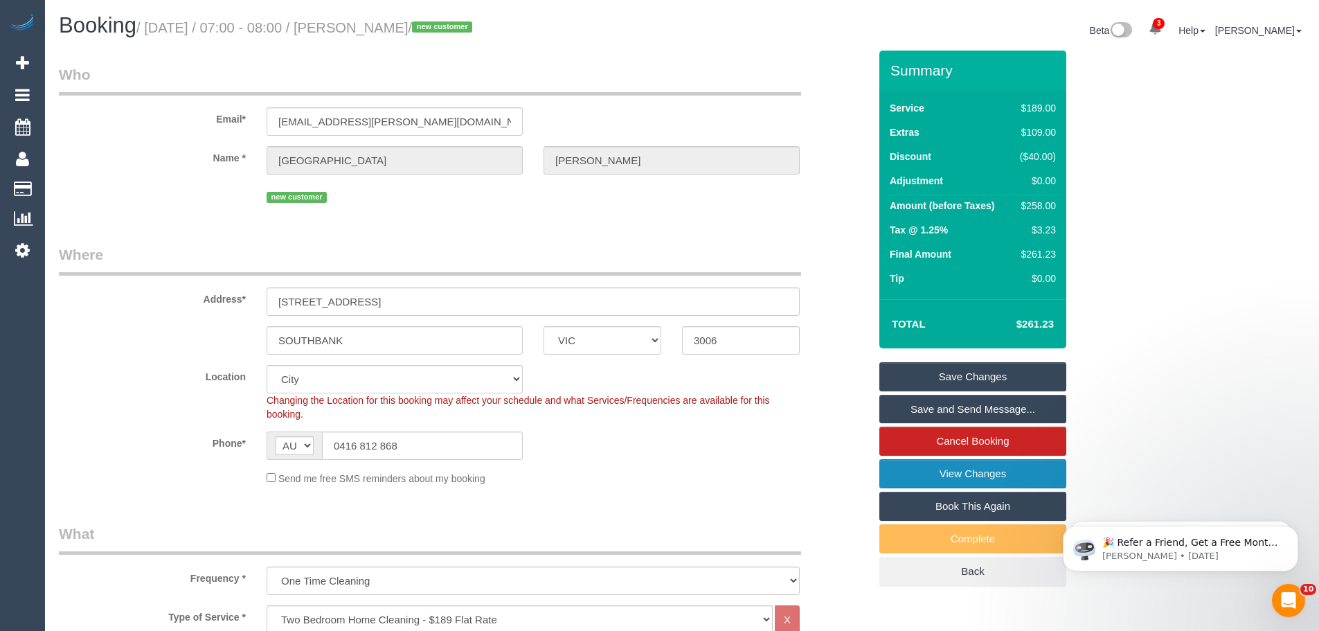
click at [956, 467] on link "View Changes" at bounding box center [972, 473] width 187 height 29
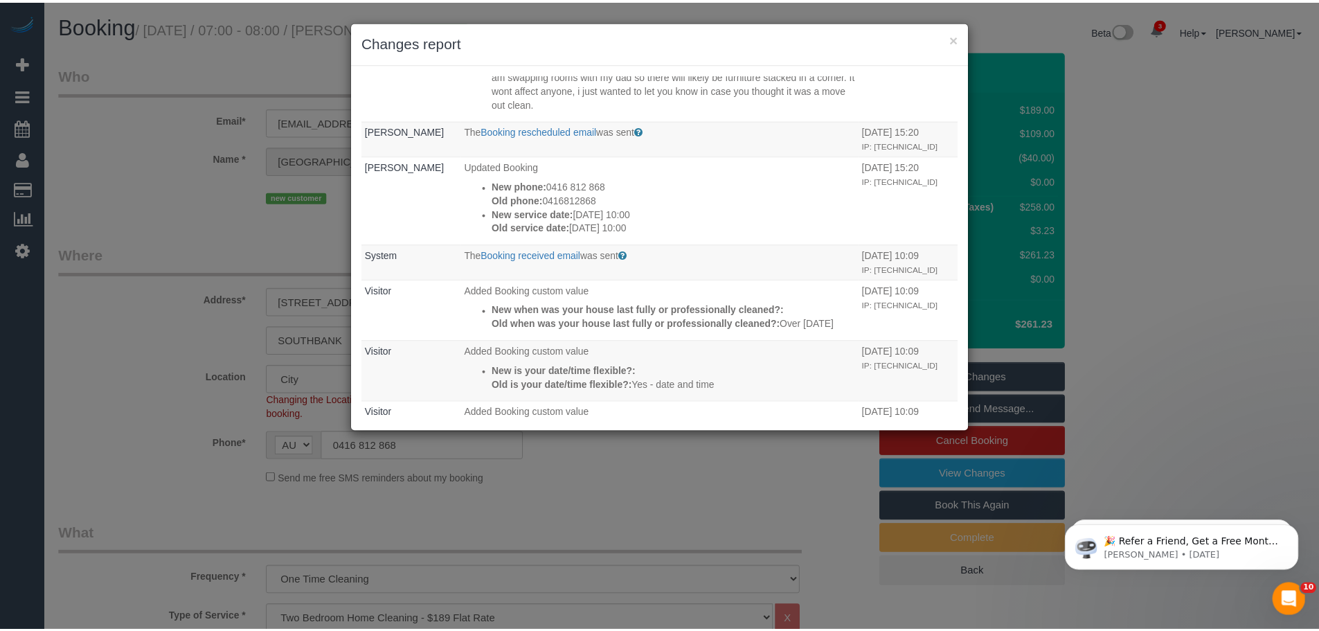
scroll to position [485, 0]
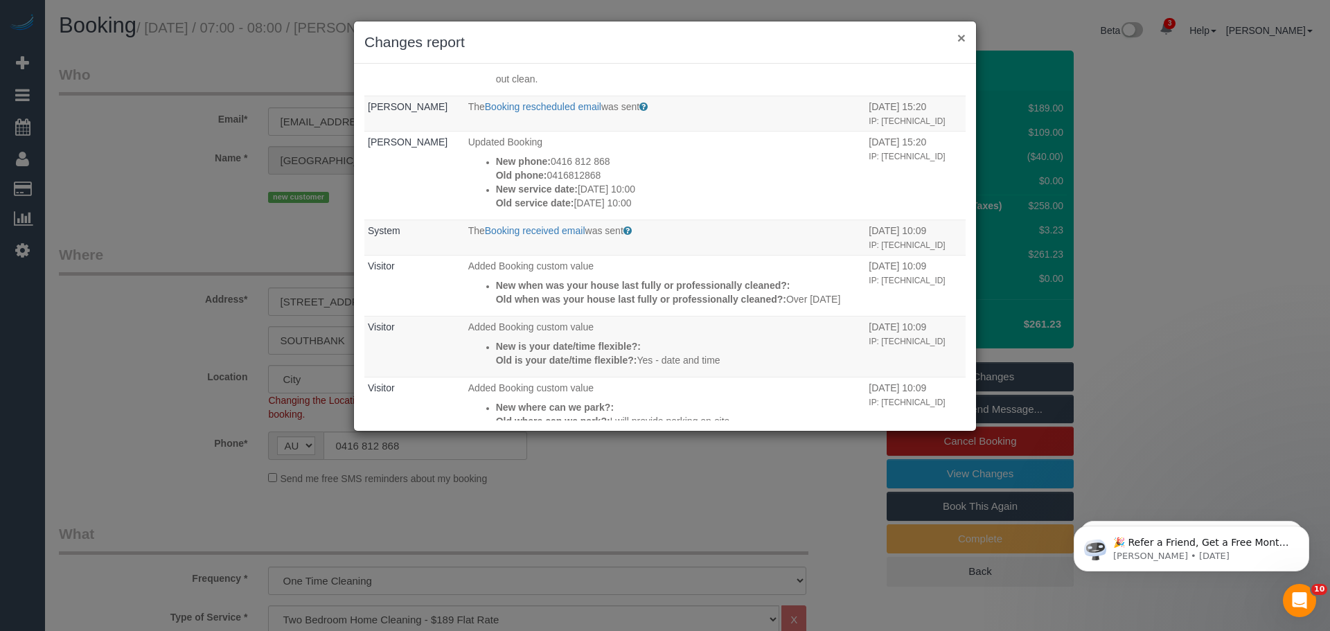
click at [963, 34] on button "×" at bounding box center [961, 37] width 8 height 15
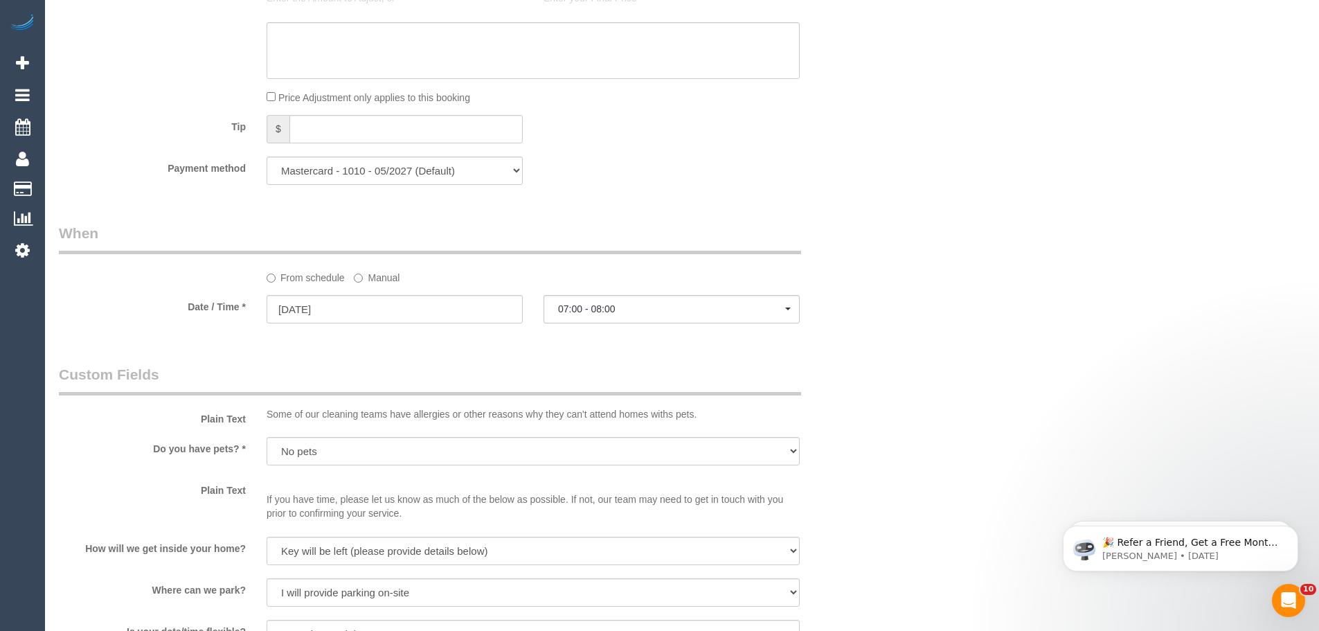
scroll to position [1800, 0]
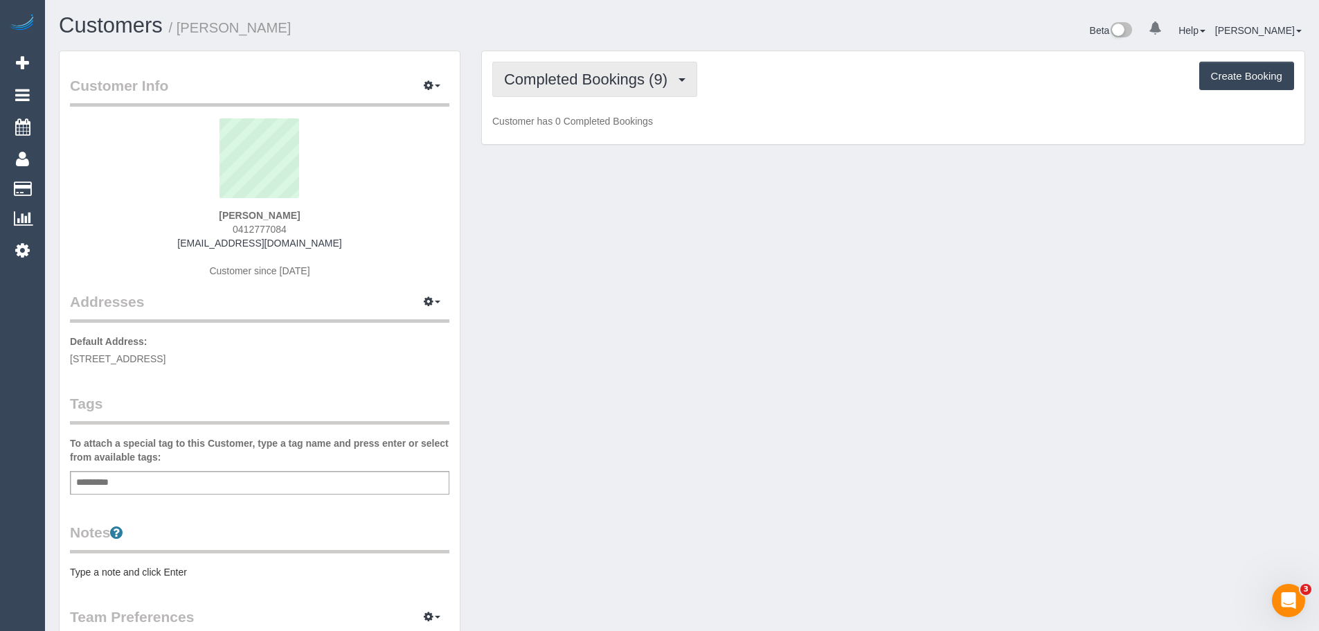
click at [560, 75] on span "Completed Bookings (9)" at bounding box center [589, 79] width 170 height 17
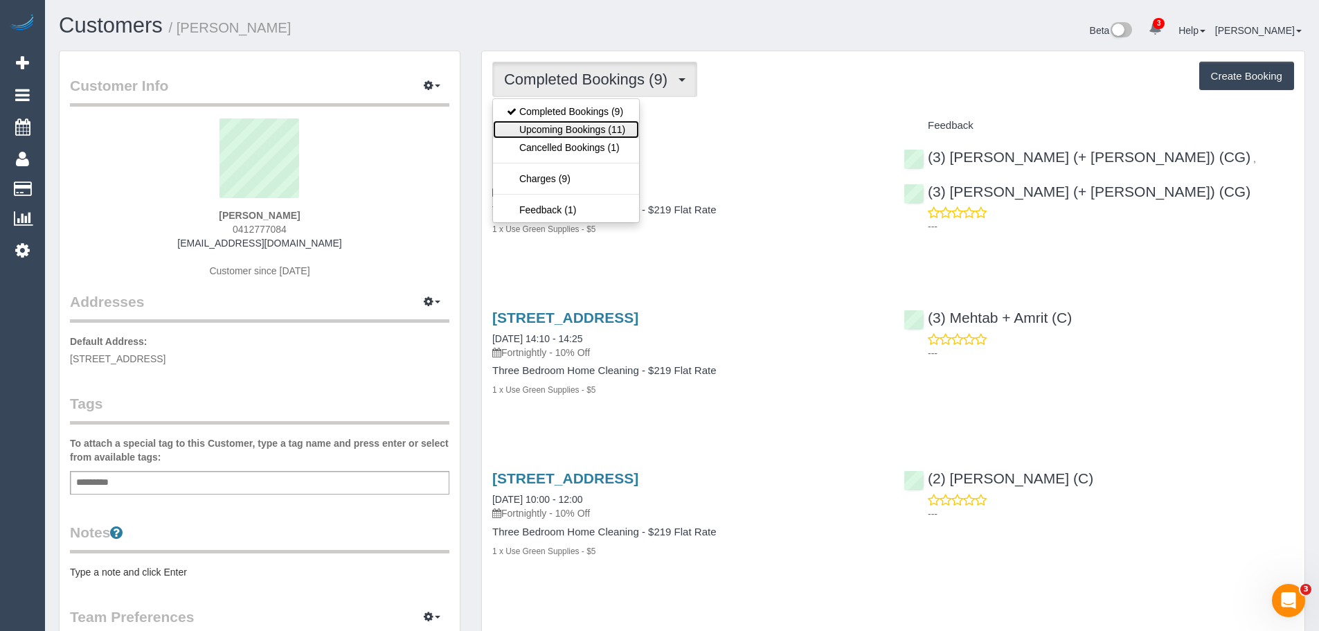
click at [564, 129] on link "Upcoming Bookings (11)" at bounding box center [566, 129] width 146 height 18
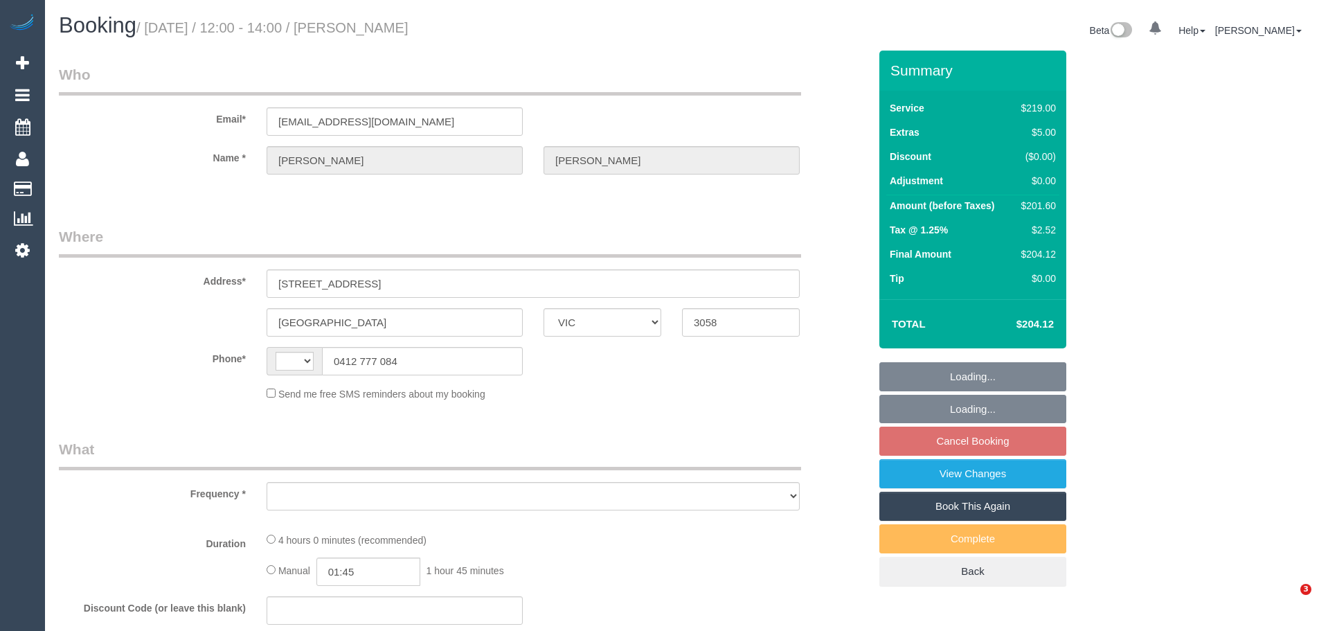
select select "VIC"
select select "string:AU"
select select "string:stripe-pm_1ROVYG2GScqysDRVhp4mOrax"
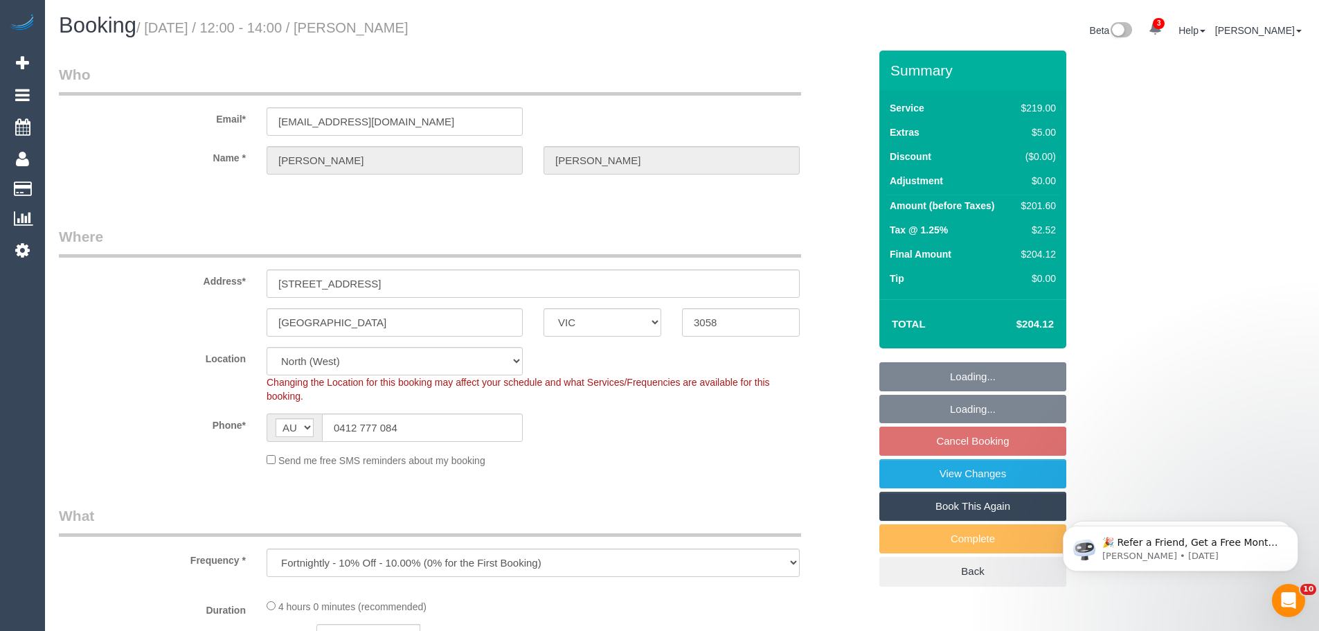
select select "object:731"
select select "number:27"
select select "number:16"
select select "number:19"
select select "number:36"
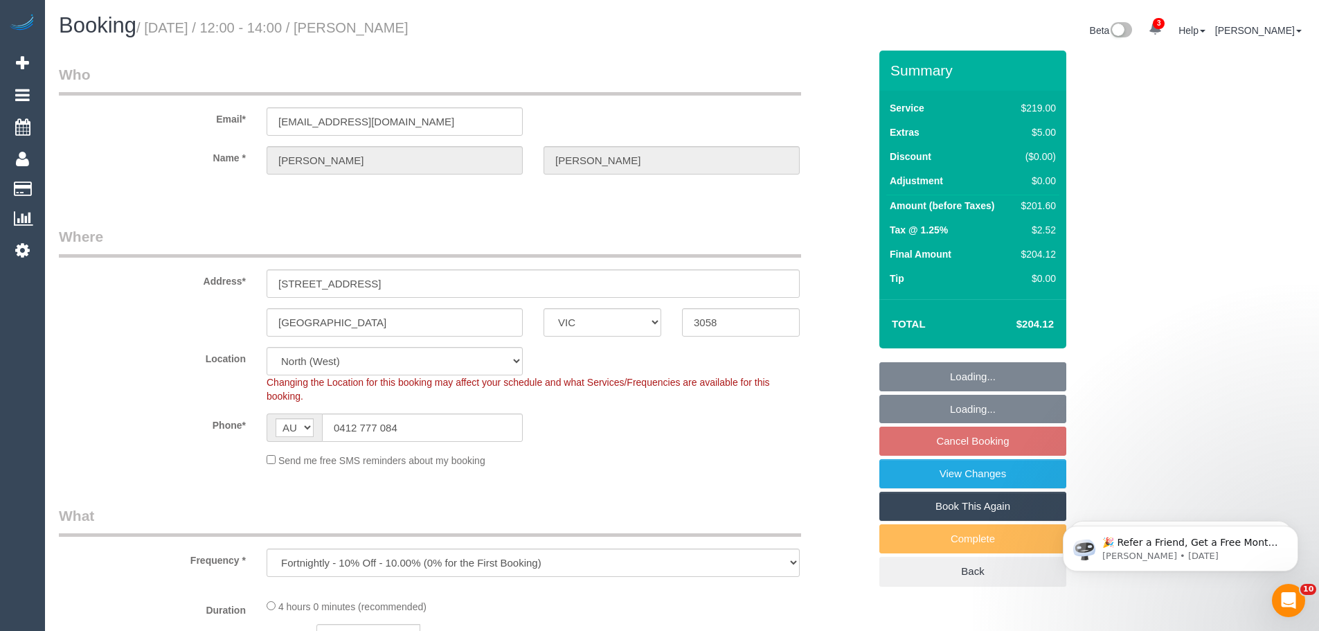
select select "number:33"
select select "number:11"
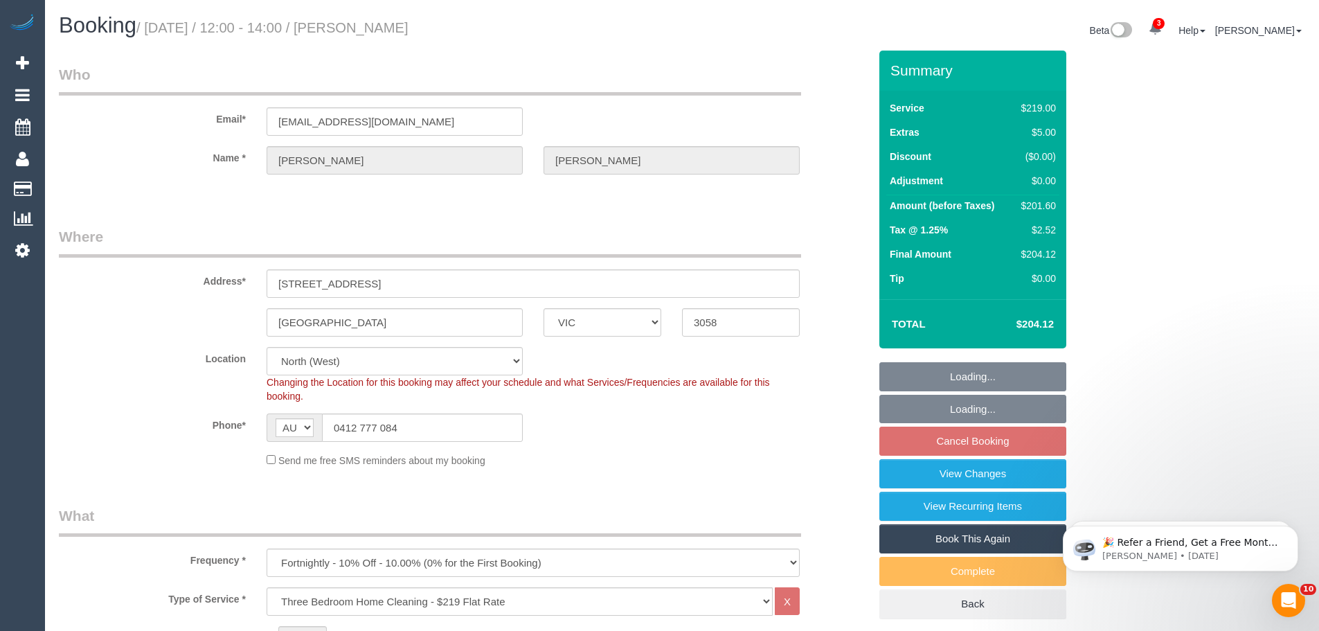
select select "spot4"
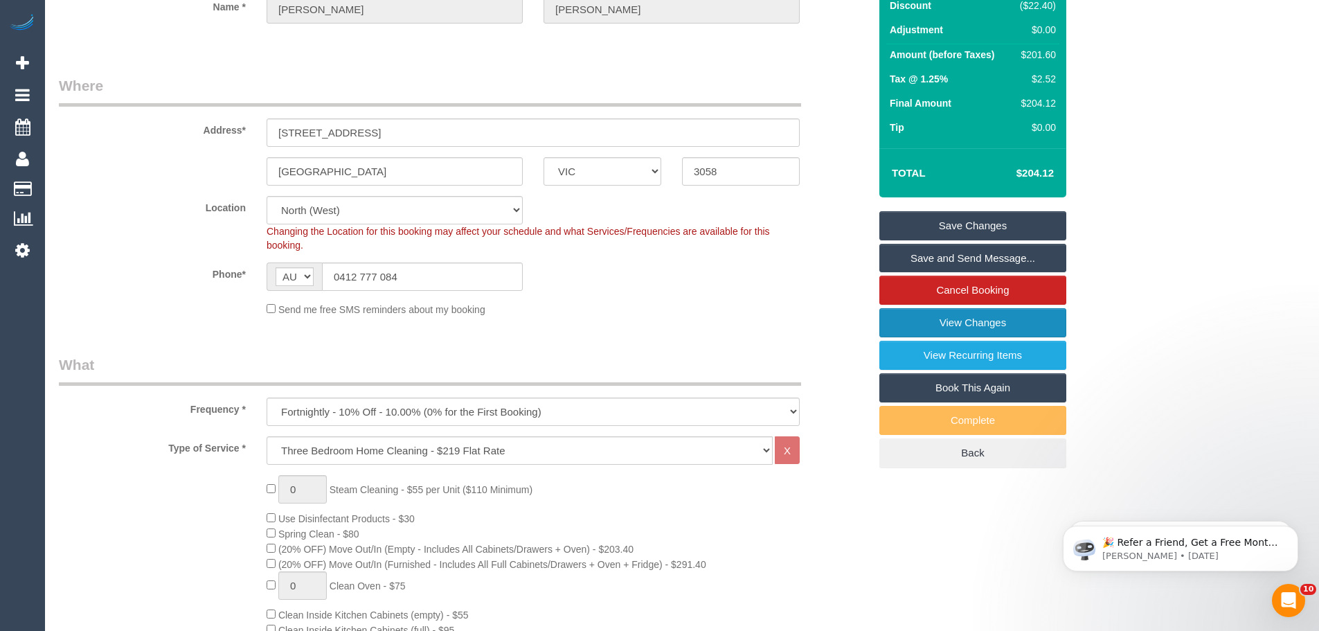
scroll to position [138, 0]
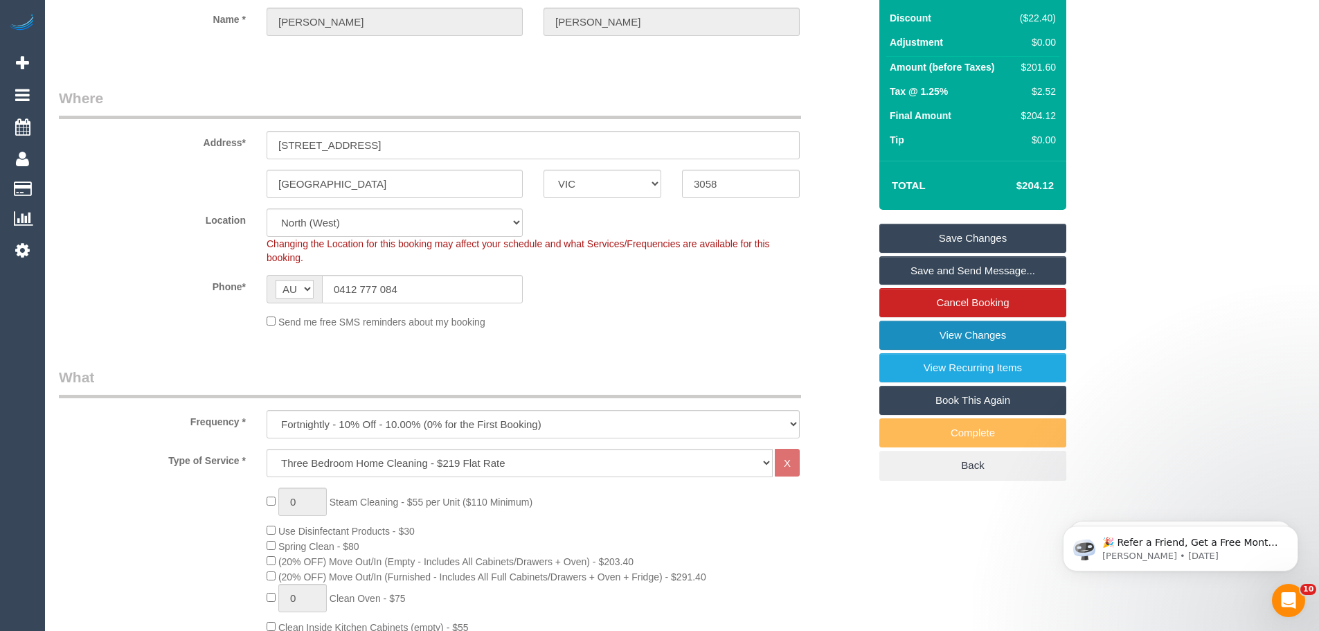
click at [956, 340] on link "View Changes" at bounding box center [972, 335] width 187 height 29
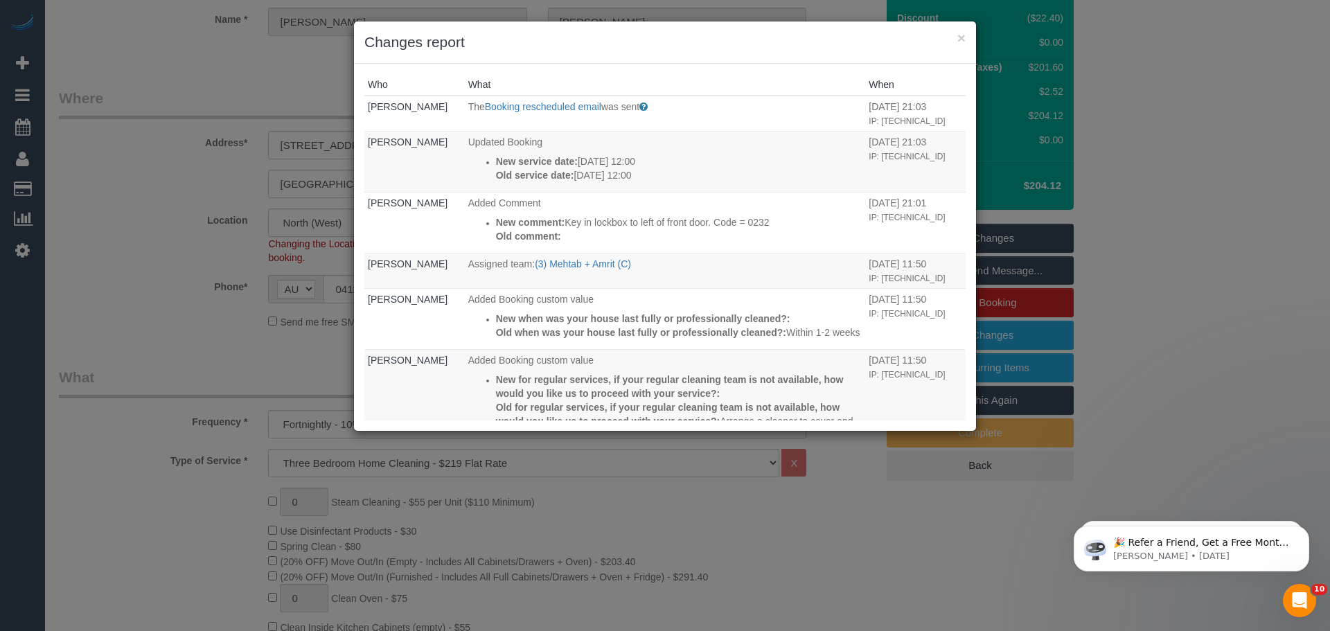
click at [956, 38] on h3 "Changes report" at bounding box center [664, 42] width 601 height 21
click at [959, 37] on button "×" at bounding box center [961, 37] width 8 height 15
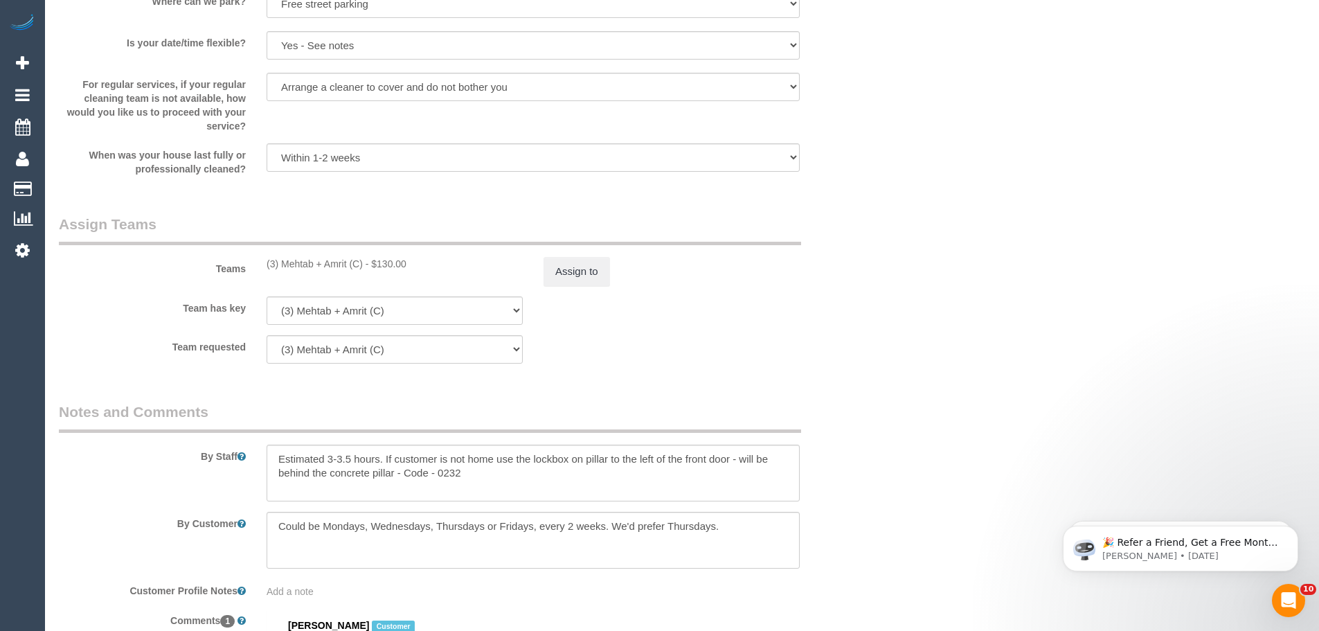
scroll to position [2077, 0]
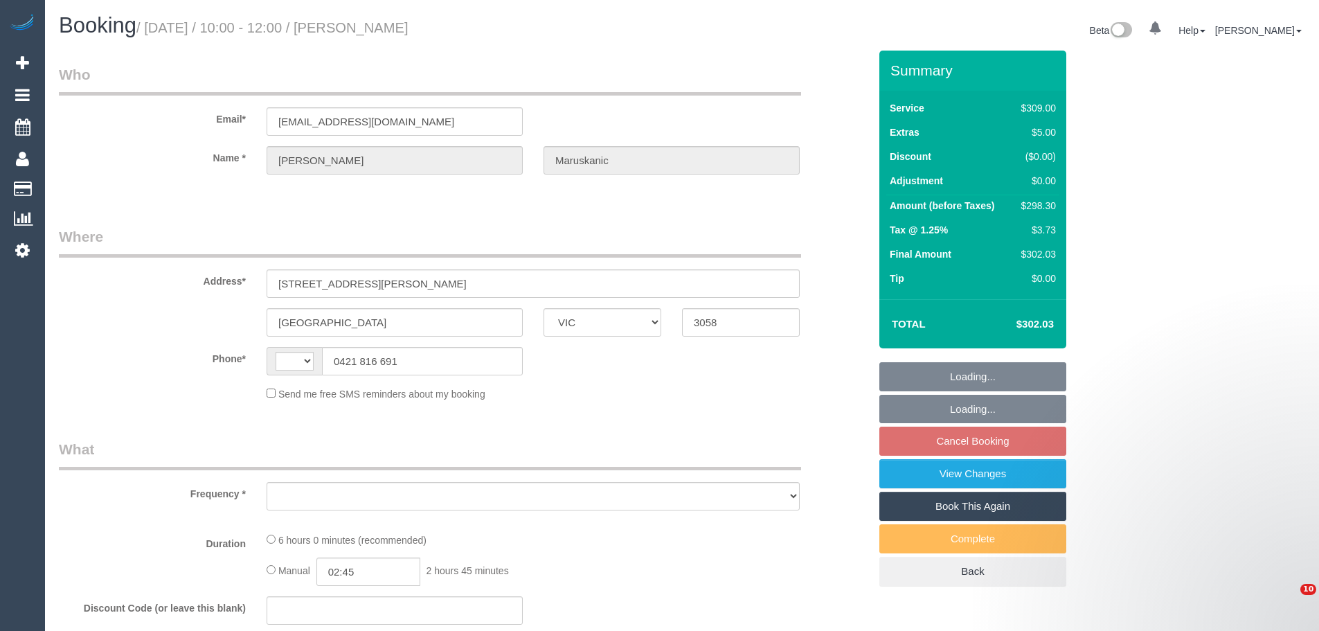
select select "VIC"
select select "string:AU"
select select "object:582"
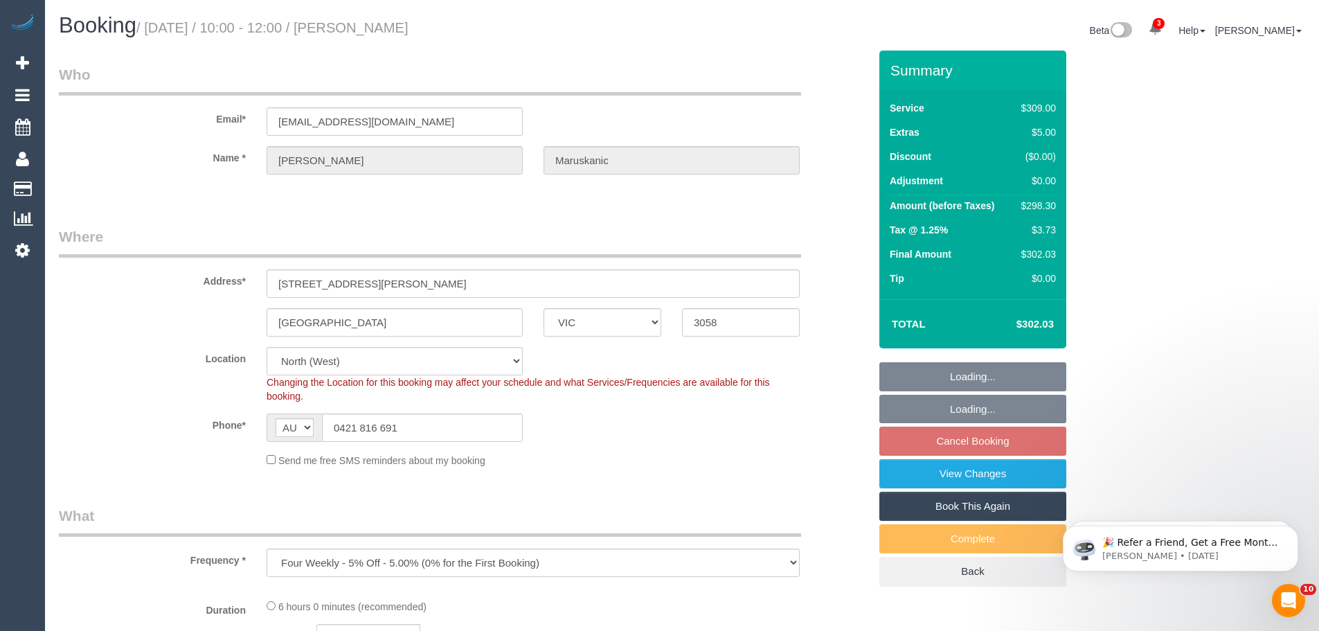
select select "string:stripe-pm_1Rm5Mu2GScqysDRVk2G2AUf7"
select select "number:28"
select select "number:14"
select select "number:19"
select select "number:25"
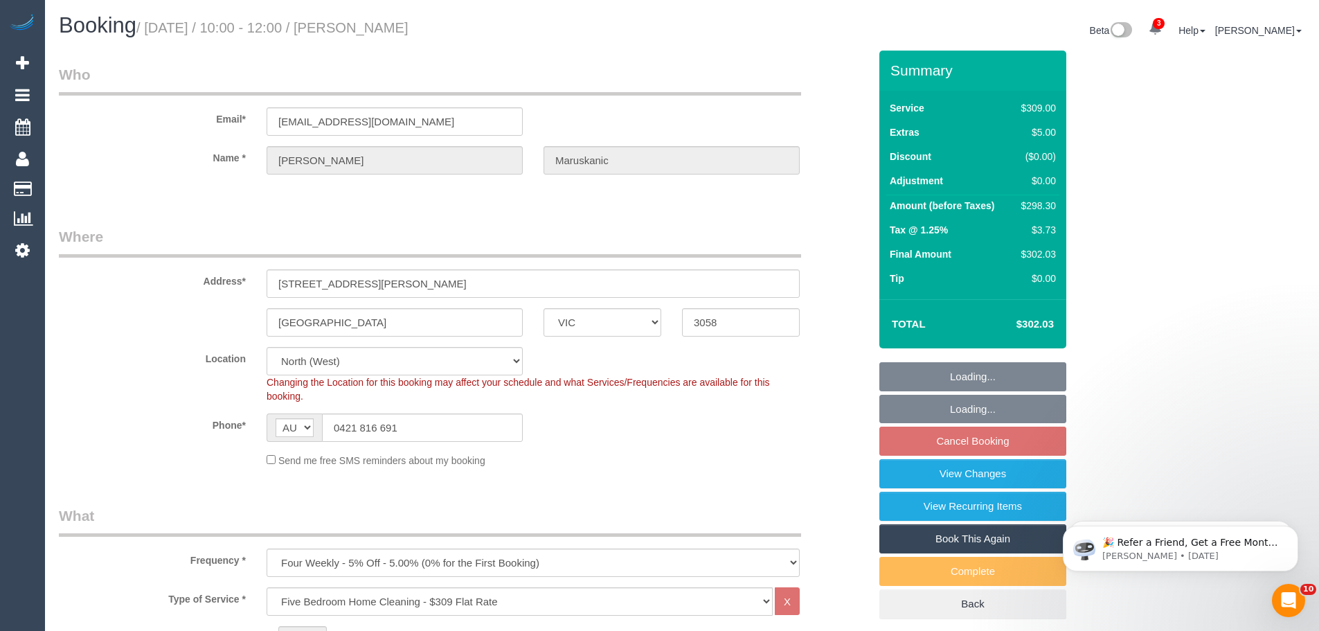
select select "object:833"
select select "spot3"
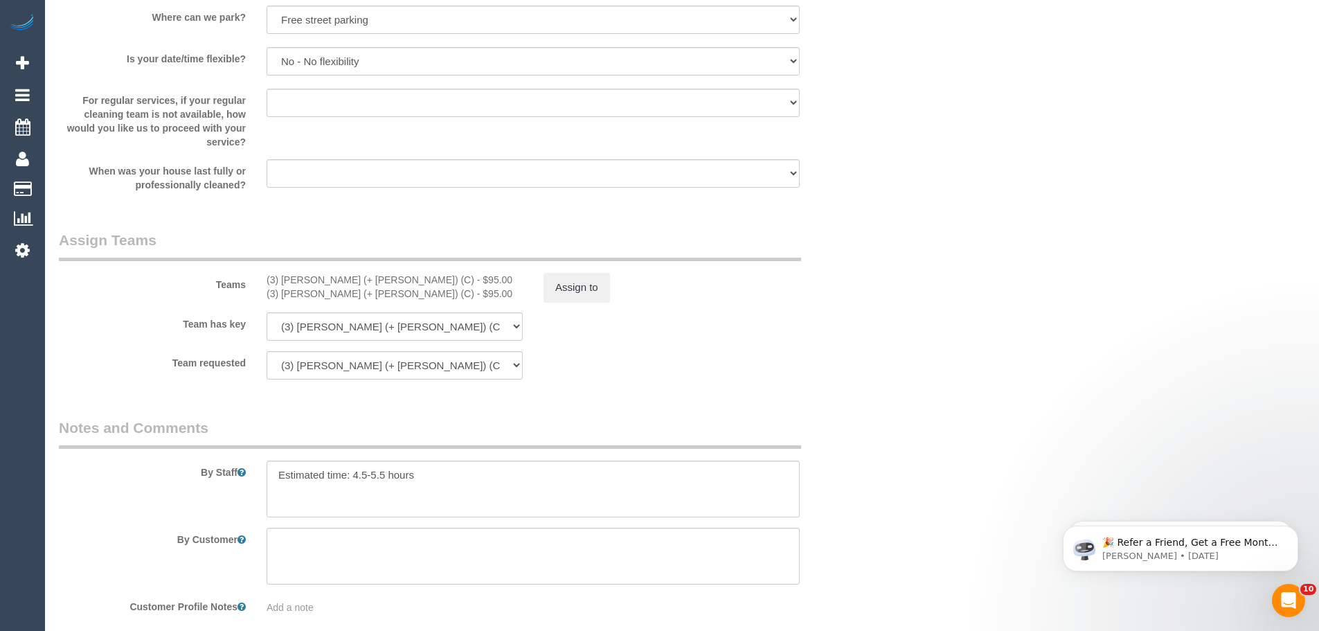
scroll to position [2161, 0]
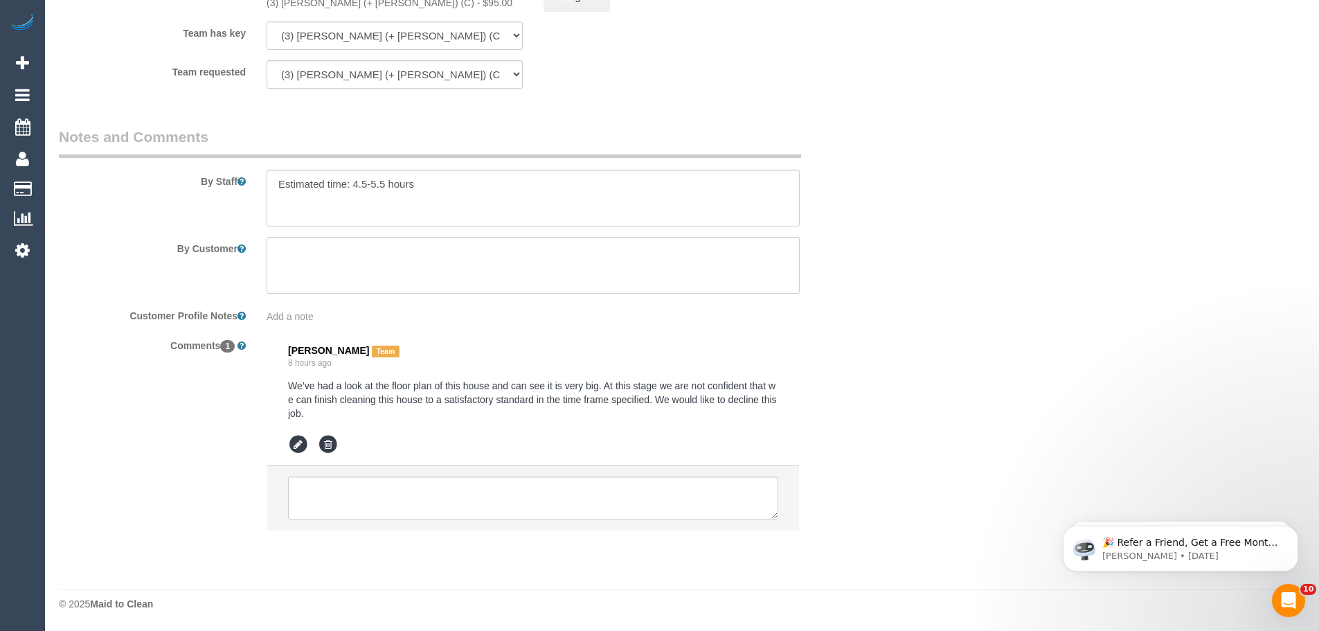
drag, startPoint x: 501, startPoint y: 382, endPoint x: 764, endPoint y: 409, distance: 264.5
click at [764, 409] on pre "We’ve had a look at the floor plan of this house and can see it is very big. At…" at bounding box center [533, 400] width 490 height 42
click at [395, 401] on pre "We’ve had a look at the floor plan of this house and can see it is very big. At…" at bounding box center [533, 400] width 490 height 42
drag, startPoint x: 359, startPoint y: 401, endPoint x: 542, endPoint y: 429, distance: 184.9
click at [541, 429] on div "Aneta Stefanovski Team 8 hours ago We’ve had a look at the floor plan of this h…" at bounding box center [533, 400] width 490 height 111
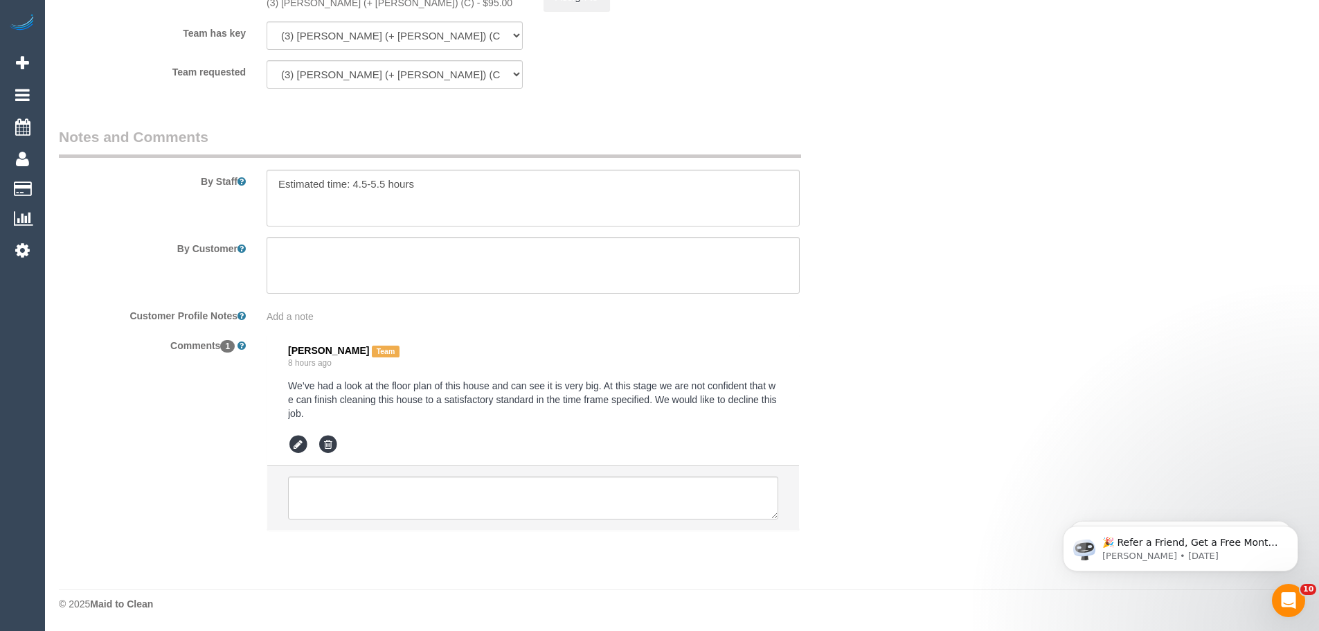
click at [546, 427] on div "Aneta Stefanovski Team 8 hours ago We’ve had a look at the floor plan of this h…" at bounding box center [533, 400] width 490 height 111
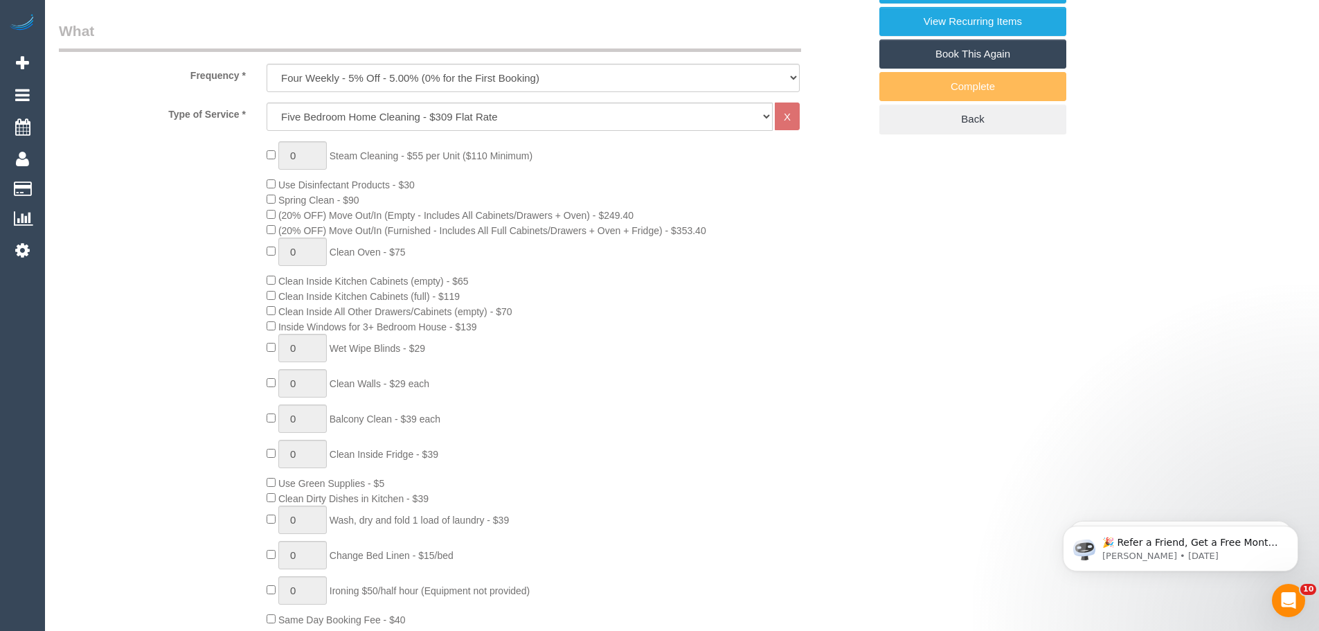
scroll to position [0, 0]
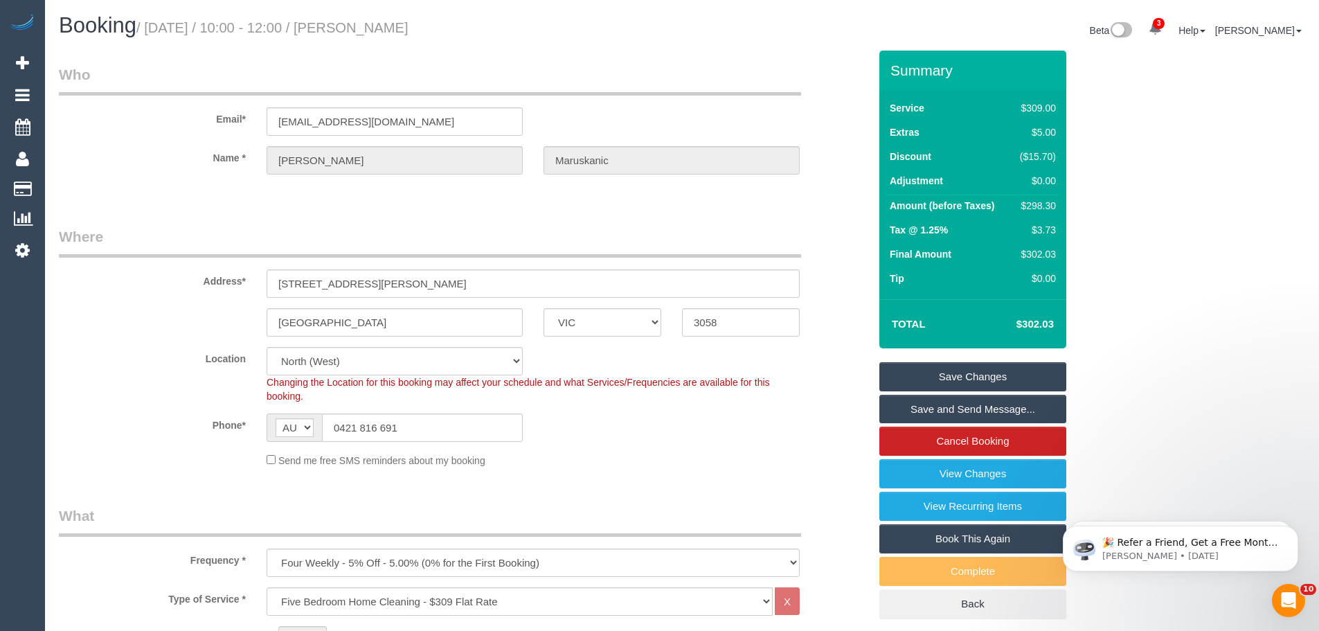
drag, startPoint x: 545, startPoint y: 30, endPoint x: 391, endPoint y: 30, distance: 154.4
click at [386, 33] on h1 "Booking / September 19, 2025 / 10:00 - 12:00 / Benjamin Maruskanic" at bounding box center [365, 26] width 613 height 24
copy small "Benjamin Maruskanic"
drag, startPoint x: 151, startPoint y: 26, endPoint x: 239, endPoint y: 27, distance: 87.9
click at [239, 27] on small "/ September 19, 2025 / 10:00 - 12:00 / Benjamin Maruskanic" at bounding box center [272, 27] width 272 height 15
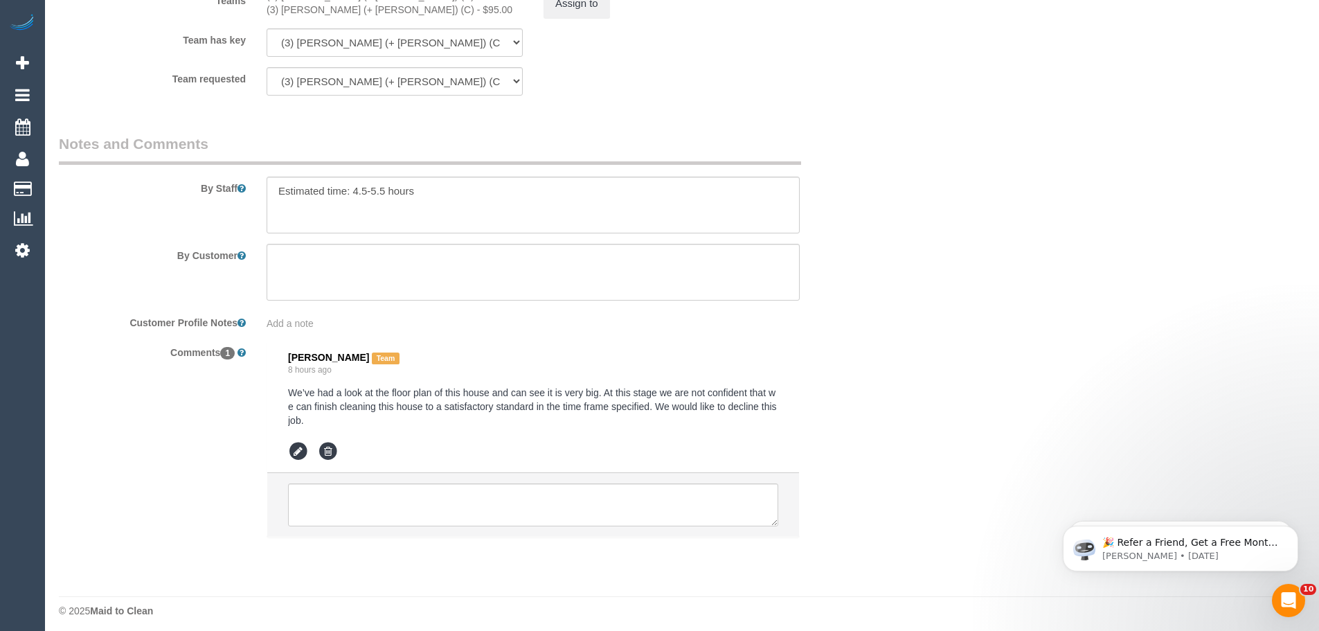
scroll to position [2161, 0]
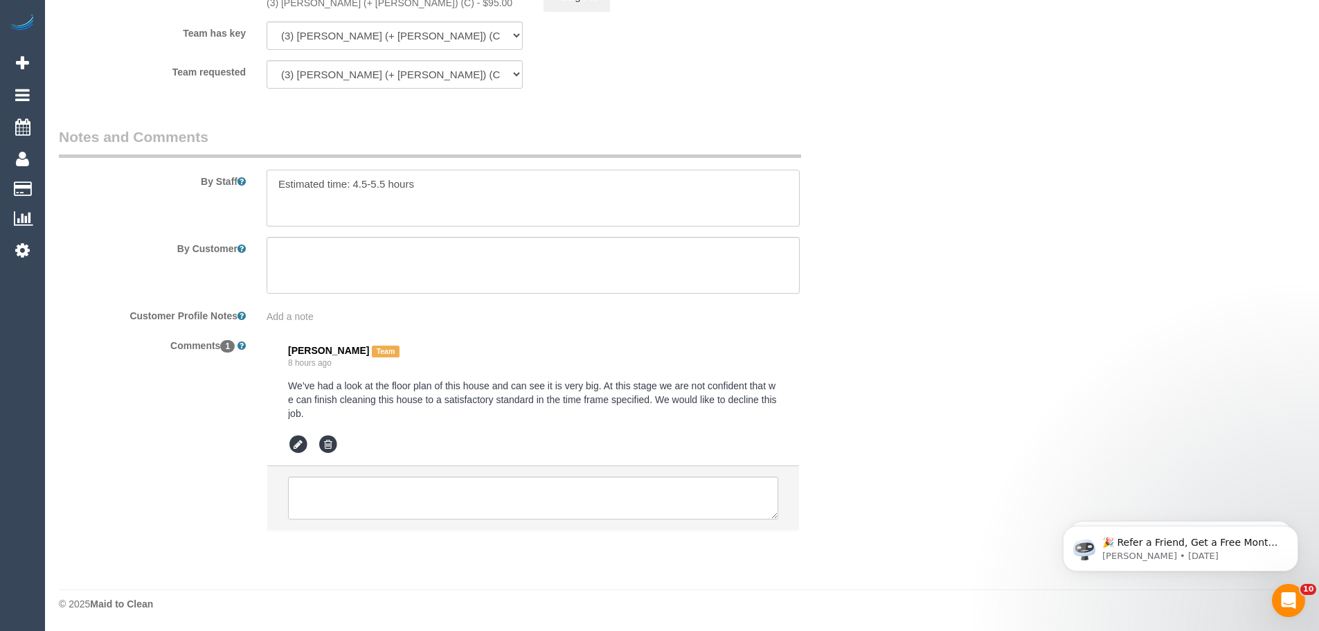
drag, startPoint x: 354, startPoint y: 183, endPoint x: 387, endPoint y: 185, distance: 33.3
click at [387, 185] on textarea at bounding box center [533, 198] width 533 height 57
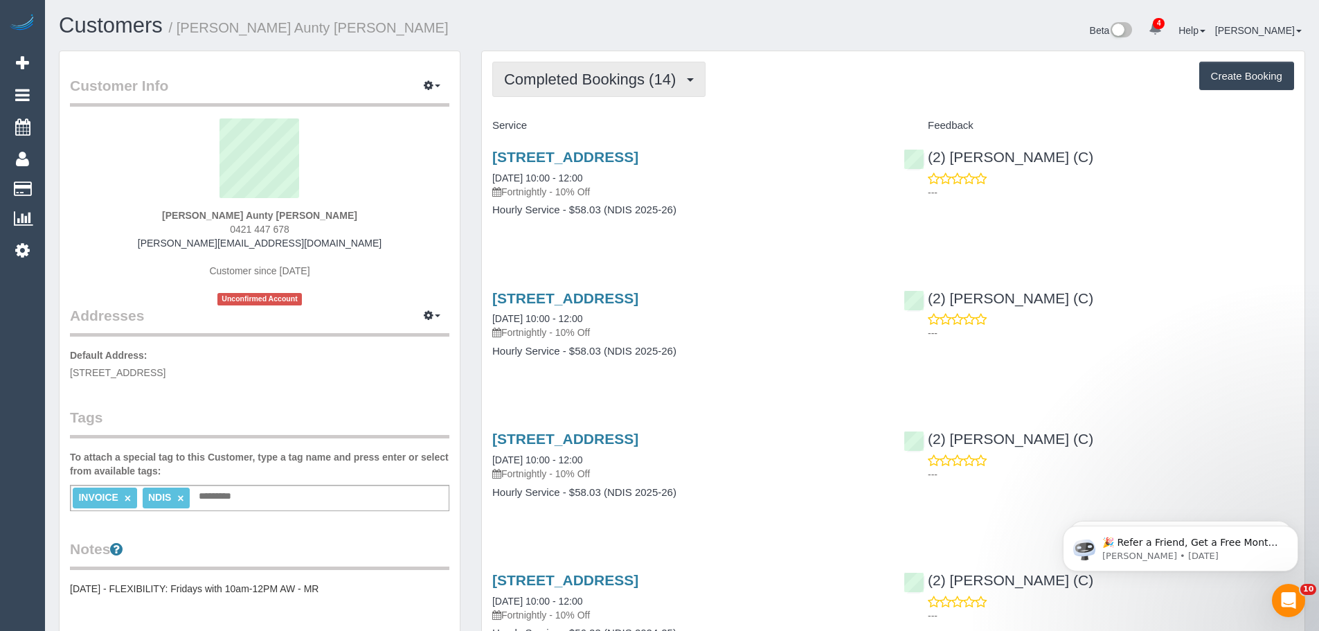
click at [559, 77] on span "Completed Bookings (14)" at bounding box center [593, 79] width 179 height 17
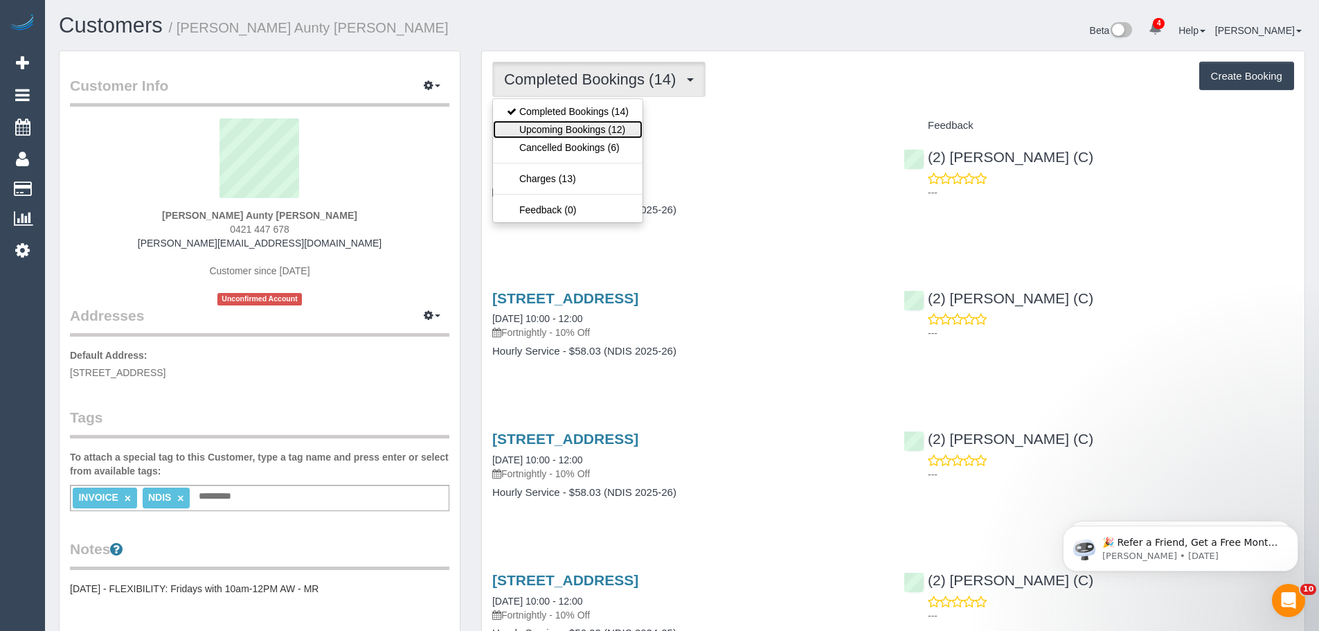
click at [569, 135] on link "Upcoming Bookings (12)" at bounding box center [568, 129] width 150 height 18
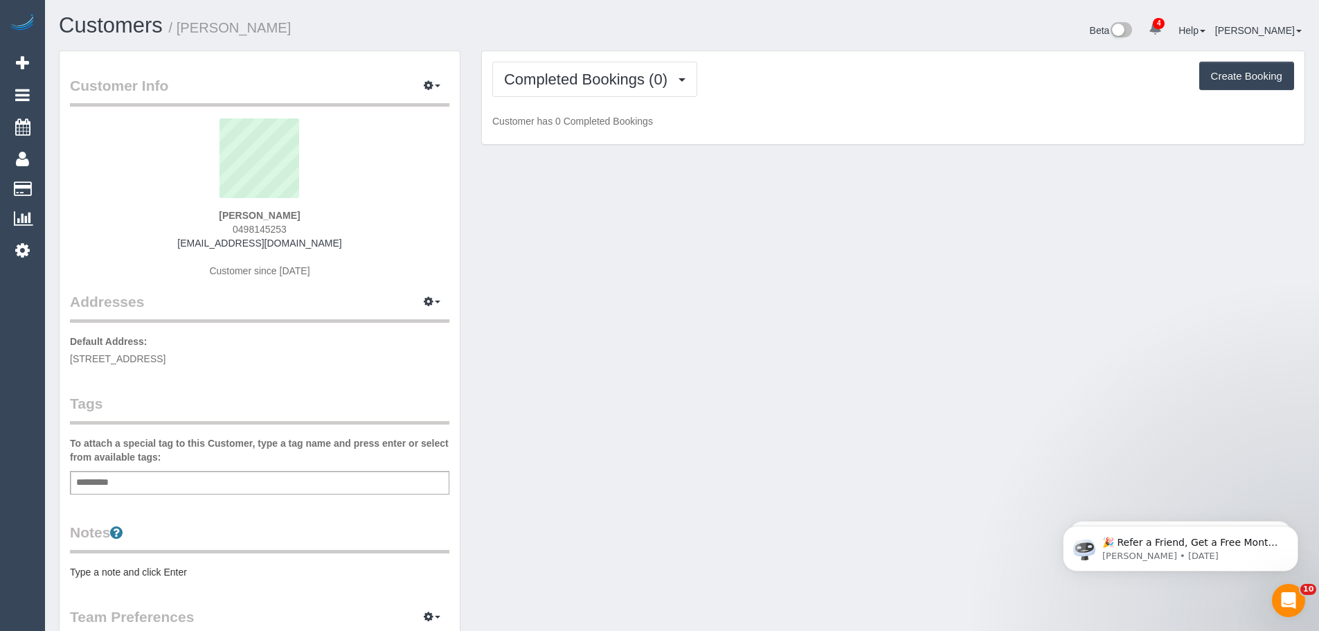
click at [544, 55] on div "Completed Bookings (0) Completed Bookings (0) Upcoming Bookings (12) Cancelled …" at bounding box center [893, 97] width 823 height 93
click at [551, 96] on button "Completed Bookings (0)" at bounding box center [594, 79] width 205 height 35
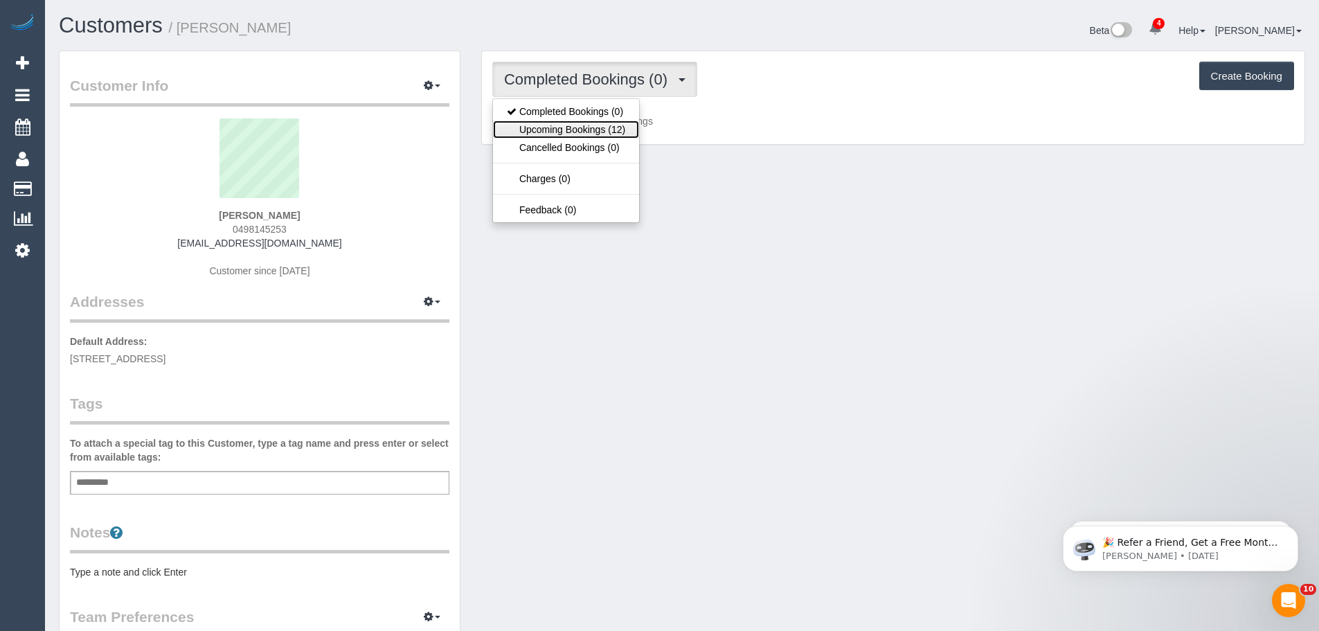
click at [563, 134] on link "Upcoming Bookings (12)" at bounding box center [566, 129] width 146 height 18
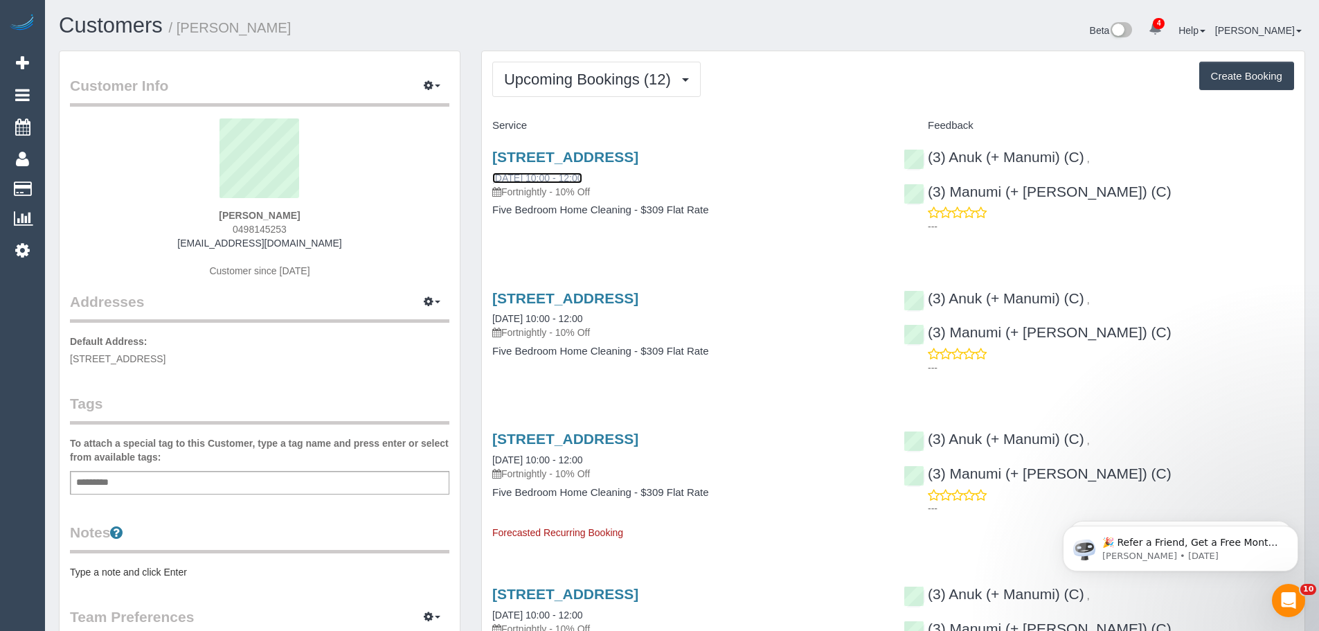
click at [570, 177] on link "[DATE] 10:00 - 12:00" at bounding box center [537, 177] width 90 height 11
drag, startPoint x: 488, startPoint y: 172, endPoint x: 725, endPoint y: 209, distance: 240.4
click at [725, 209] on div "[STREET_ADDRESS] [DATE] 10:00 - 12:00 Fortnightly - 10% Off Five Bedroom Home C…" at bounding box center [687, 190] width 411 height 107
copy div "[DATE] 10:00 - 12:00 Fortnightly - 10% Off Five Bedroom Home Cleaning - $309 Fl…"
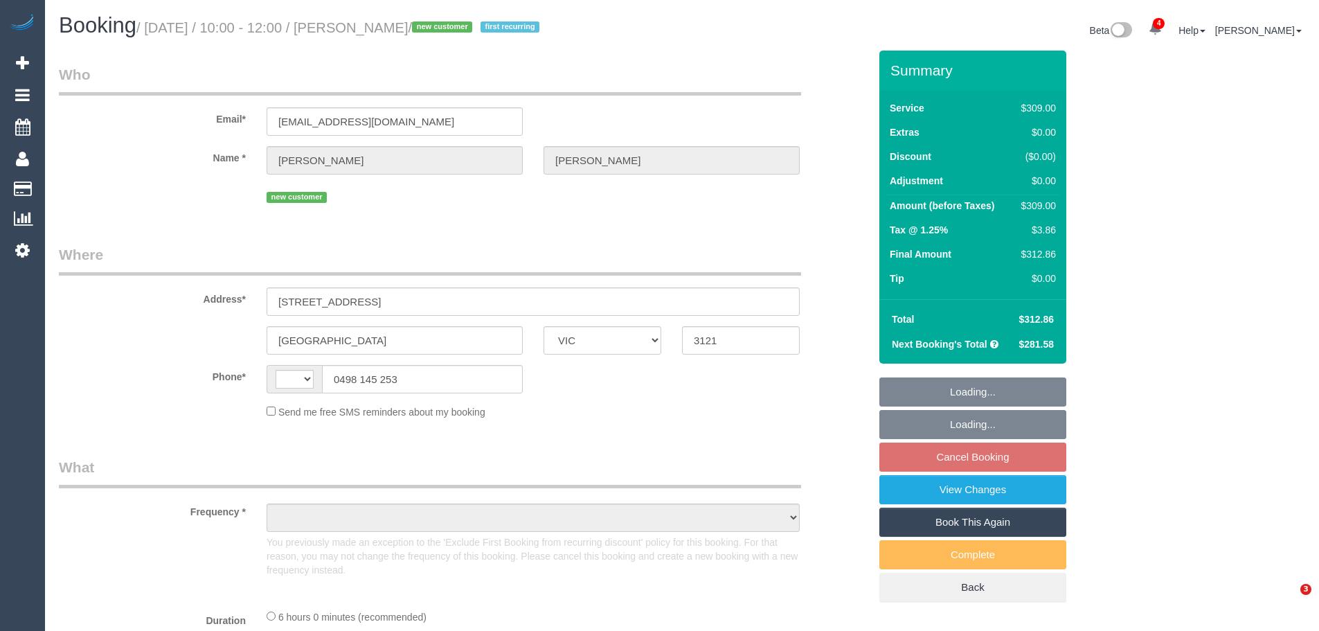
select select "VIC"
select select "string:AU"
select select "string:stripe-pm_1S53kA2GScqysDRVN4RYpq7h"
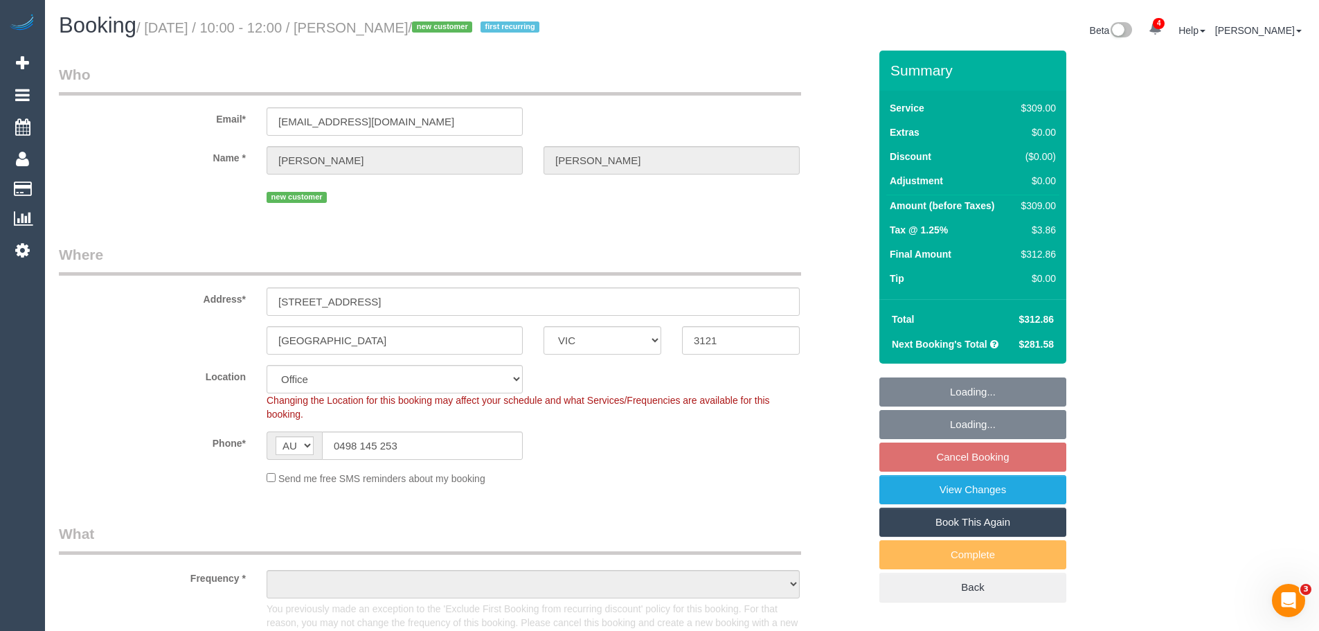
select select "object:2171"
select select "number:28"
select select "number:14"
select select "number:20"
select select "number:24"
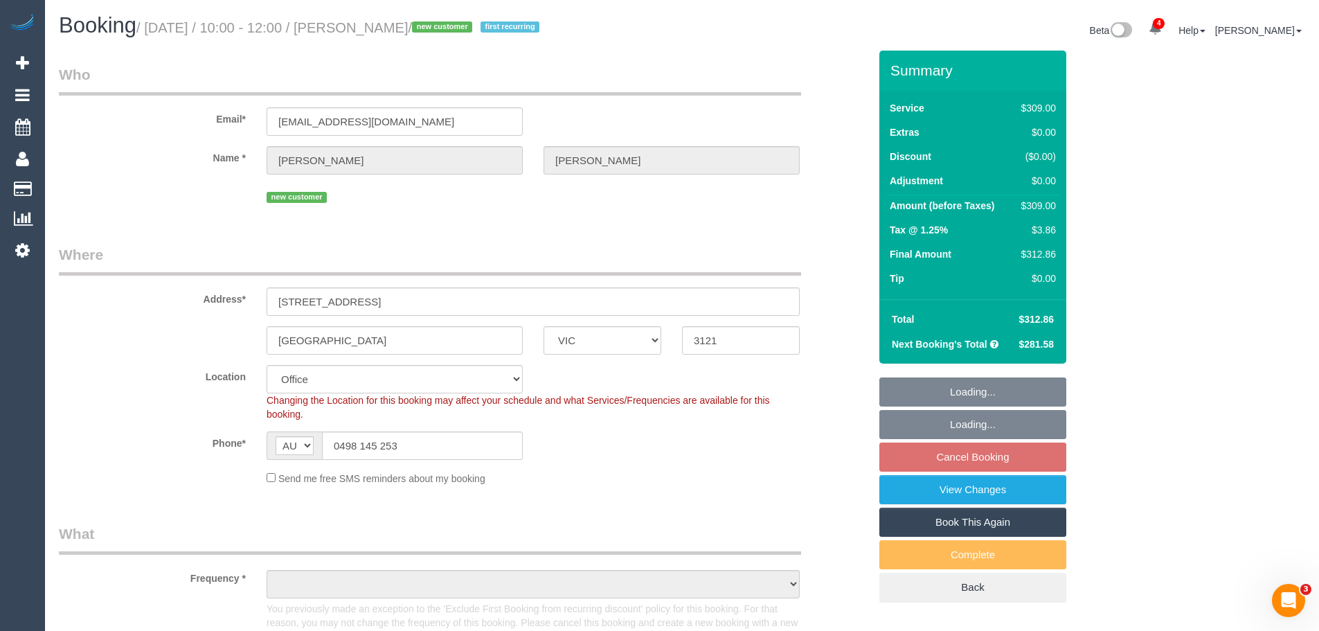
select select "number:34"
select select "number:13"
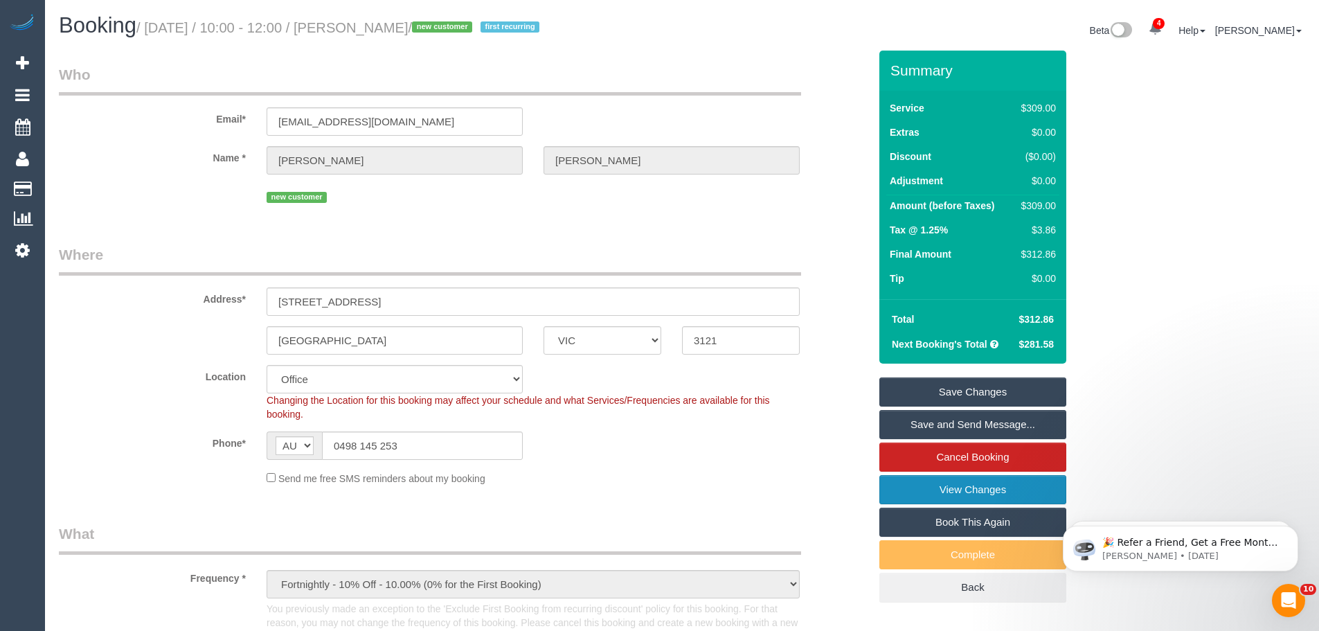
click at [1012, 490] on link "View Changes" at bounding box center [972, 489] width 187 height 29
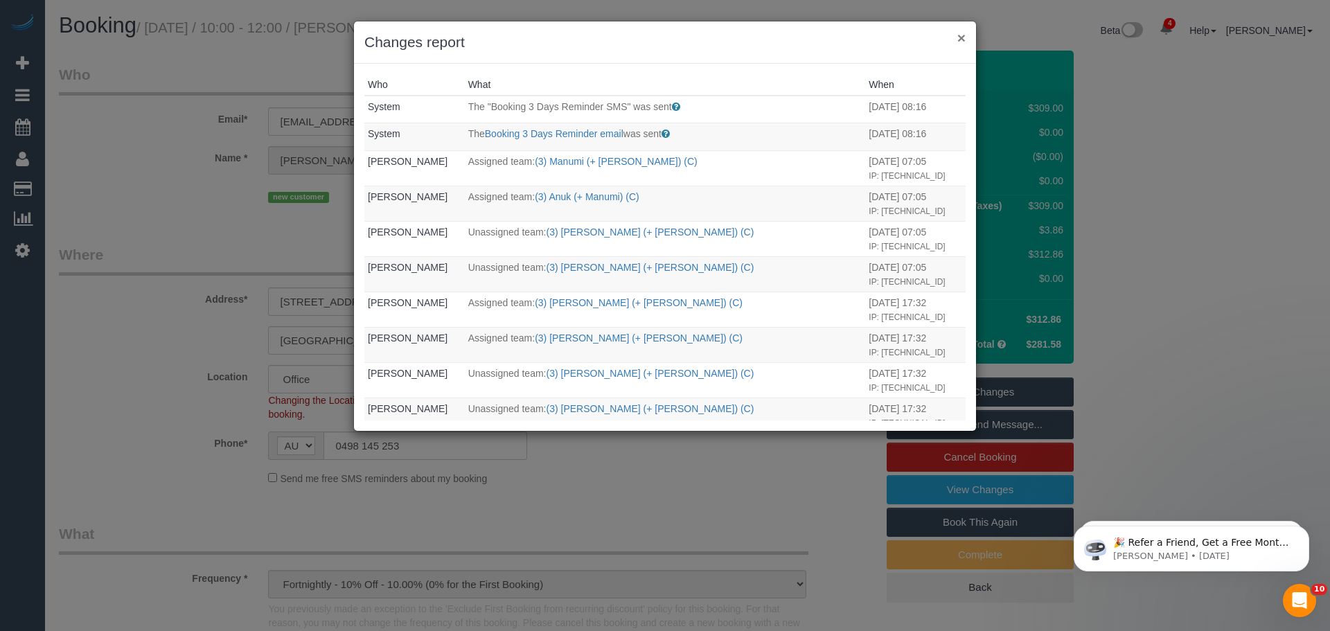
click at [964, 41] on button "×" at bounding box center [961, 37] width 8 height 15
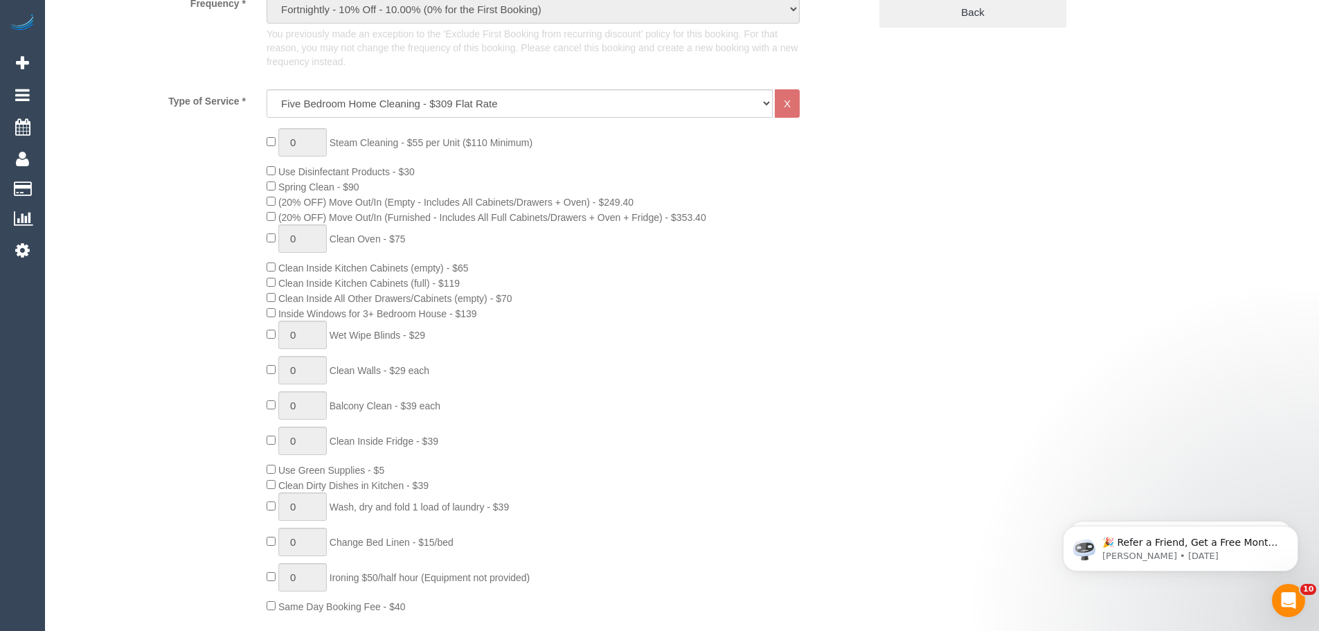
scroll to position [415, 0]
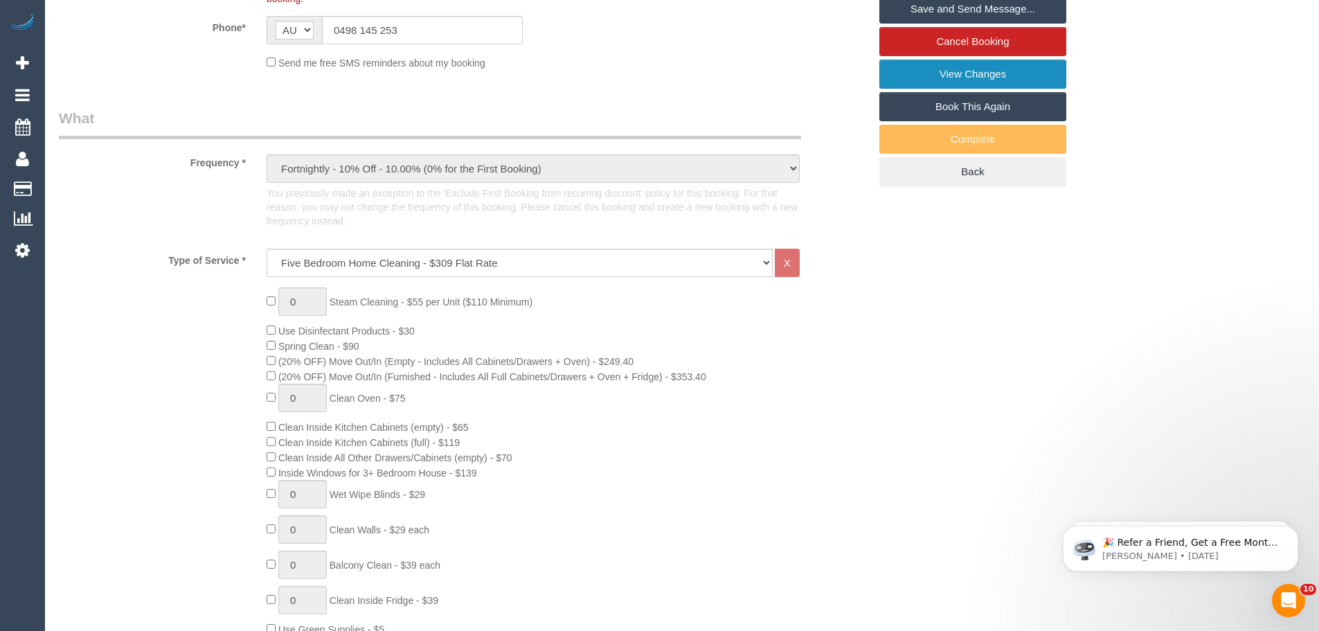
click at [1005, 62] on link "View Changes" at bounding box center [972, 74] width 187 height 29
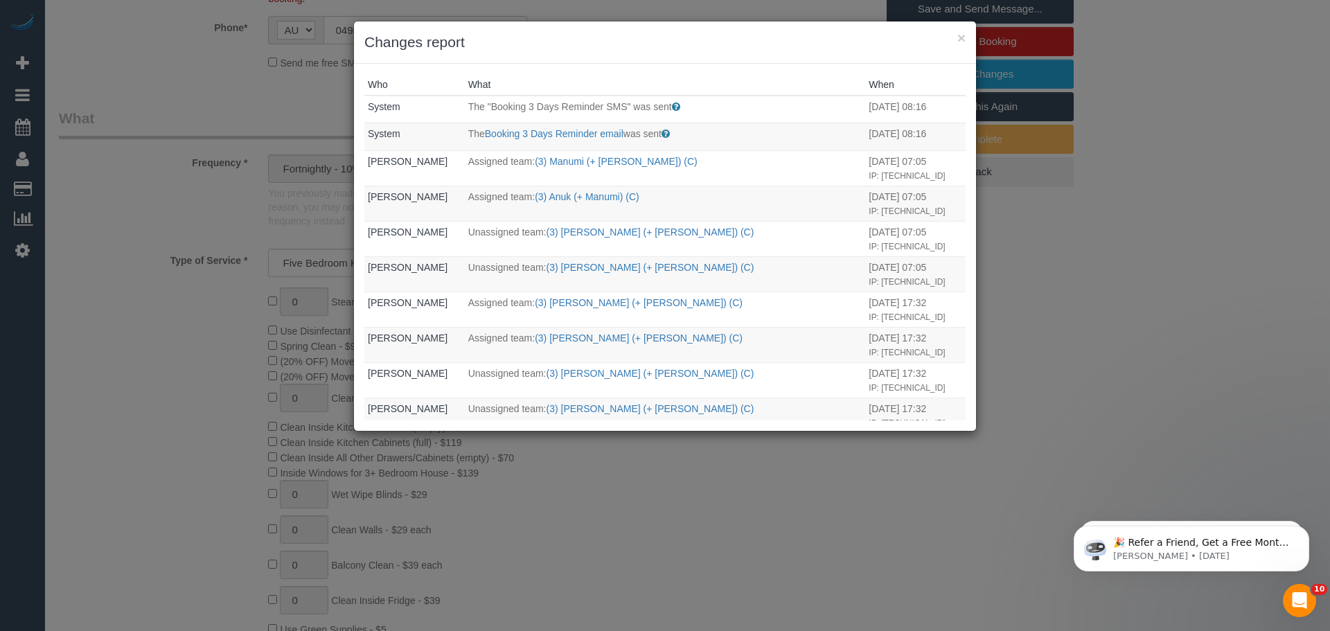
click at [1124, 285] on div "× Changes report Who What When System The "Booking 3 Days Reminder SMS" was sen…" at bounding box center [665, 315] width 1330 height 631
click at [961, 36] on button "×" at bounding box center [961, 37] width 8 height 15
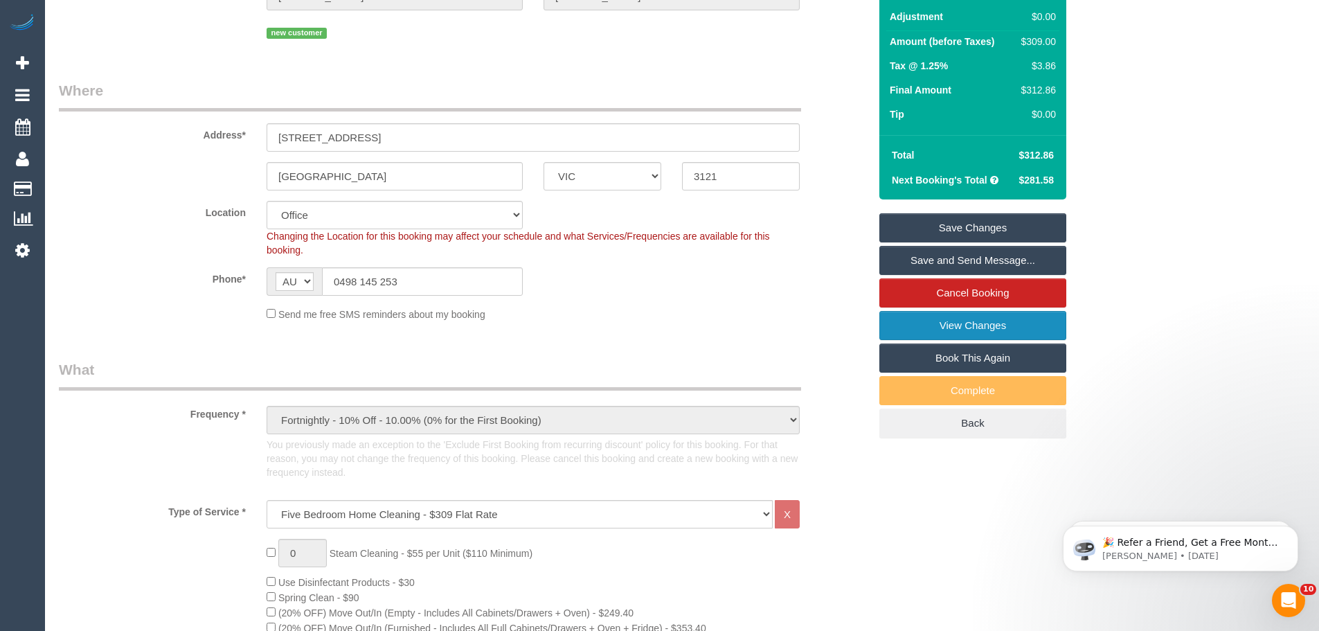
scroll to position [138, 0]
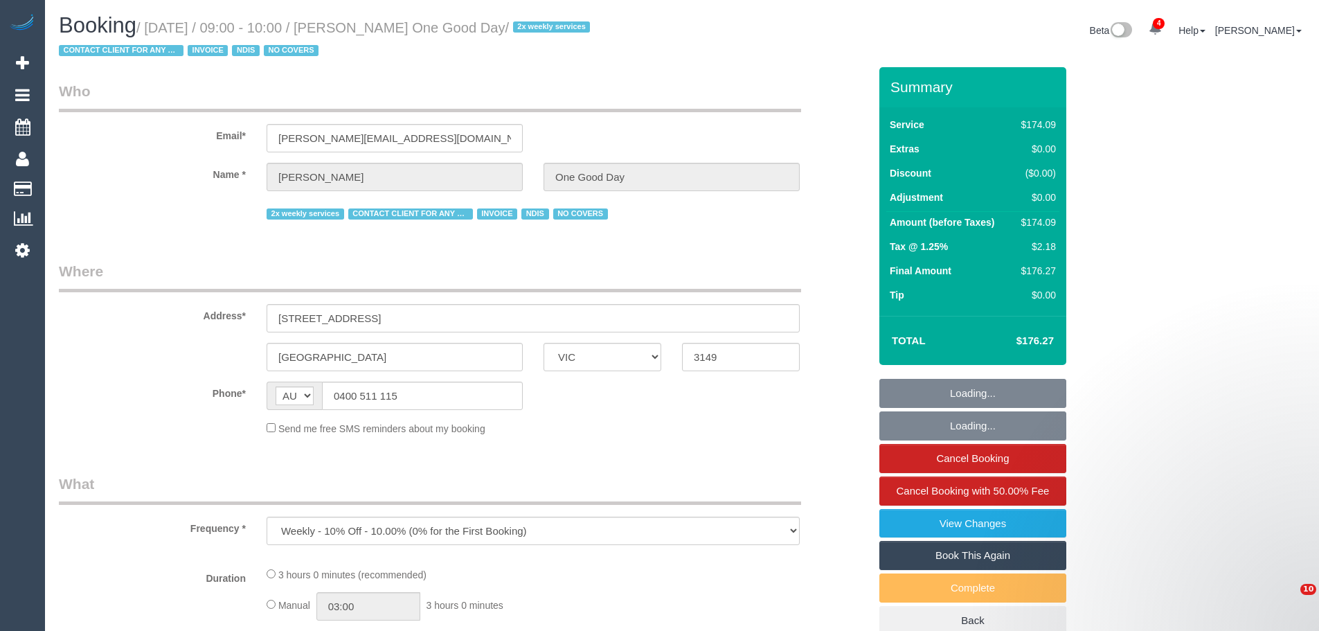
select select "VIC"
select select "number:29"
select select "number:14"
select select "number:18"
select select "number:22"
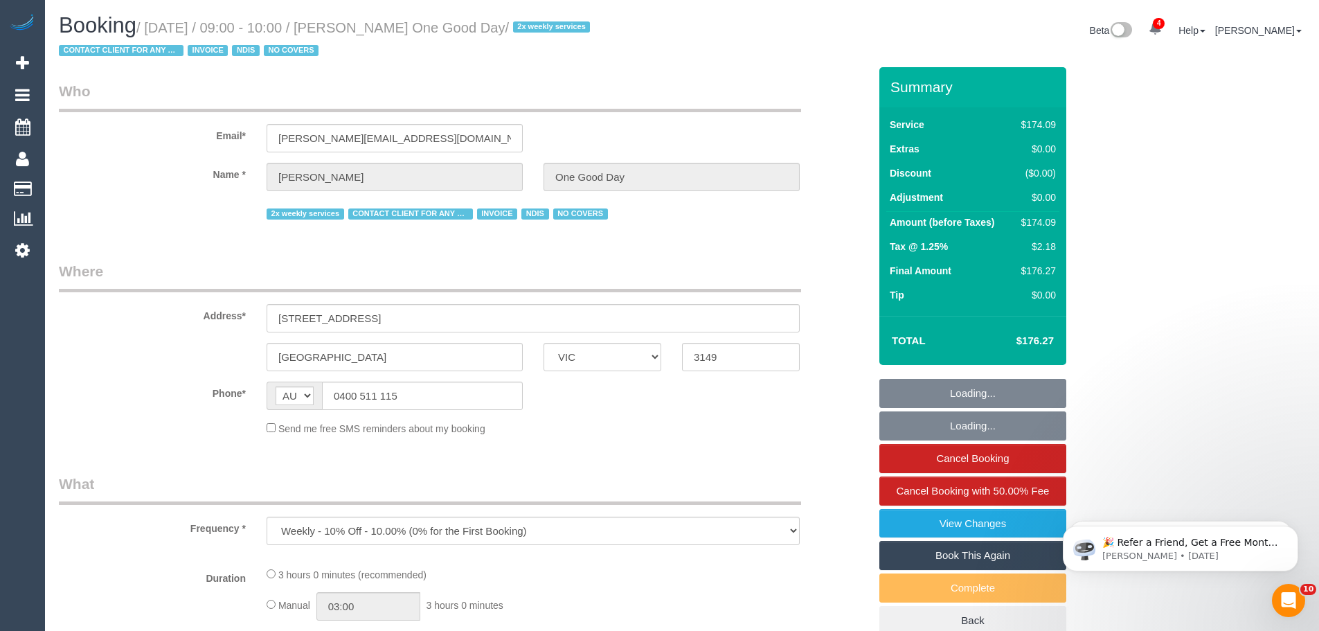
select select "number:35"
select select "number:11"
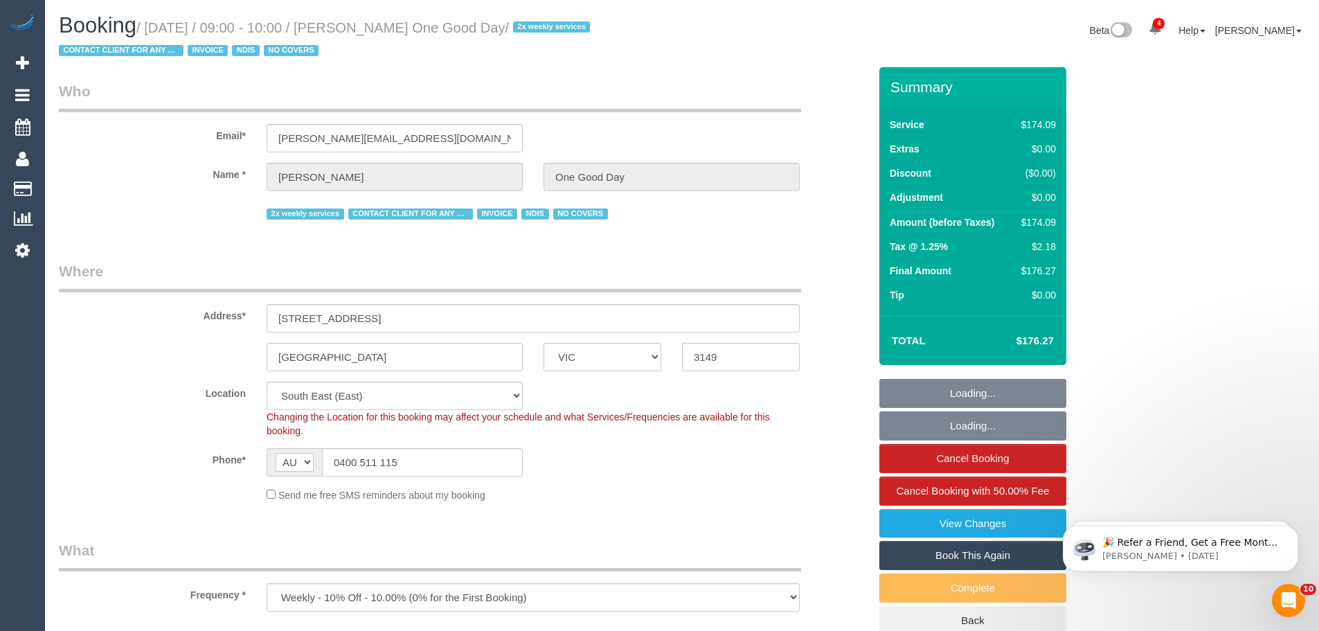
select select "object:29794"
select select "180"
drag, startPoint x: 420, startPoint y: 468, endPoint x: 79, endPoint y: 460, distance: 340.8
click at [79, 460] on div "Phone* AF AL DZ AD AO AI AQ AG AR AM AW AU AT AZ BS BH BD BB BY BE BZ BJ BM BT …" at bounding box center [463, 462] width 831 height 28
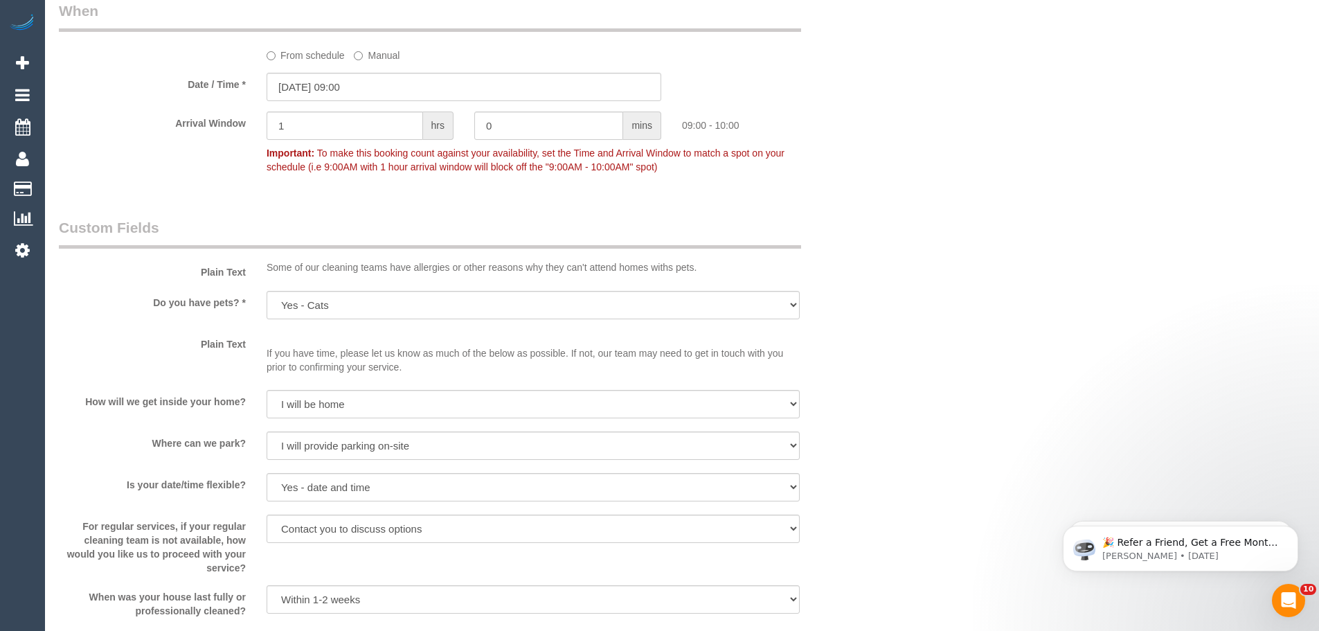
scroll to position [1108, 0]
click at [26, 253] on icon at bounding box center [22, 250] width 15 height 17
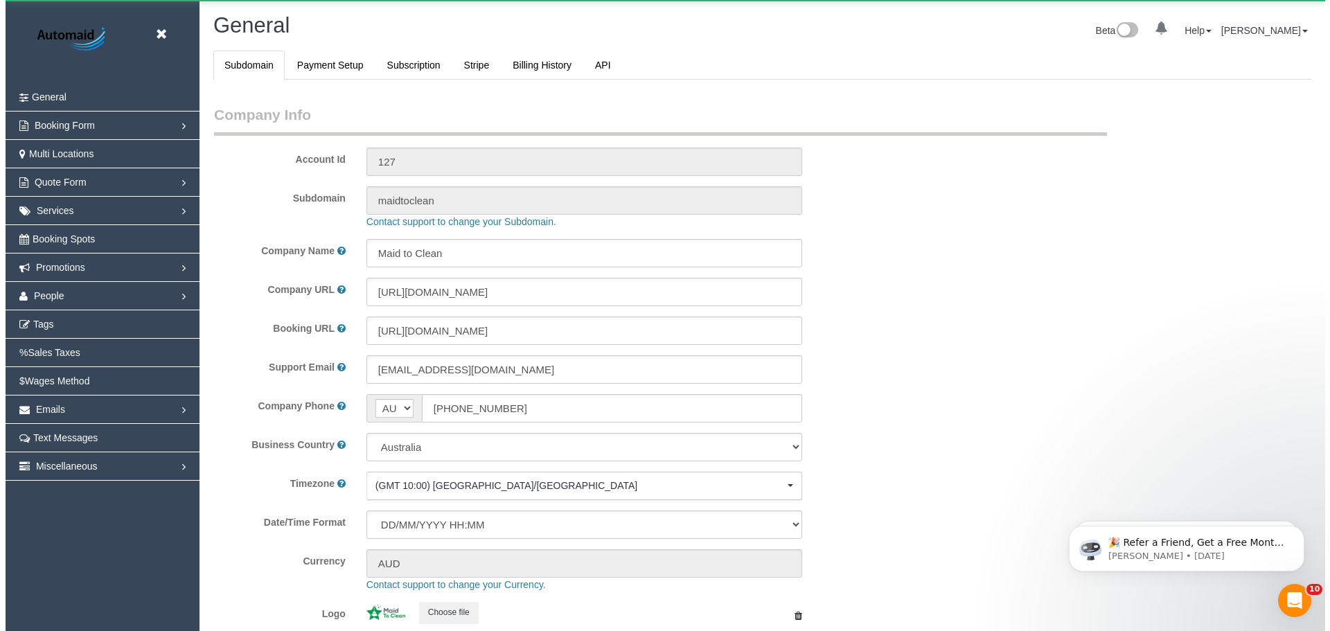
scroll to position [3138, 1319]
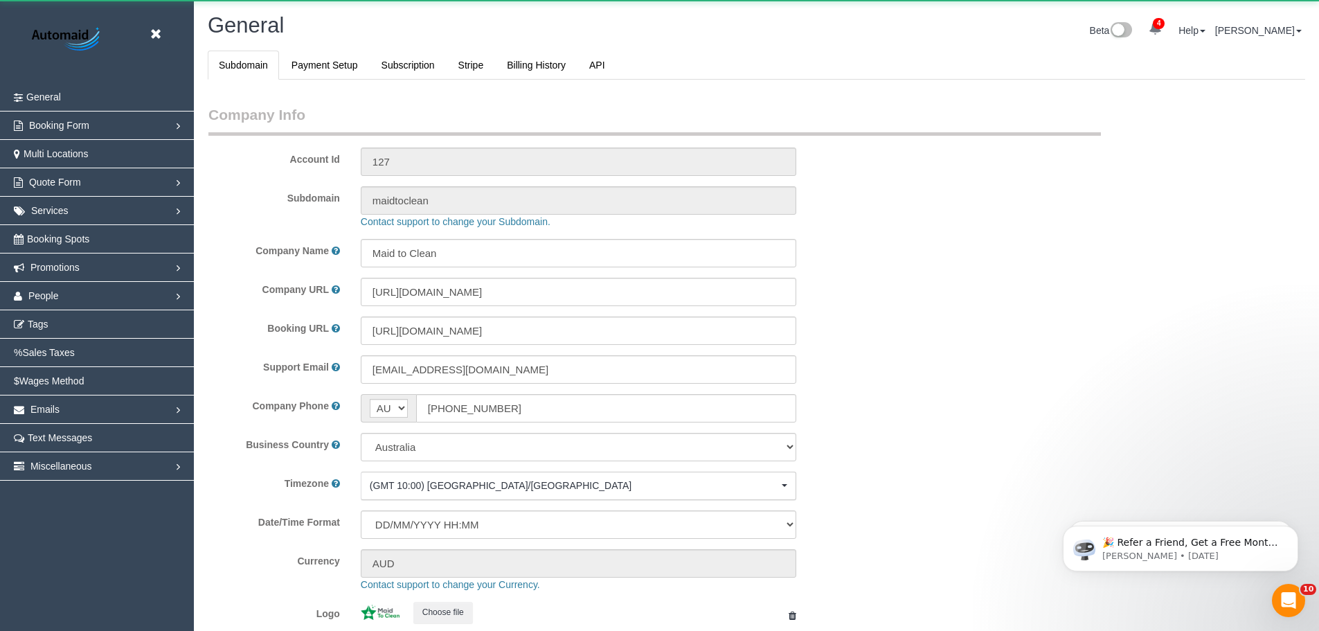
select select "1"
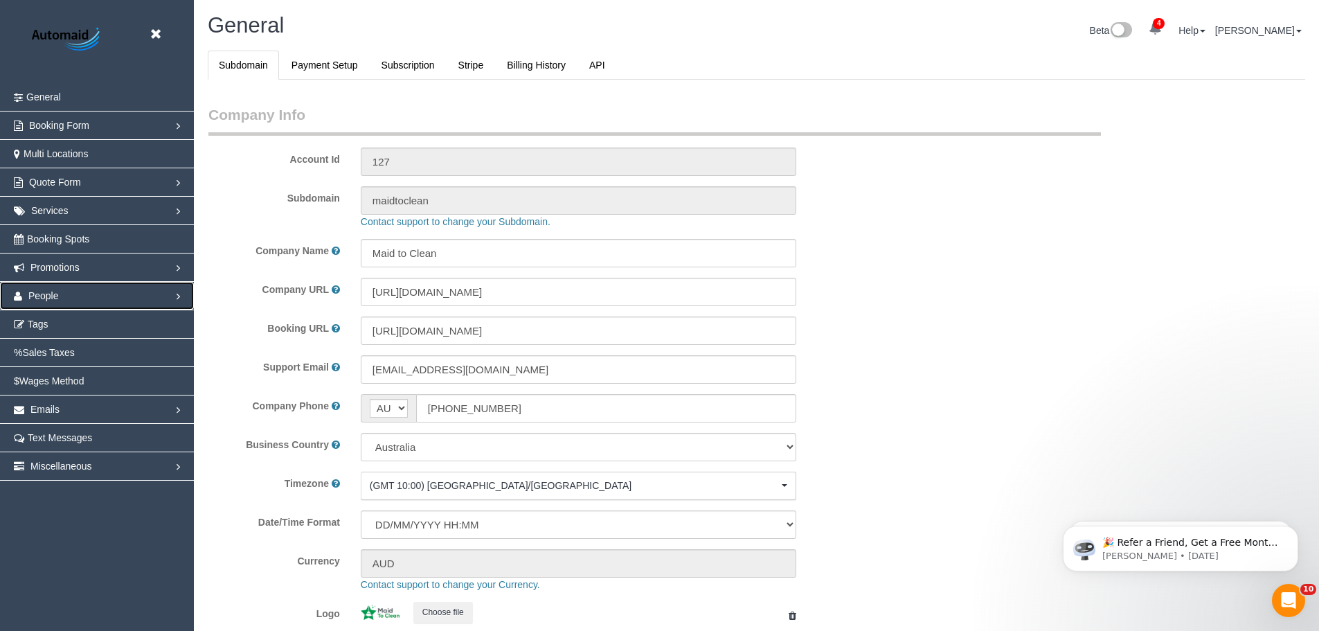
click at [64, 292] on link "People" at bounding box center [97, 296] width 194 height 28
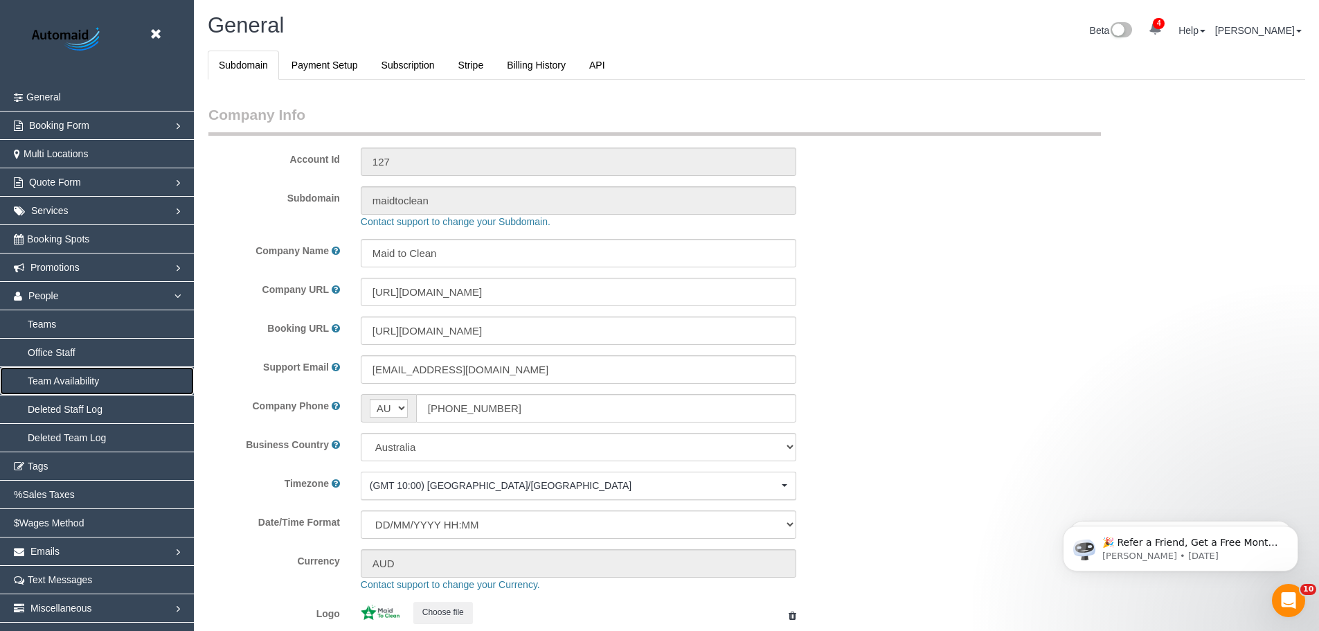
click at [53, 384] on link "Team Availability" at bounding box center [97, 381] width 194 height 28
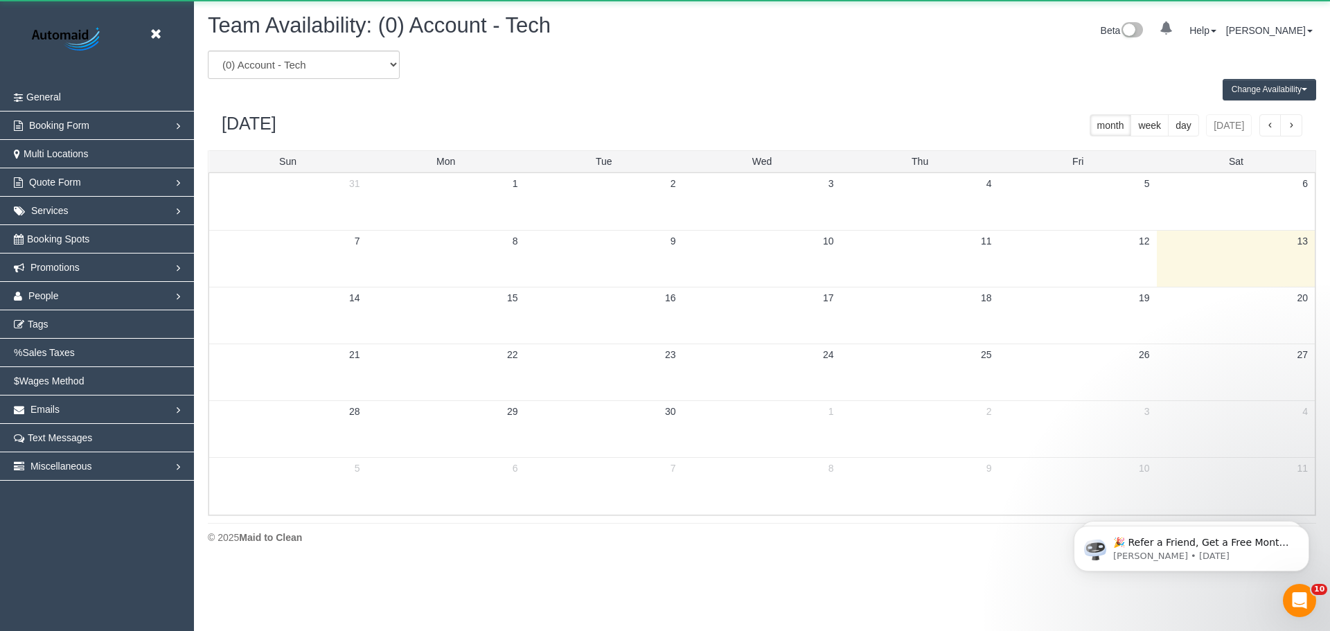
scroll to position [564, 1330]
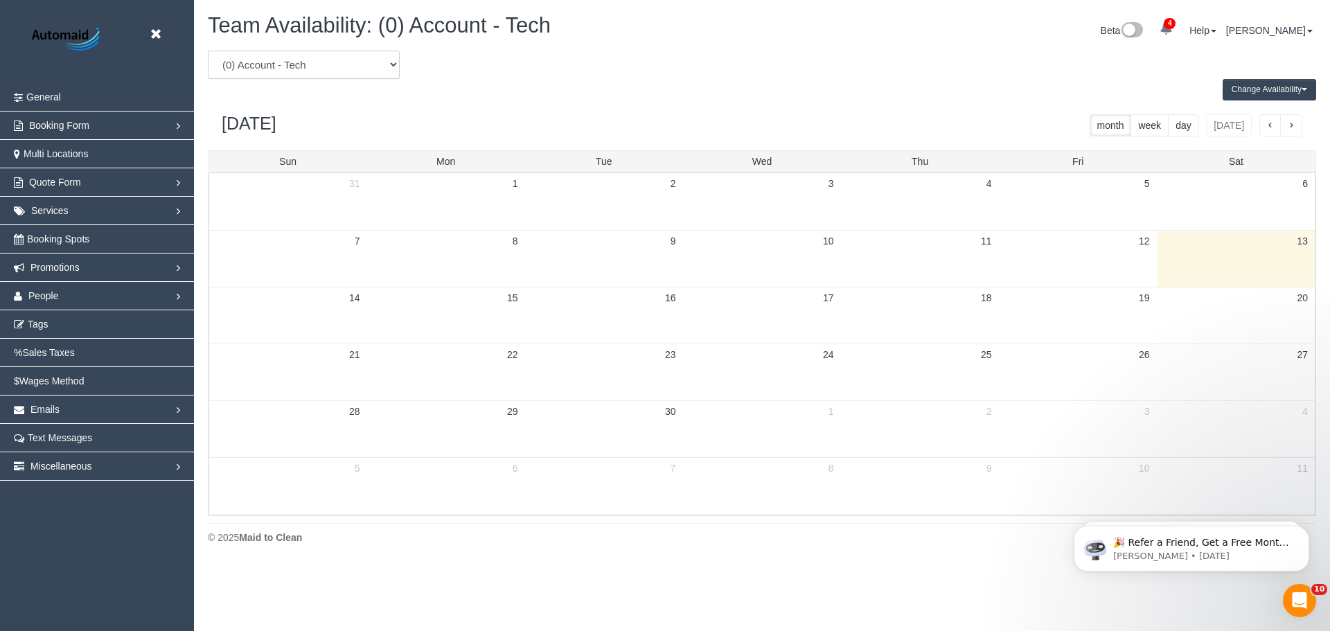
click at [305, 63] on select "(0) Account - Tech (0) Office (0) [PERSON_NAME] Test Account (1) [PERSON_NAME] …" at bounding box center [304, 65] width 192 height 28
select select "number:33413"
click at [208, 51] on select "(0) Account - Tech (0) Office (0) [PERSON_NAME] Test Account (1) [PERSON_NAME] …" at bounding box center [304, 65] width 192 height 28
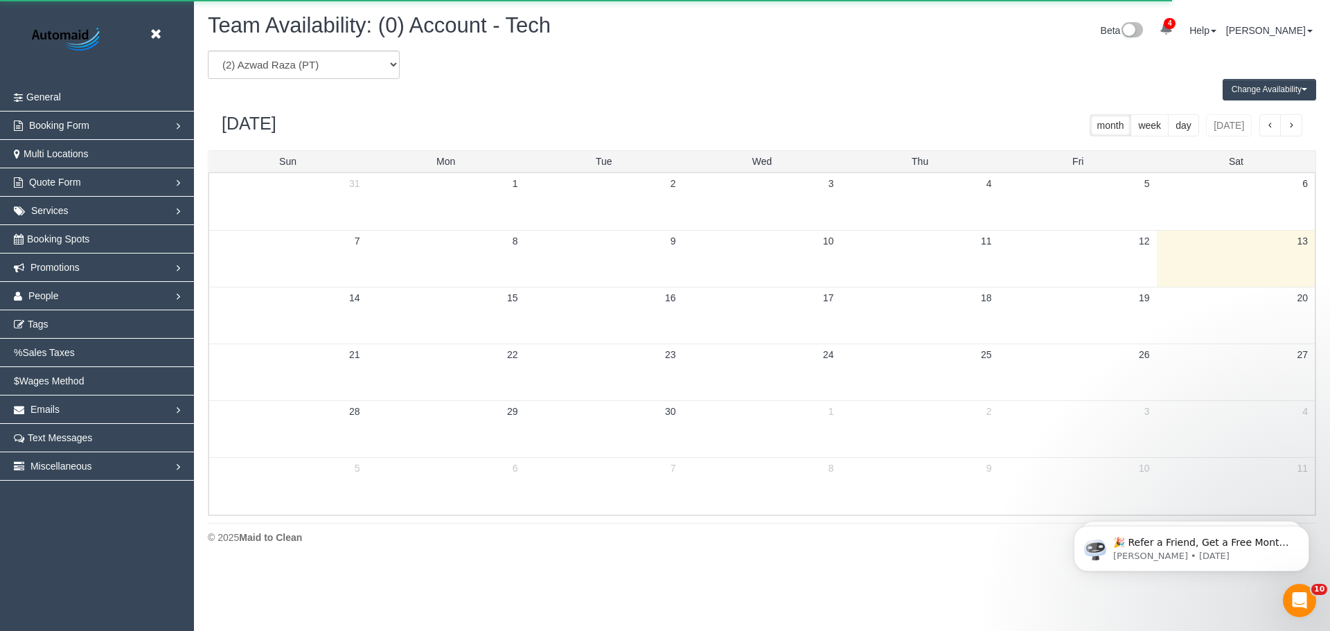
scroll to position [68683, 67918]
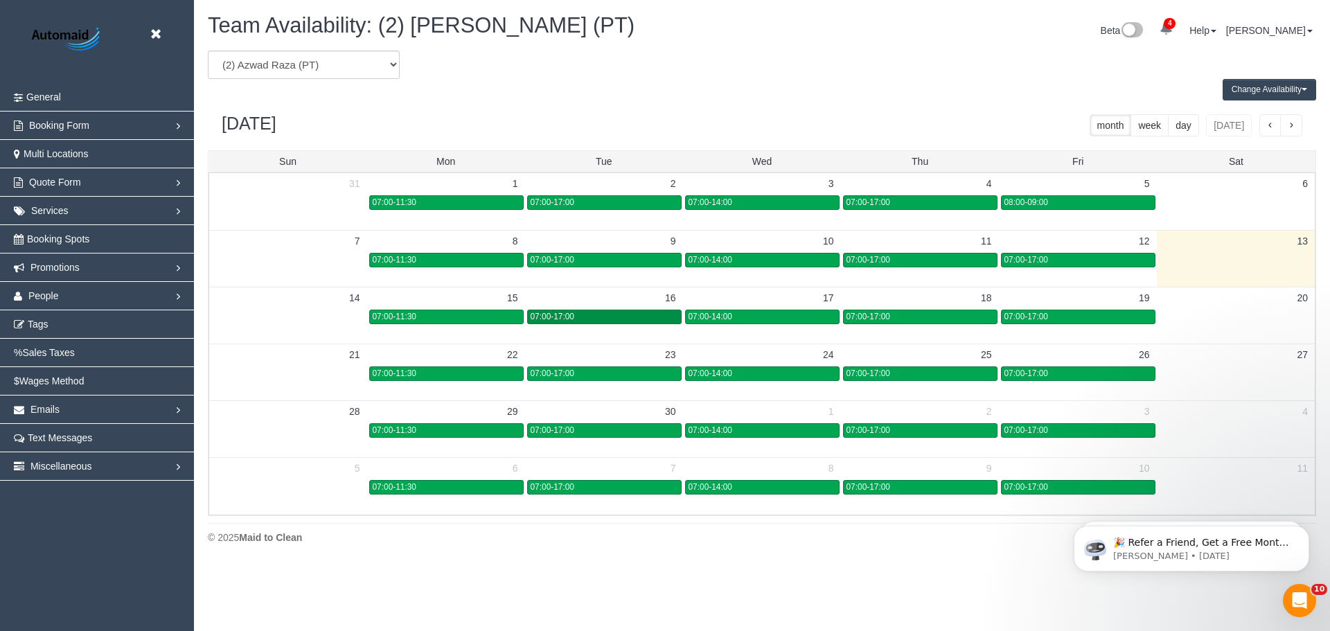
click at [596, 312] on div "07:00-17:00" at bounding box center [603, 317] width 147 height 10
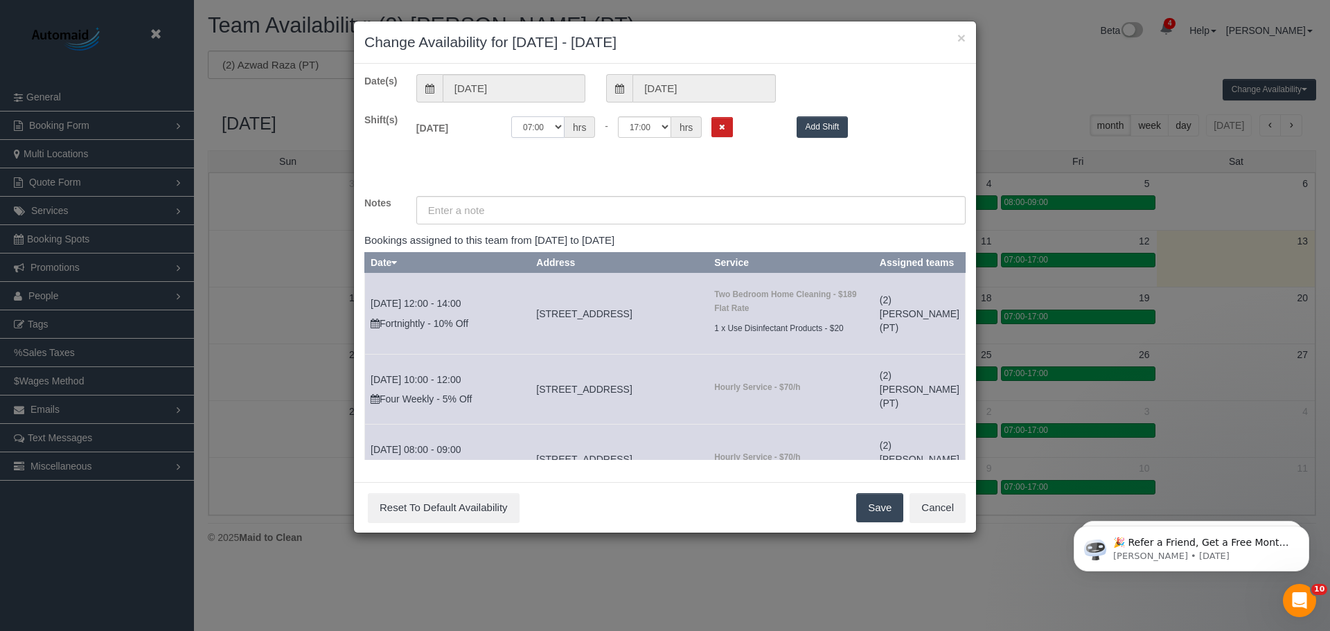
click at [562, 125] on select "00:00 00:05 00:10 00:15 00:20 00:25 00:30 00:35 00:40 00:45 00:50 00:55 01:00 0…" at bounding box center [537, 126] width 53 height 21
select select "string:10:00"
click at [511, 116] on select "00:00 00:05 00:10 00:15 00:20 00:25 00:30 00:35 00:40 00:45 00:50 00:55 01:00 0…" at bounding box center [537, 126] width 53 height 21
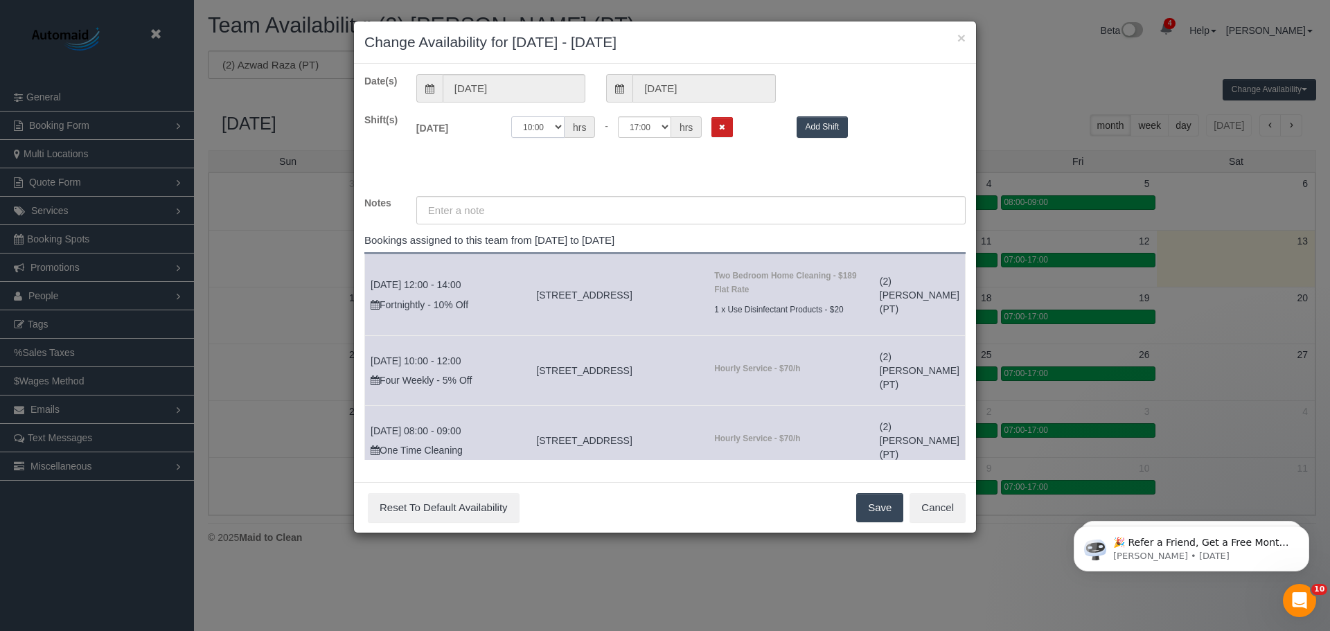
scroll to position [0, 0]
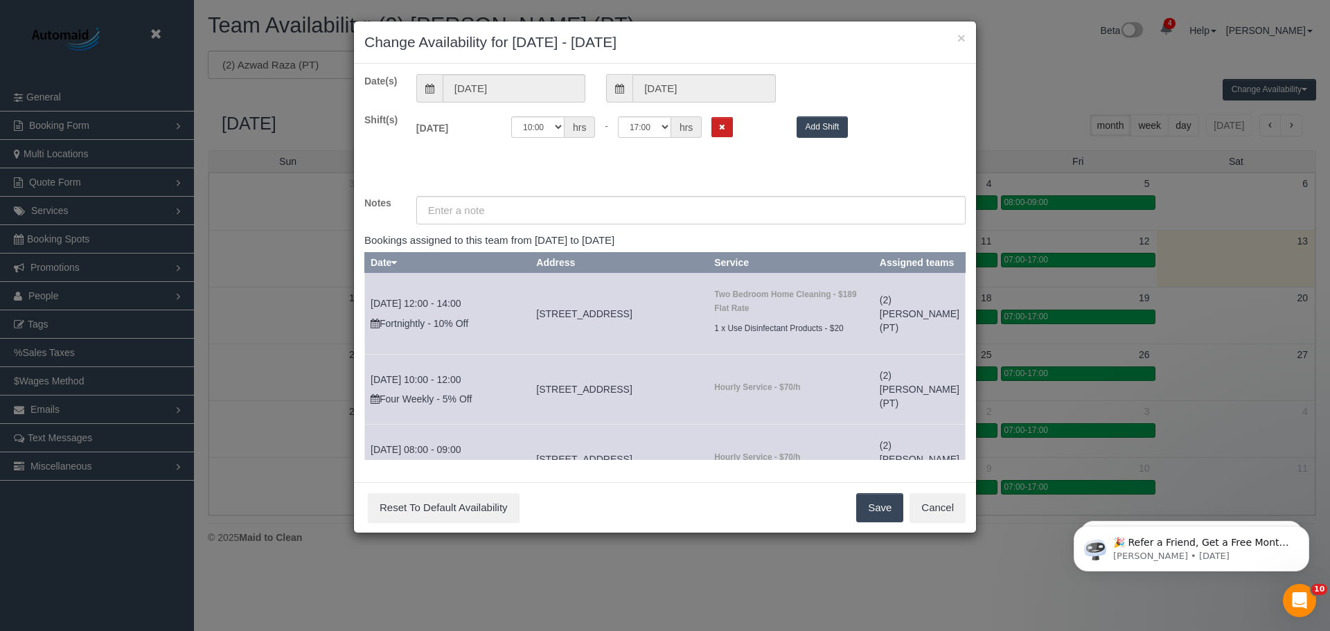
click at [873, 508] on button "Save" at bounding box center [879, 507] width 47 height 29
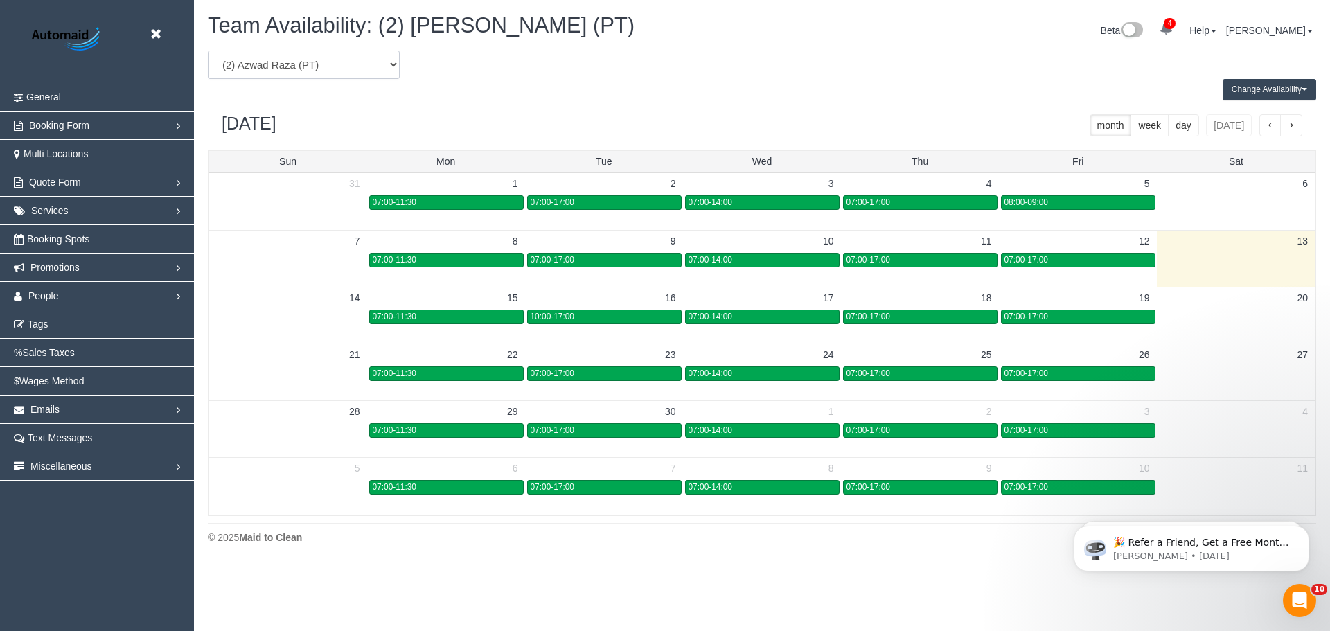
click at [305, 71] on select "(0) Account - Tech (0) Office (0) [PERSON_NAME] Test Account (1) [PERSON_NAME] …" at bounding box center [304, 65] width 192 height 28
select select "number:80371"
click at [208, 51] on select "(0) Account - Tech (0) Office (0) [PERSON_NAME] Test Account (1) [PERSON_NAME] …" at bounding box center [304, 65] width 192 height 28
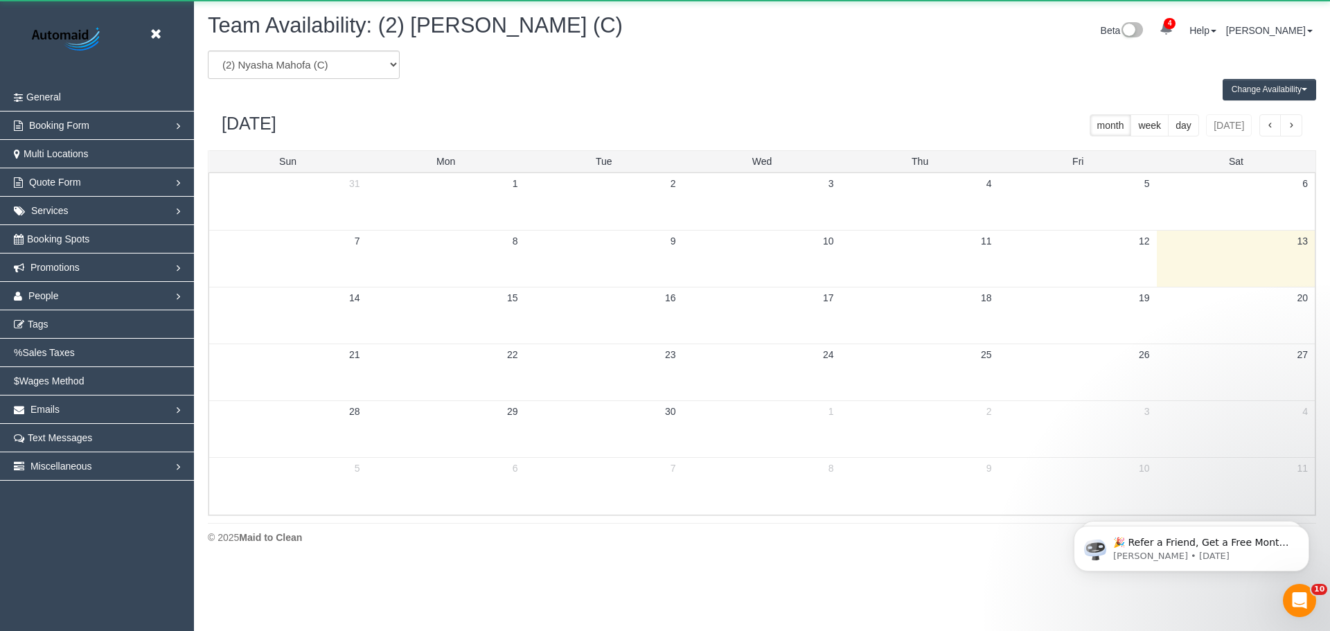
scroll to position [68683, 67918]
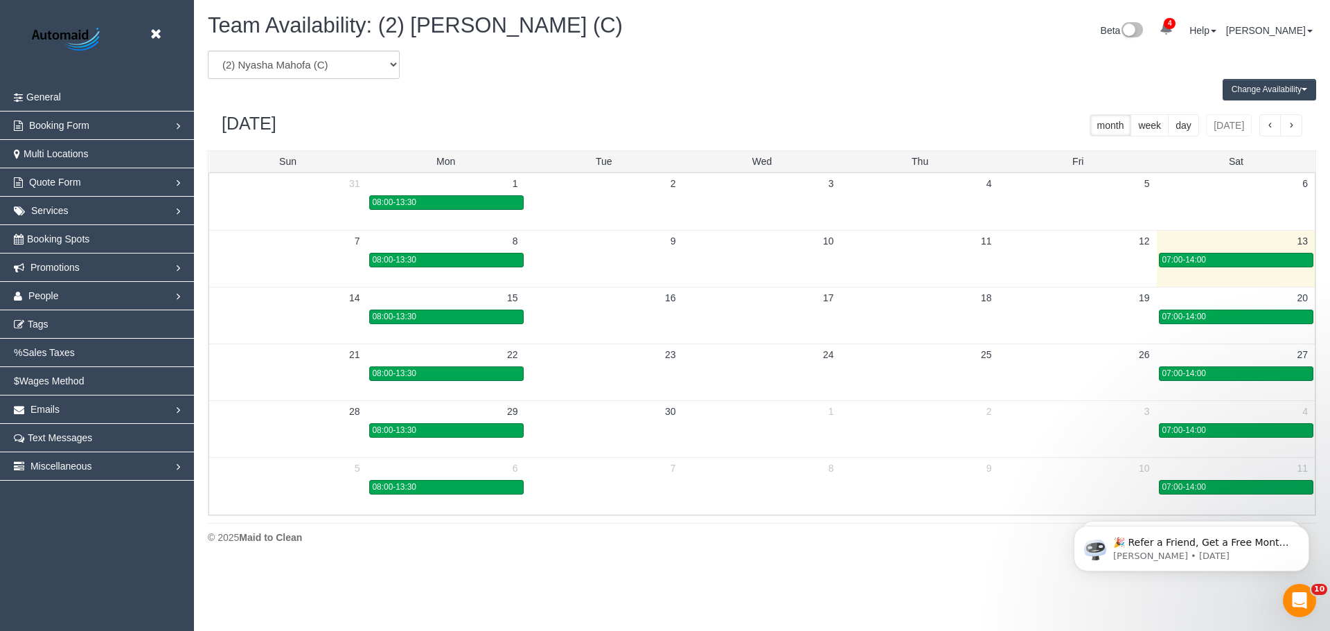
click at [157, 21] on header "Beta" at bounding box center [97, 41] width 194 height 83
click at [159, 33] on icon at bounding box center [155, 34] width 17 height 17
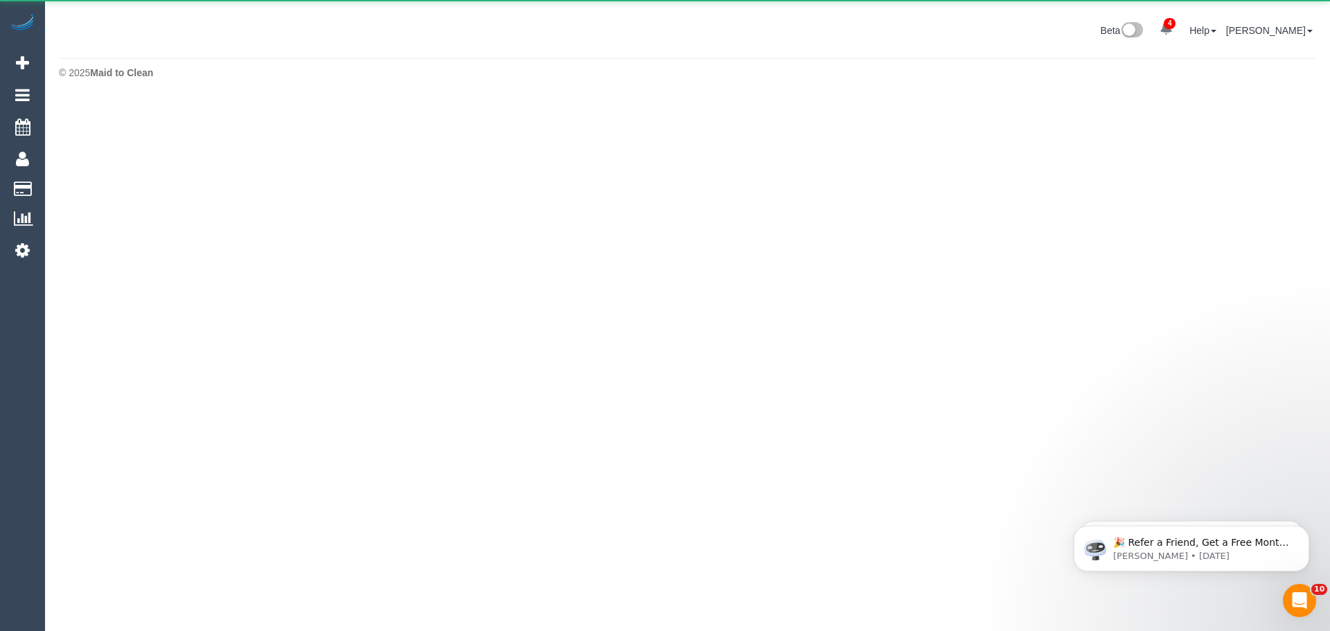
scroll to position [69148, 67918]
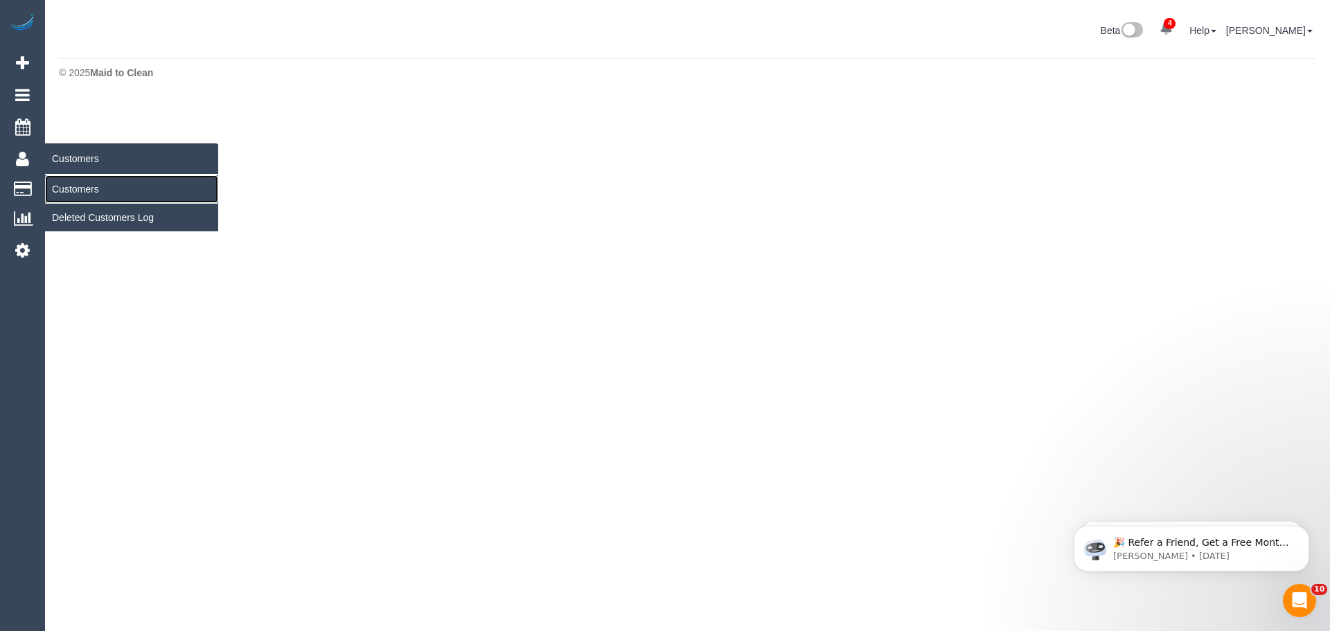
click at [102, 190] on link "Customers" at bounding box center [131, 189] width 173 height 28
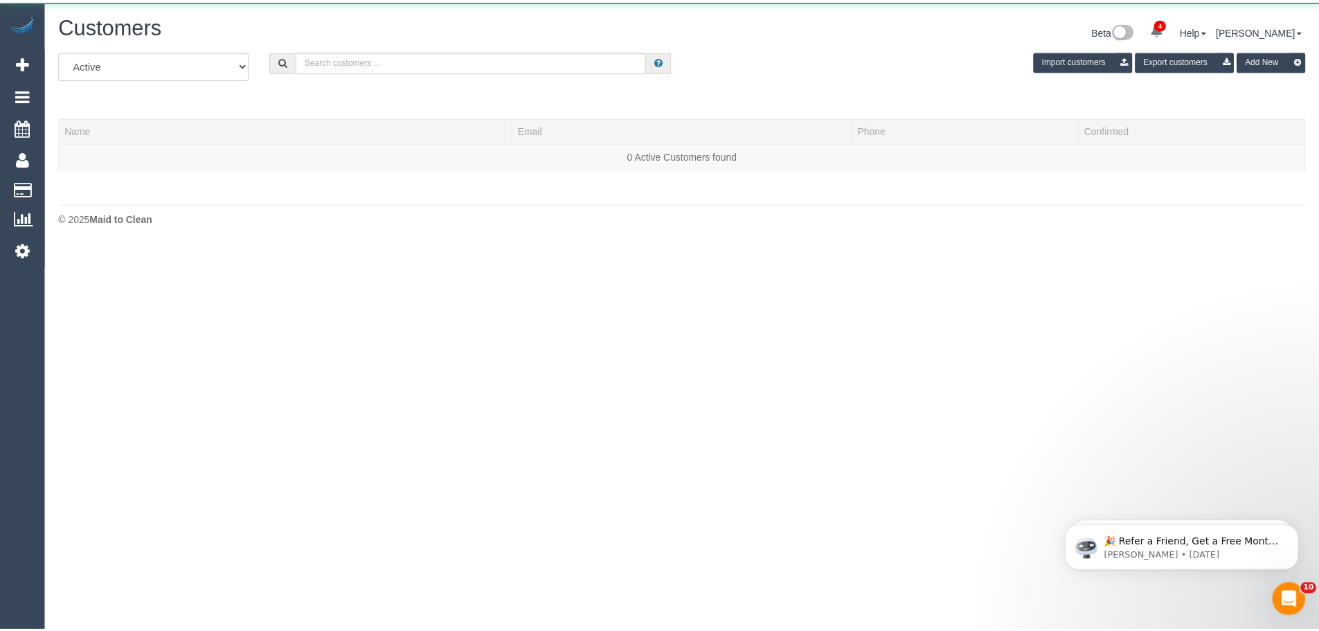
scroll to position [292, 1330]
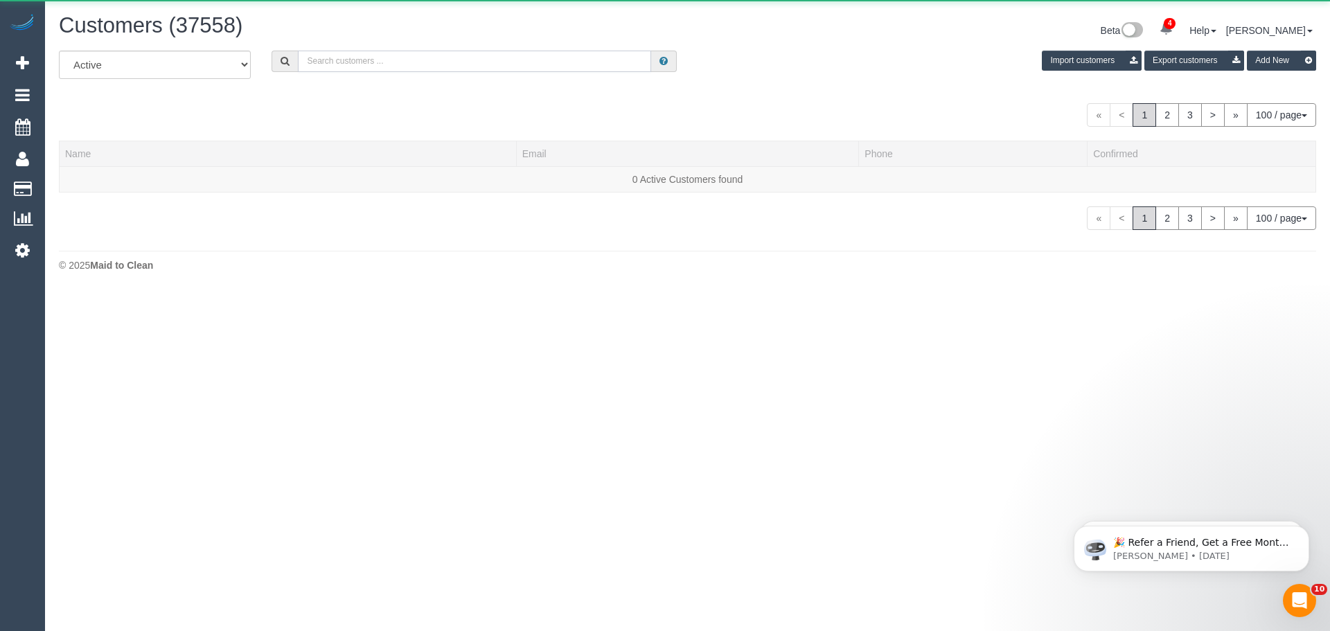
click at [420, 57] on input "text" at bounding box center [474, 61] width 353 height 21
paste input "staceylav@hotmail.com"
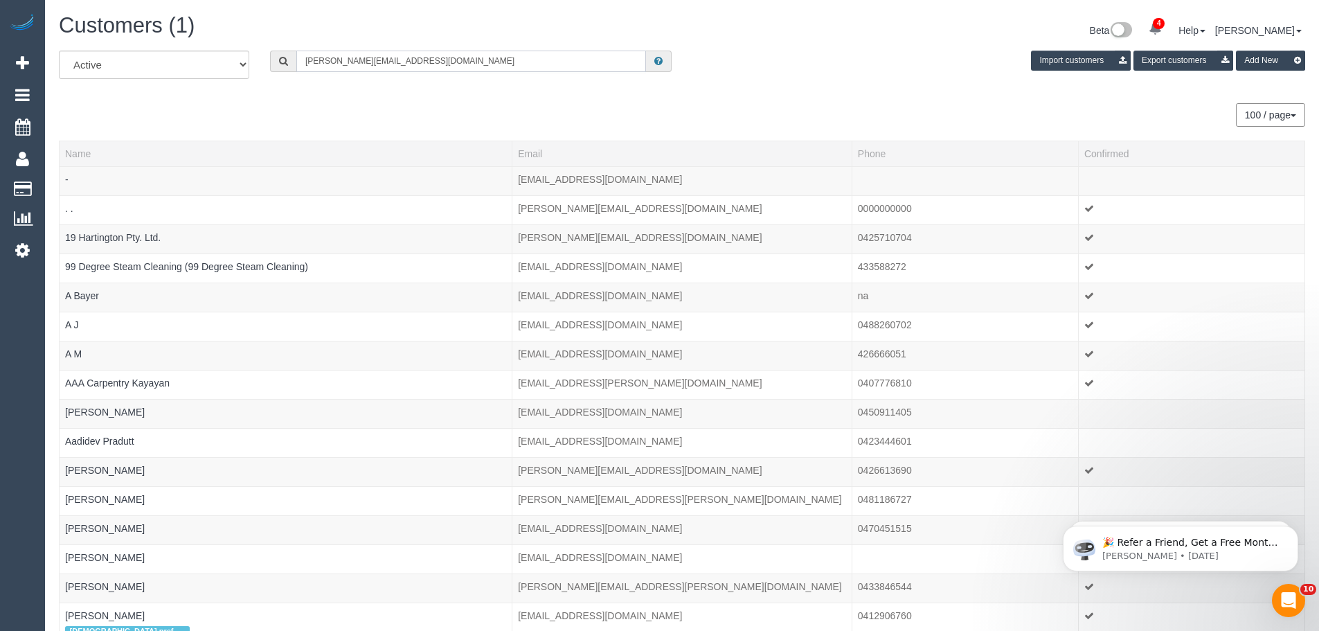
scroll to position [68952, 67918]
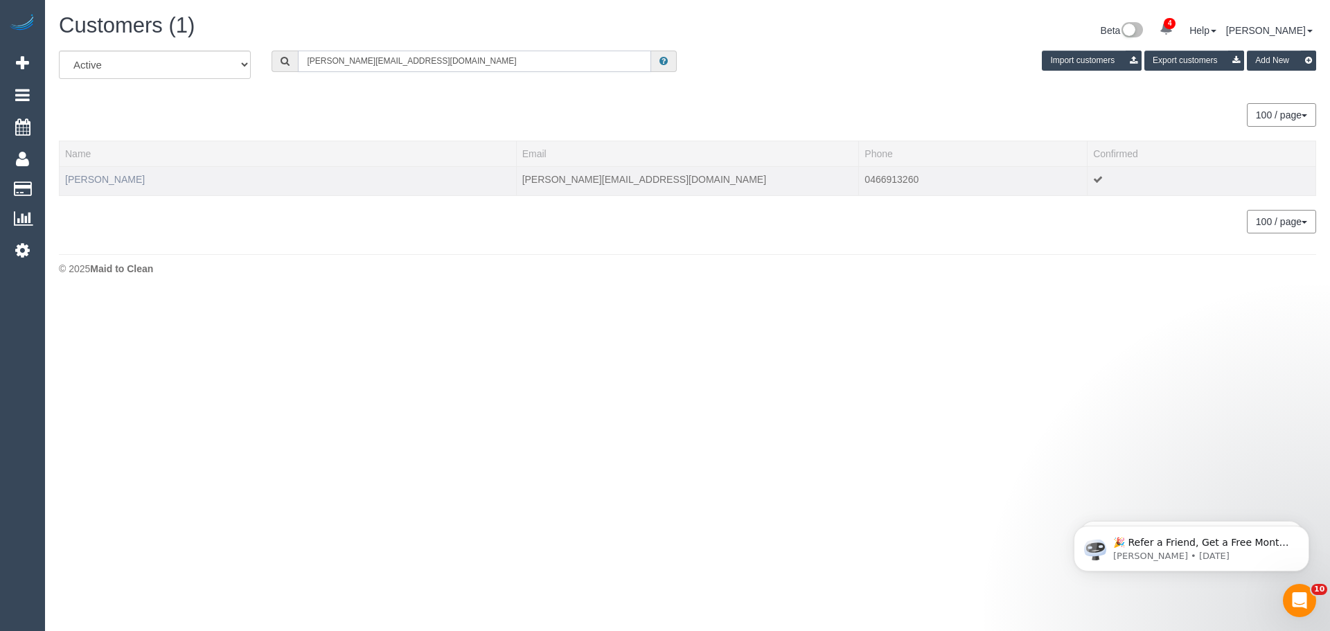
type input "staceylav@hotmail.com"
click at [116, 180] on link "Stacey Lawson" at bounding box center [105, 179] width 80 height 11
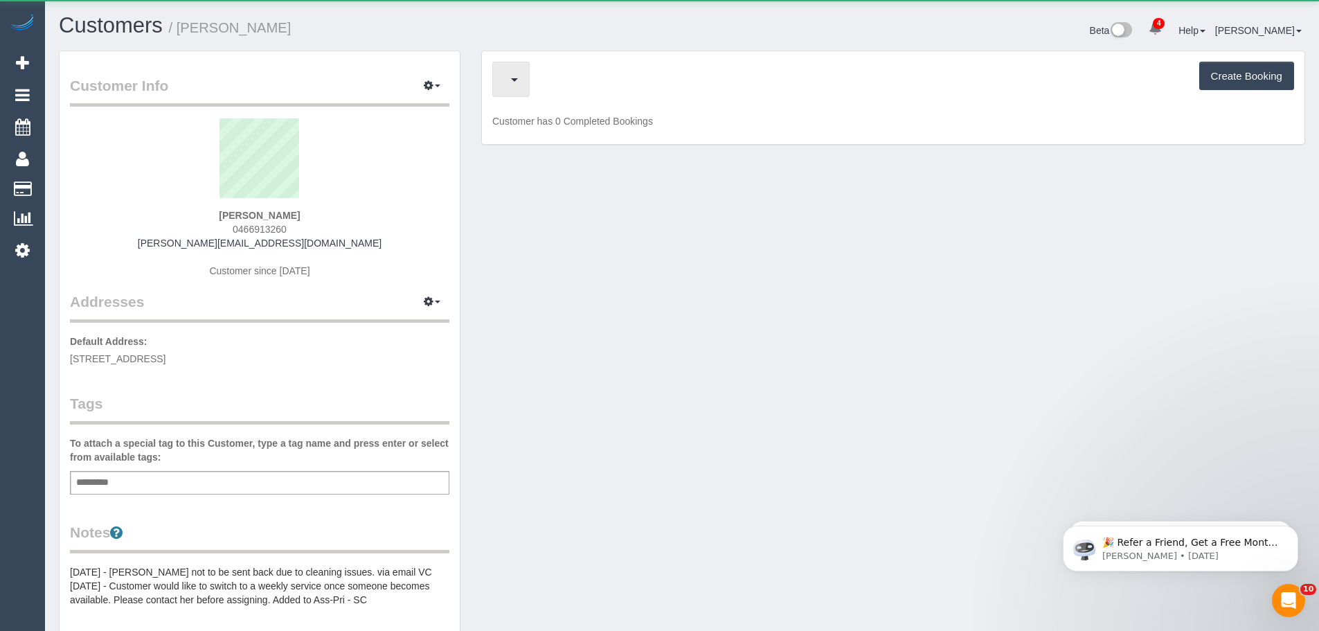
scroll to position [1043, 1319]
drag, startPoint x: 616, startPoint y: 80, endPoint x: 612, endPoint y: 103, distance: 23.1
click at [616, 80] on span "Completed Bookings (83)" at bounding box center [593, 79] width 179 height 17
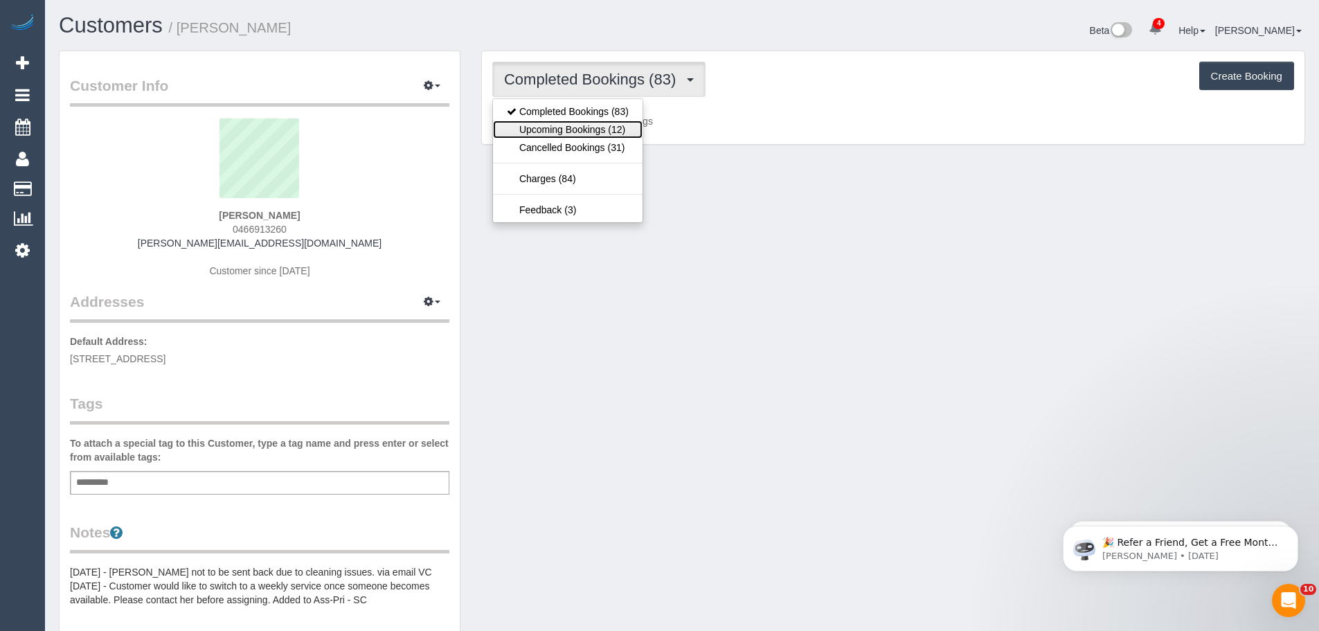
click at [611, 124] on link "Upcoming Bookings (12)" at bounding box center [568, 129] width 150 height 18
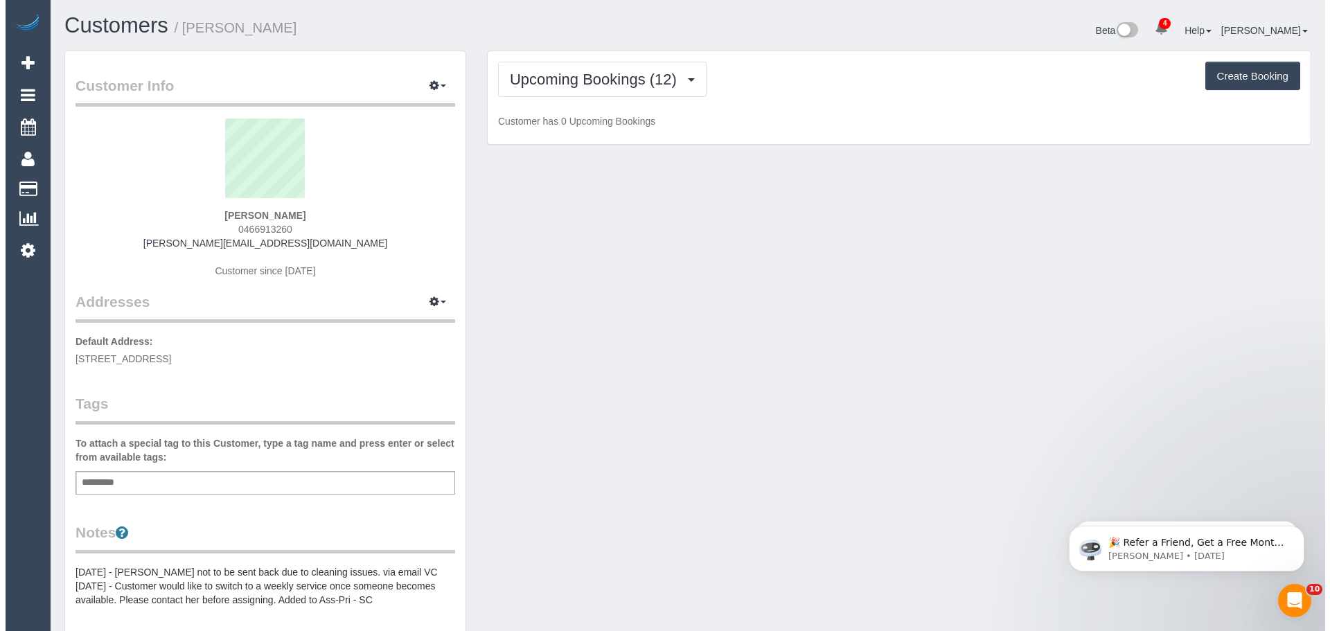
scroll to position [2041, 1319]
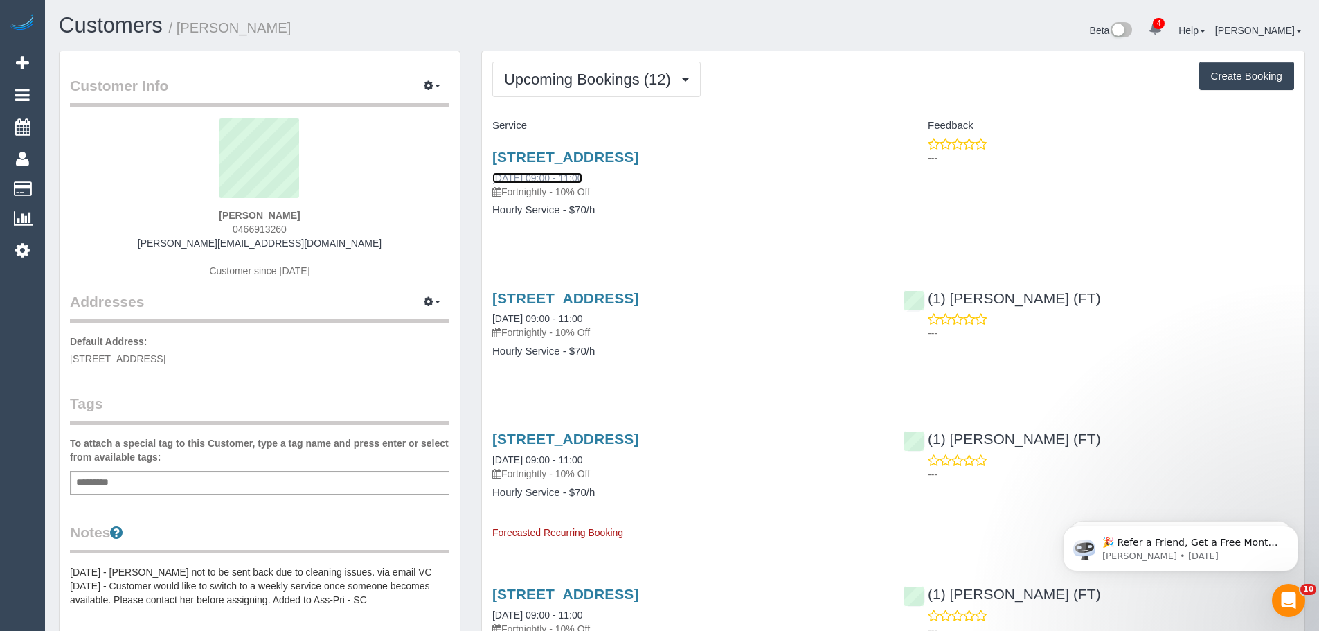
click at [545, 177] on link "26/09/2025 09:00 - 11:00" at bounding box center [537, 177] width 90 height 11
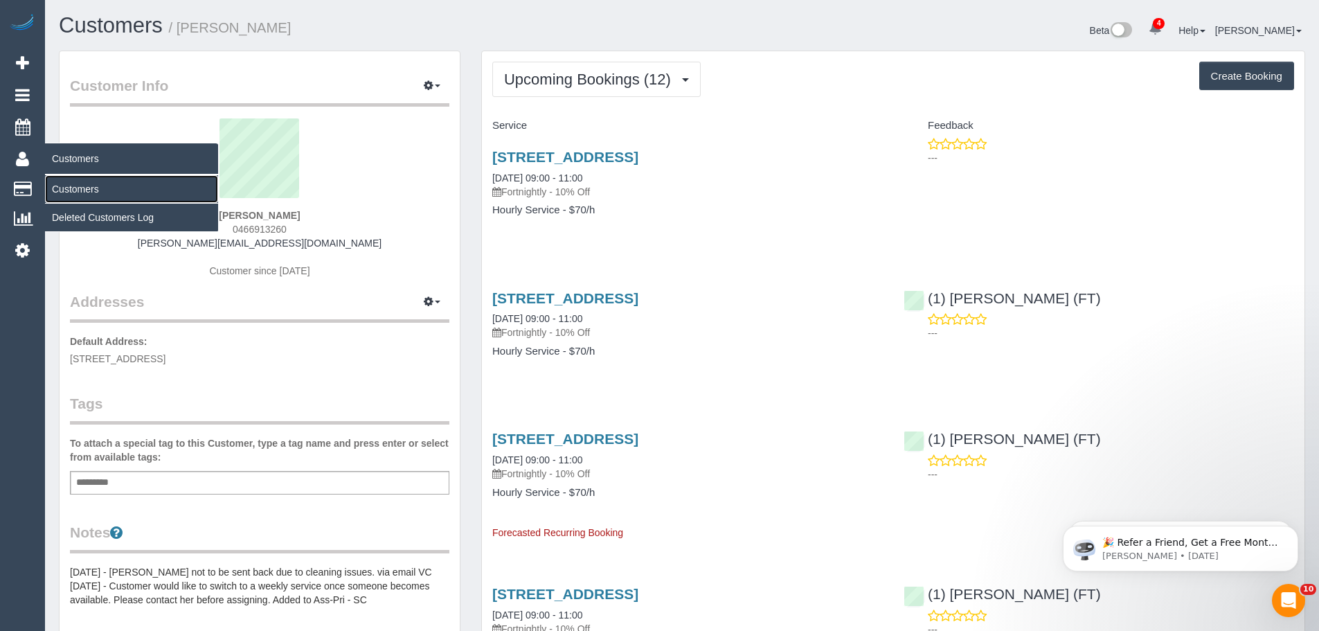
click at [81, 188] on link "Customers" at bounding box center [131, 189] width 173 height 28
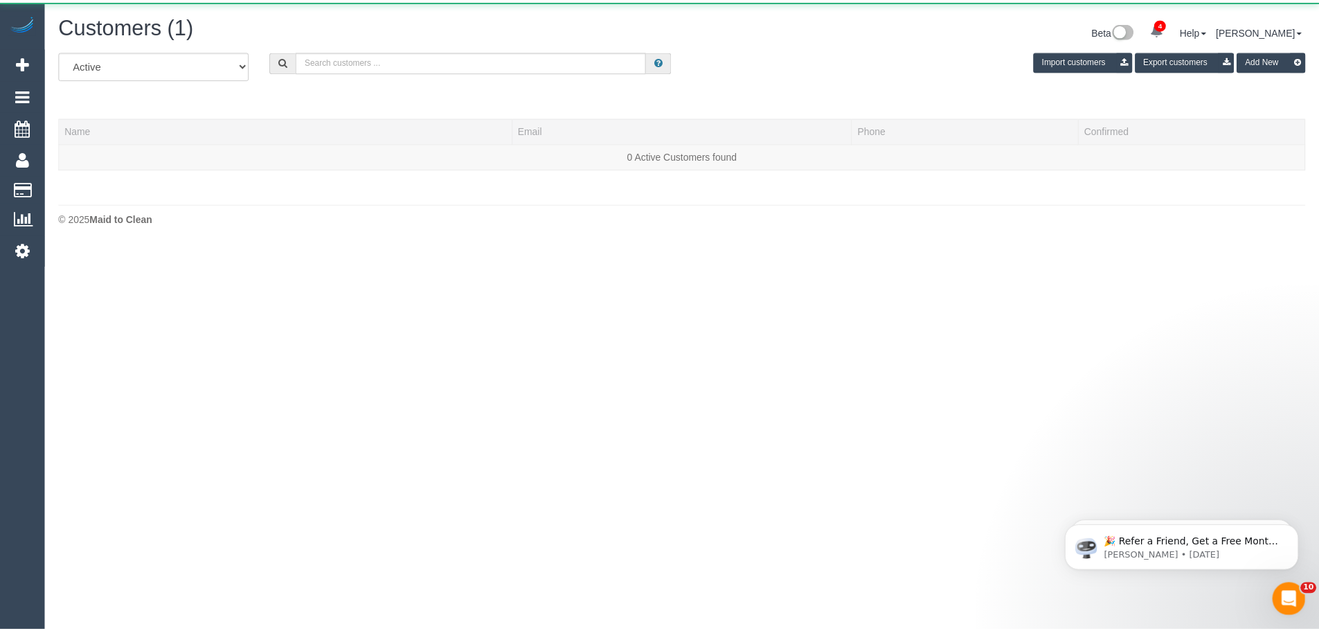
scroll to position [292, 1330]
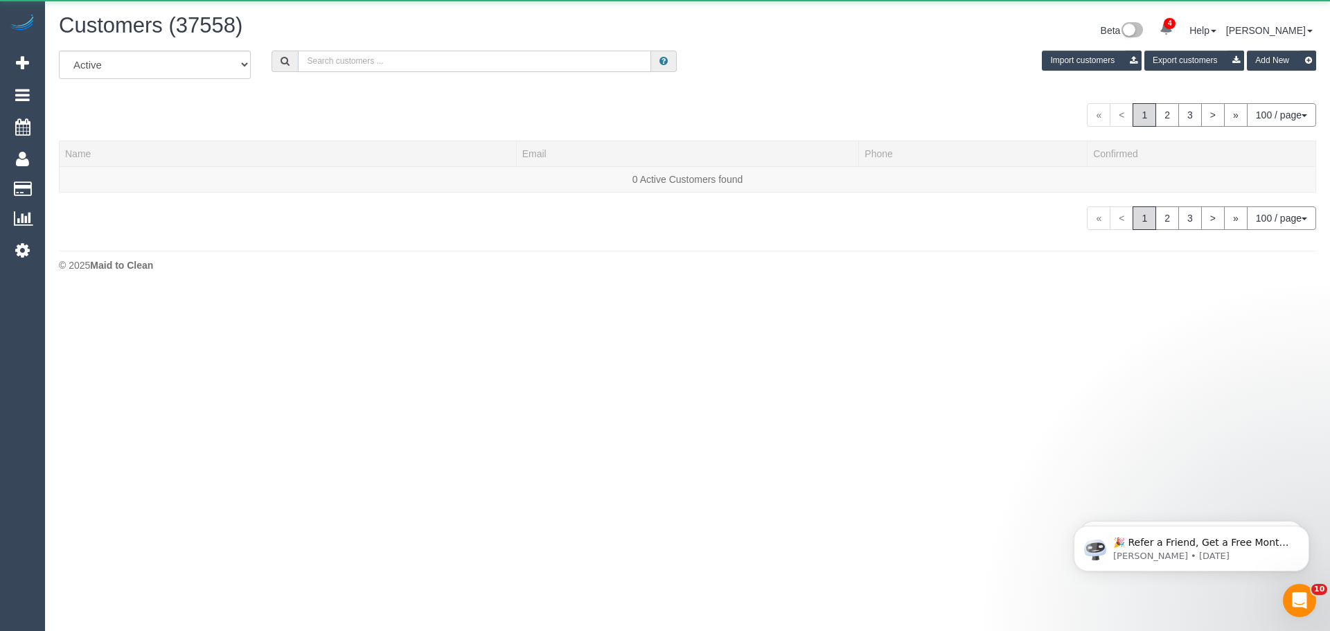
click at [427, 57] on input "text" at bounding box center [474, 61] width 353 height 21
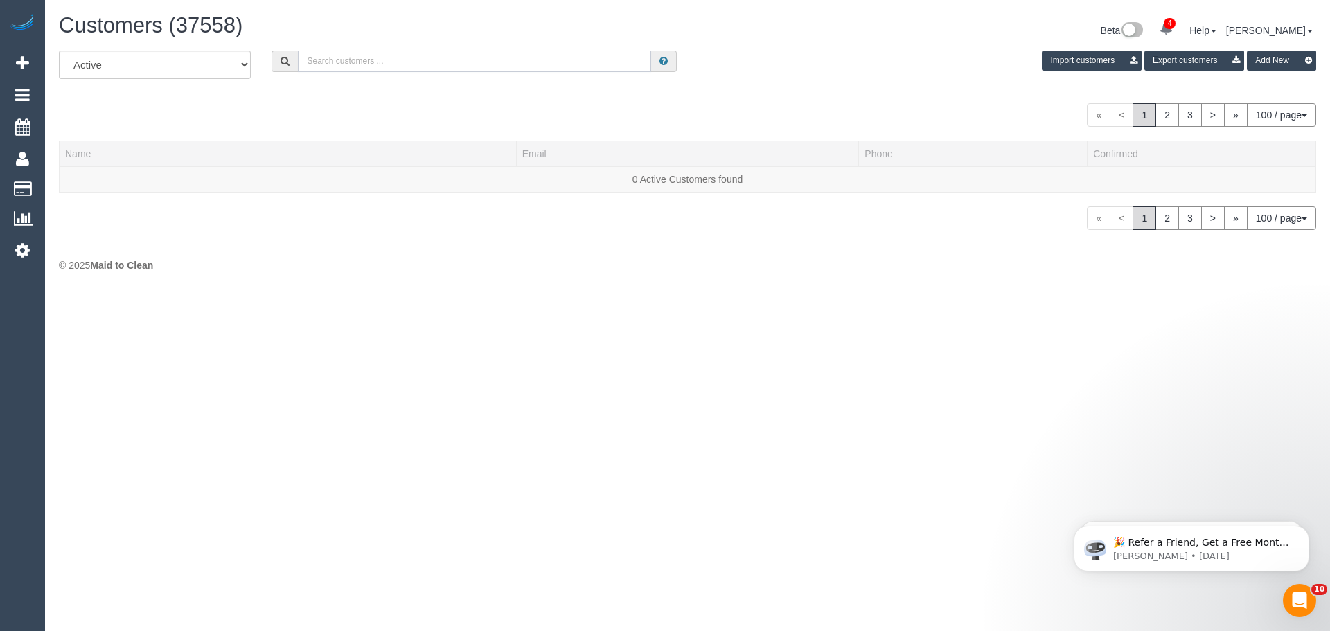
paste input "[PERSON_NAME][EMAIL_ADDRESS][DOMAIN_NAME]"
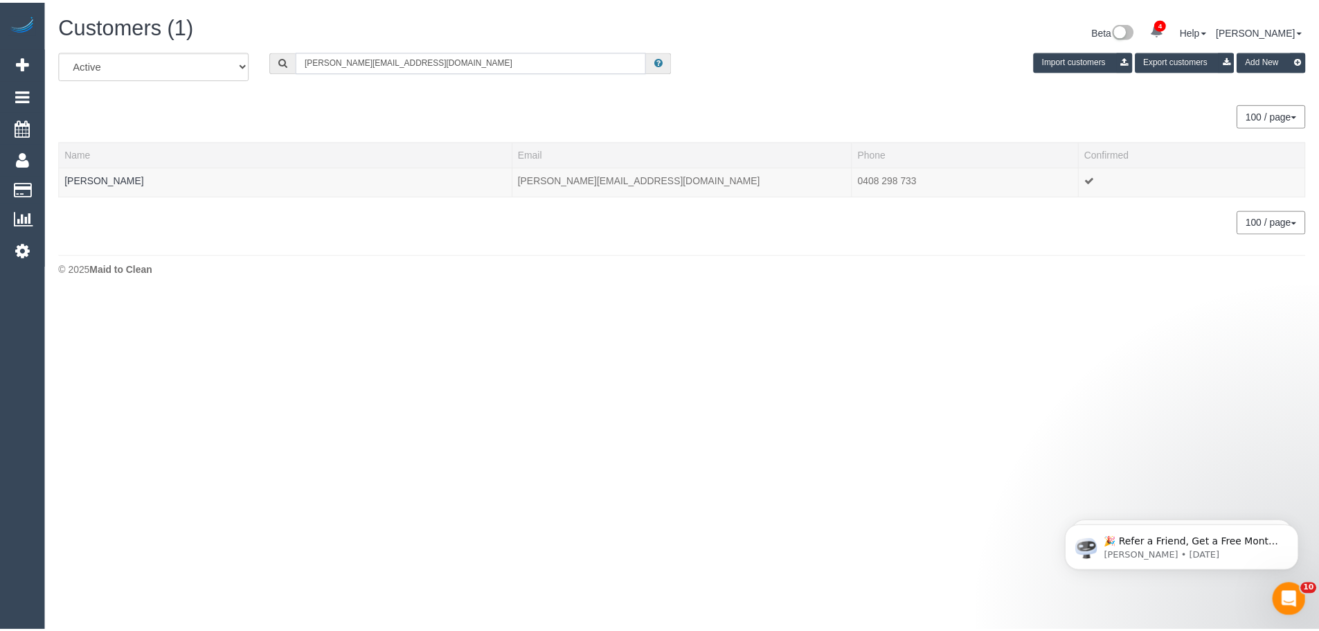
scroll to position [68952, 67918]
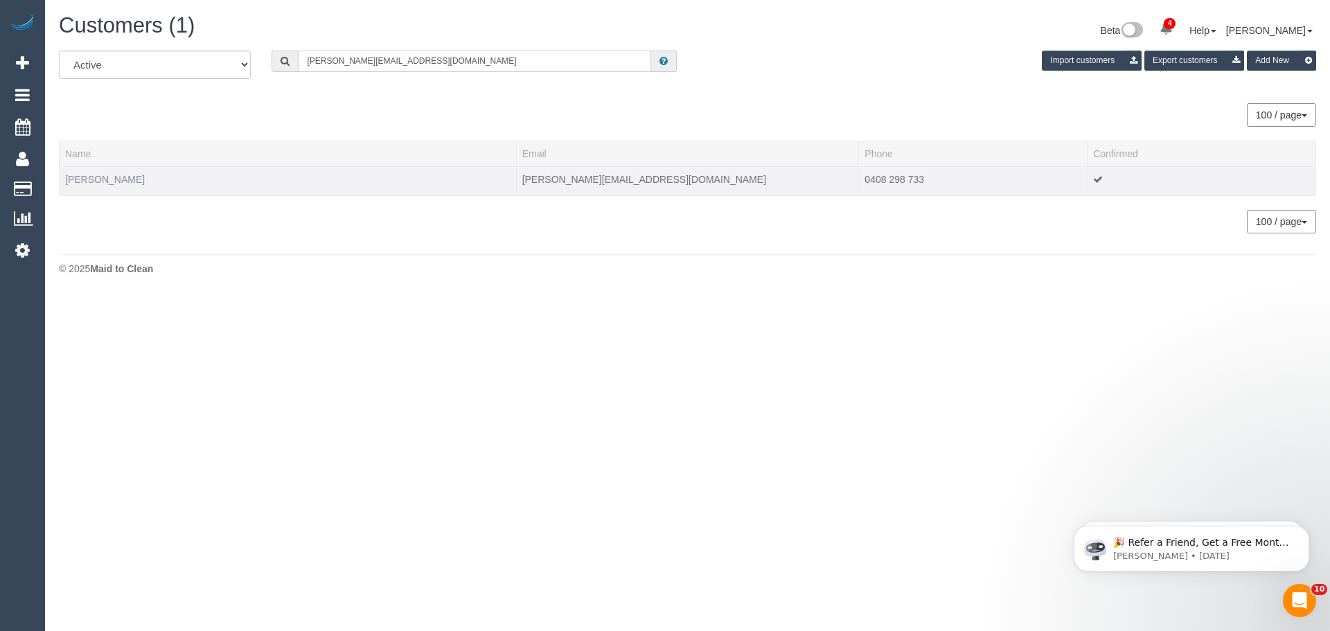
type input "[PERSON_NAME][EMAIL_ADDRESS][DOMAIN_NAME]"
click at [116, 181] on link "Phillip Theuma-Whichello" at bounding box center [105, 179] width 80 height 11
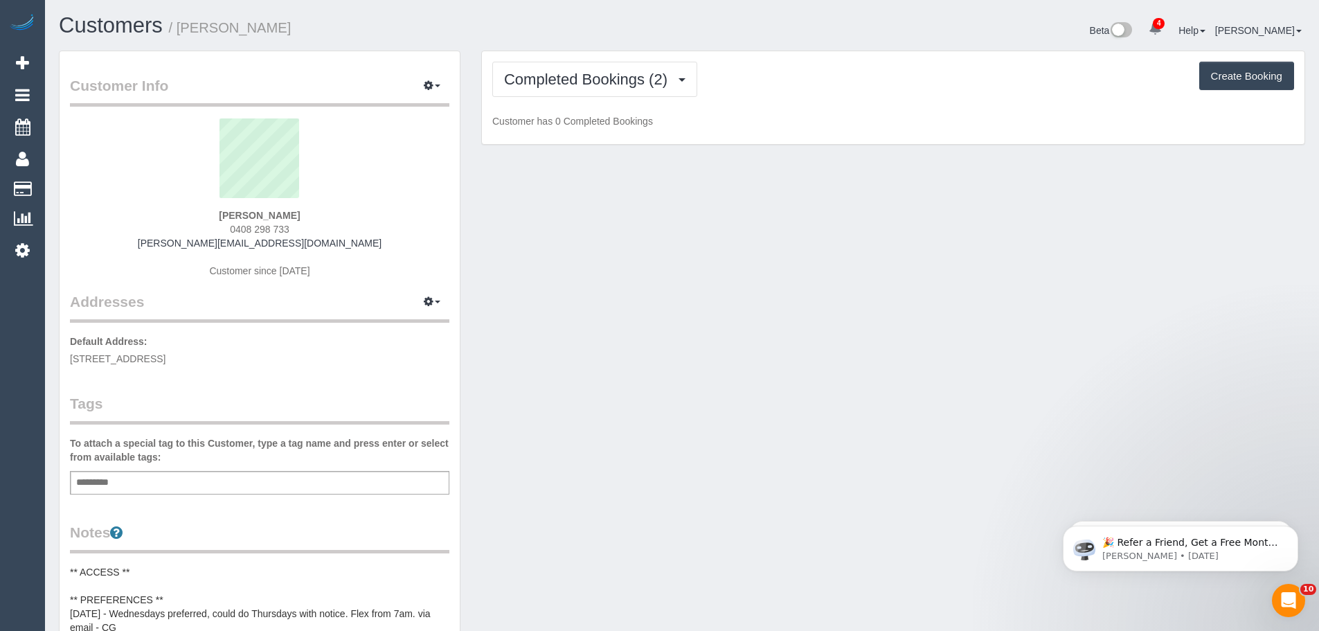
scroll to position [1193, 1319]
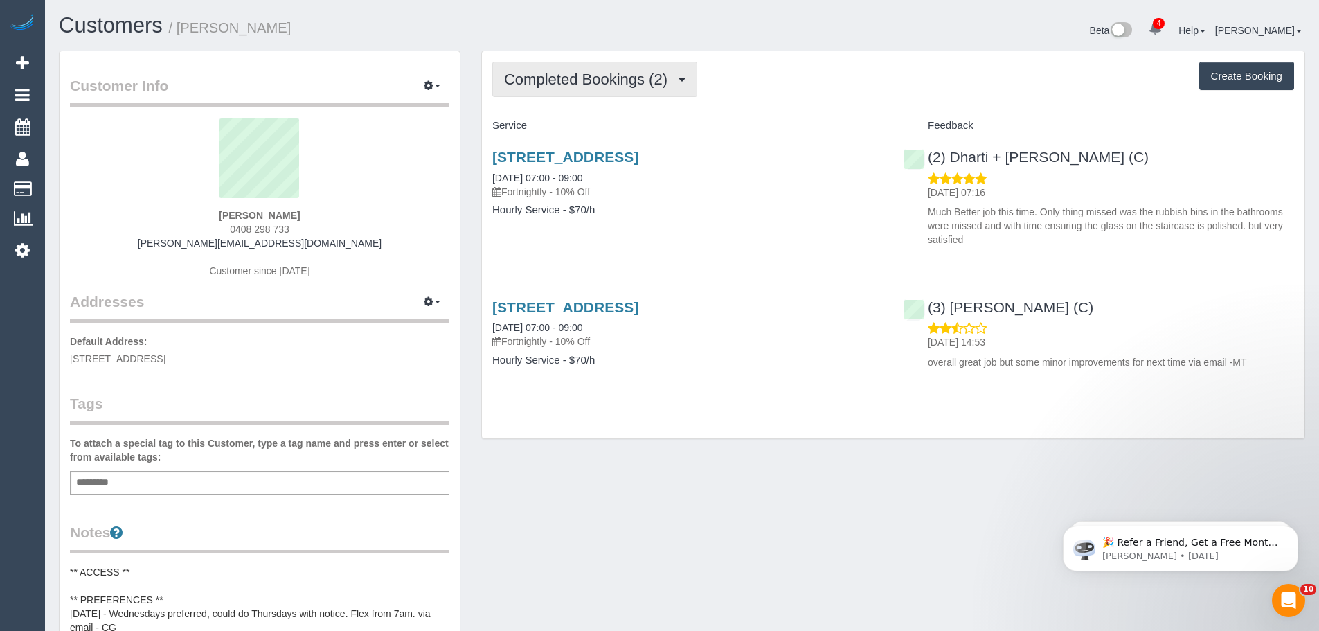
click at [604, 87] on span "Completed Bookings (2)" at bounding box center [589, 79] width 170 height 17
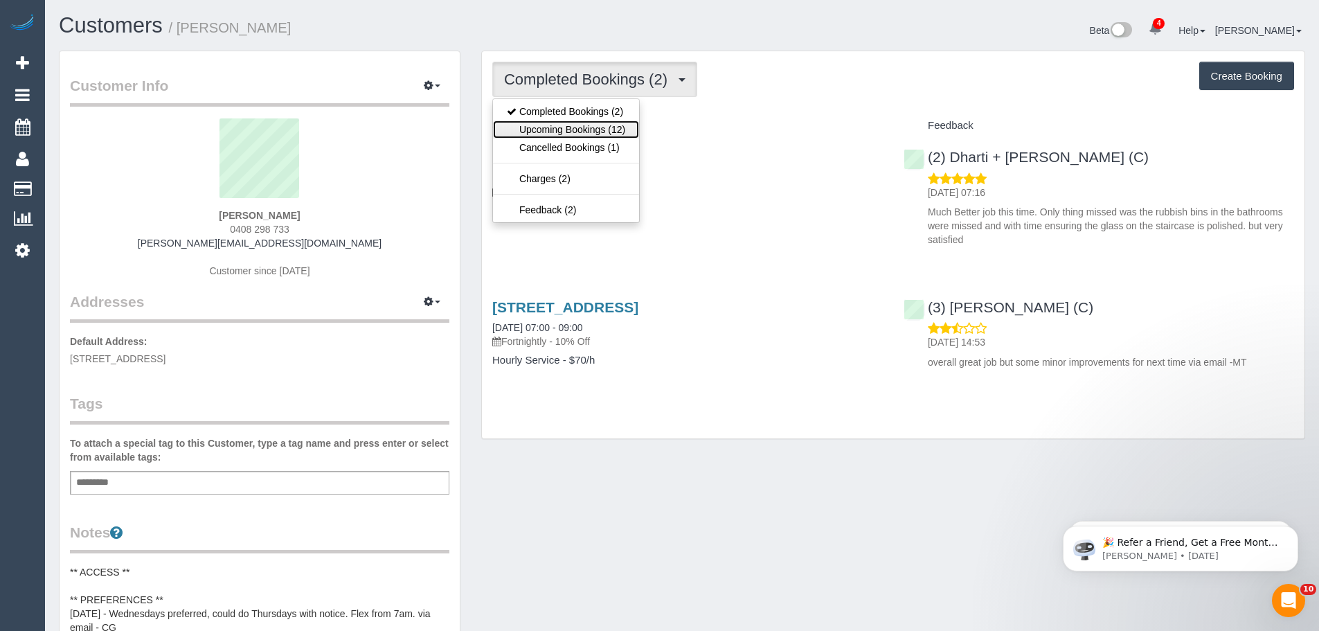
click at [581, 136] on link "Upcoming Bookings (12)" at bounding box center [566, 129] width 146 height 18
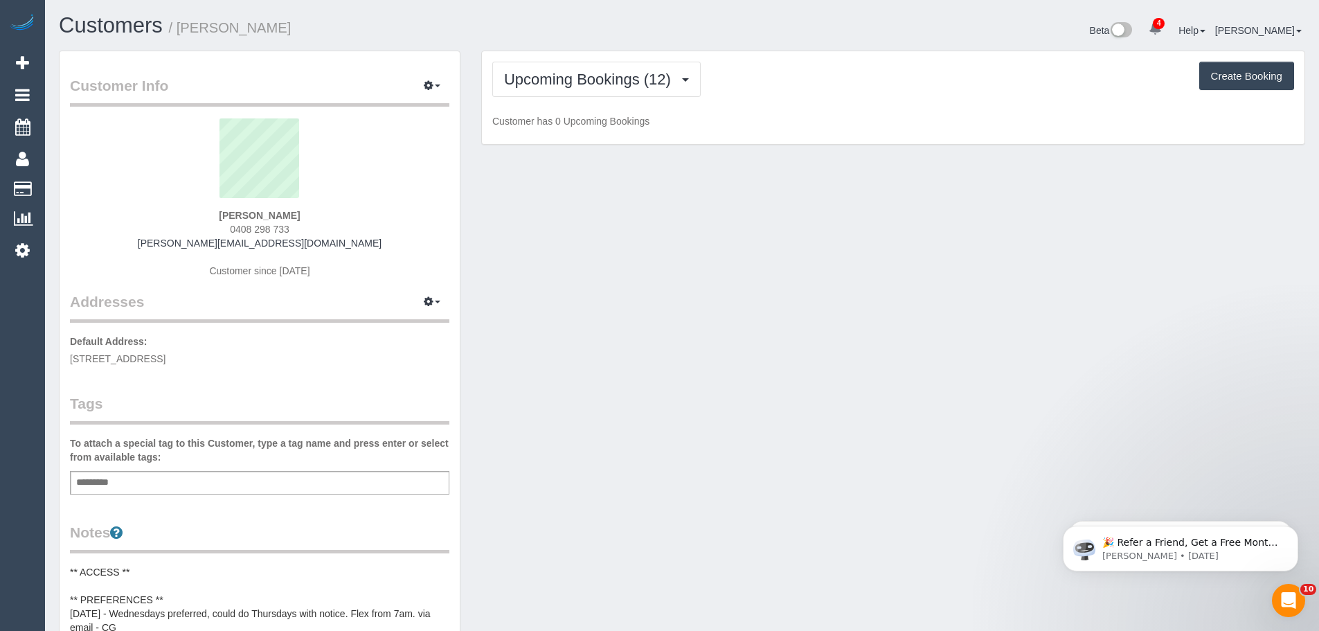
scroll to position [2041, 1319]
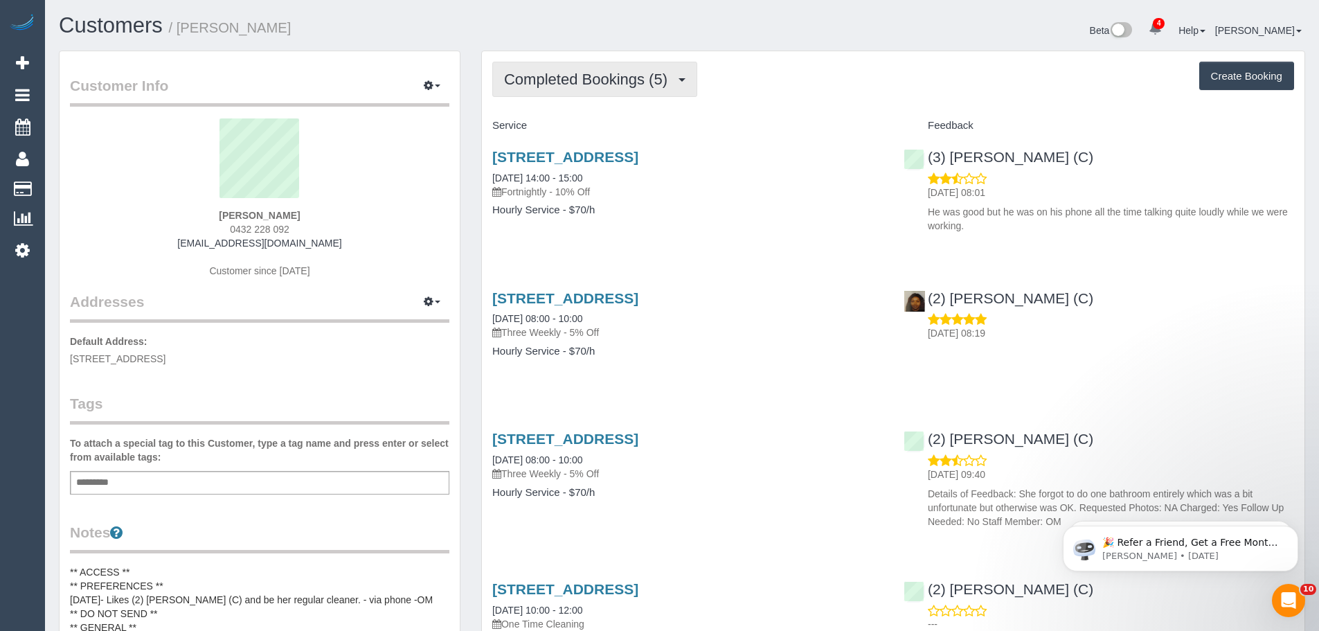
click at [605, 71] on span "Completed Bookings (5)" at bounding box center [589, 79] width 170 height 17
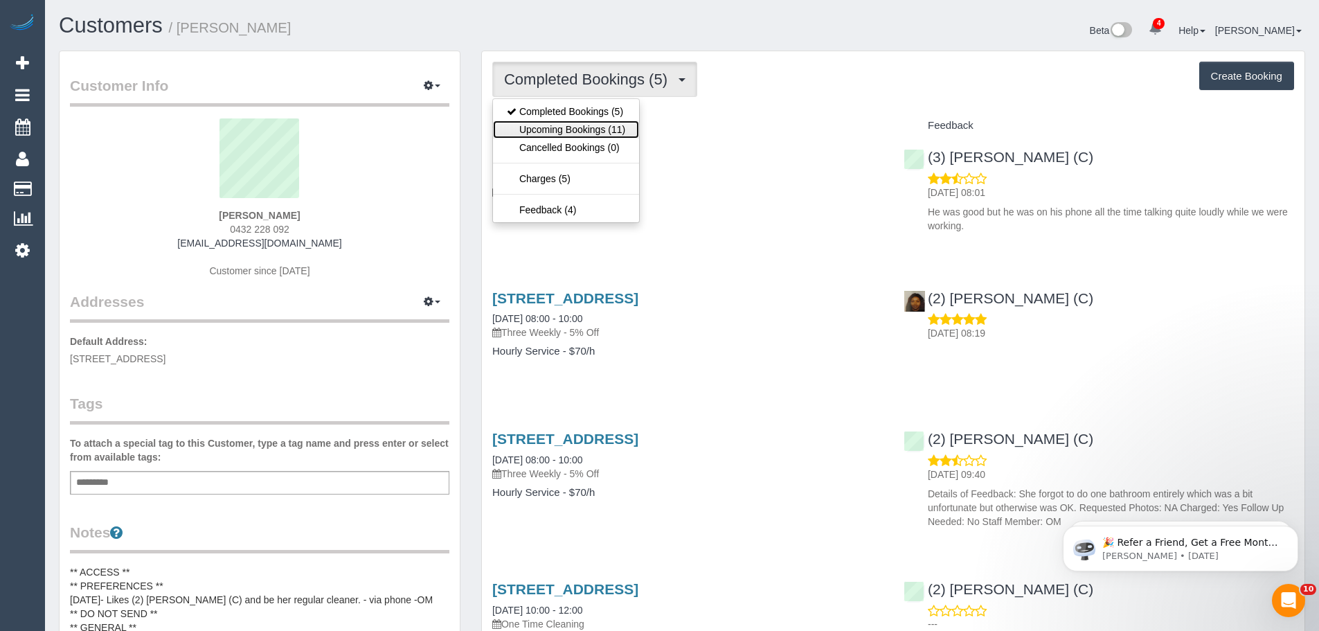
click at [584, 128] on link "Upcoming Bookings (11)" at bounding box center [566, 129] width 146 height 18
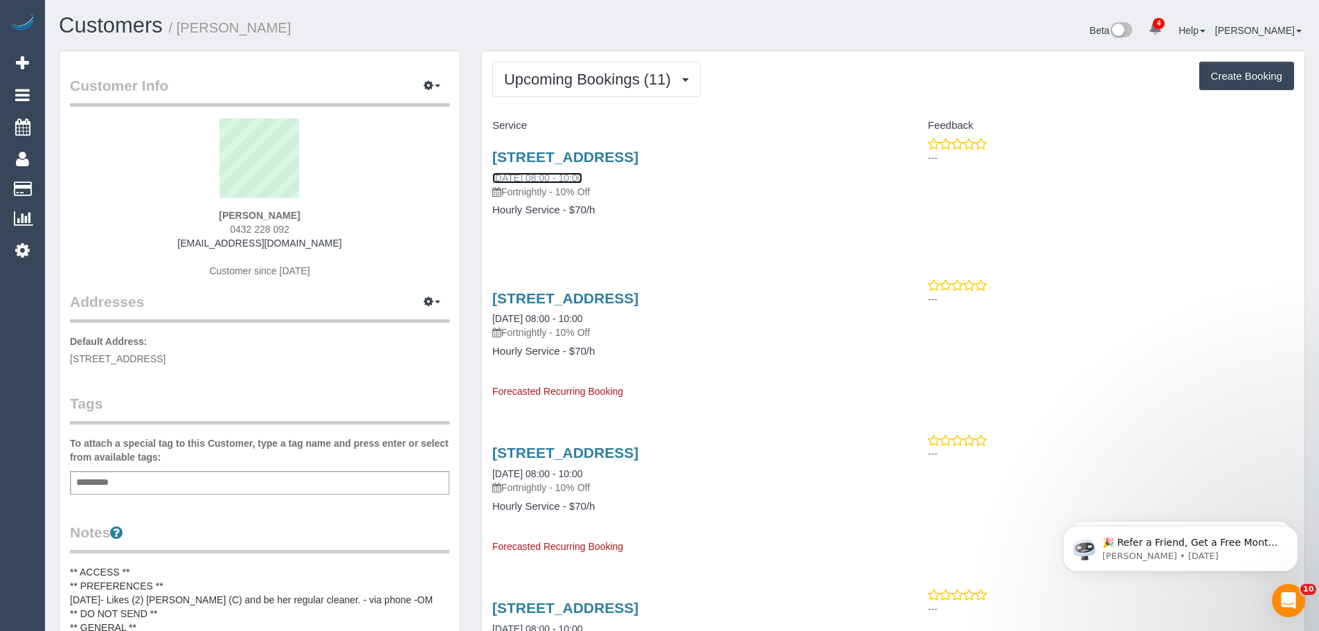
click at [557, 179] on link "[DATE] 08:00 - 10:00" at bounding box center [537, 177] width 90 height 11
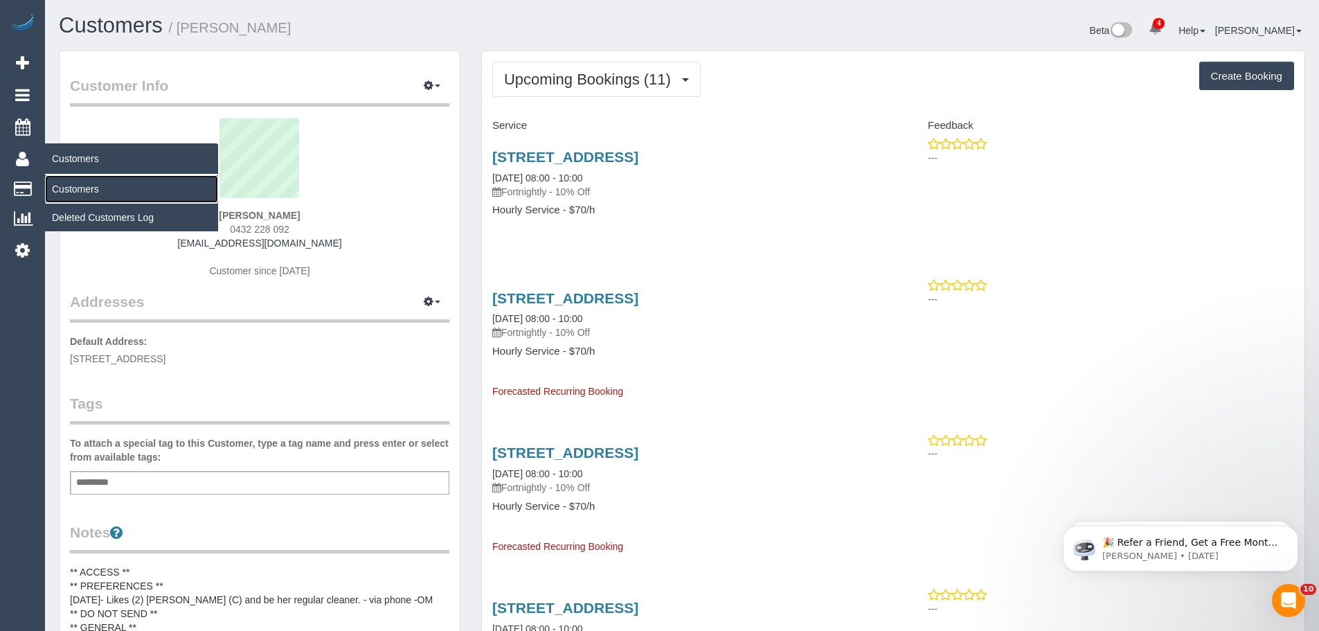
click at [74, 188] on link "Customers" at bounding box center [131, 189] width 173 height 28
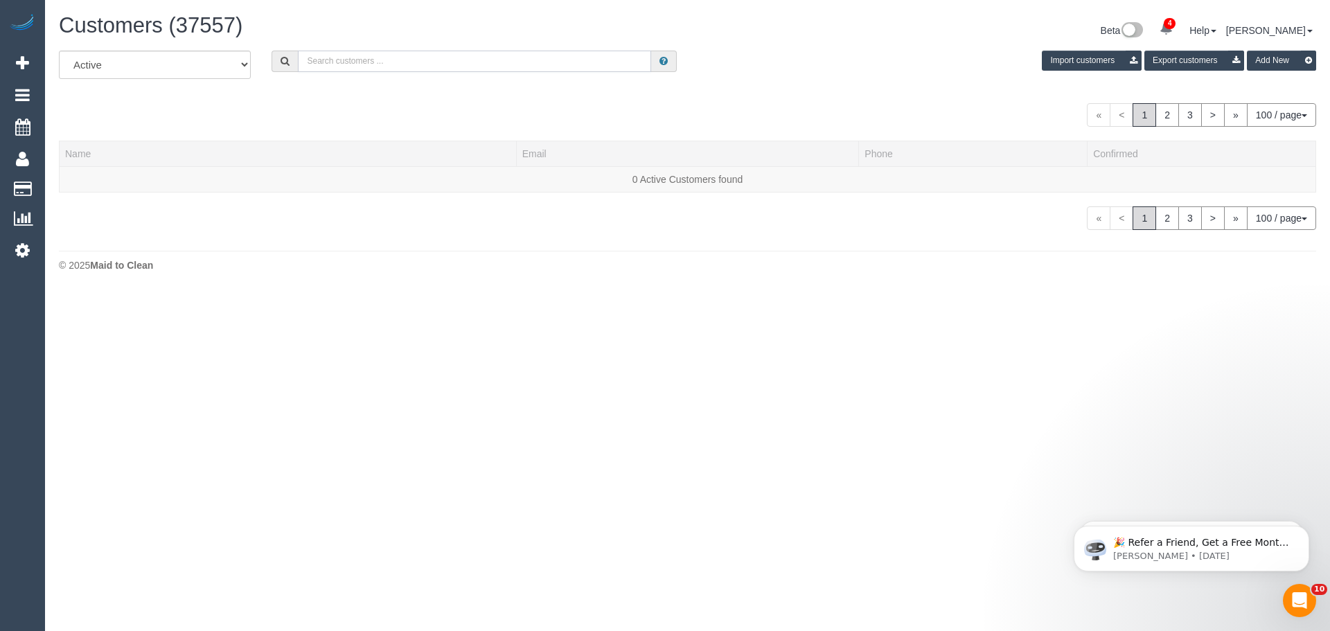
click at [571, 64] on input "text" at bounding box center [474, 61] width 353 height 21
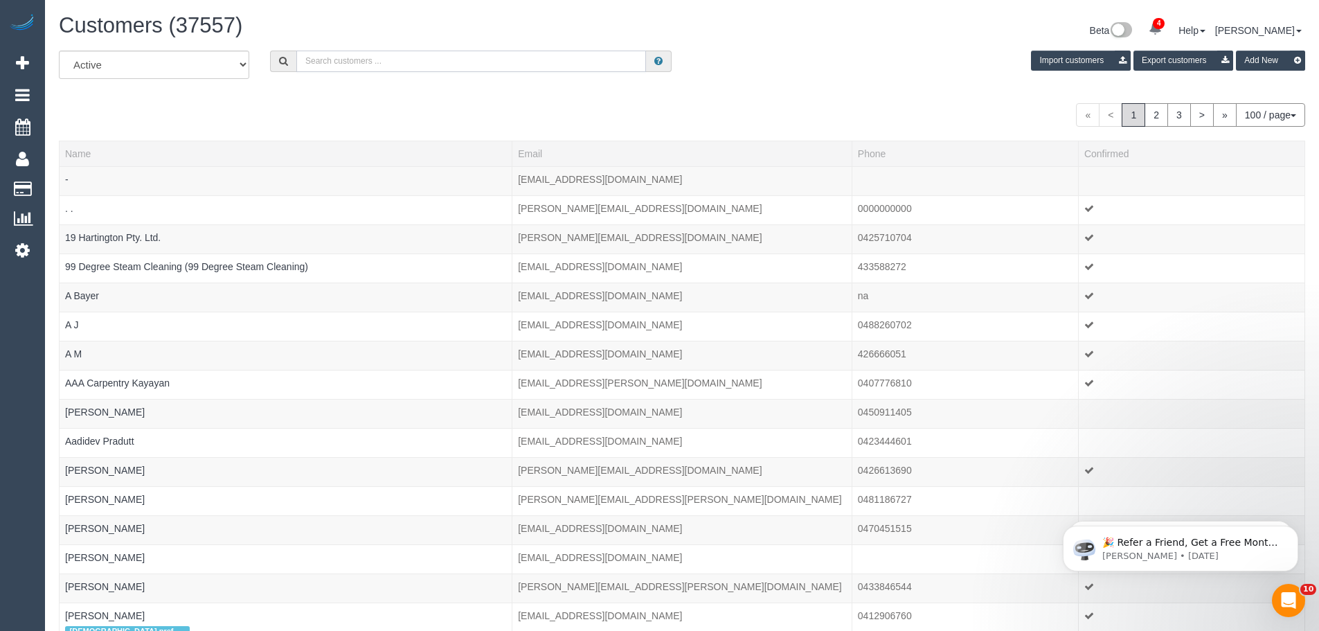
paste input "[EMAIL_ADDRESS][DOMAIN_NAME]"
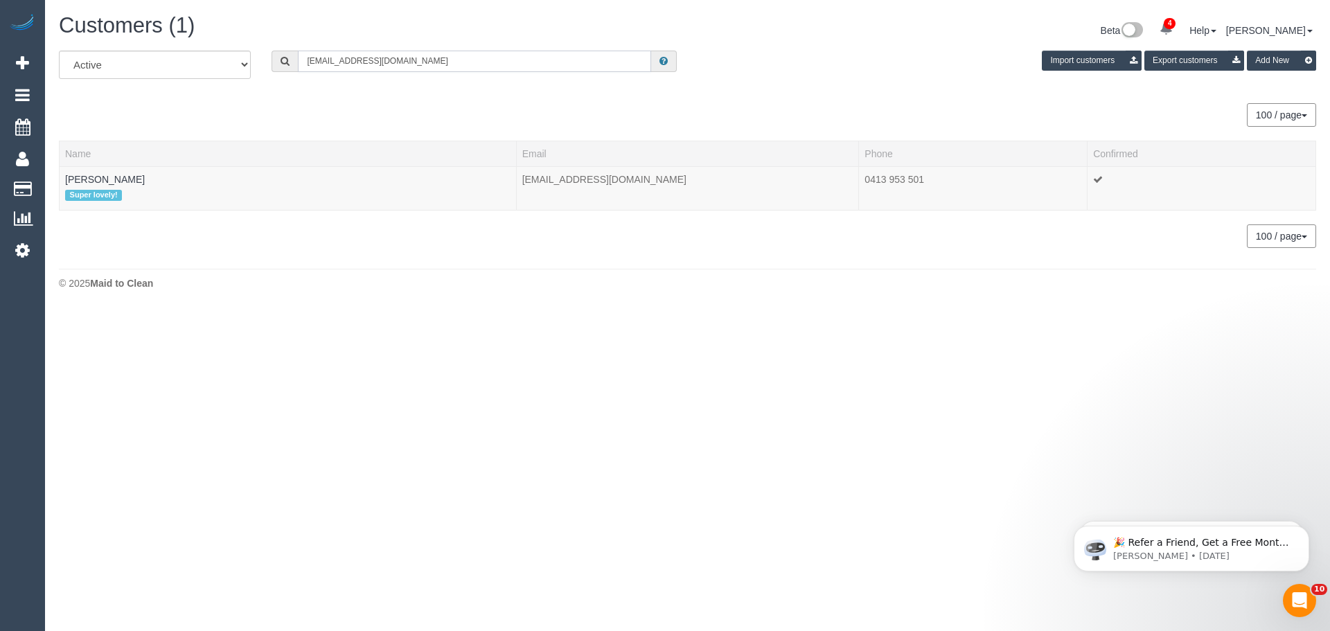
type input "[EMAIL_ADDRESS][DOMAIN_NAME]"
drag, startPoint x: 117, startPoint y: 179, endPoint x: 57, endPoint y: 179, distance: 60.2
click at [57, 179] on div "All Active Archived [EMAIL_ADDRESS][DOMAIN_NAME] Import customers Export custom…" at bounding box center [687, 156] width 1278 height 211
click at [124, 181] on td "[PERSON_NAME] Super lovely!" at bounding box center [288, 188] width 457 height 44
drag, startPoint x: 124, startPoint y: 181, endPoint x: 71, endPoint y: 177, distance: 53.5
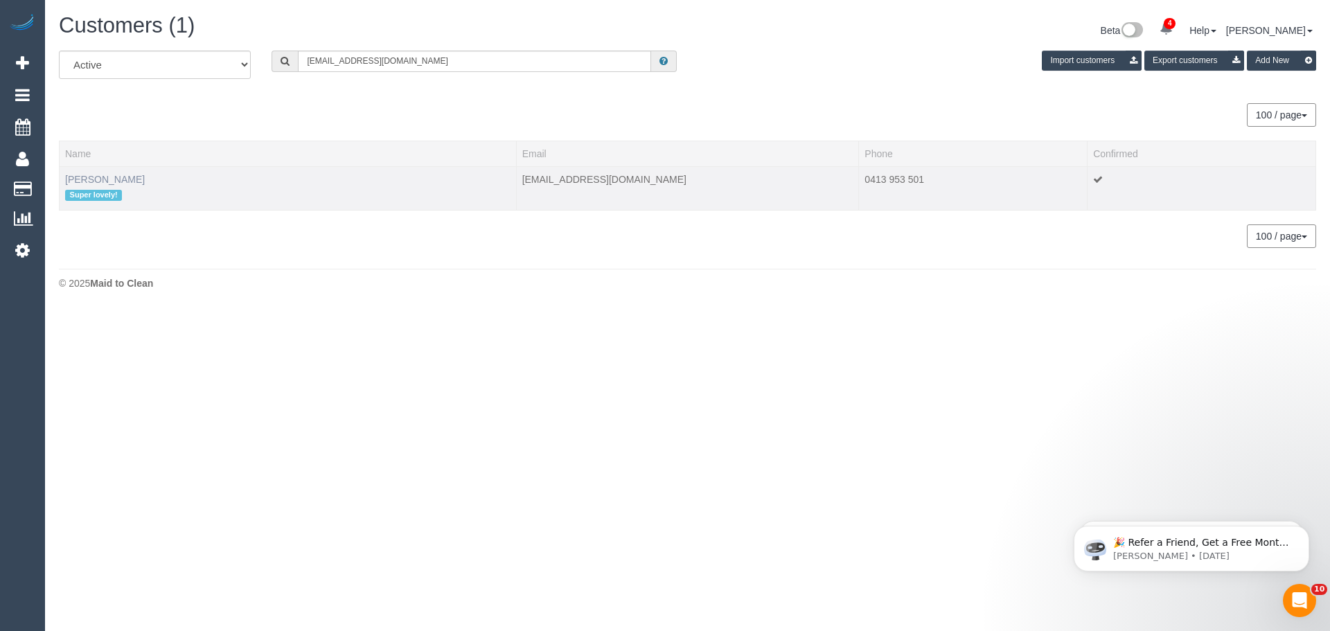
click at [71, 177] on td "[PERSON_NAME] Super lovely!" at bounding box center [288, 188] width 457 height 44
copy link "[PERSON_NAME]"
click at [98, 176] on link "[PERSON_NAME]" at bounding box center [105, 179] width 80 height 11
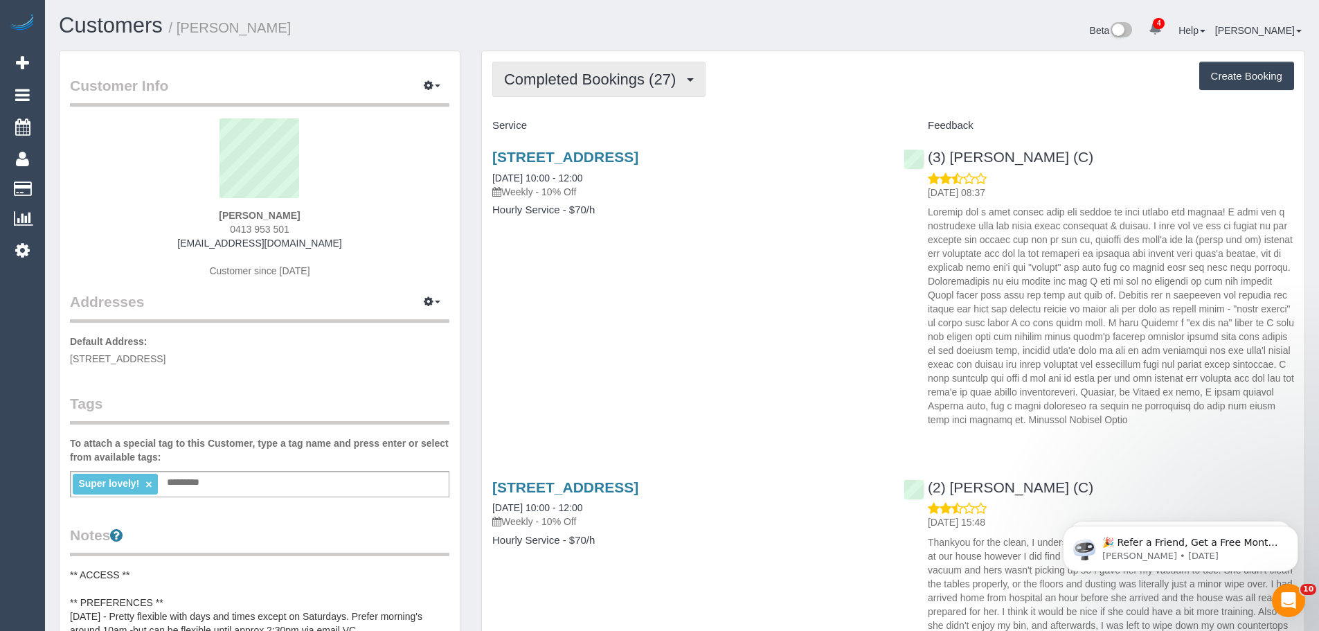
click at [582, 78] on span "Completed Bookings (27)" at bounding box center [593, 79] width 179 height 17
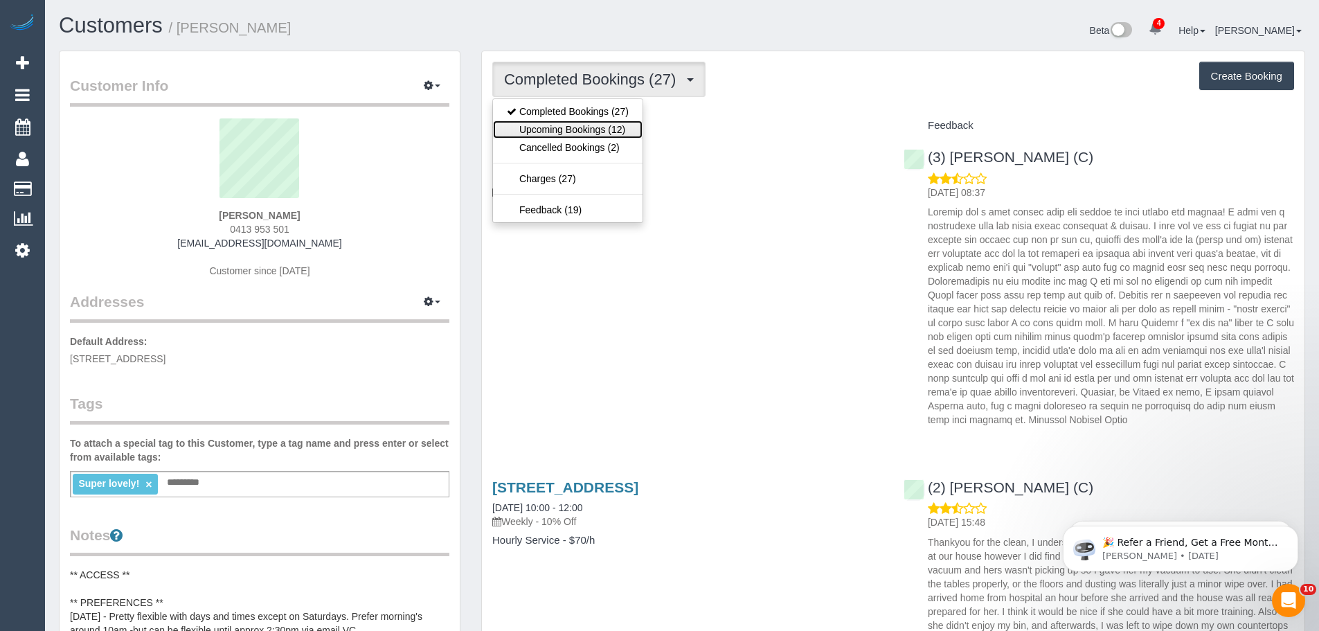
click at [577, 134] on link "Upcoming Bookings (12)" at bounding box center [568, 129] width 150 height 18
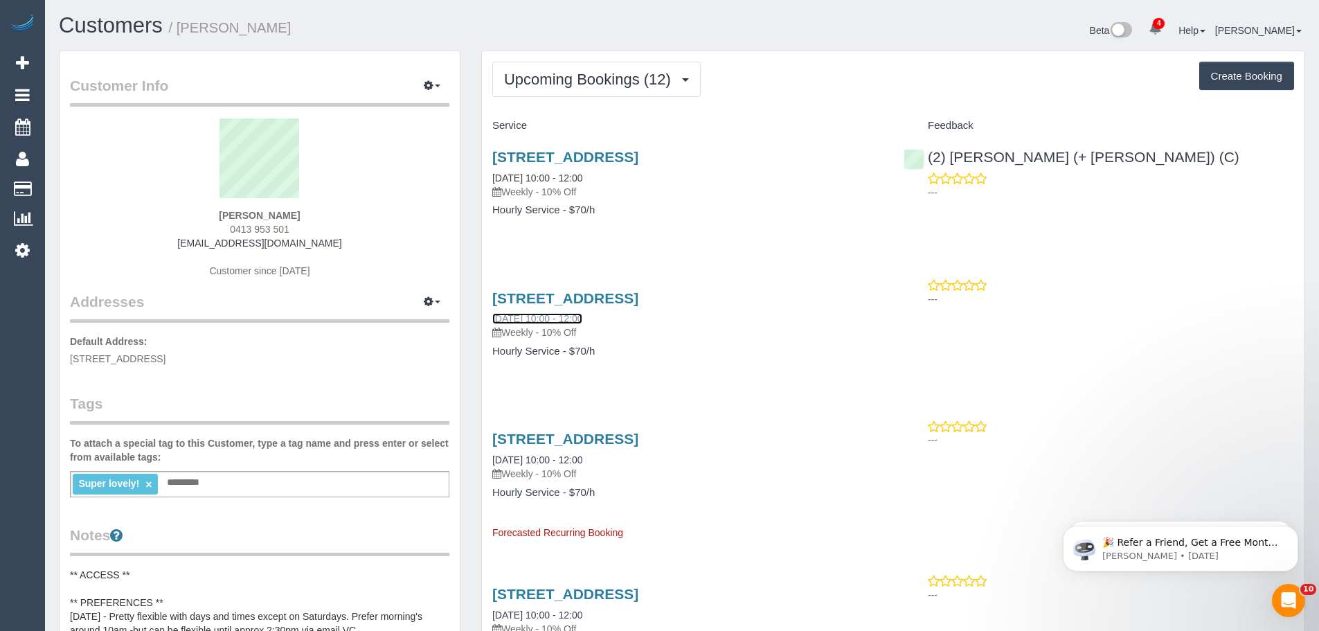
click at [542, 317] on link "[DATE] 10:00 - 12:00" at bounding box center [537, 318] width 90 height 11
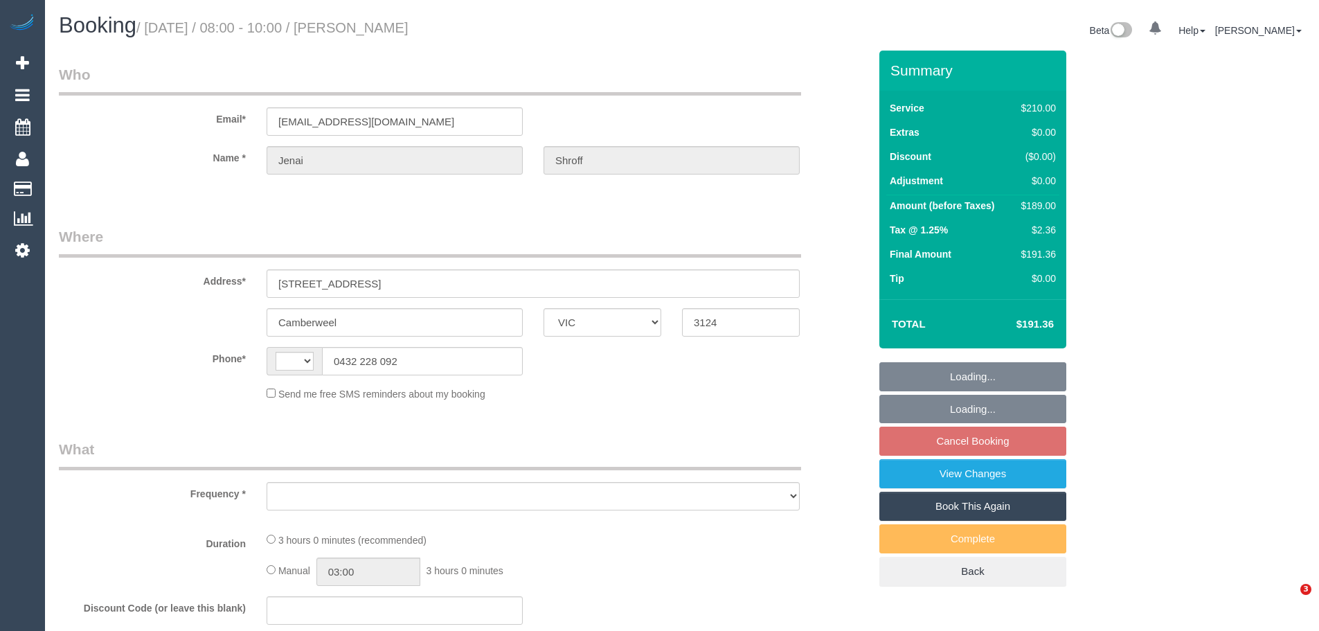
select select "VIC"
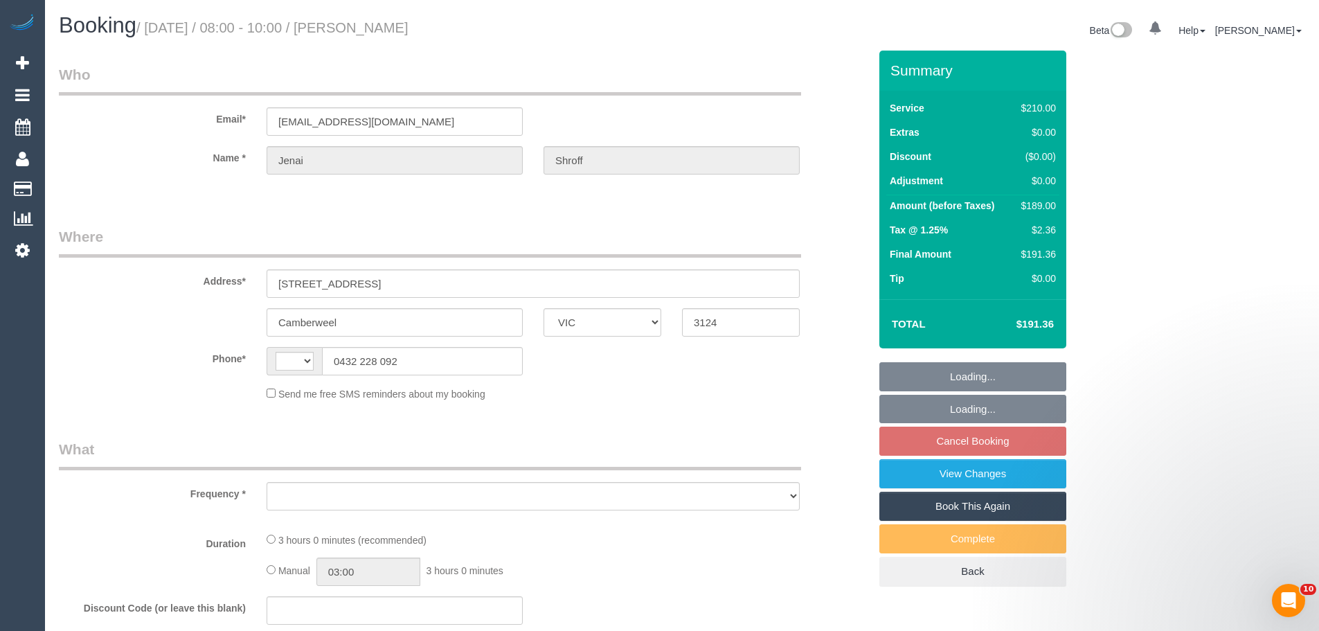
select select "string:AU"
select select "object:579"
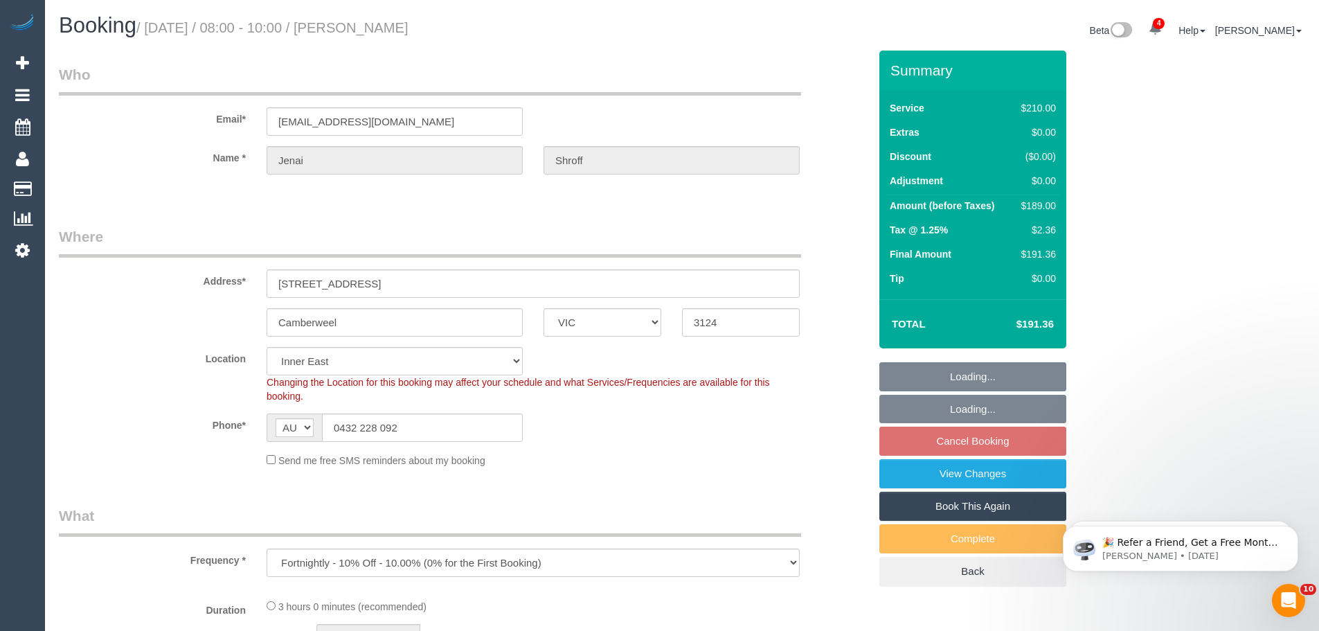
select select "string:stripe-pm_1RkaMh2GScqysDRVzL0AtIri"
select select "180"
select select "number:28"
select select "number:14"
select select "number:19"
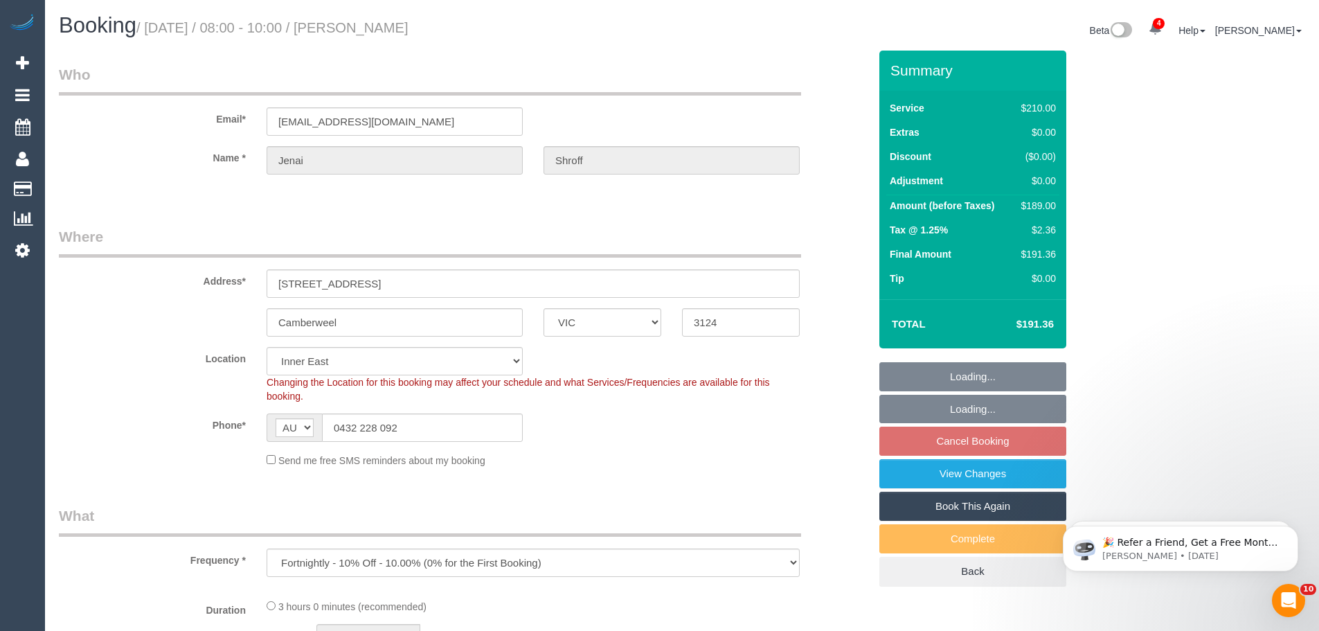
select select "number:25"
select select "number:35"
select select "number:12"
select select "object:1532"
select select "spot2"
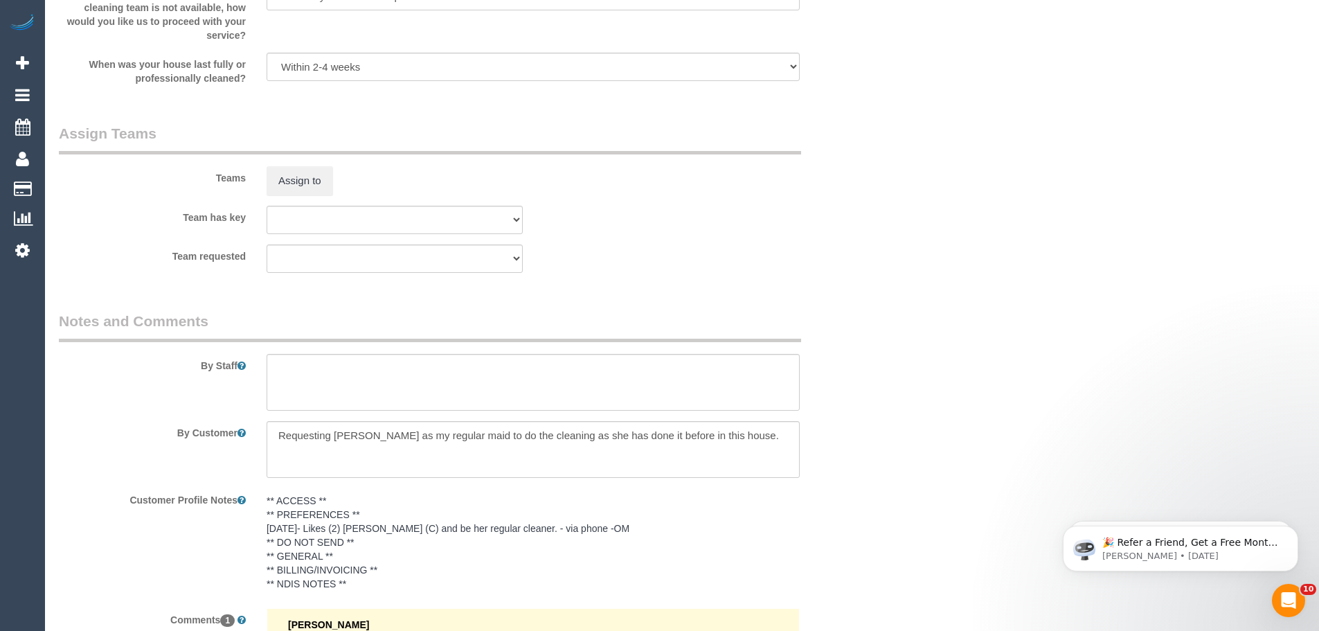
scroll to position [2199, 0]
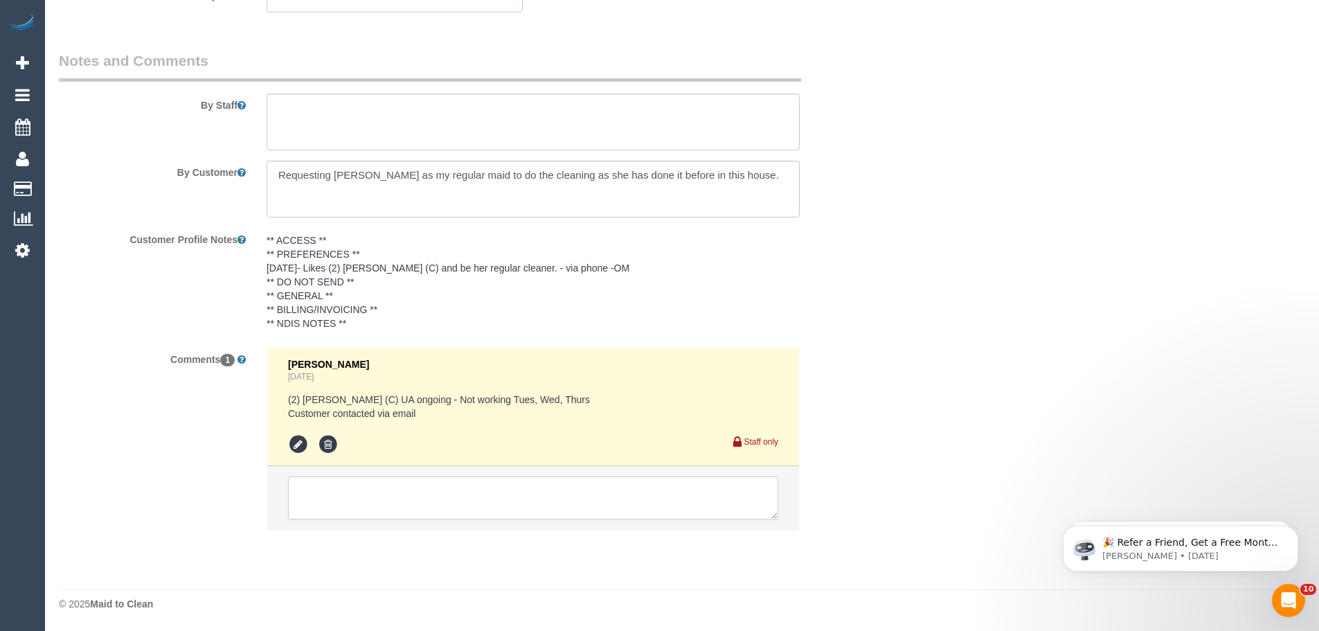
click at [412, 496] on textarea at bounding box center [533, 497] width 490 height 43
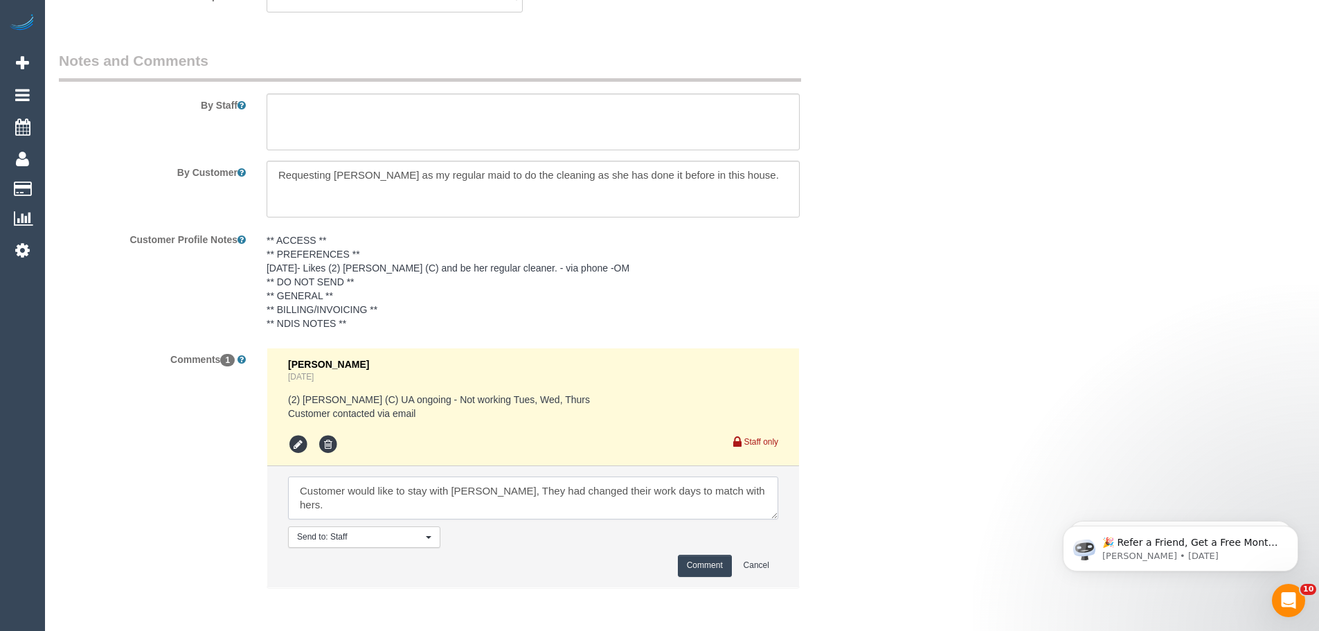
type textarea "Customer would like to stay with [PERSON_NAME], They had changed their work day…"
click at [699, 569] on button "Comment" at bounding box center [705, 565] width 54 height 21
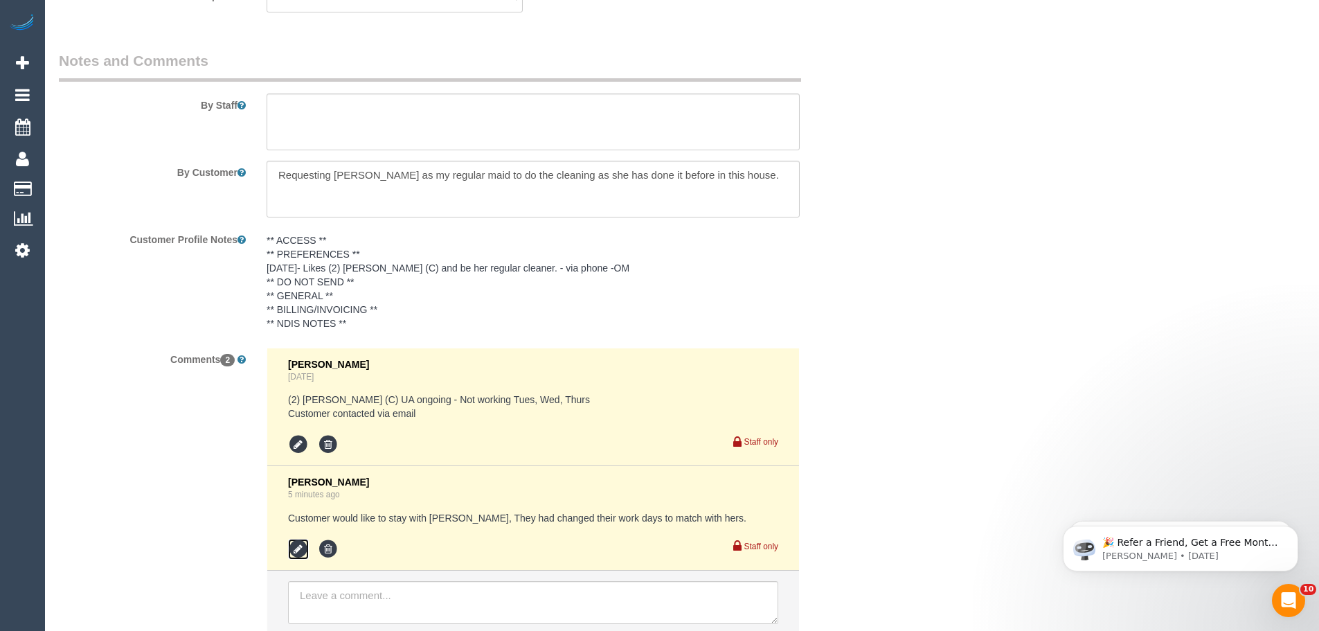
click at [294, 548] on icon at bounding box center [298, 549] width 21 height 21
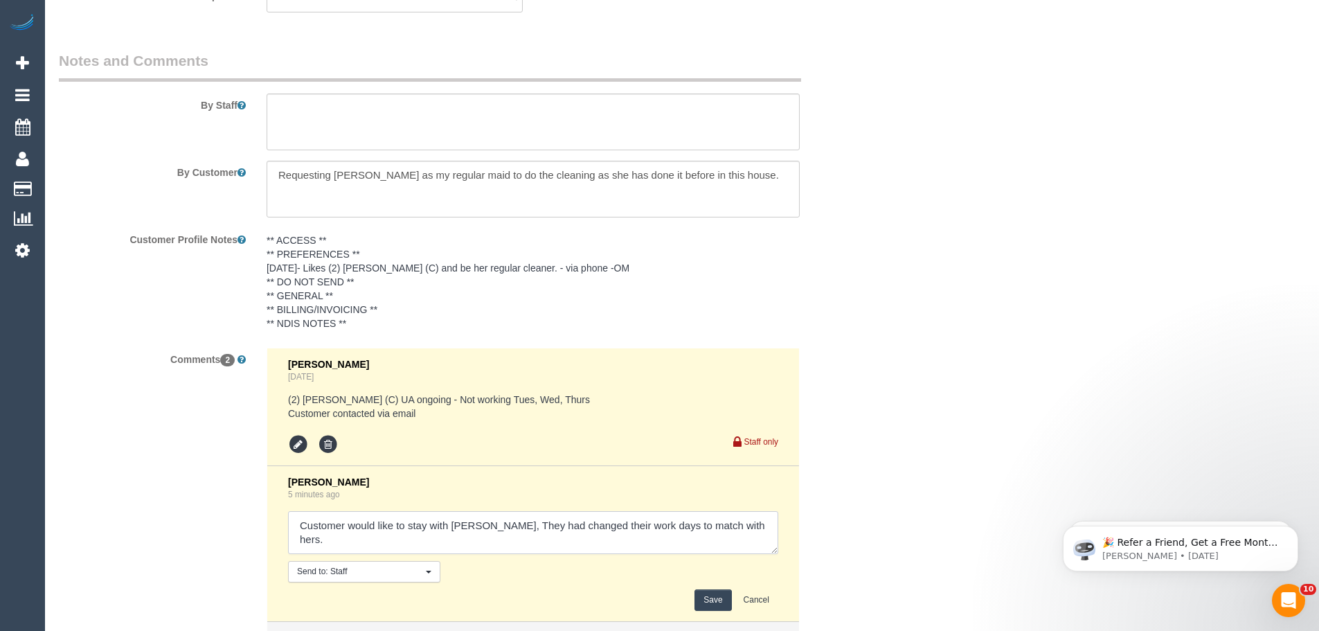
click at [752, 528] on textarea at bounding box center [533, 532] width 490 height 43
click at [442, 538] on textarea at bounding box center [533, 532] width 490 height 43
paste textarea "cnv_qegg6hb"
click at [375, 537] on textarea at bounding box center [533, 532] width 490 height 43
type textarea "Customer would like to stay with [PERSON_NAME], They had changed their work day…"
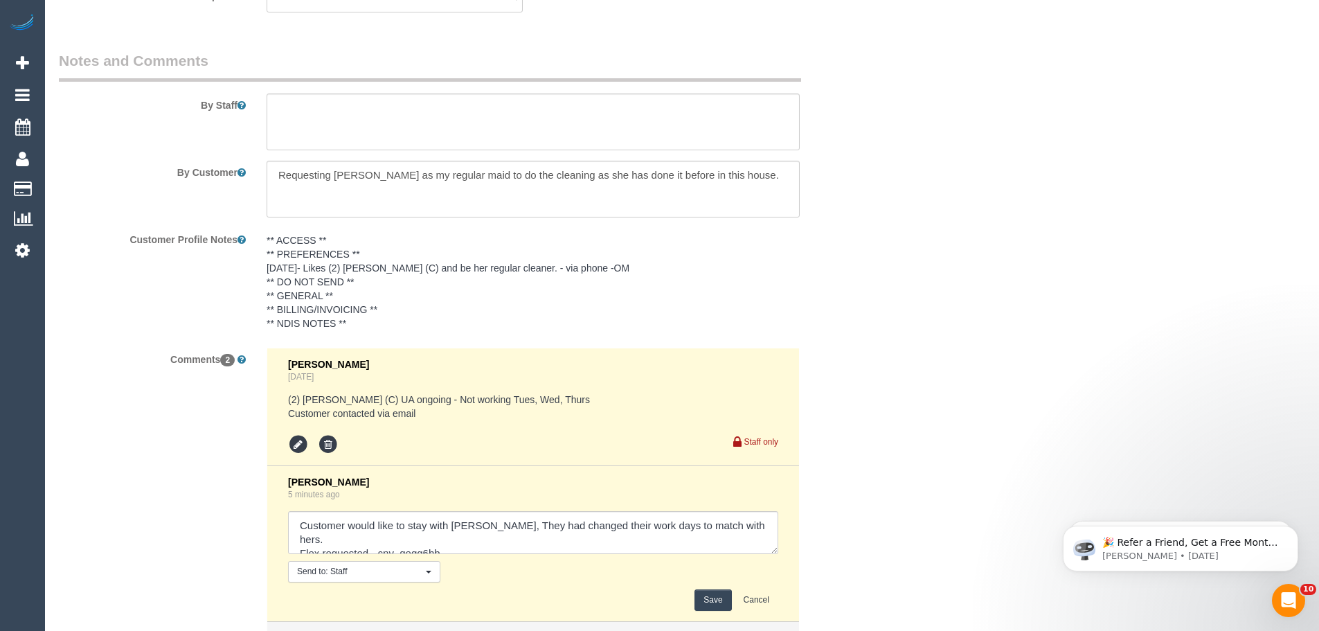
click at [706, 596] on button "Save" at bounding box center [713, 599] width 37 height 21
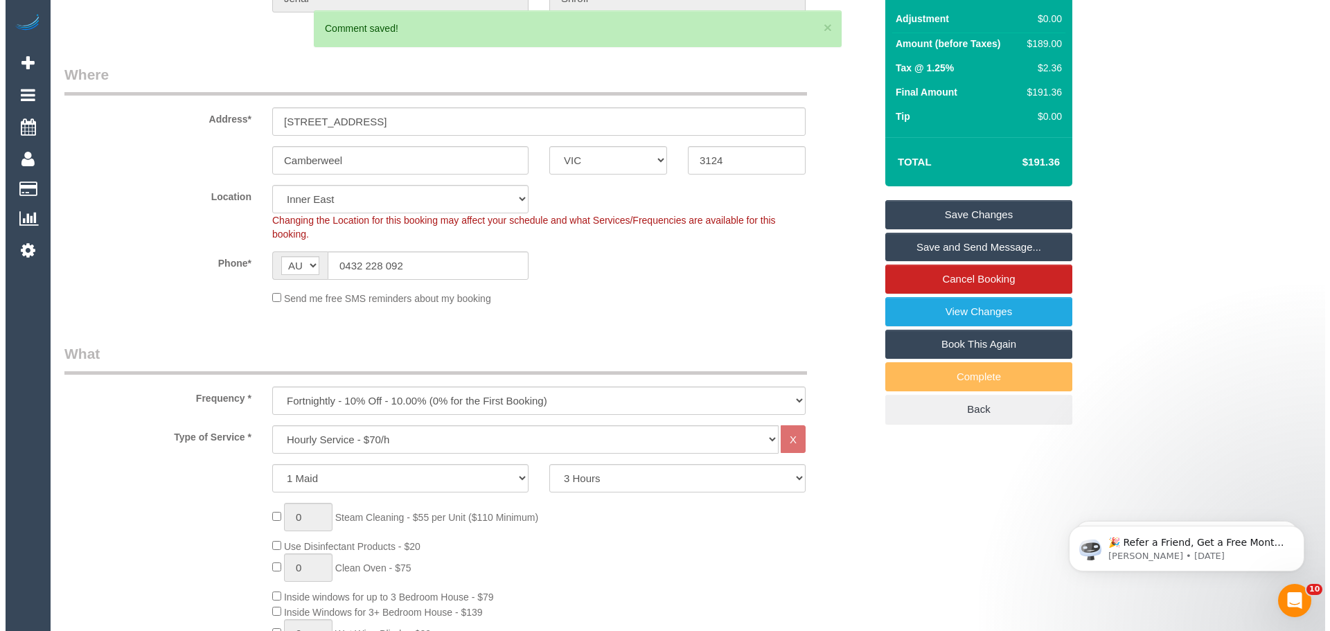
scroll to position [0, 0]
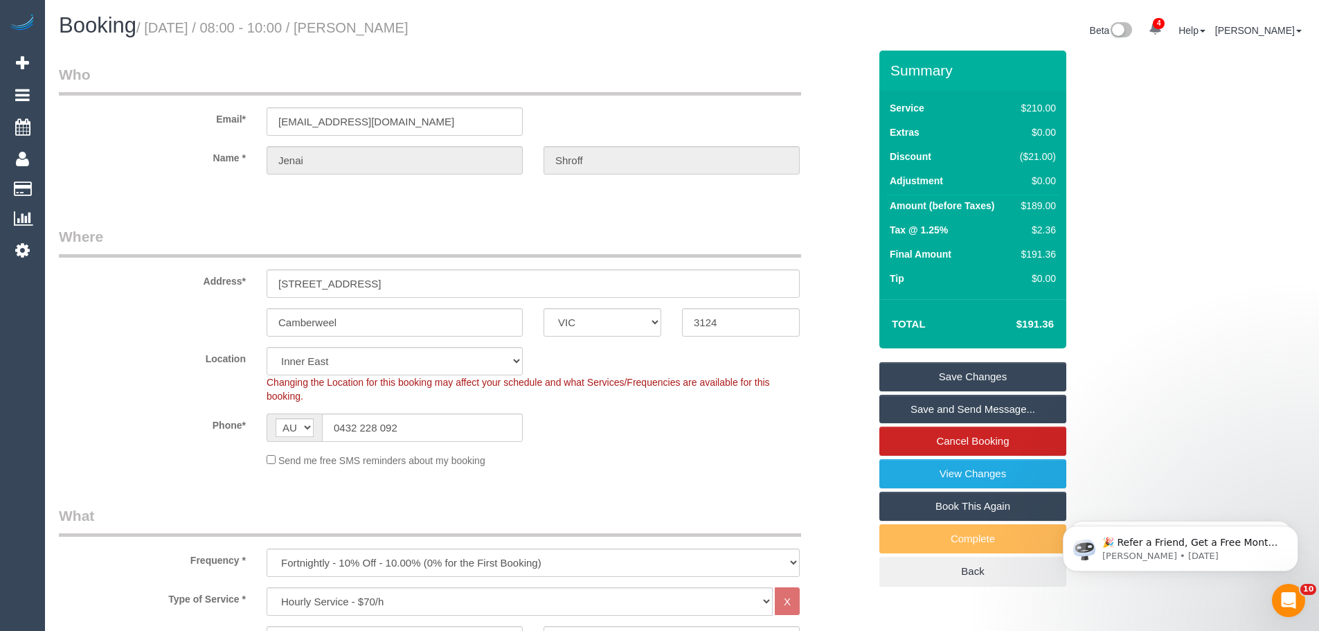
click at [944, 370] on link "Save Changes" at bounding box center [972, 376] width 187 height 29
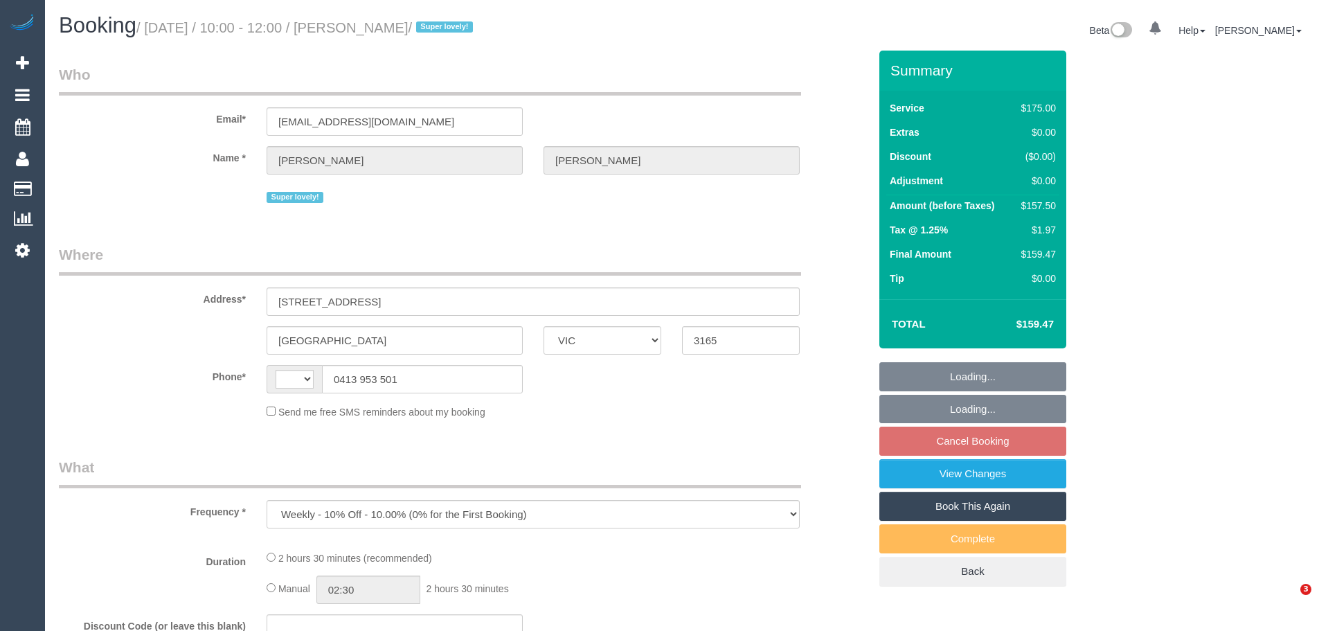
select select "VIC"
select select "string:stripe-pm_1QupRP2GScqysDRVYLz3LRpP"
select select "150"
select select "number:27"
select select "number:15"
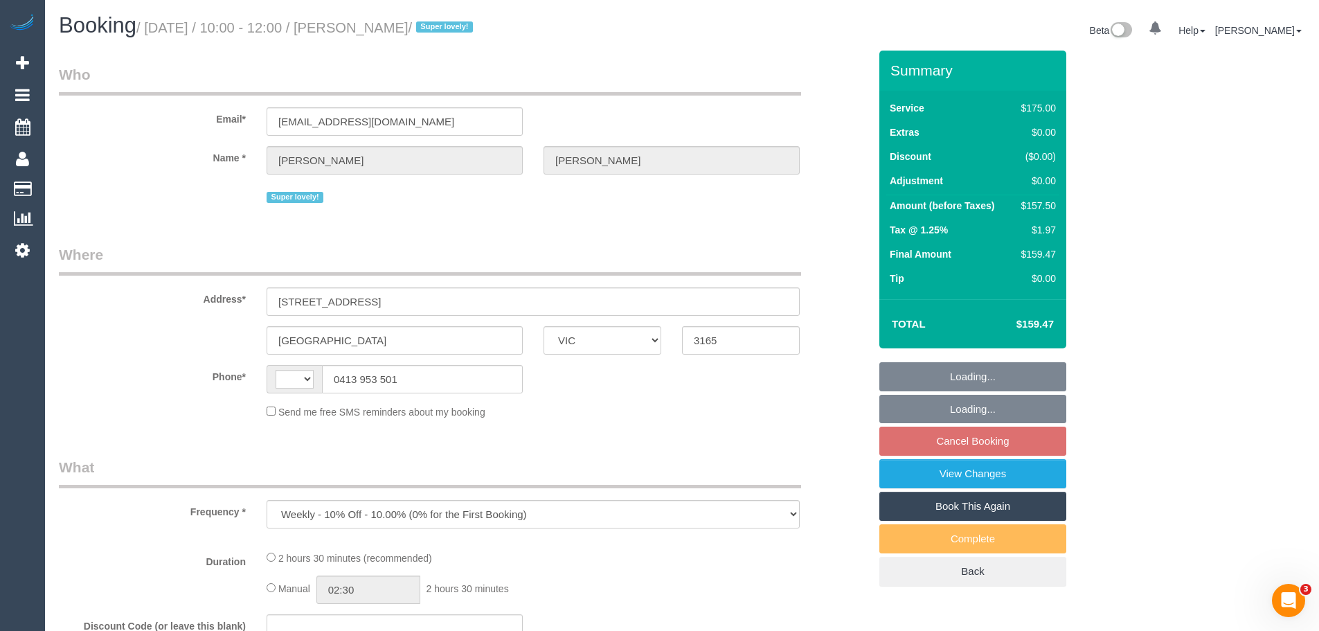
select select "number:19"
select select "number:36"
select select "number:34"
select select "number:11"
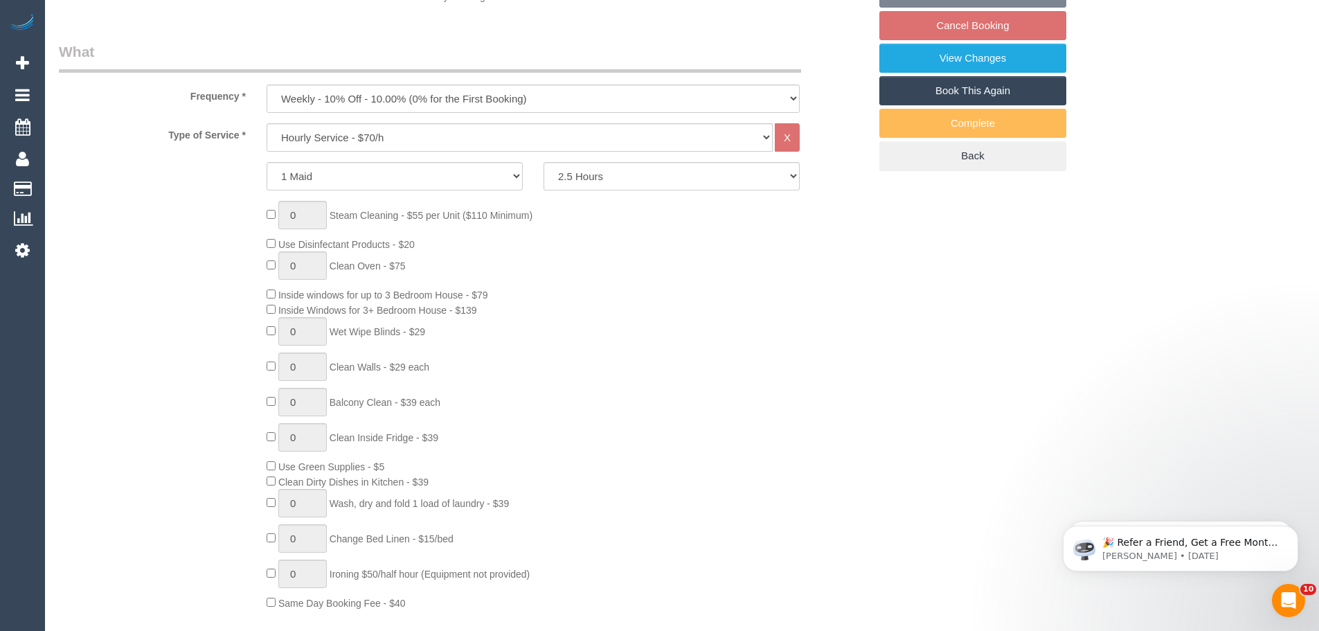
select select "string:AU"
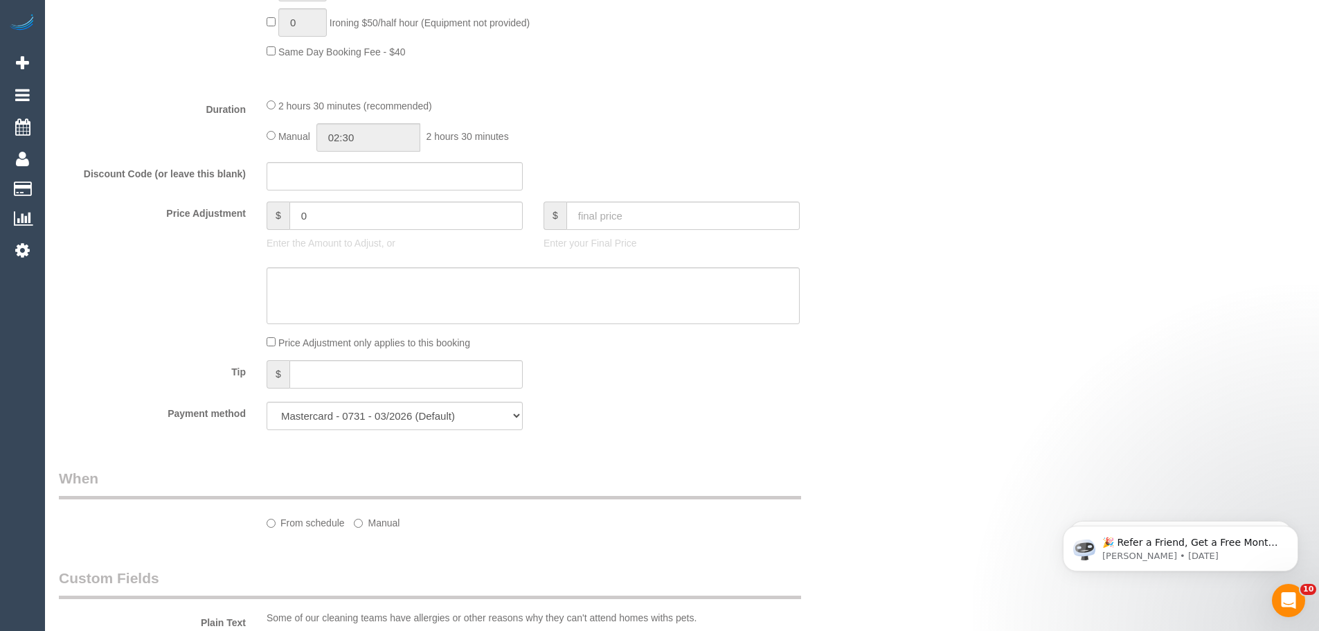
select select "spot3"
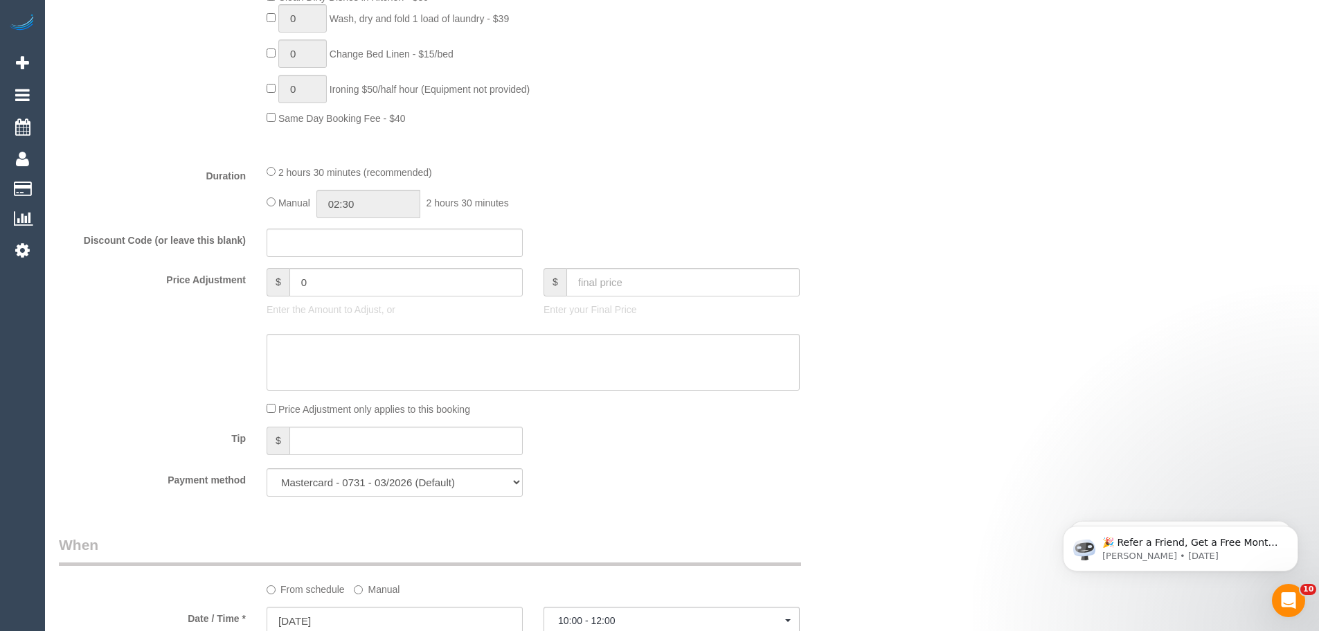
select select "object:889"
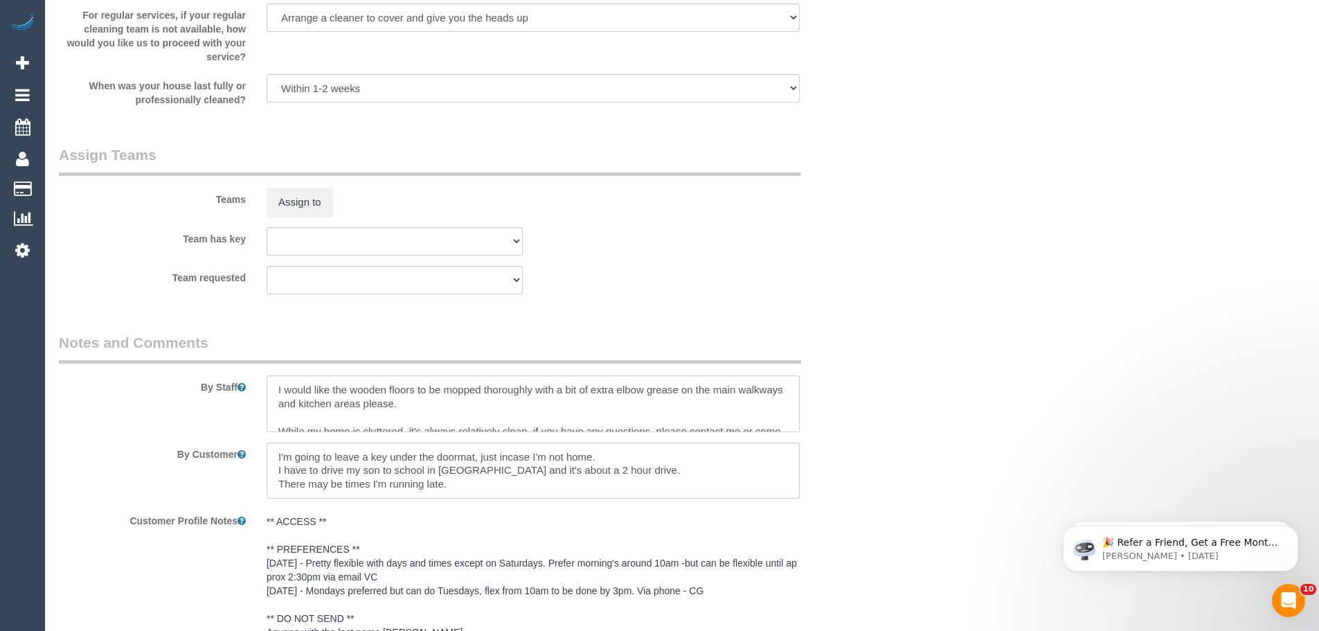
scroll to position [2238, 0]
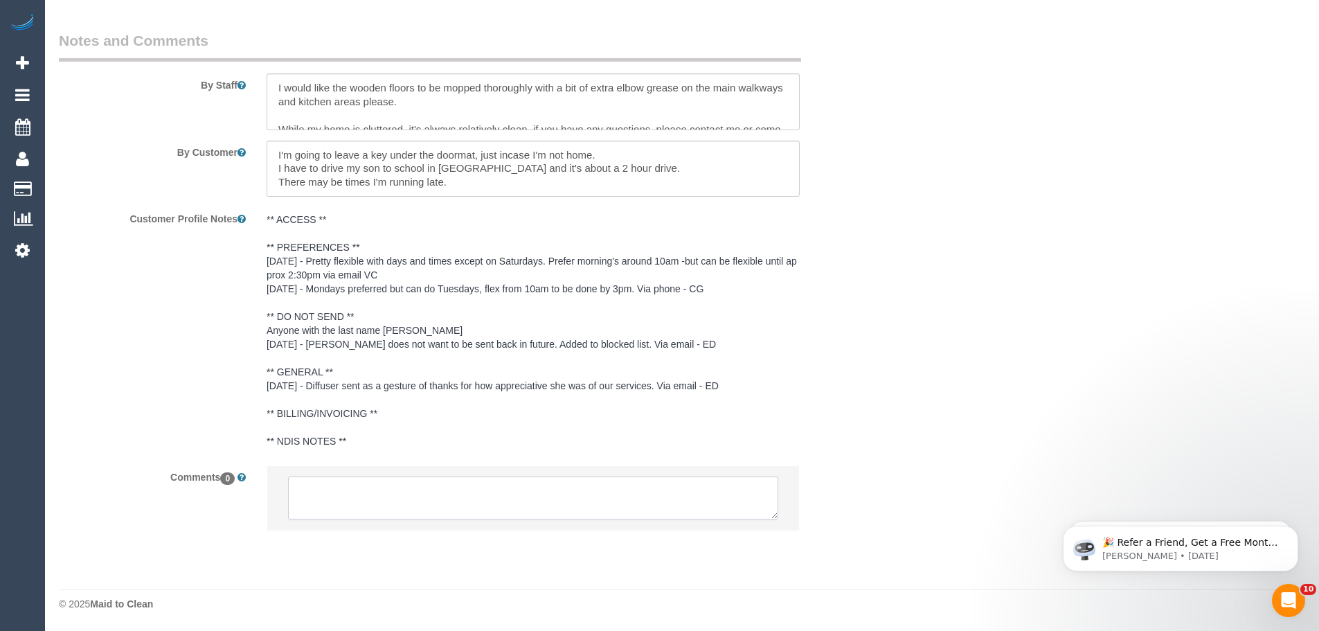
click at [499, 482] on textarea at bounding box center [533, 497] width 490 height 43
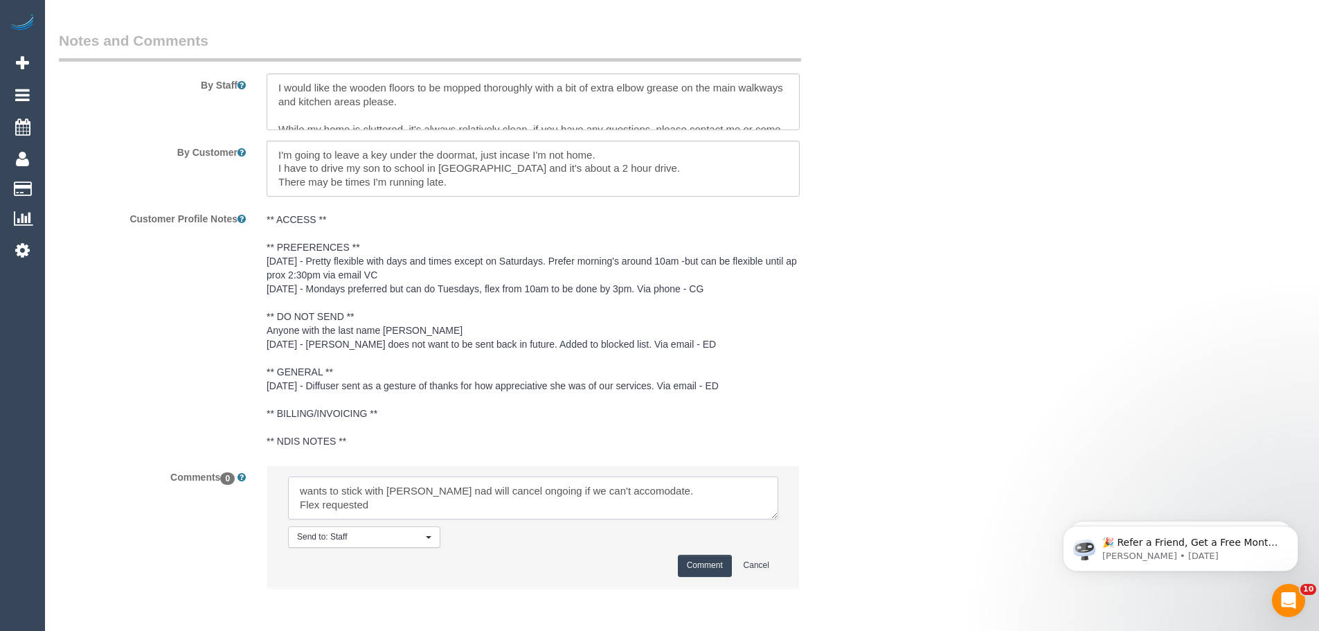
click at [425, 506] on textarea at bounding box center [533, 497] width 490 height 43
paste textarea "cnv_qegg8cv"
type textarea "wants to stick with [PERSON_NAME] and will cancel ongoing if we can't accommoda…"
click at [710, 562] on button "Comment" at bounding box center [705, 565] width 54 height 21
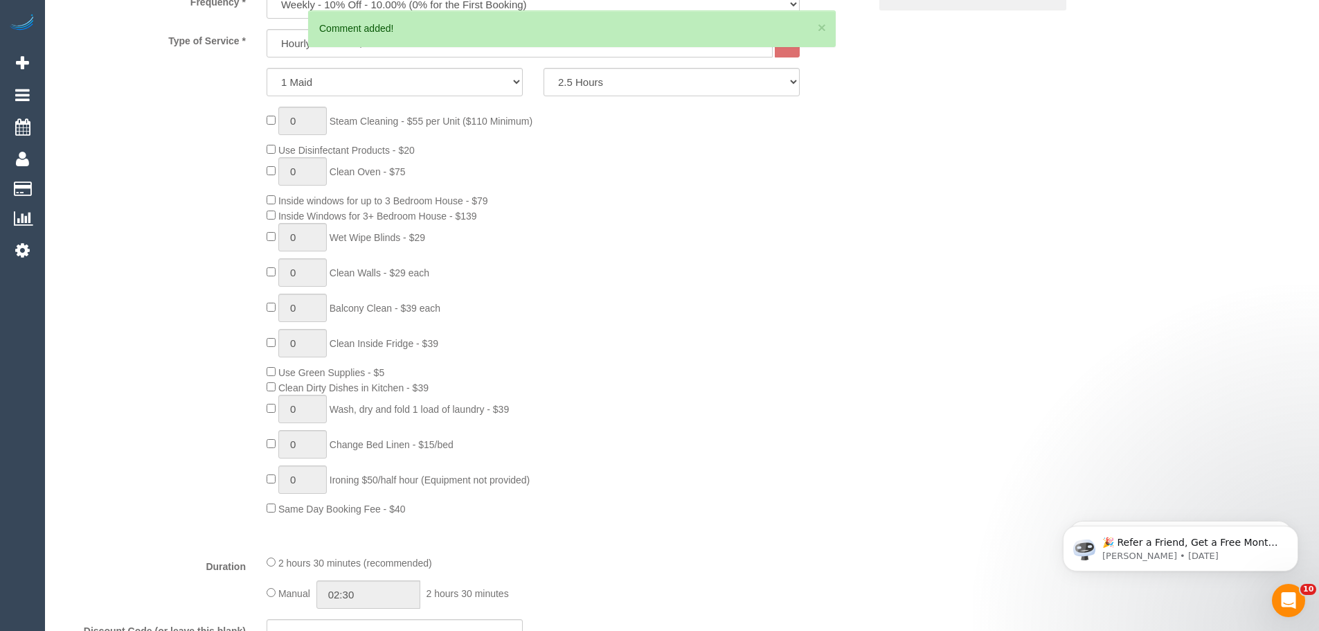
scroll to position [161, 0]
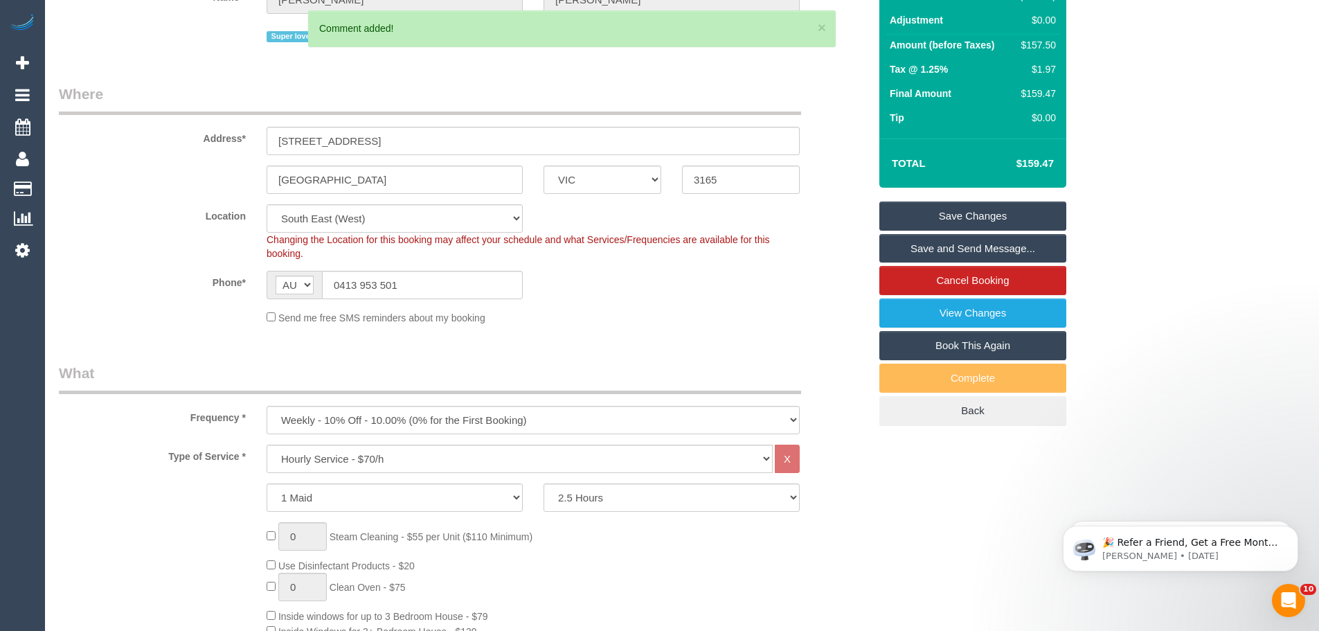
click at [957, 212] on link "Save Changes" at bounding box center [972, 216] width 187 height 29
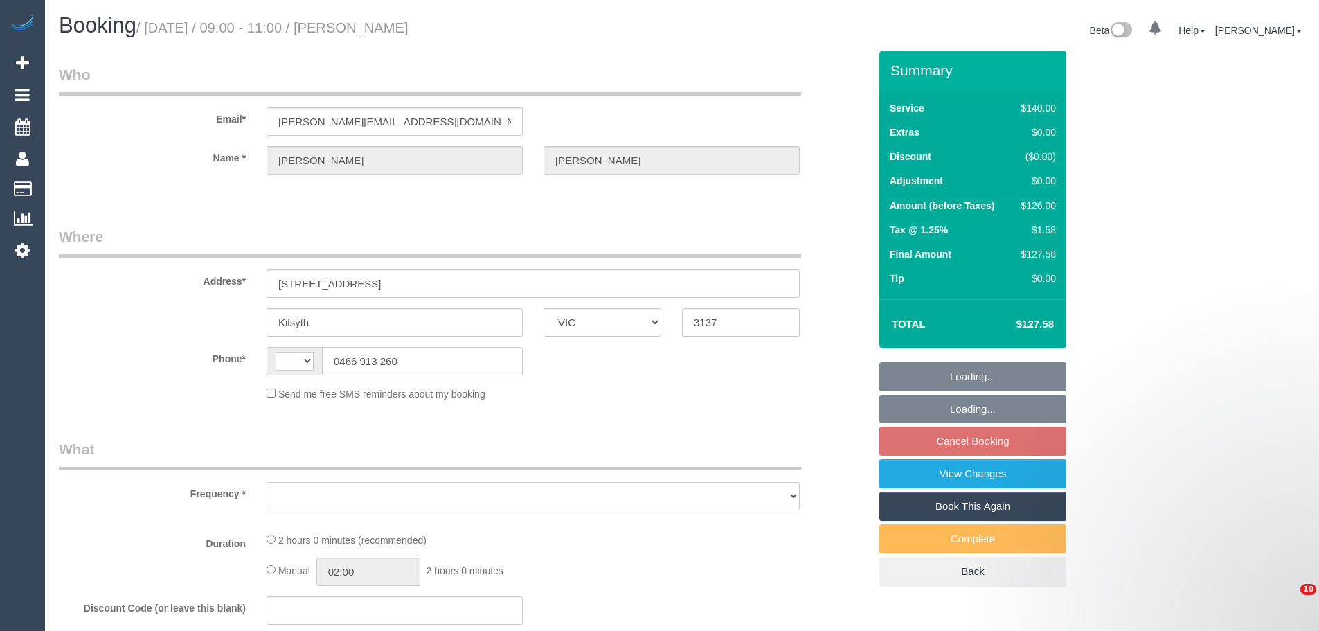
select select "VIC"
select select "string:AU"
select select "string:stripe-pm_1NlfuF2GScqysDRVc3LmGHFW"
select select "number:27"
select select "number:14"
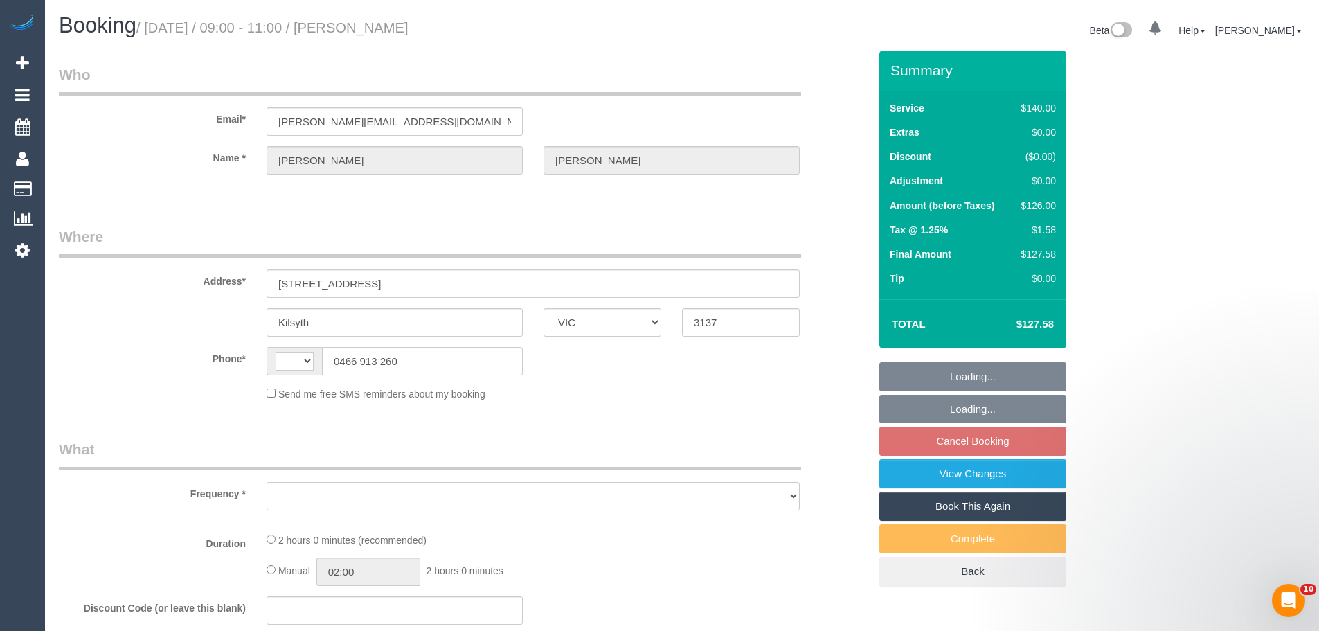
select select "number:18"
select select "number:22"
select select "number:26"
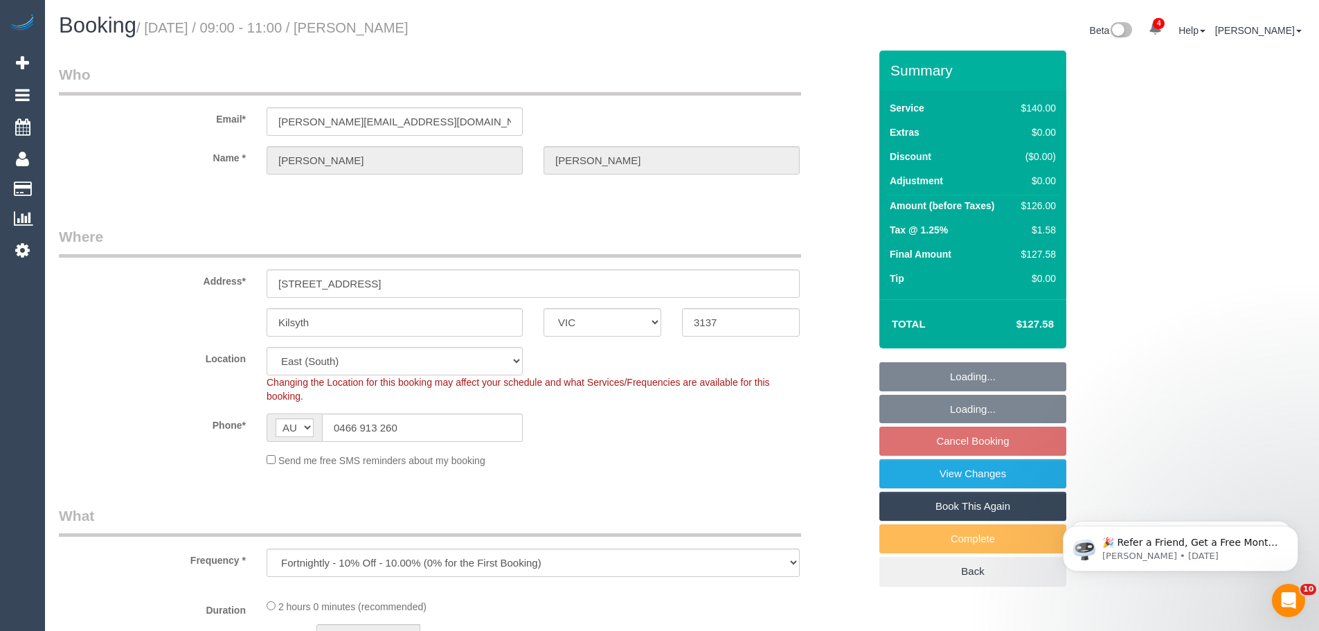
select select "object:900"
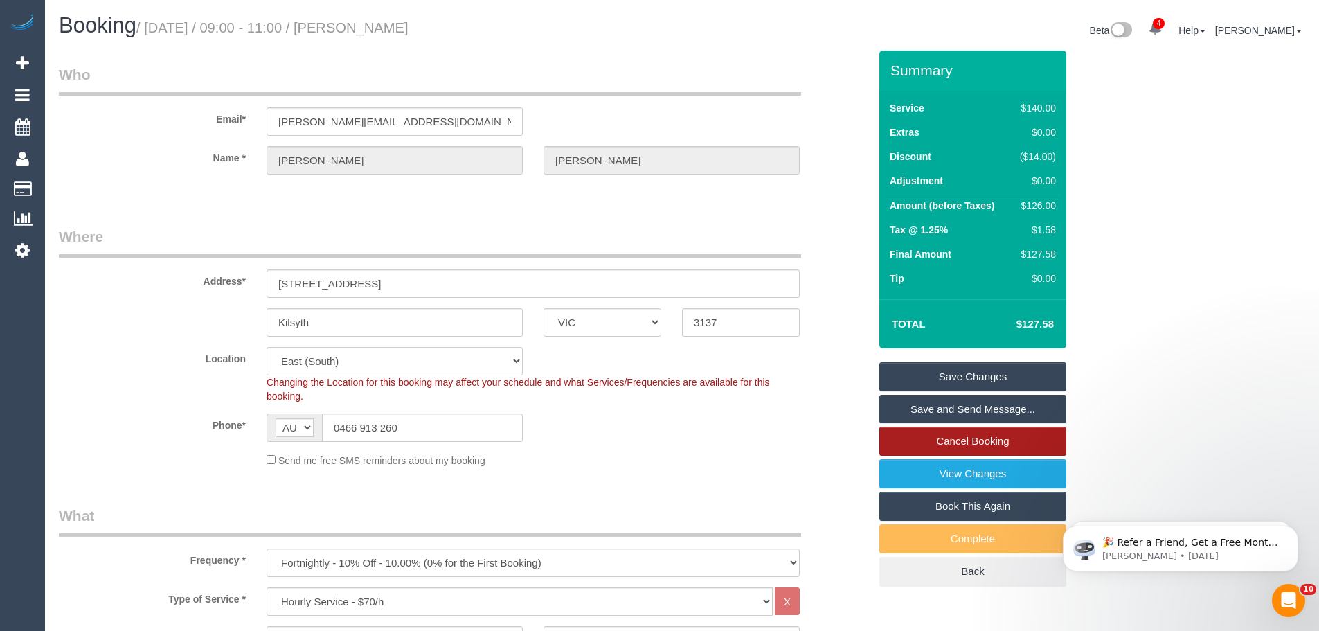
click at [972, 437] on link "Cancel Booking" at bounding box center [972, 441] width 187 height 29
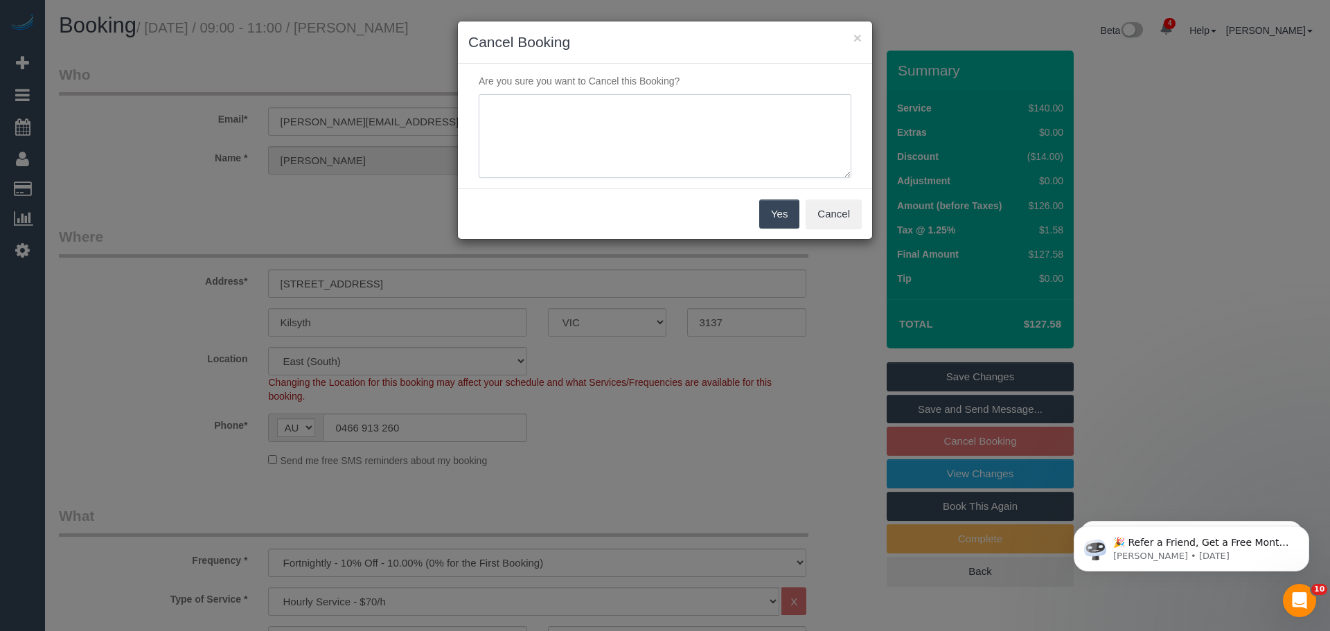
click at [652, 120] on textarea at bounding box center [665, 136] width 373 height 84
click at [697, 137] on textarea at bounding box center [665, 136] width 373 height 84
type textarea "Prefers to skip PH - CE"
click at [779, 211] on button "Yes" at bounding box center [779, 213] width 40 height 29
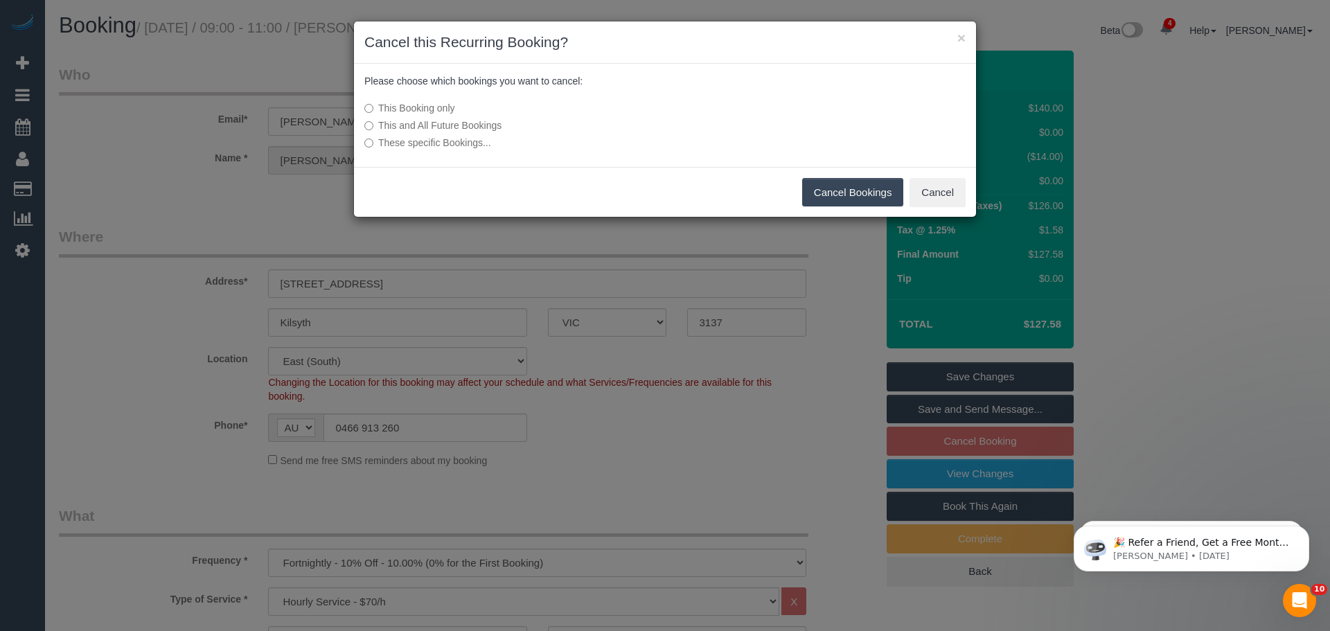
click at [831, 192] on button "Cancel Bookings" at bounding box center [853, 192] width 102 height 29
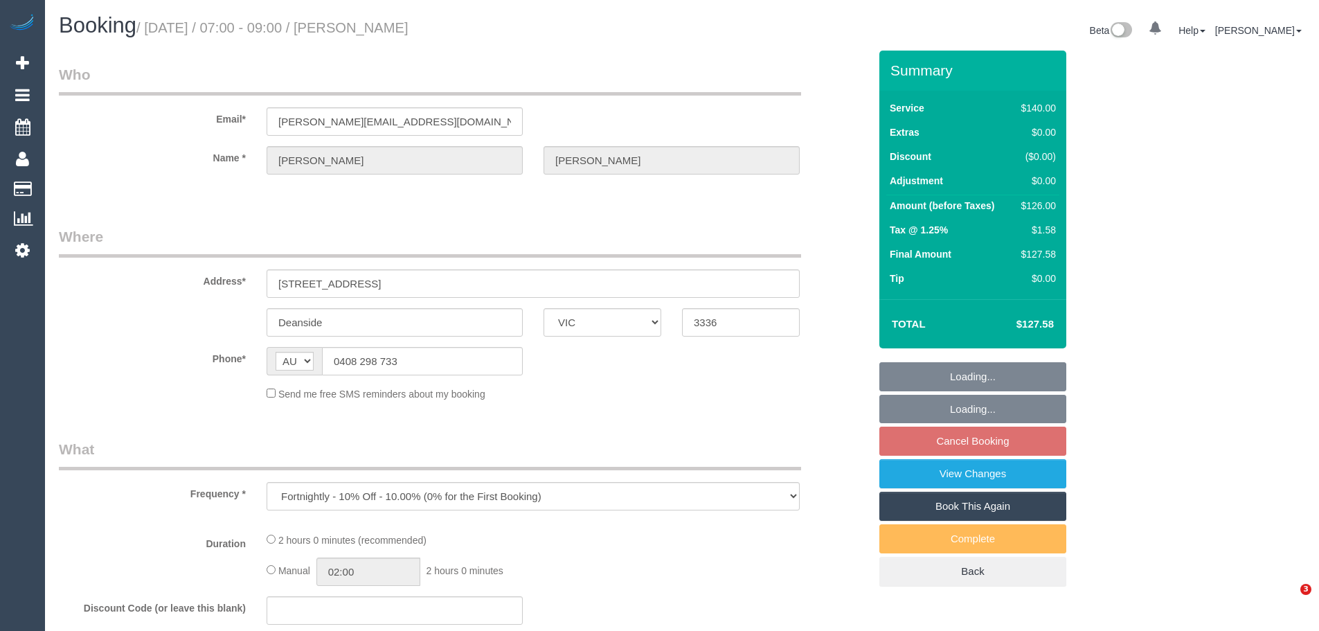
select select "VIC"
select select "number:27"
select select "number:14"
select select "number:18"
select select "number:25"
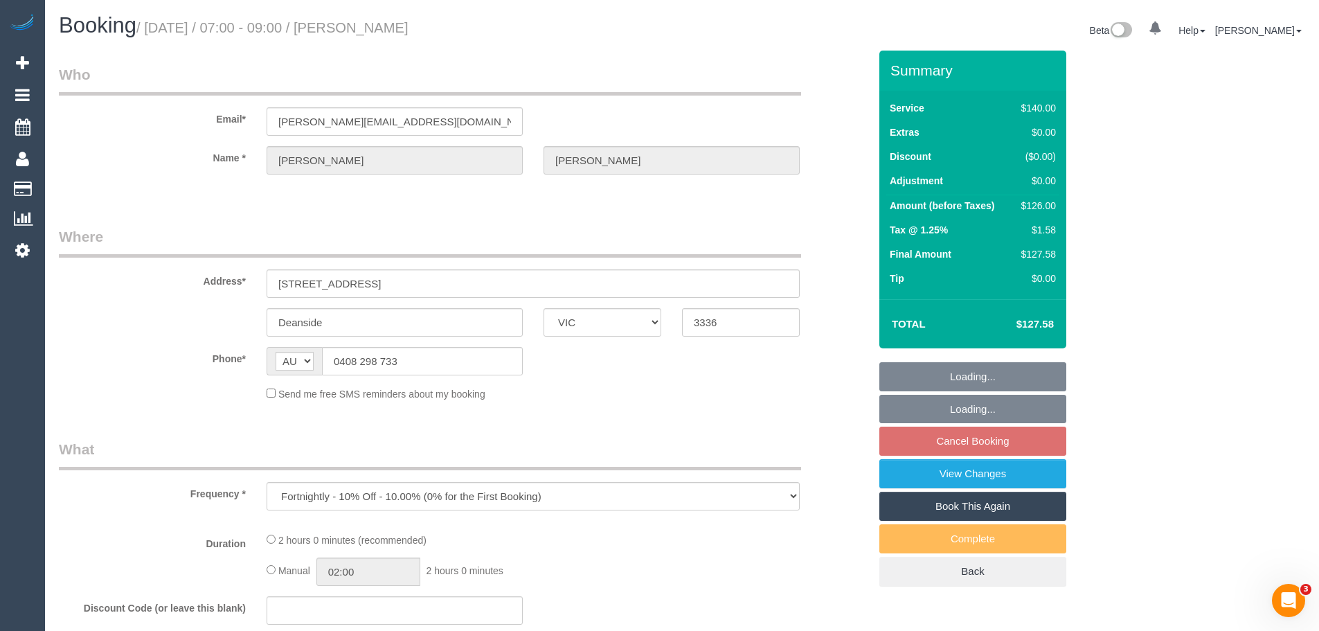
select select "number:34"
select select "number:13"
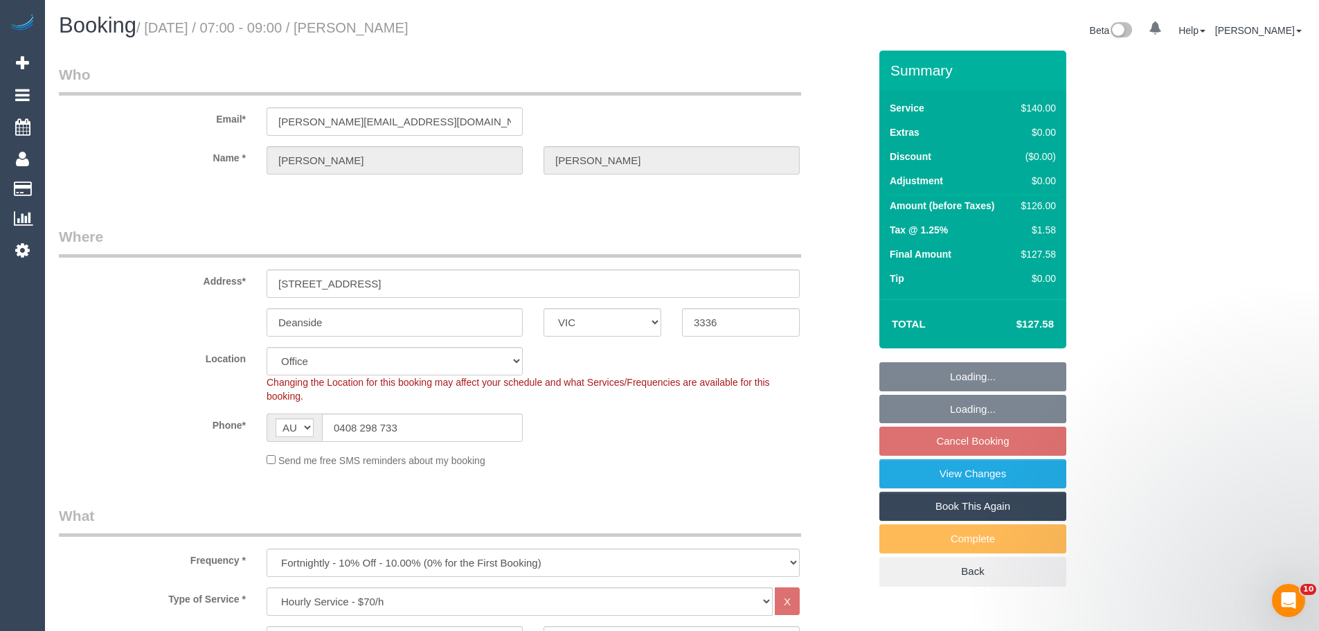
select select "object:920"
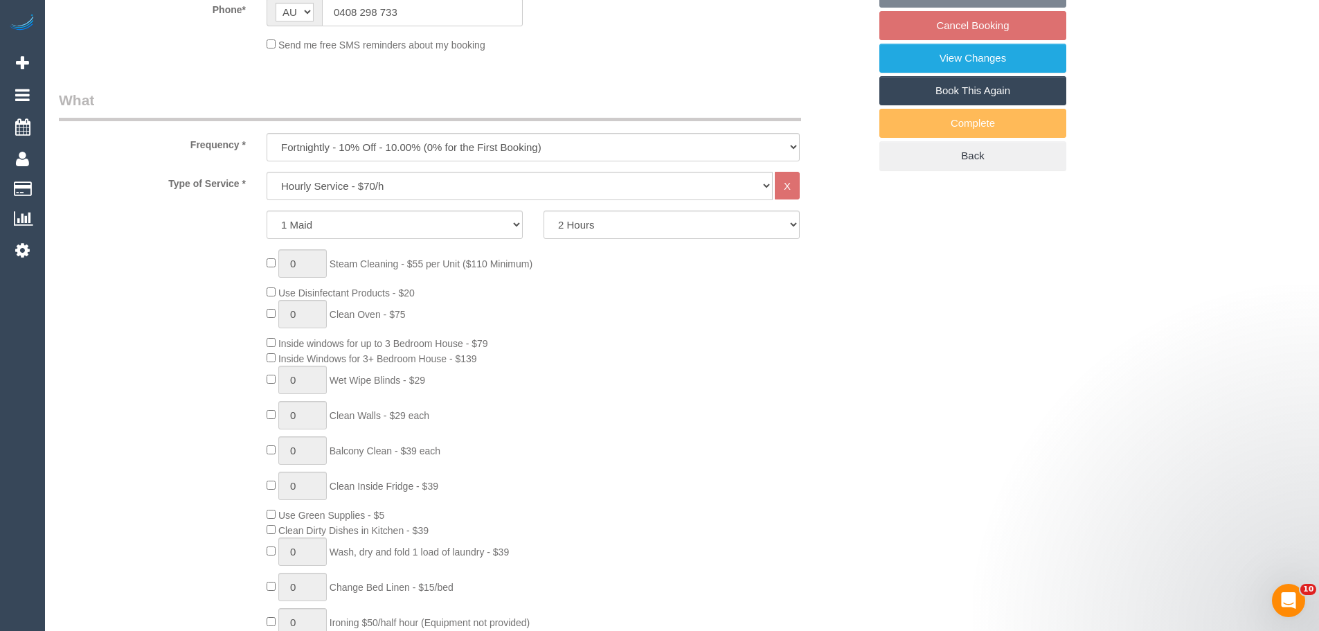
select select "string:stripe-pm_1Rtirs2GScqysDRVX7B13LOd"
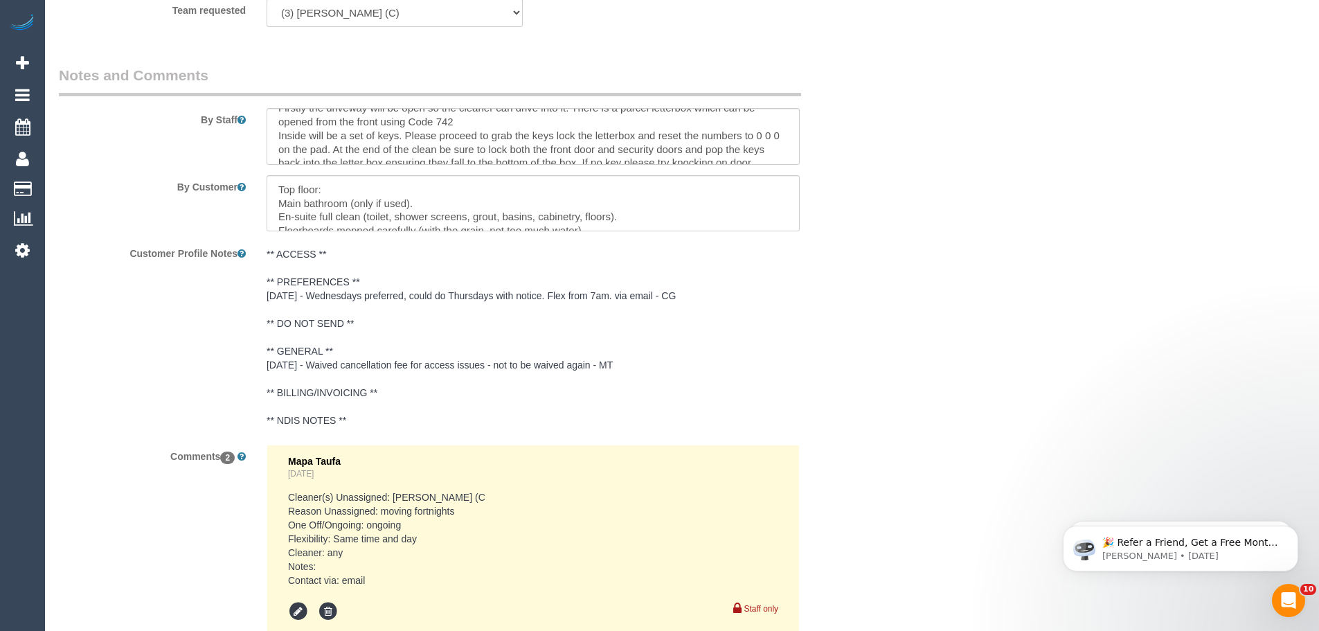
scroll to position [41, 0]
click at [753, 152] on textarea at bounding box center [533, 136] width 533 height 57
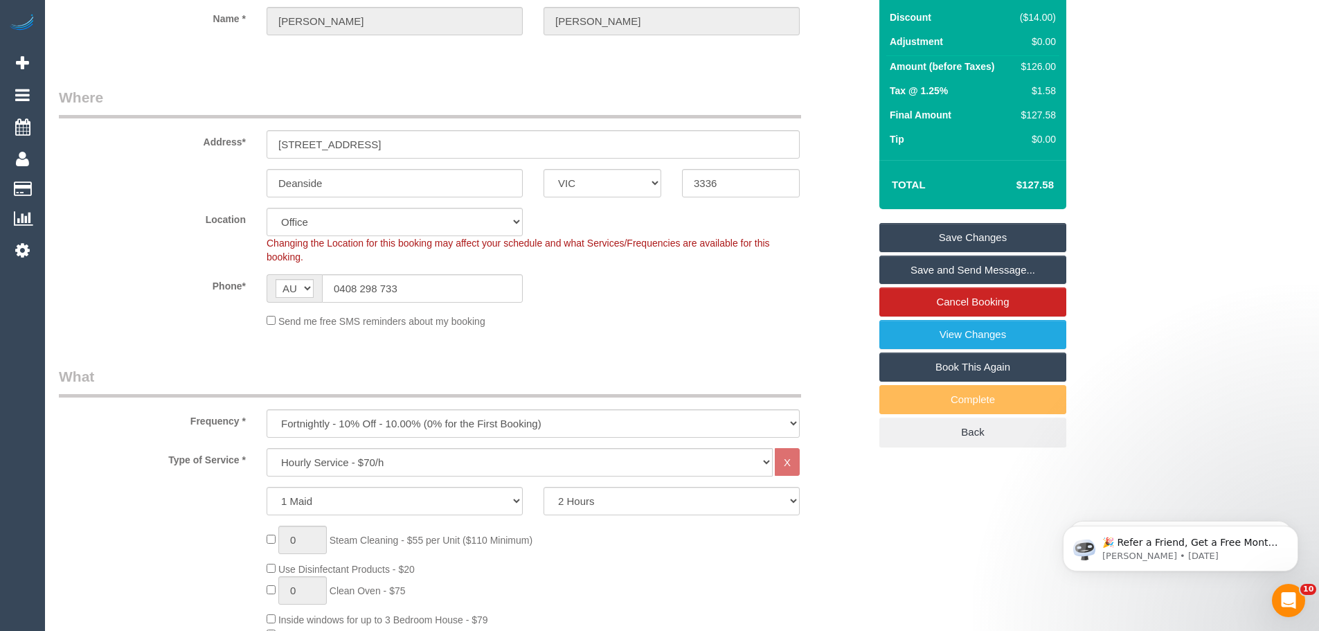
scroll to position [138, 0]
type textarea "*cover* Firstly the driveway will be open so the cleaner can drive into it. The…"
click at [975, 239] on link "Save Changes" at bounding box center [972, 238] width 187 height 29
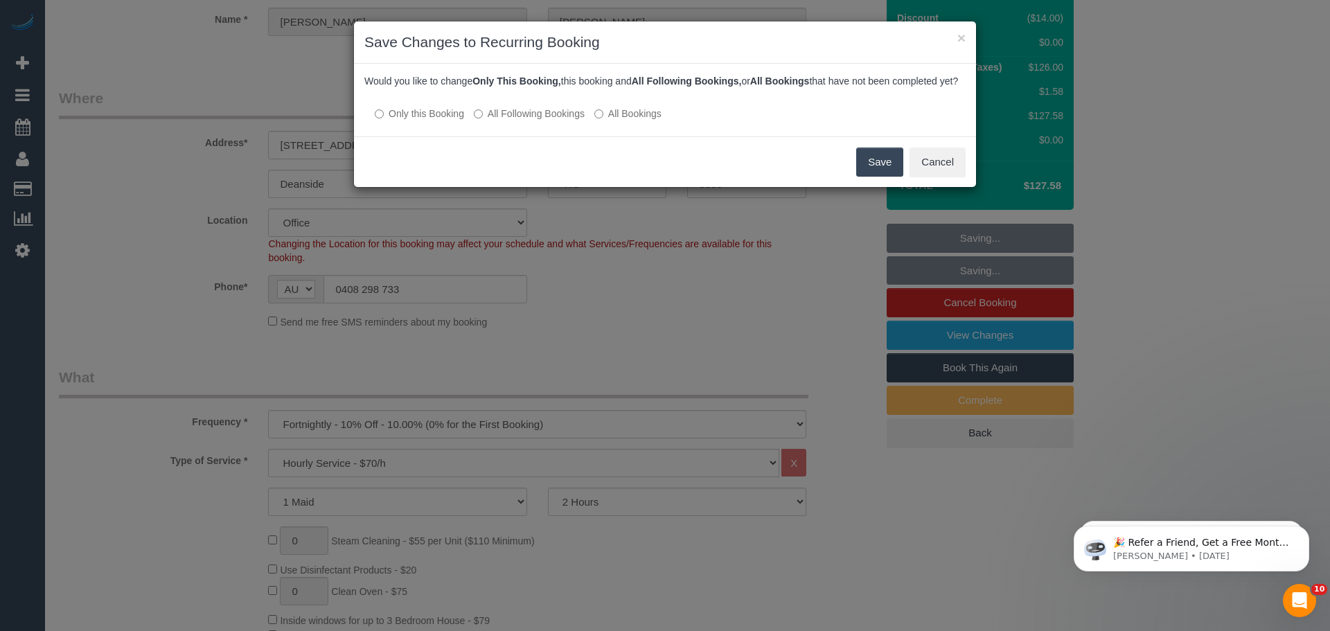
click at [864, 177] on button "Save" at bounding box center [879, 161] width 47 height 29
